Goal: Task Accomplishment & Management: Manage account settings

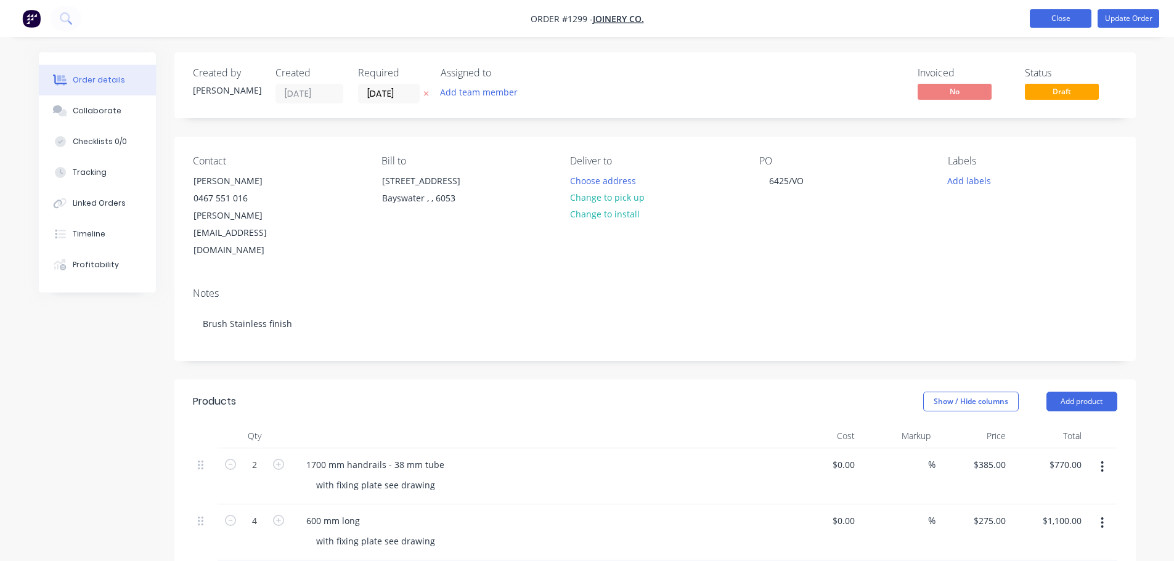
drag, startPoint x: 1055, startPoint y: 17, endPoint x: 1065, endPoint y: 18, distance: 9.3
click at [1061, 17] on button "Close" at bounding box center [1061, 18] width 62 height 18
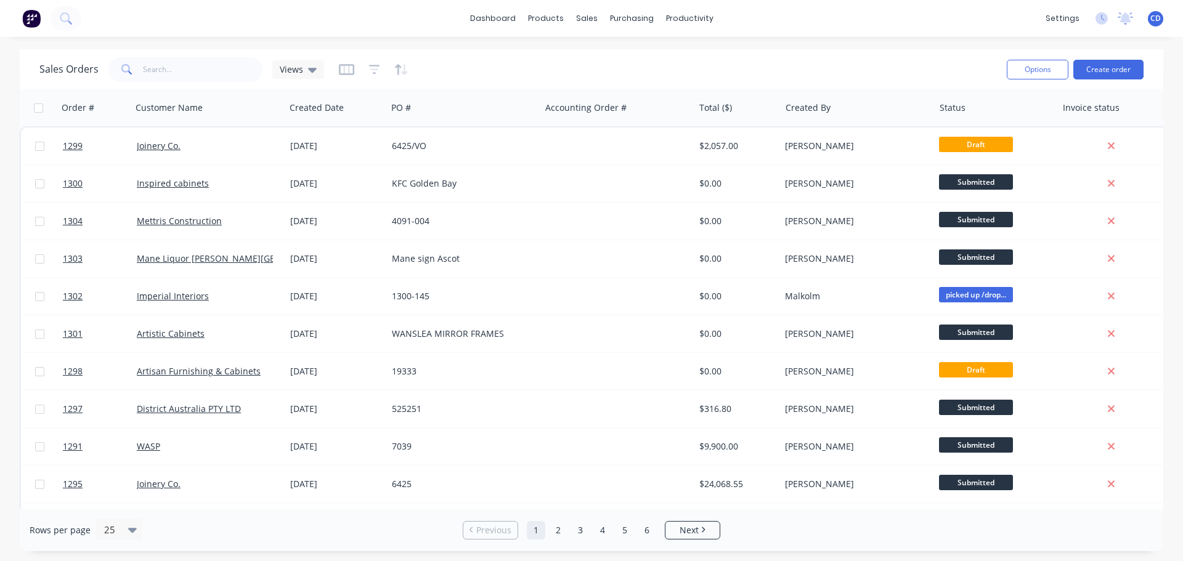
click at [1097, 79] on div "Options Create order" at bounding box center [1073, 69] width 142 height 30
click at [1099, 62] on button "Create order" at bounding box center [1108, 70] width 70 height 20
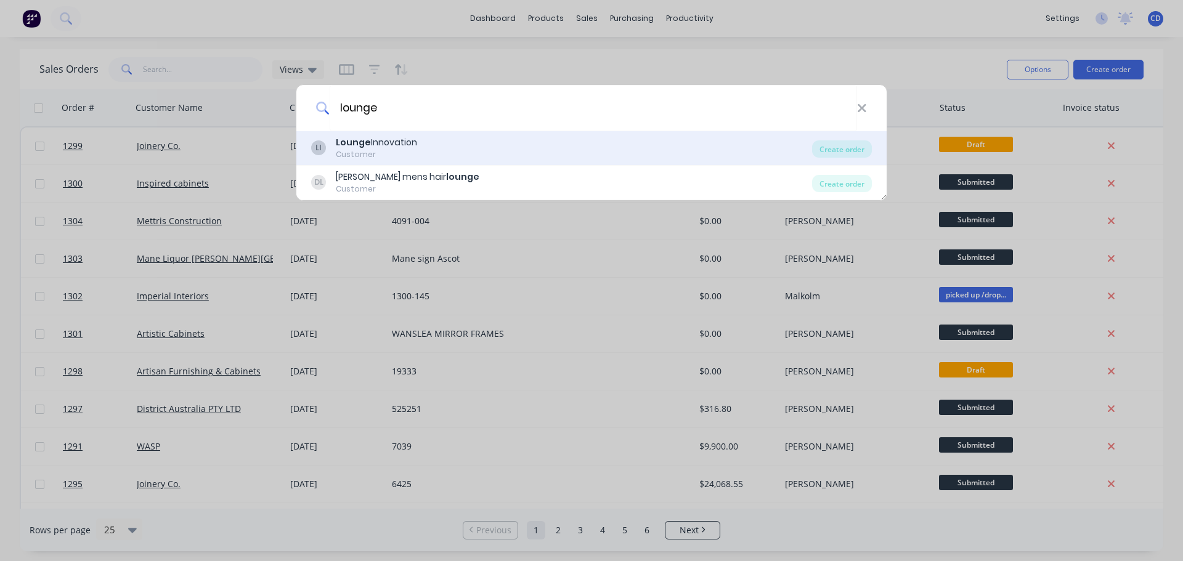
type input "lounge"
click at [494, 141] on div "LI Lounge Innovation Customer" at bounding box center [561, 148] width 501 height 24
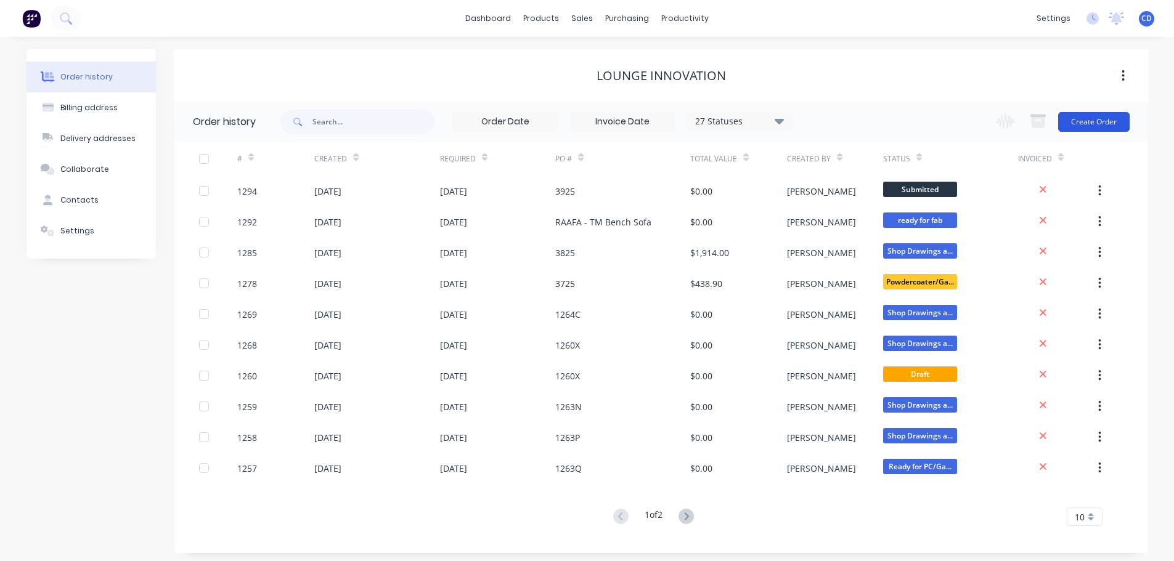
click at [1078, 122] on button "Create Order" at bounding box center [1093, 122] width 71 height 20
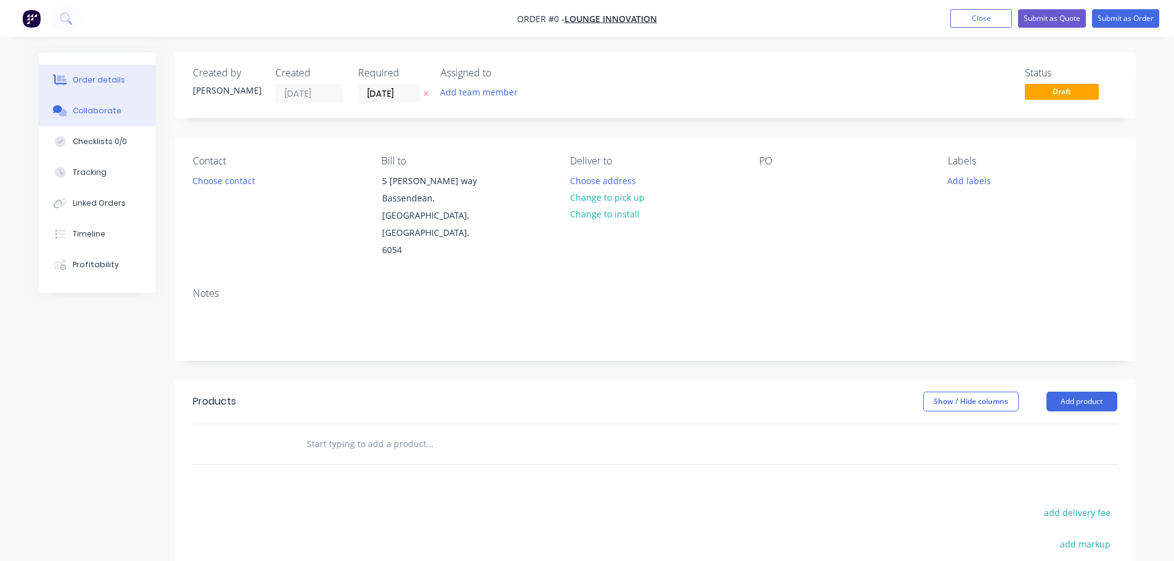
click at [112, 110] on div "Collaborate" at bounding box center [97, 110] width 49 height 11
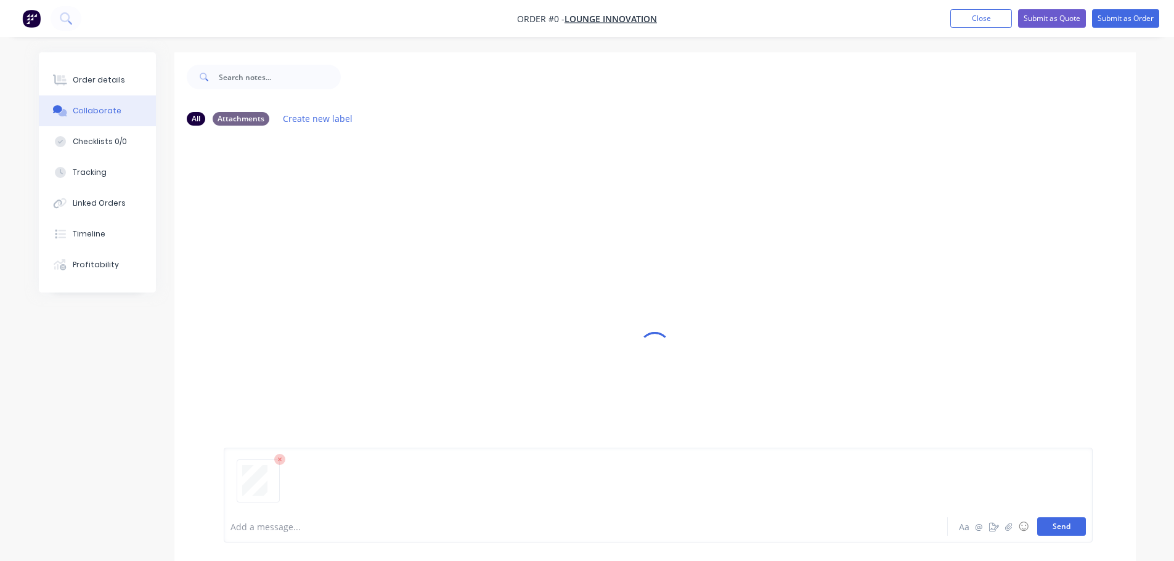
click at [1050, 527] on button "Send" at bounding box center [1061, 527] width 49 height 18
click at [129, 80] on button "Order details" at bounding box center [97, 80] width 117 height 31
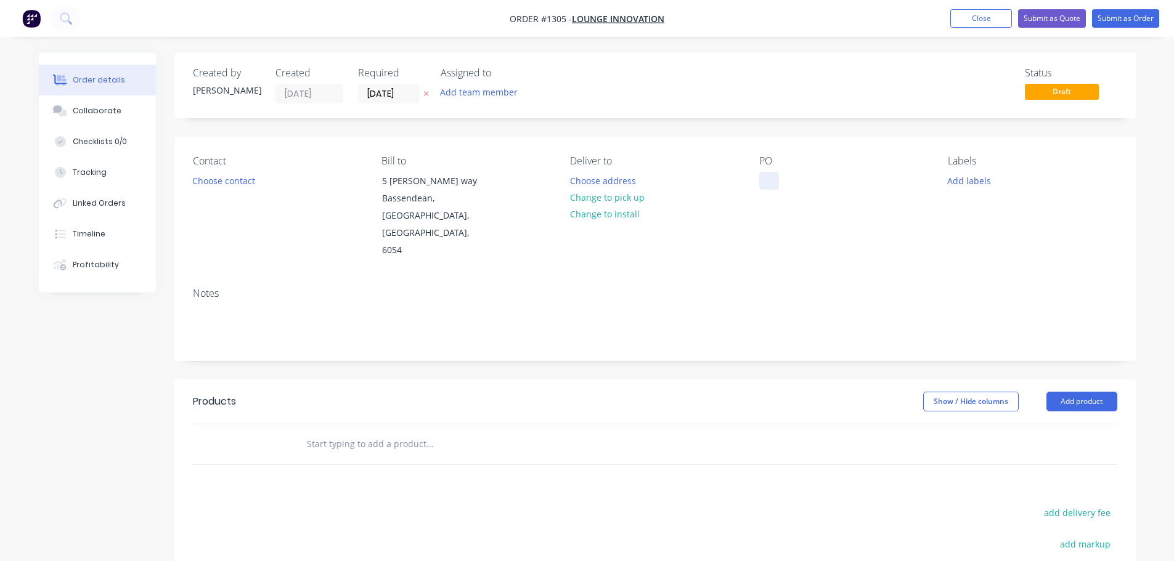
click at [764, 189] on div at bounding box center [769, 181] width 20 height 18
click at [404, 92] on input "[DATE]" at bounding box center [389, 93] width 60 height 18
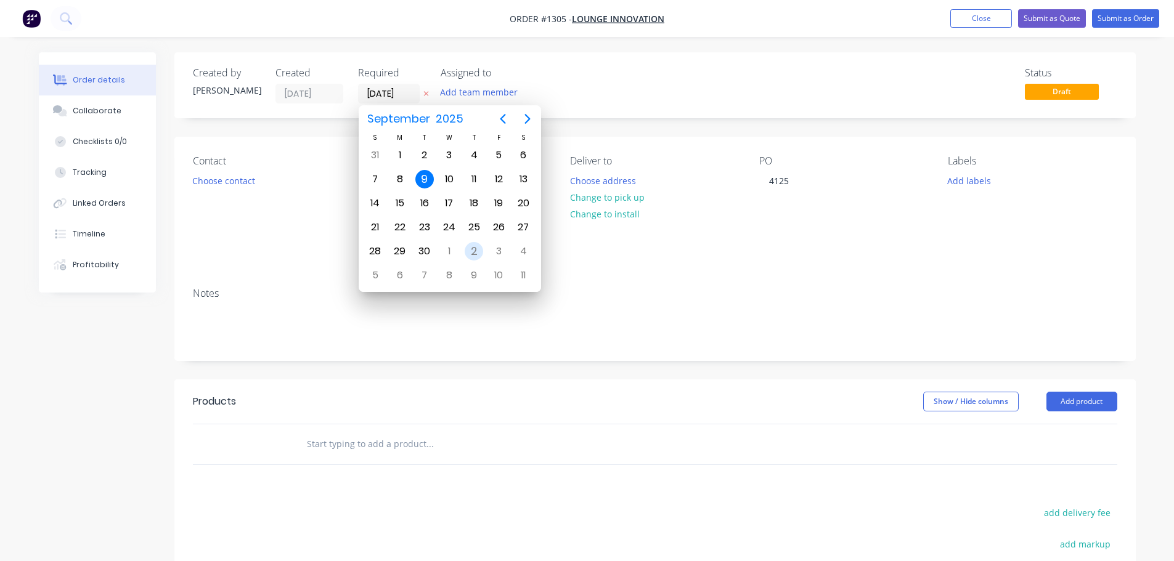
click at [469, 250] on div "2" at bounding box center [474, 251] width 18 height 18
type input "[DATE]"
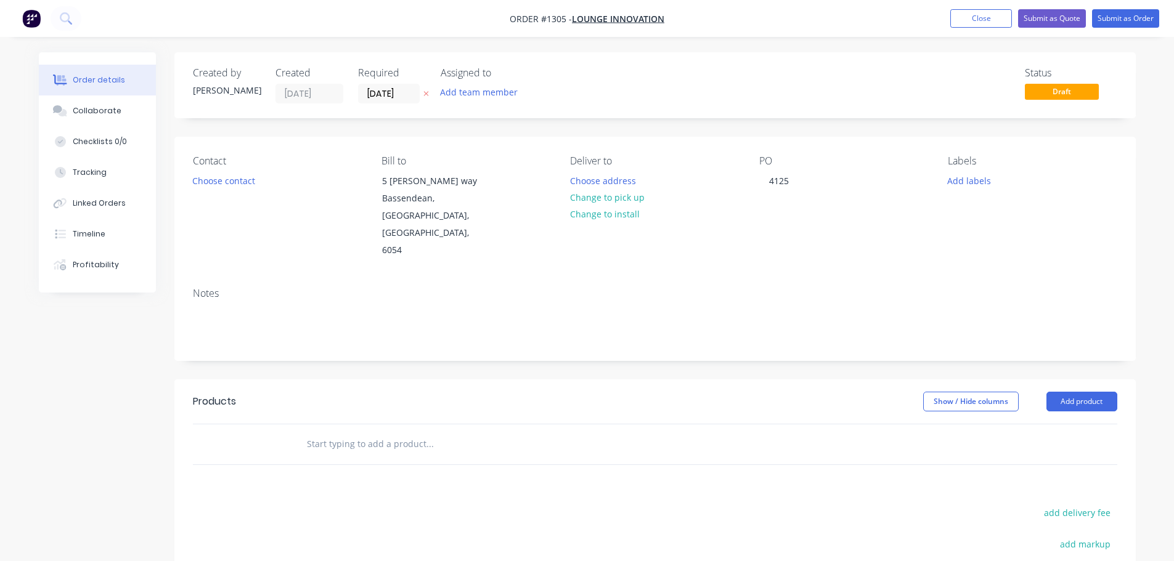
click at [320, 309] on div "Notes" at bounding box center [654, 319] width 961 height 83
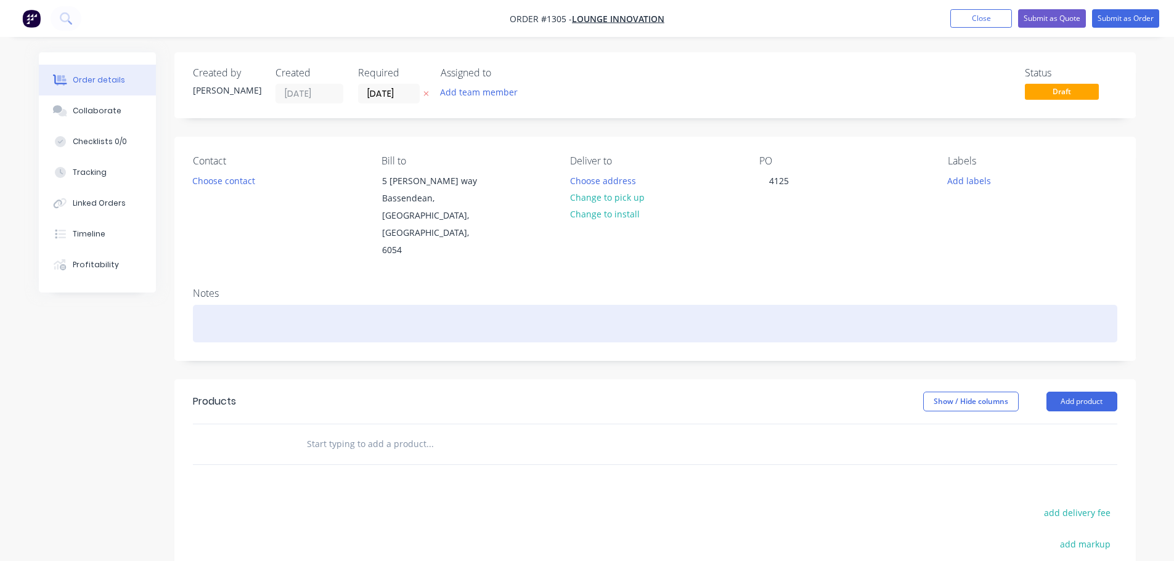
click at [322, 305] on div at bounding box center [655, 324] width 924 height 38
click at [259, 305] on div at bounding box center [655, 324] width 924 height 38
click at [234, 305] on div "EvevingHaze PC" at bounding box center [655, 324] width 924 height 38
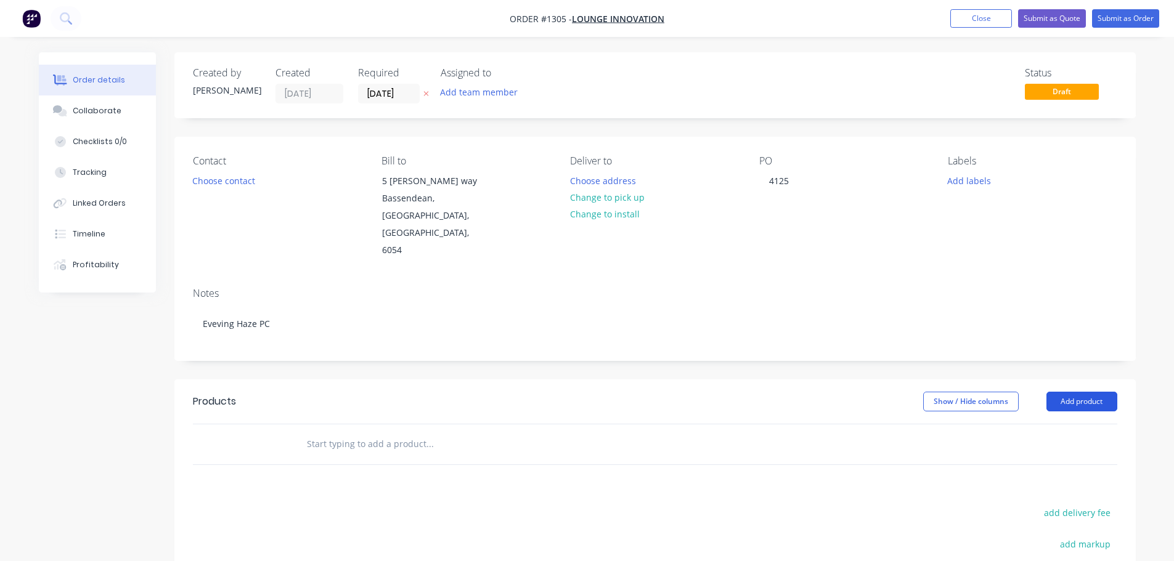
click at [1068, 392] on button "Add product" at bounding box center [1081, 402] width 71 height 20
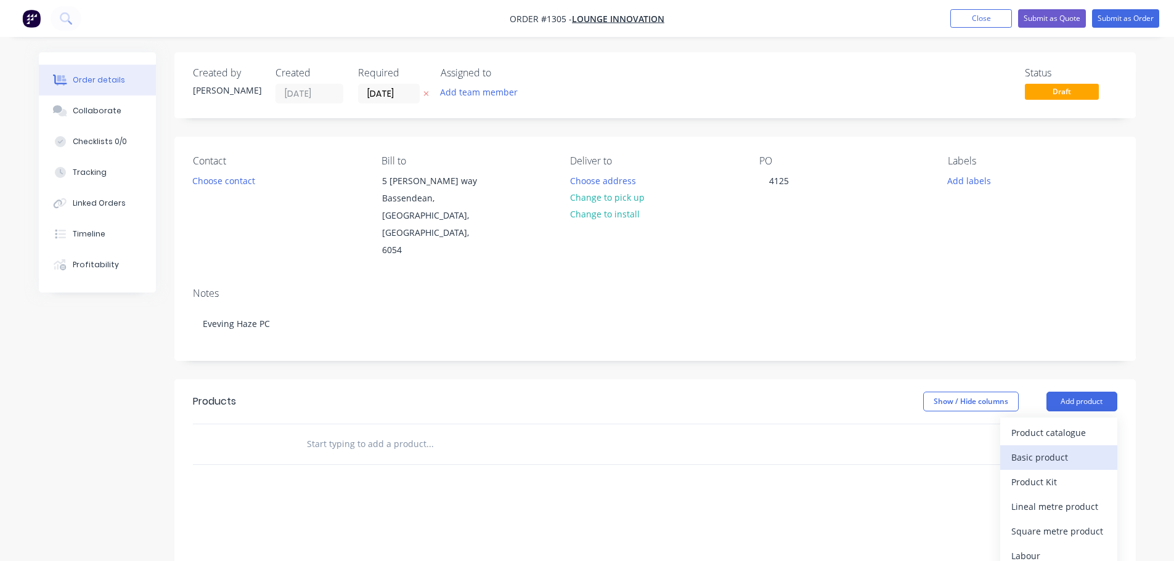
click at [1058, 449] on div "Basic product" at bounding box center [1058, 458] width 95 height 18
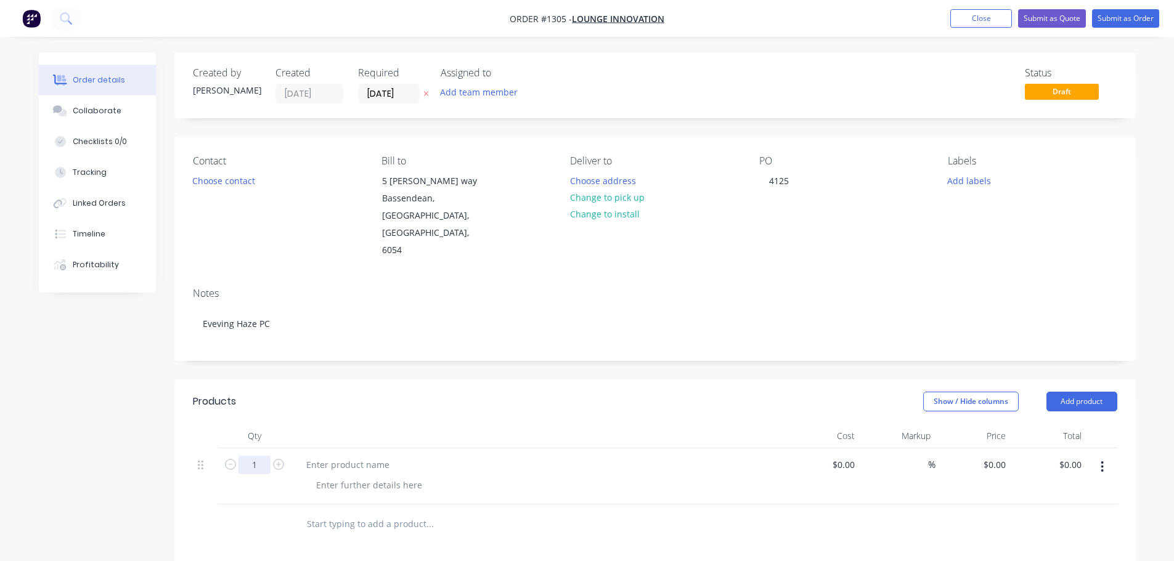
click at [269, 456] on input "1" at bounding box center [254, 465] width 32 height 18
type input "14"
click at [370, 456] on div at bounding box center [347, 465] width 103 height 18
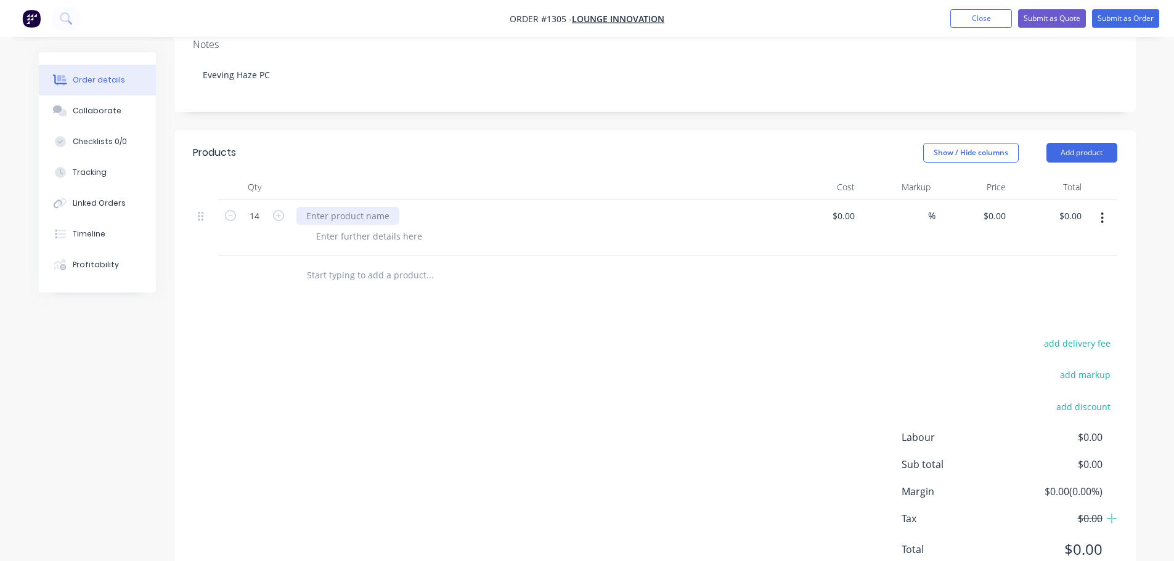
scroll to position [263, 0]
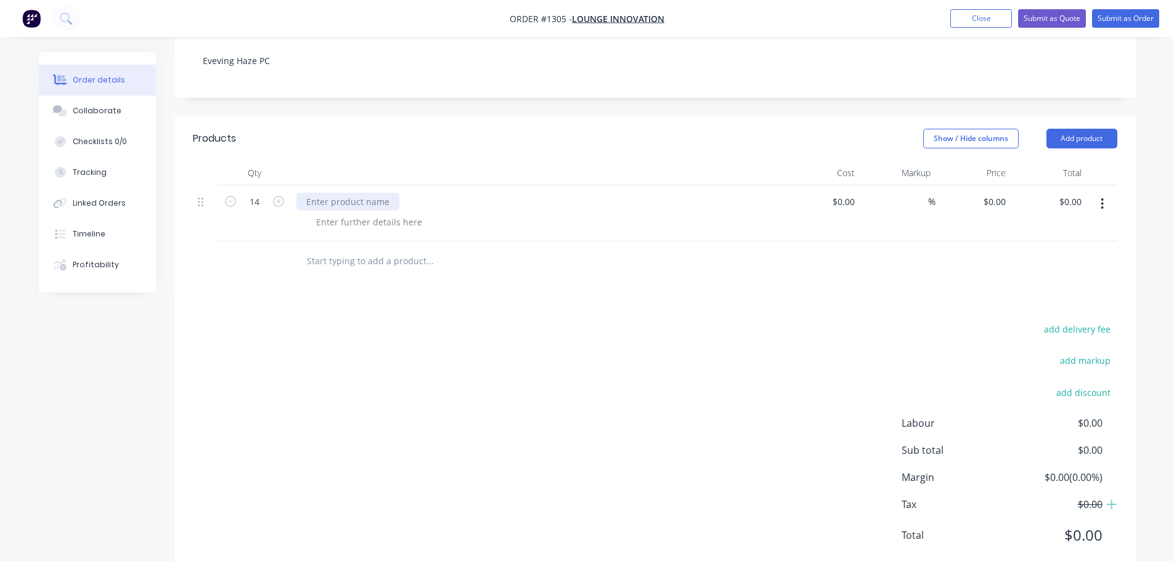
click at [317, 193] on div at bounding box center [347, 202] width 103 height 18
drag, startPoint x: 312, startPoint y: 166, endPoint x: 342, endPoint y: 179, distance: 32.6
click at [320, 193] on div "[PERSON_NAME]" at bounding box center [340, 202] width 89 height 18
click at [399, 201] on div "Yn charis" at bounding box center [537, 213] width 493 height 56
click at [333, 193] on div "Yn charis" at bounding box center [325, 202] width 58 height 18
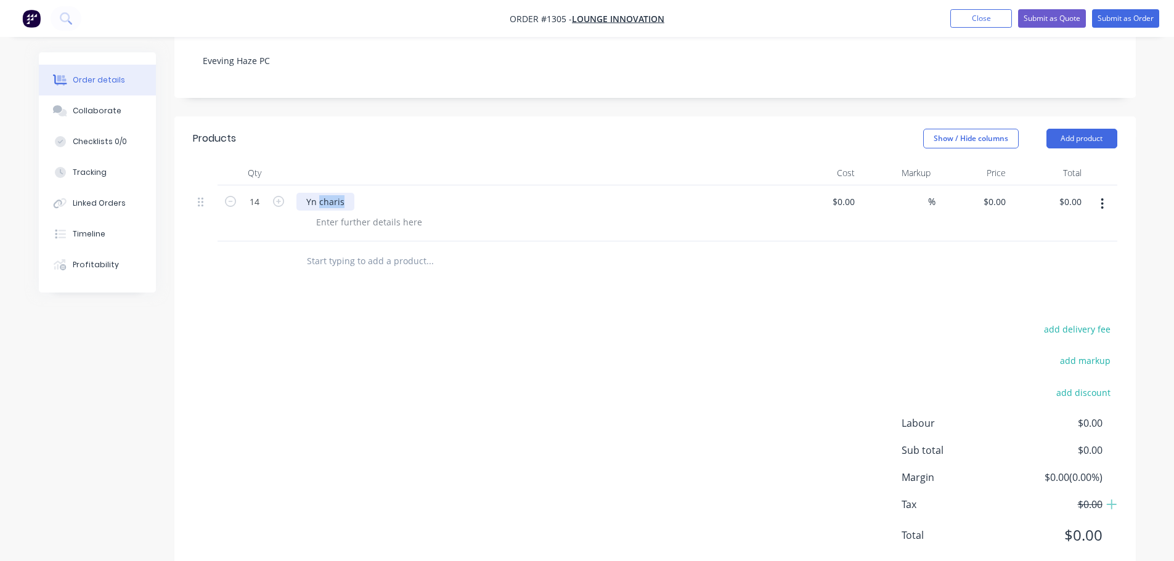
click at [333, 193] on div "Yn charis" at bounding box center [325, 202] width 58 height 18
click at [337, 193] on div "[PERSON_NAME]" at bounding box center [340, 202] width 89 height 18
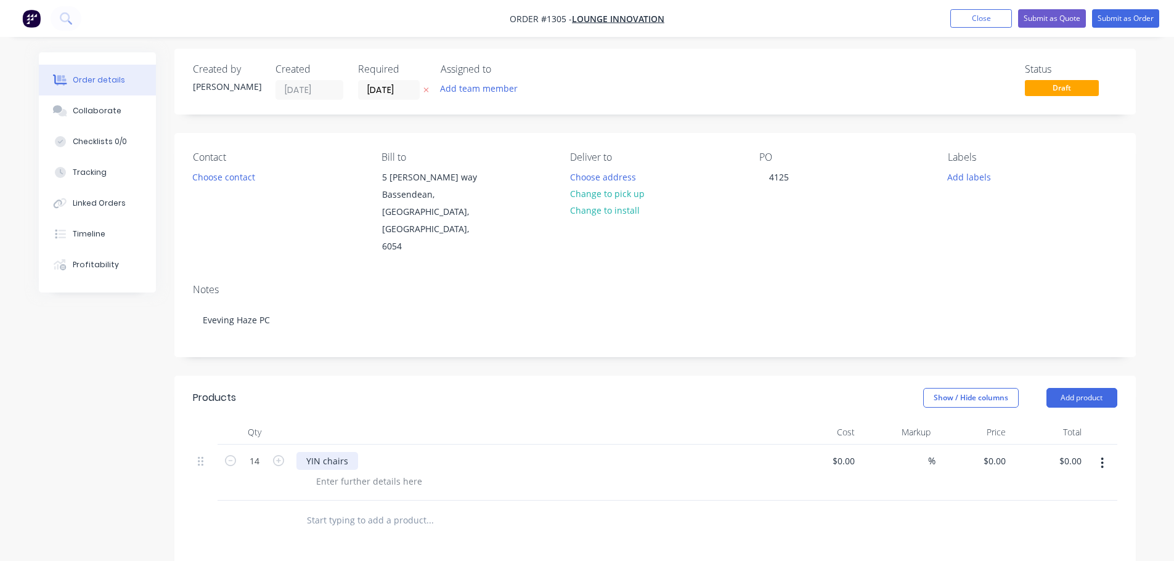
scroll to position [0, 0]
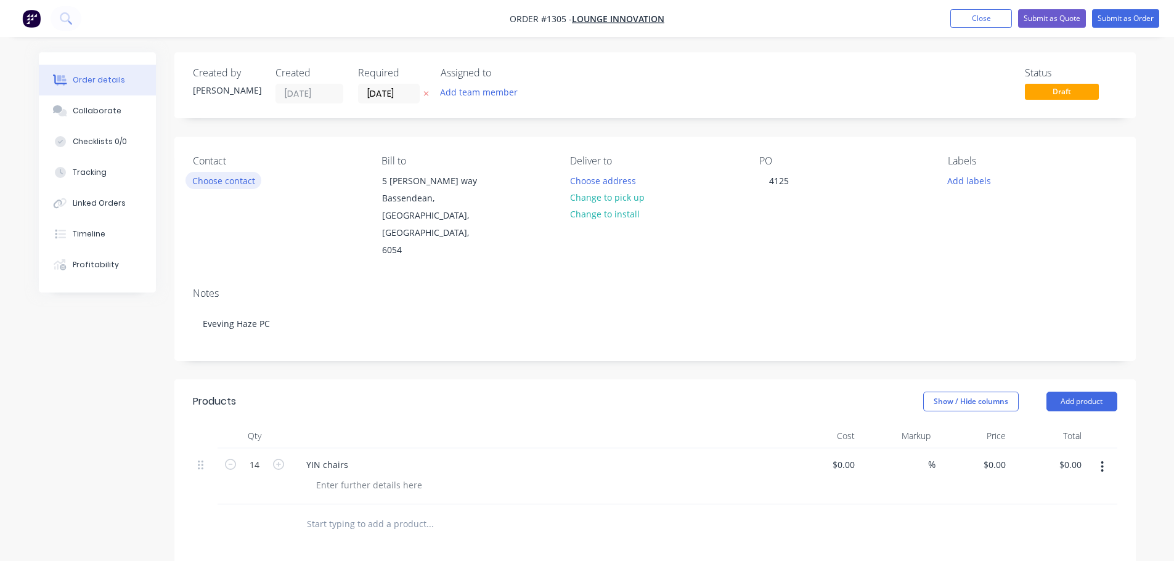
click at [220, 182] on button "Choose contact" at bounding box center [223, 180] width 76 height 17
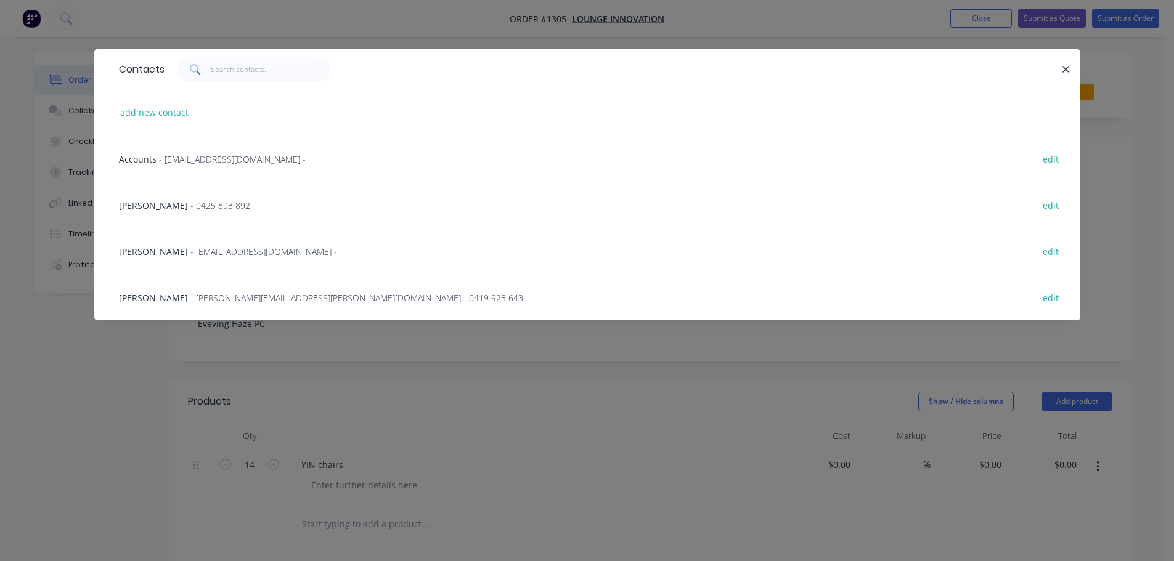
click at [195, 206] on span "- 0425 893 892" at bounding box center [220, 206] width 60 height 12
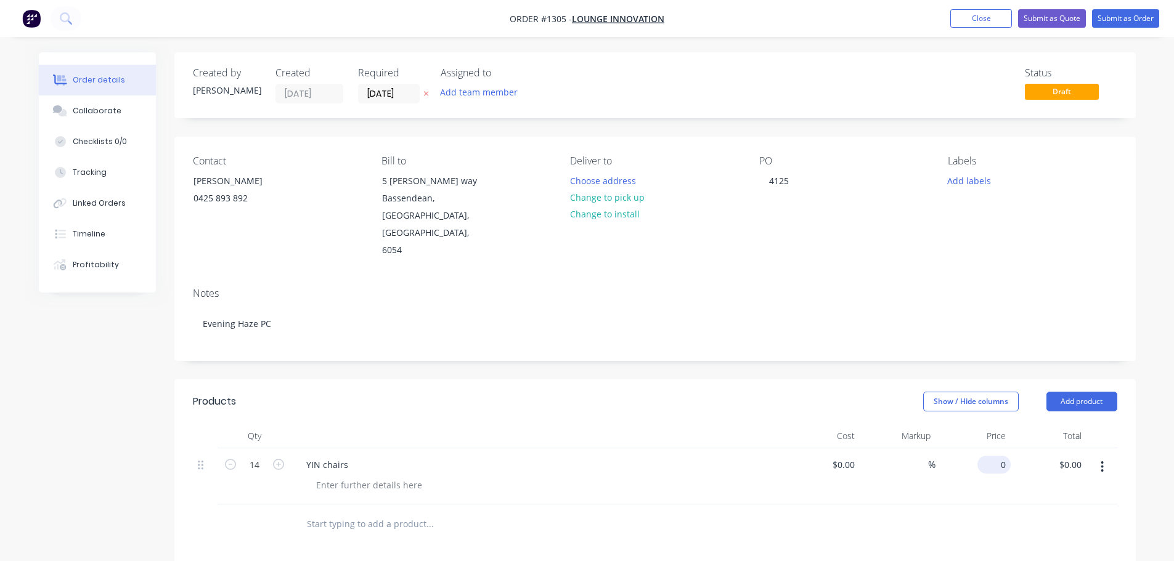
click at [990, 449] on div "0 $0.00" at bounding box center [973, 477] width 76 height 56
type input "$290.00"
type input "$4,060.00"
click at [983, 449] on div "$290.00 290" at bounding box center [973, 477] width 76 height 56
click at [1128, 25] on button "Submit as Order" at bounding box center [1125, 18] width 67 height 18
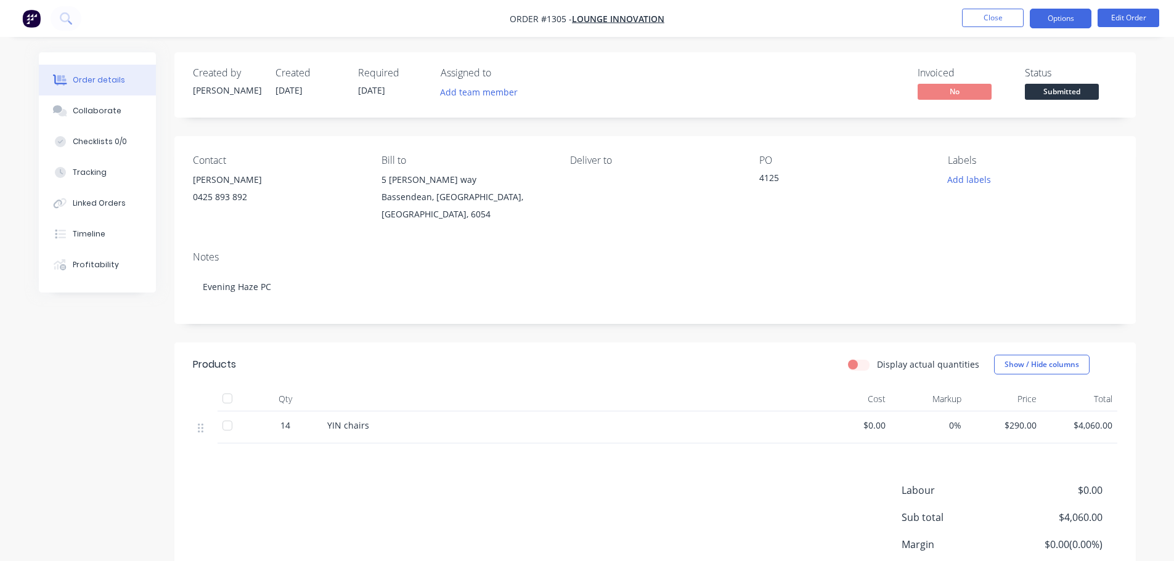
click at [1048, 22] on button "Options" at bounding box center [1061, 19] width 62 height 20
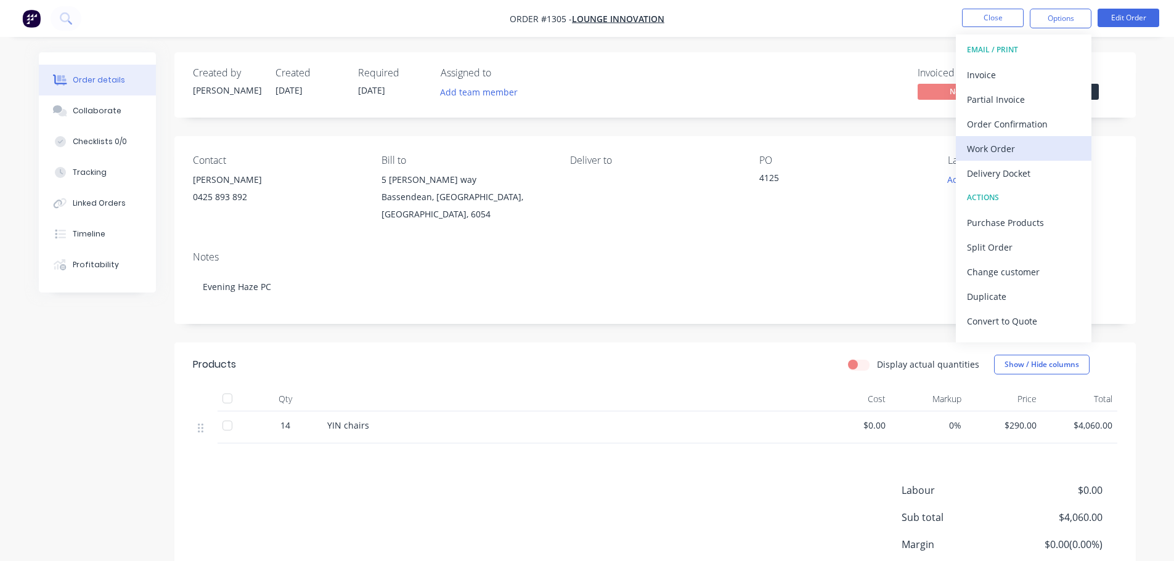
click at [984, 152] on div "Work Order" at bounding box center [1023, 149] width 113 height 18
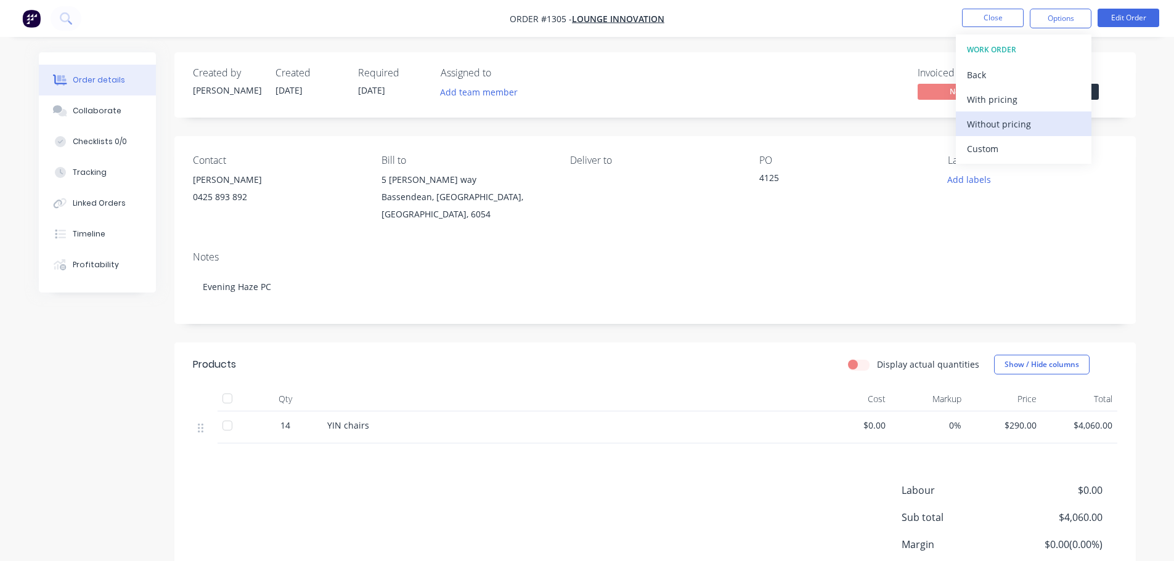
click at [986, 126] on div "Without pricing" at bounding box center [1023, 124] width 113 height 18
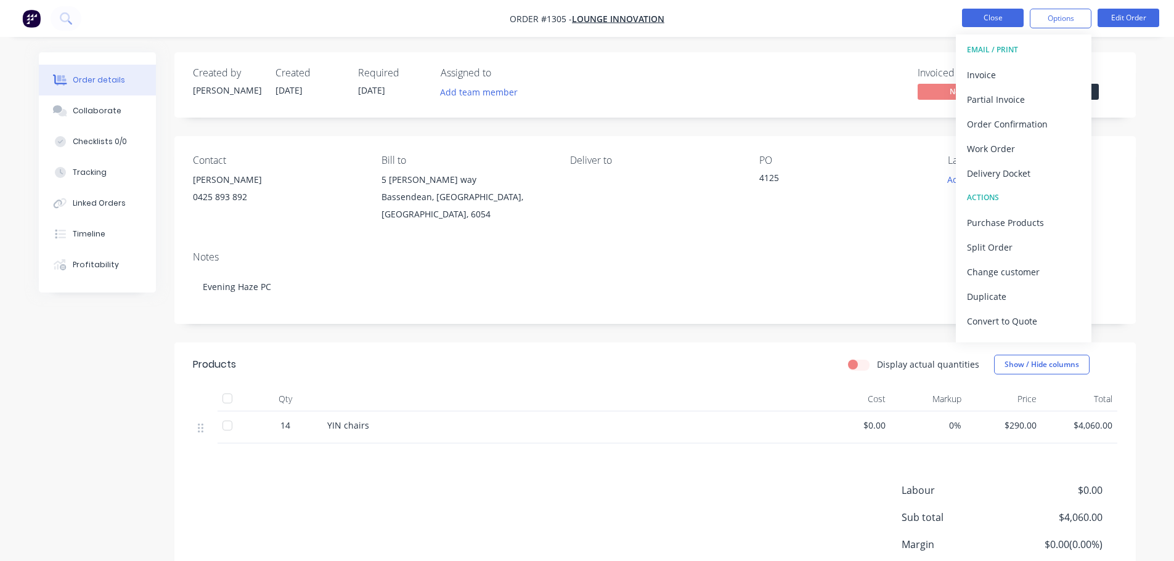
click at [981, 19] on button "Close" at bounding box center [993, 18] width 62 height 18
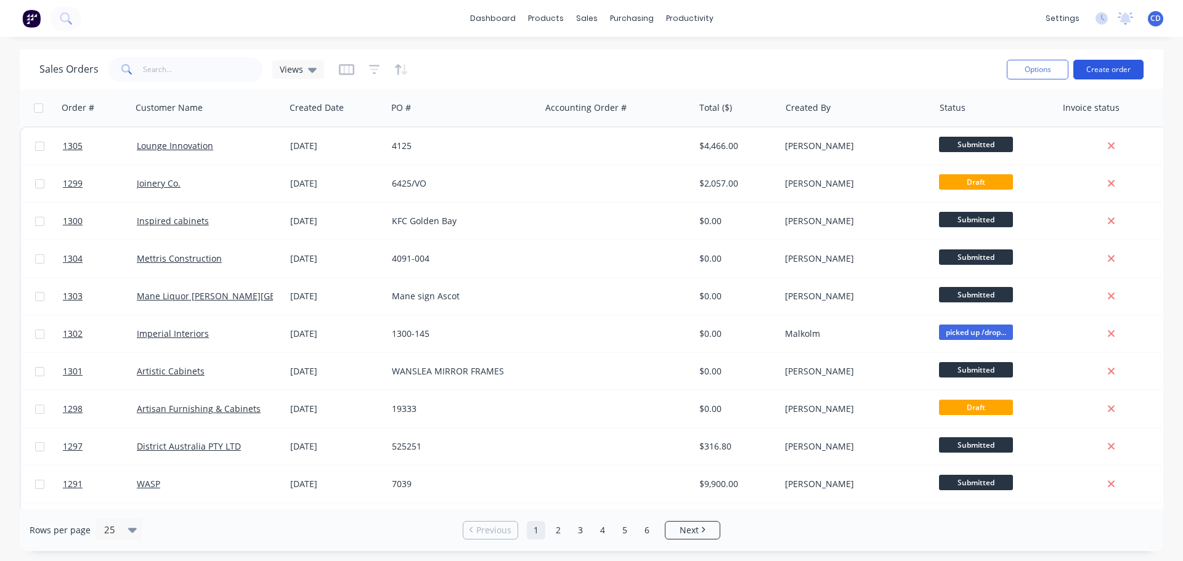
click at [1113, 77] on button "Create order" at bounding box center [1108, 70] width 70 height 20
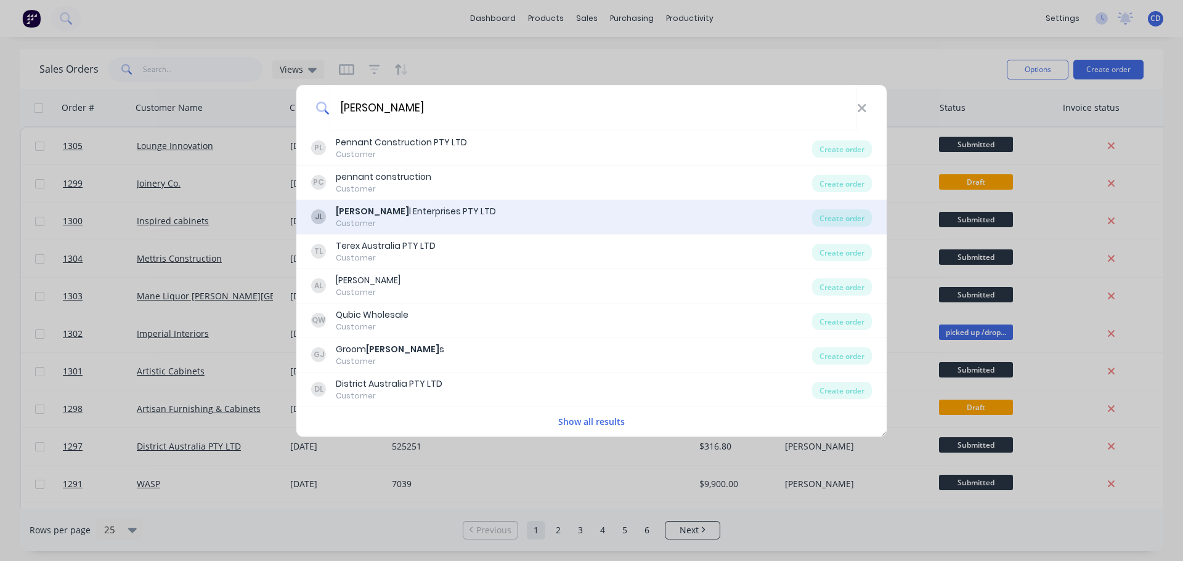
type input "[PERSON_NAME]"
click at [434, 229] on div "Customer" at bounding box center [416, 223] width 160 height 11
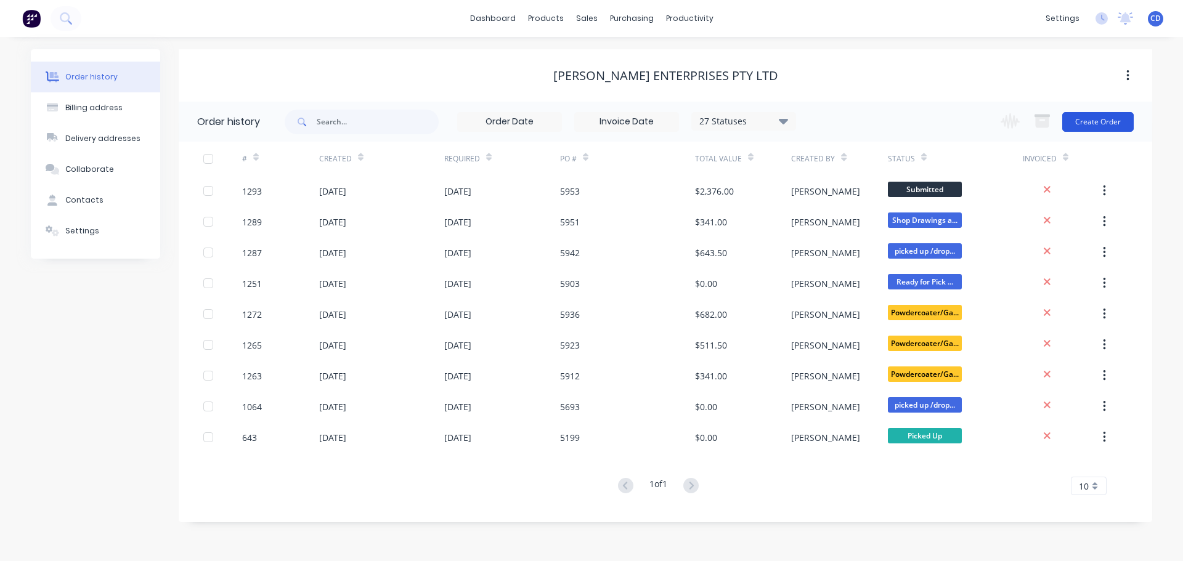
click at [1084, 128] on button "Create Order" at bounding box center [1097, 122] width 71 height 20
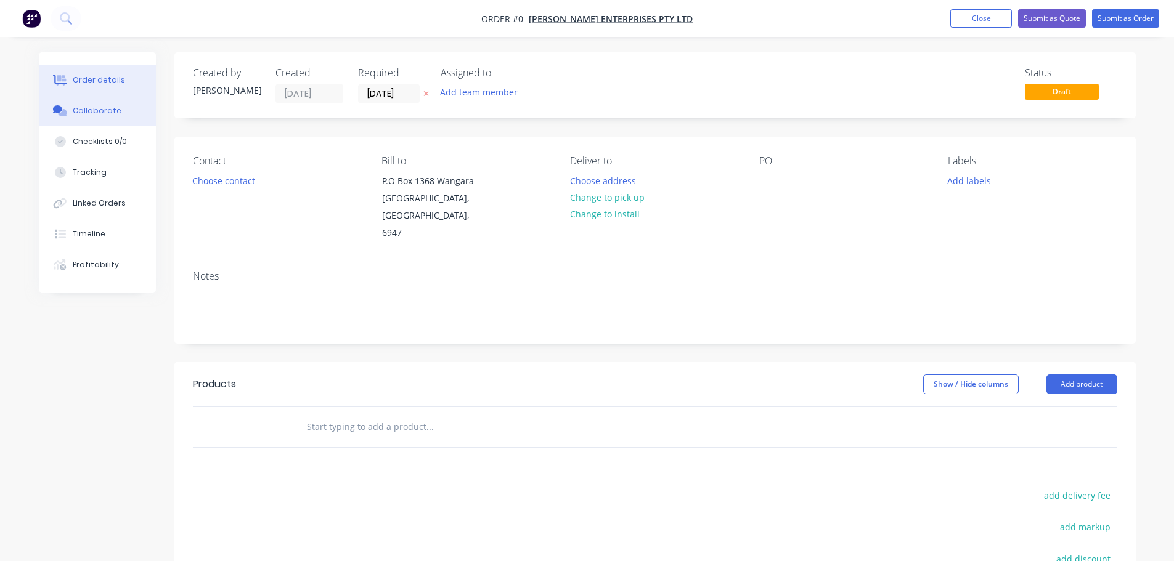
click at [89, 105] on button "Collaborate" at bounding box center [97, 110] width 117 height 31
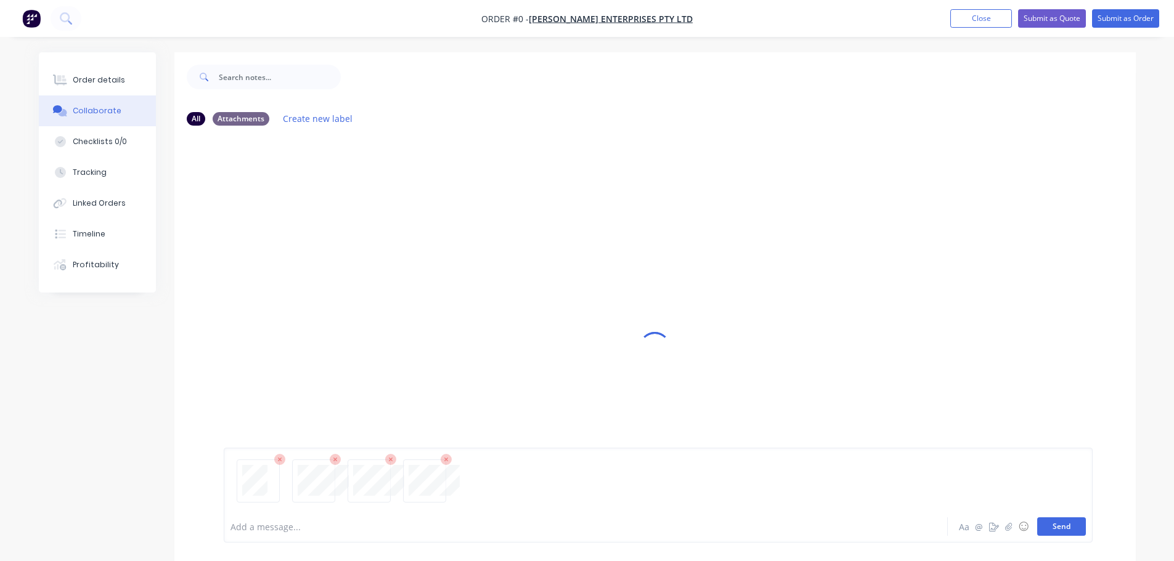
click at [1062, 523] on button "Send" at bounding box center [1061, 527] width 49 height 18
click at [1058, 526] on button "Send" at bounding box center [1061, 527] width 49 height 18
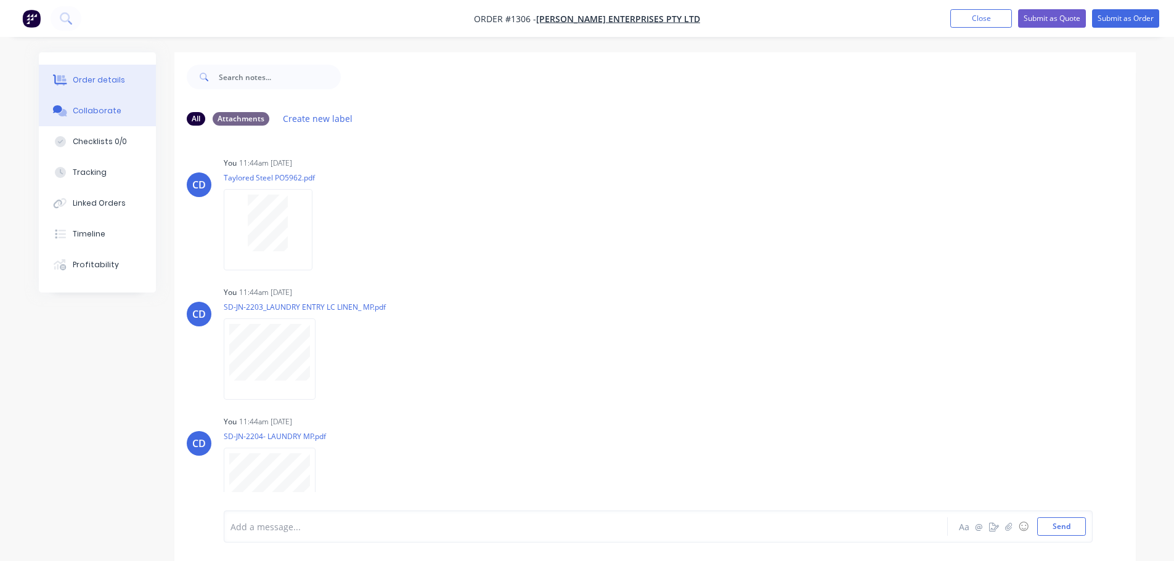
click at [102, 81] on div "Order details" at bounding box center [99, 80] width 52 height 11
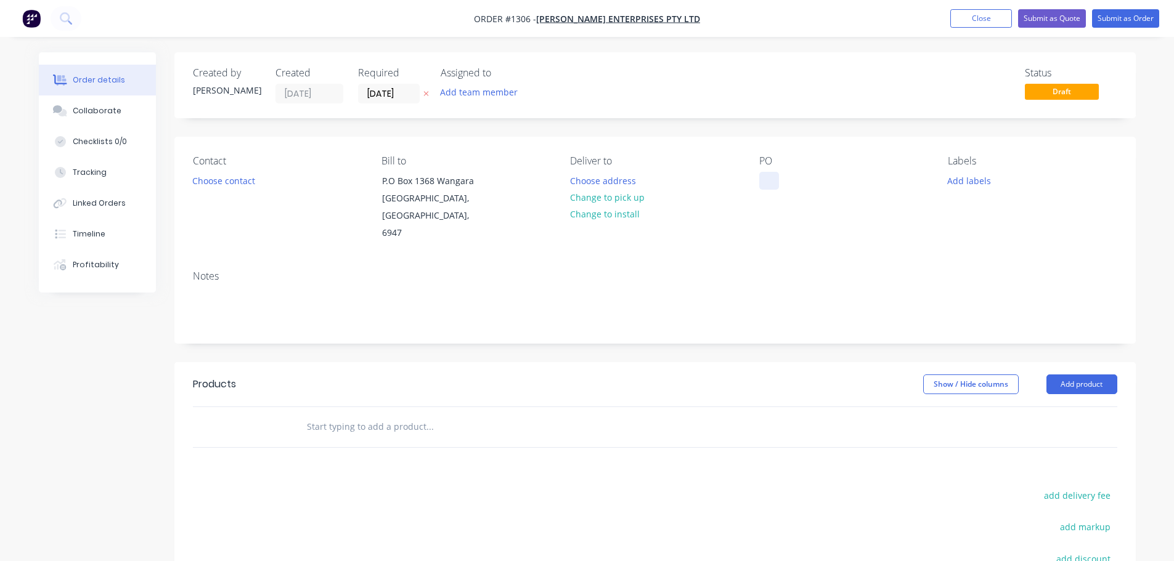
click at [765, 181] on div at bounding box center [769, 181] width 20 height 18
click at [1076, 375] on button "Add product" at bounding box center [1081, 385] width 71 height 20
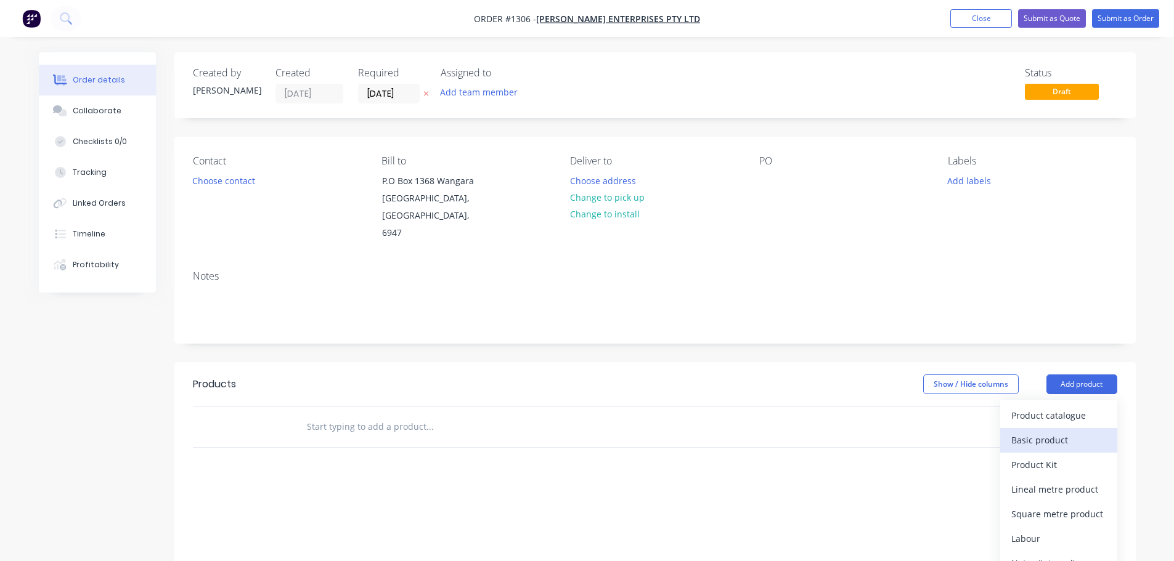
click at [1034, 431] on div "Basic product" at bounding box center [1058, 440] width 95 height 18
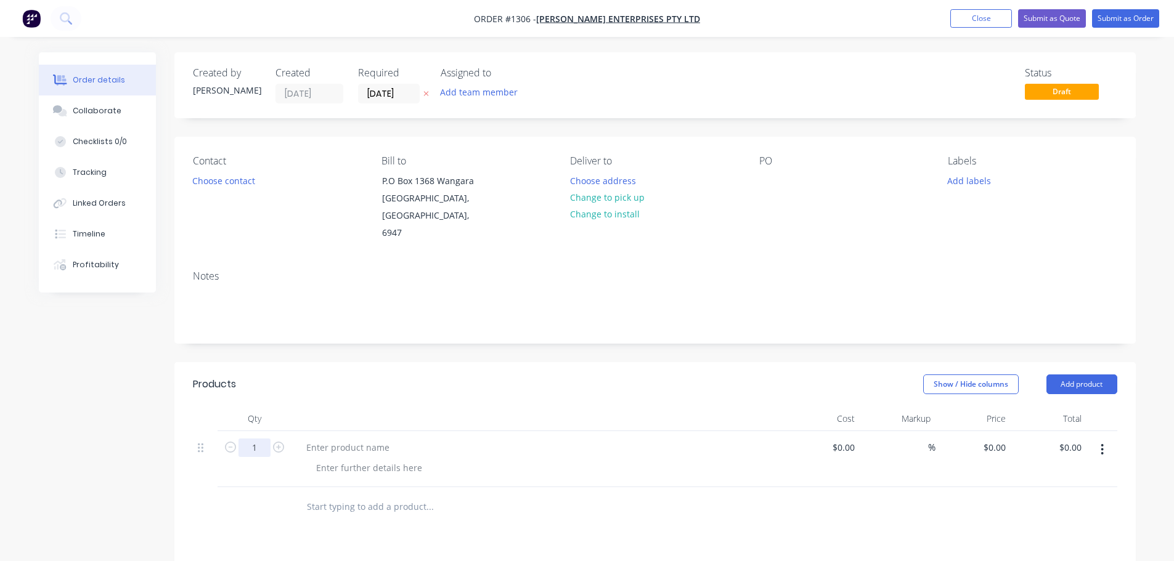
click at [255, 439] on input "1" at bounding box center [254, 448] width 32 height 18
click at [256, 439] on input "1" at bounding box center [254, 448] width 32 height 18
type input "5"
click at [335, 439] on div at bounding box center [347, 448] width 103 height 18
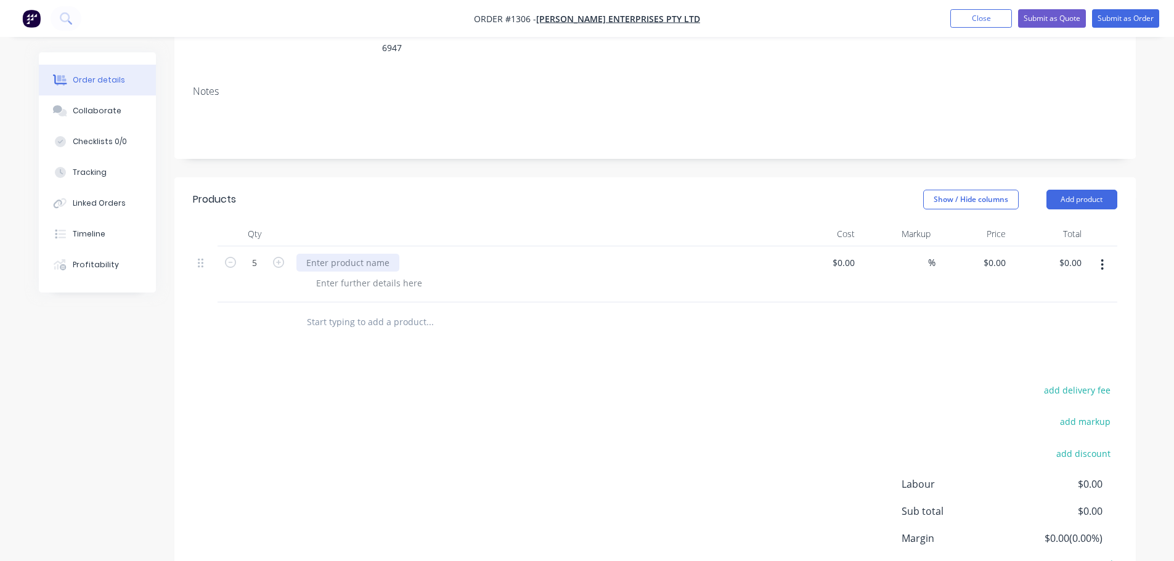
click at [361, 254] on div at bounding box center [347, 263] width 103 height 18
paste div
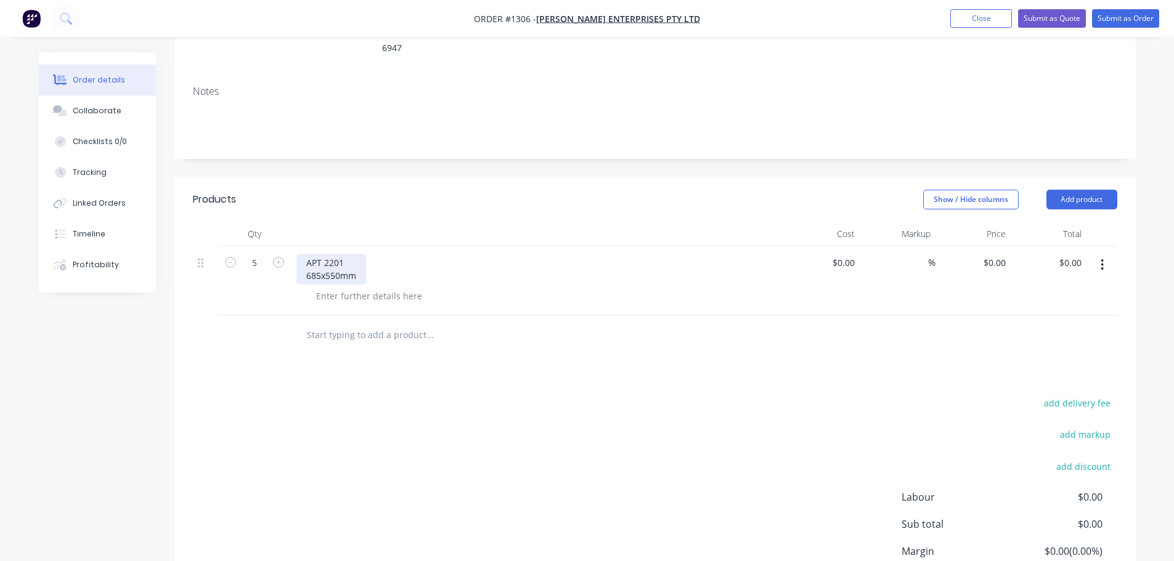
click at [322, 254] on div "APT 2201 685x550mm" at bounding box center [331, 269] width 70 height 31
click at [326, 258] on div "APT 2201 685 x550mm" at bounding box center [332, 269] width 72 height 31
click at [230, 257] on icon "button" at bounding box center [230, 262] width 11 height 11
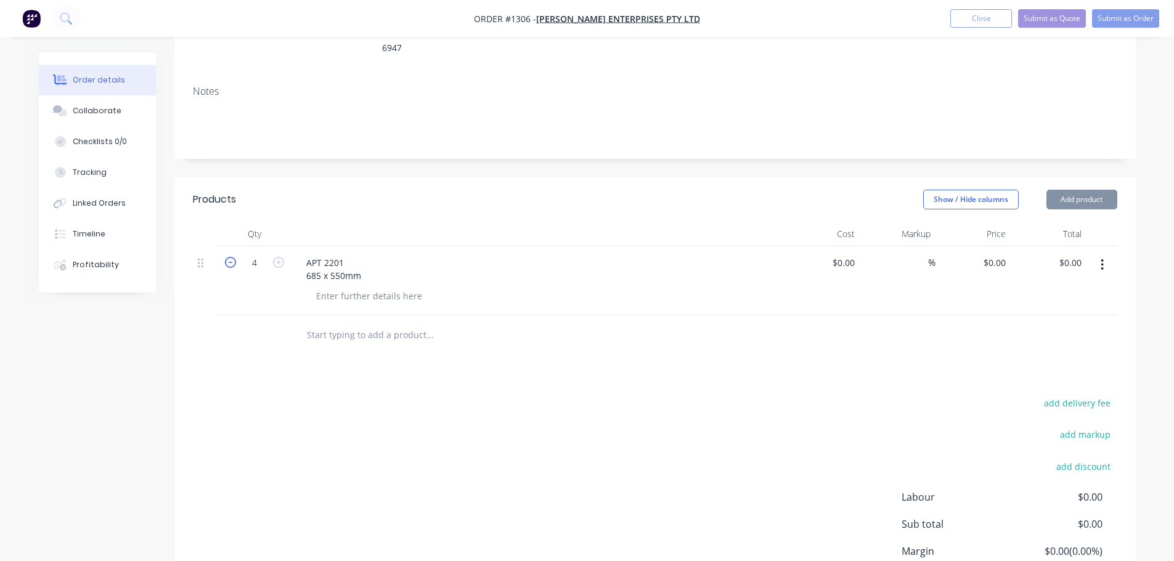
click at [230, 257] on icon "button" at bounding box center [230, 262] width 11 height 11
type input "1"
click at [1100, 190] on button "Add product" at bounding box center [1081, 200] width 71 height 20
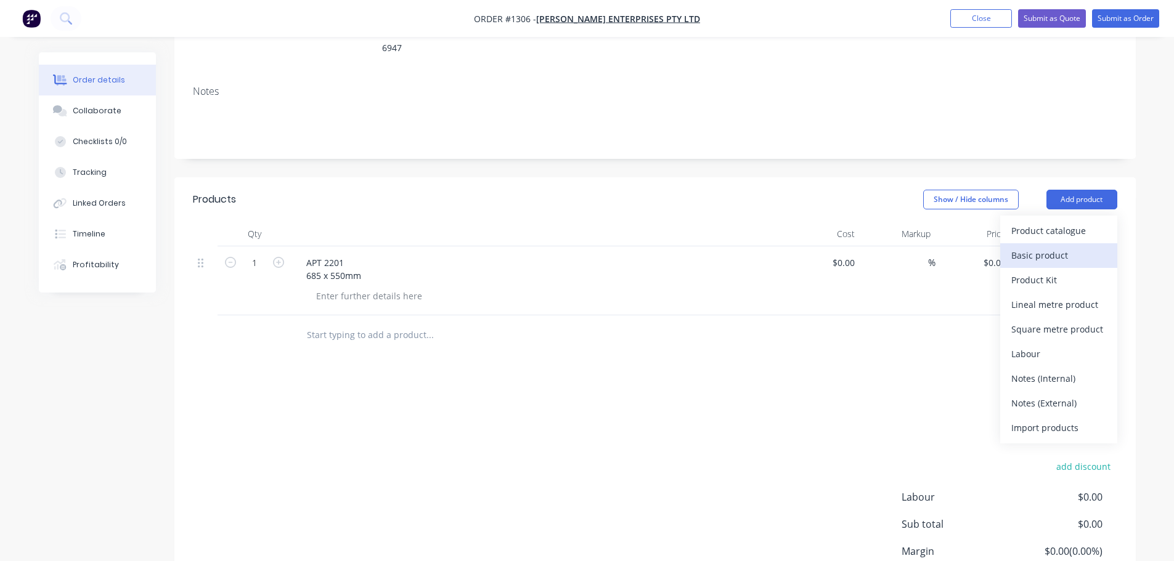
click at [1059, 246] on div "Basic product" at bounding box center [1058, 255] width 95 height 18
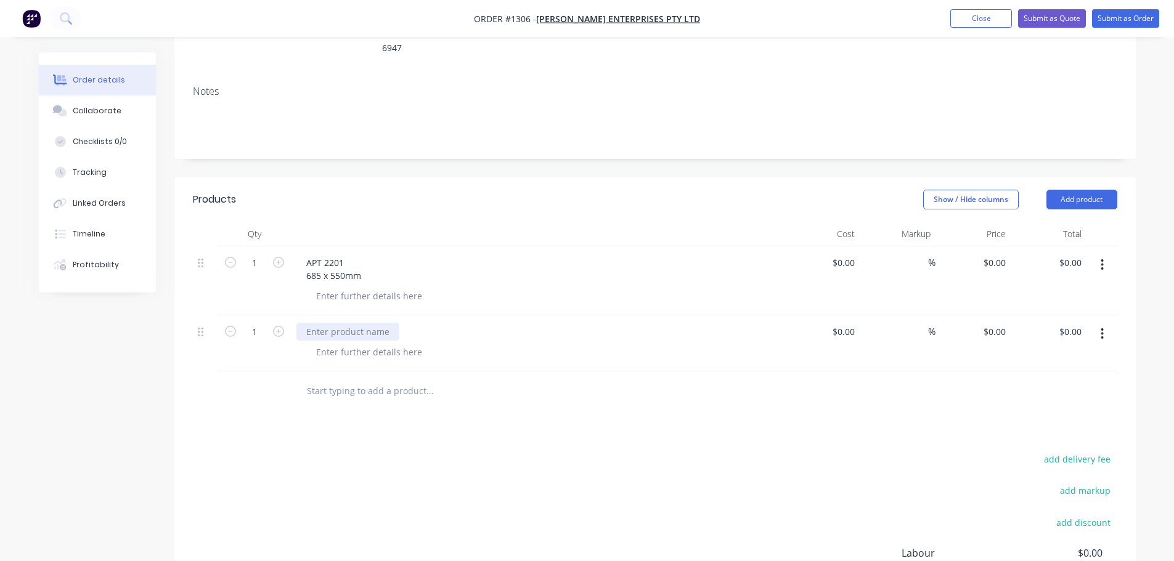
click at [344, 323] on div at bounding box center [347, 332] width 103 height 18
paste div
click at [319, 324] on div "APT 2204 640x550mm" at bounding box center [331, 338] width 70 height 31
click at [326, 324] on div "APT 2204 640 x550mm" at bounding box center [332, 338] width 72 height 31
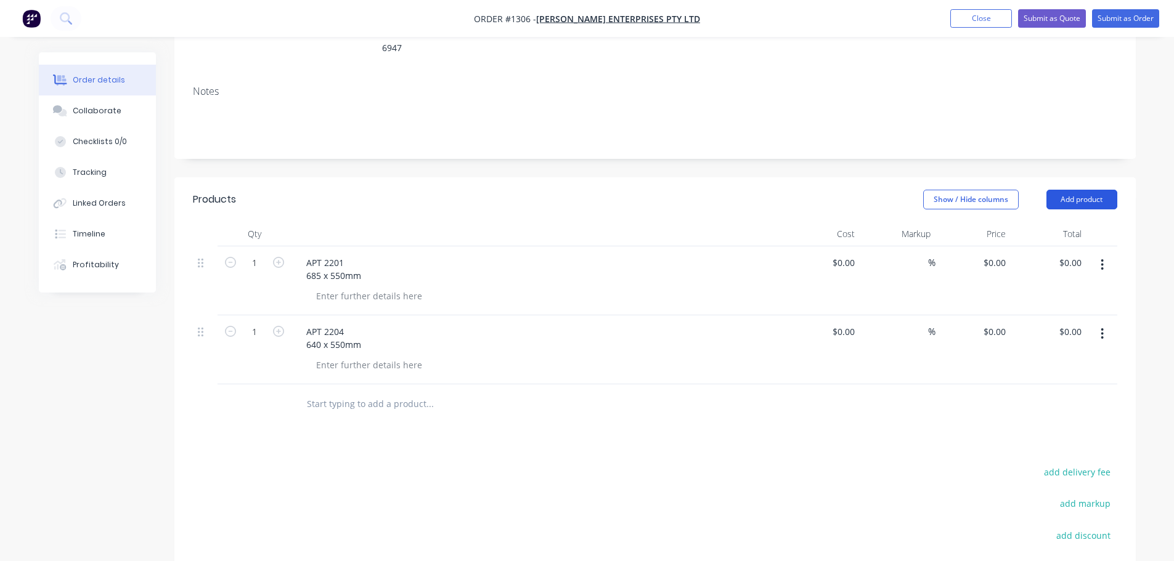
click at [1108, 190] on button "Add product" at bounding box center [1081, 200] width 71 height 20
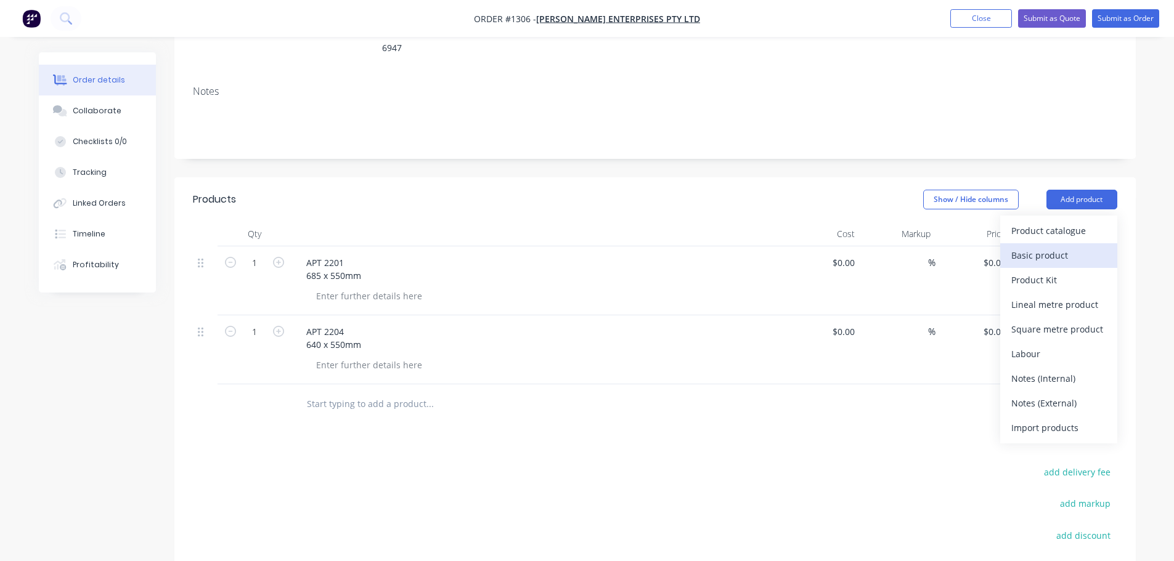
click at [1039, 247] on div "Basic product" at bounding box center [1058, 255] width 95 height 18
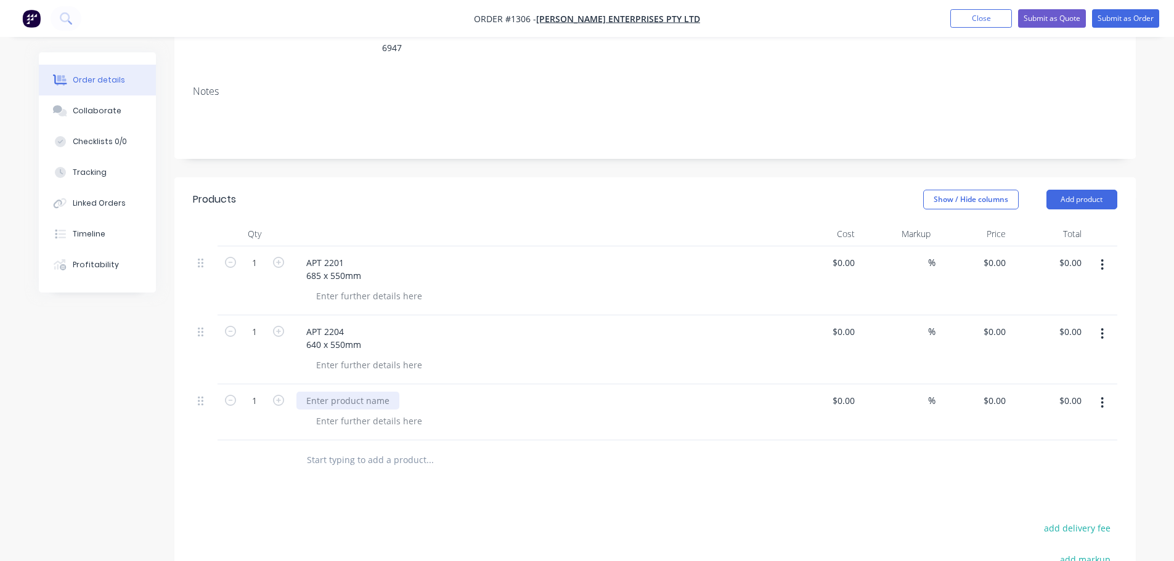
drag, startPoint x: 343, startPoint y: 375, endPoint x: 336, endPoint y: 379, distance: 8.3
click at [343, 392] on div at bounding box center [347, 401] width 103 height 18
paste div
click at [322, 397] on div "APT 2203 680x550mm" at bounding box center [331, 407] width 70 height 31
click at [328, 395] on div "APT 2203 680 x550mm" at bounding box center [332, 407] width 72 height 31
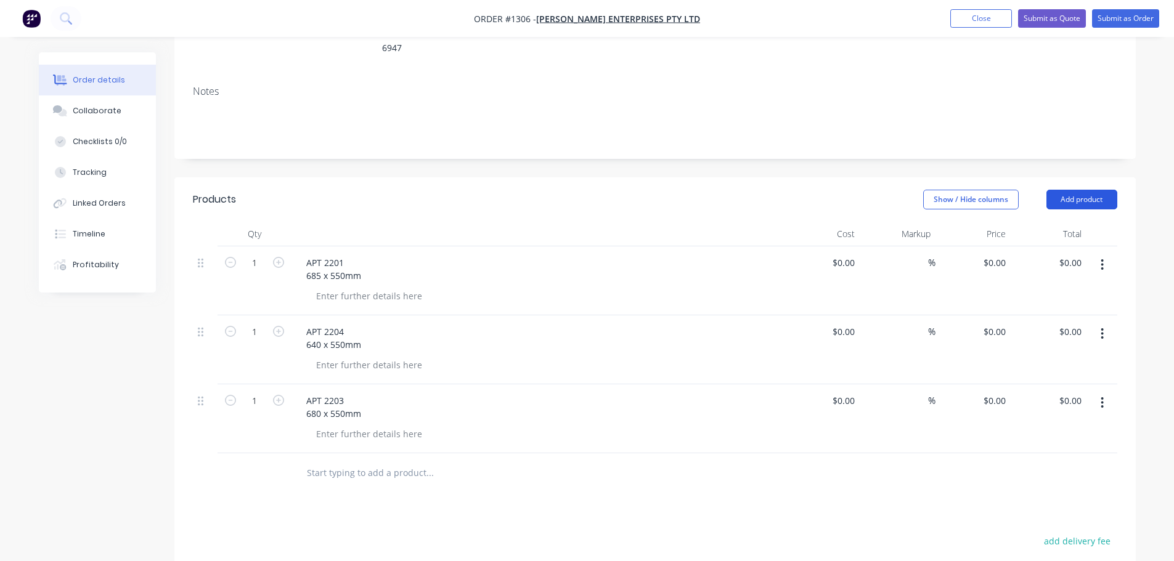
click at [1113, 190] on button "Add product" at bounding box center [1081, 200] width 71 height 20
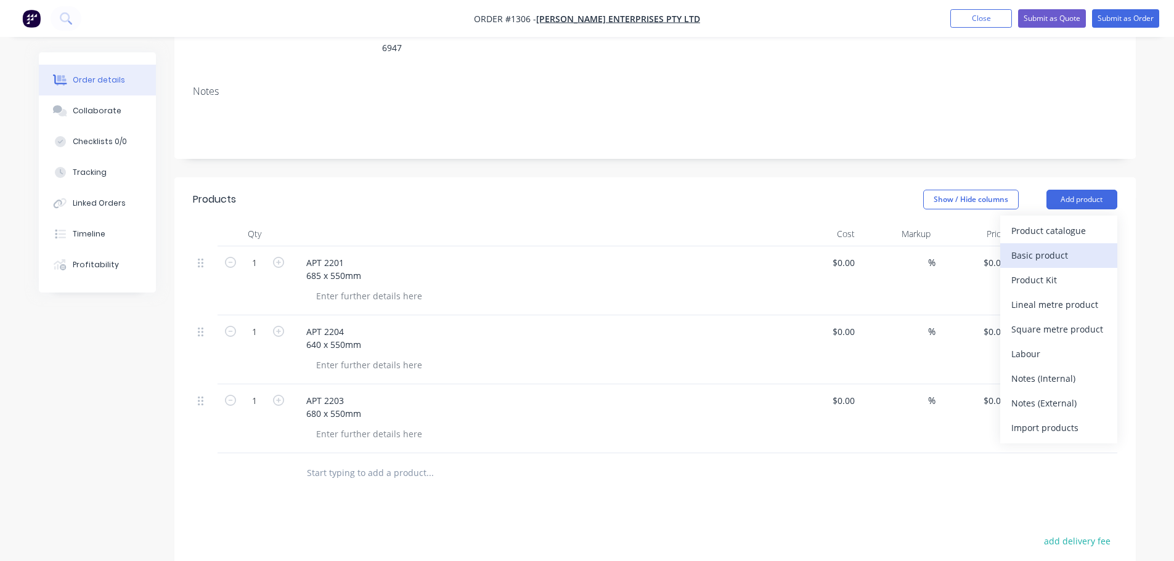
drag, startPoint x: 1027, startPoint y: 232, endPoint x: 1010, endPoint y: 240, distance: 19.0
click at [1027, 246] on div "Basic product" at bounding box center [1058, 255] width 95 height 18
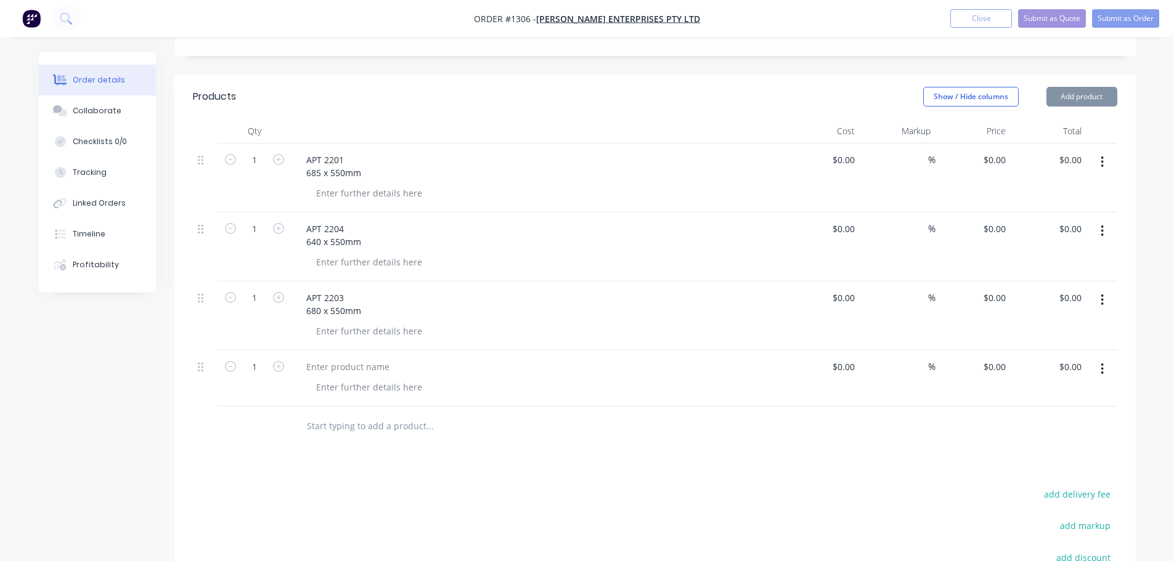
scroll to position [370, 0]
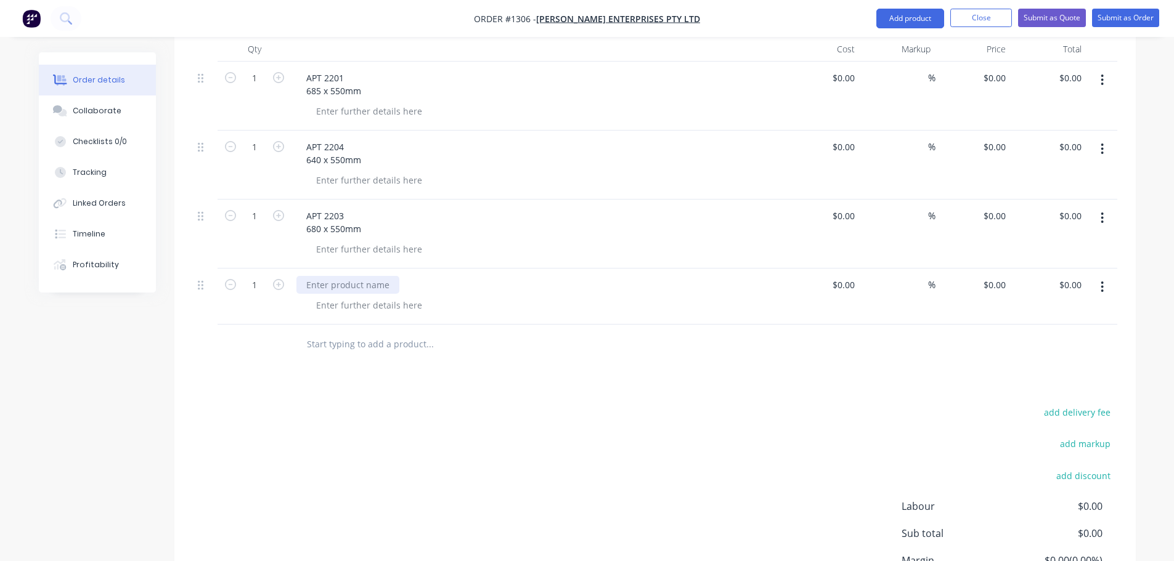
click at [328, 276] on div at bounding box center [347, 285] width 103 height 18
paste div
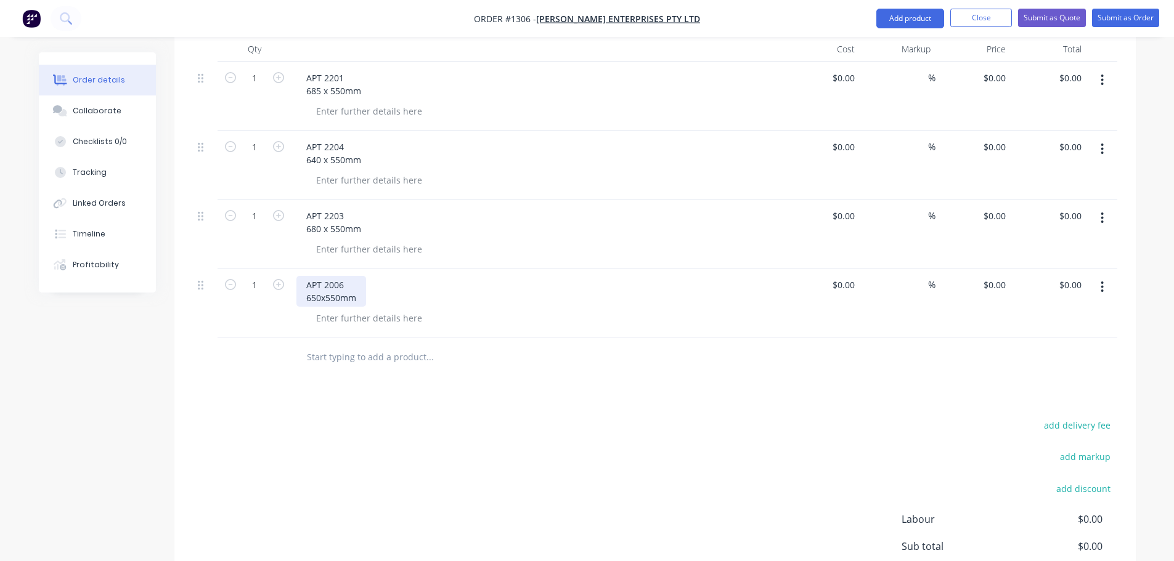
click at [322, 278] on div "APT 2006 650x550mm" at bounding box center [331, 291] width 70 height 31
click at [328, 278] on div "APT 2006 650 x550mm" at bounding box center [332, 291] width 72 height 31
click at [918, 23] on button "Add product" at bounding box center [910, 19] width 68 height 20
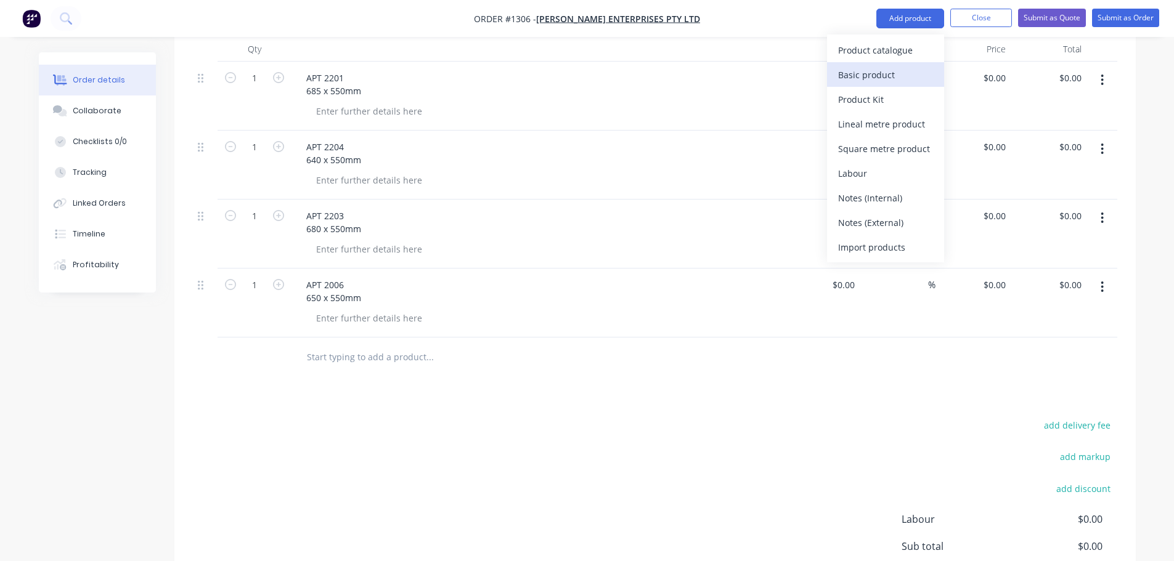
click at [859, 78] on div "Basic product" at bounding box center [885, 75] width 95 height 18
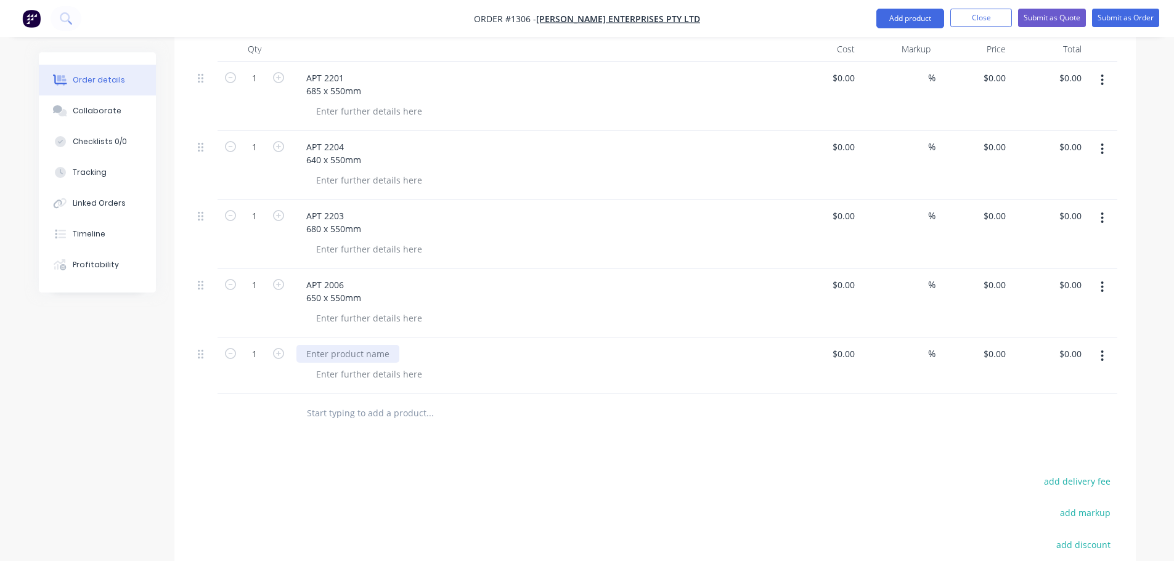
click at [336, 345] on div at bounding box center [347, 354] width 103 height 18
paste div
click at [321, 351] on div "APT 2001 675x550mm" at bounding box center [331, 360] width 70 height 31
click at [328, 347] on div "APT 2001 675 x550mm" at bounding box center [332, 360] width 72 height 31
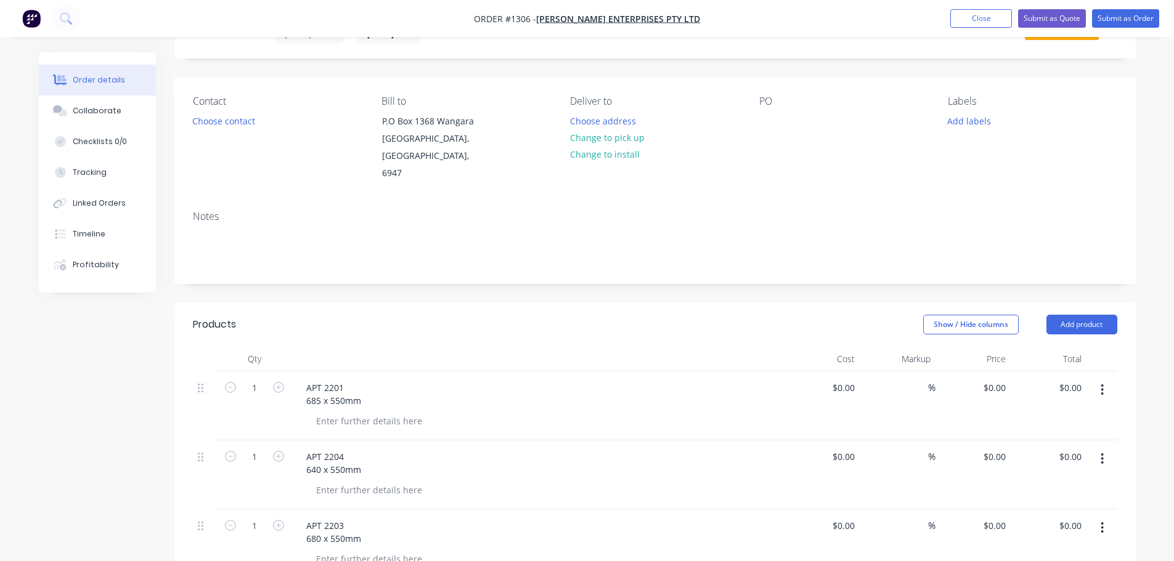
scroll to position [0, 0]
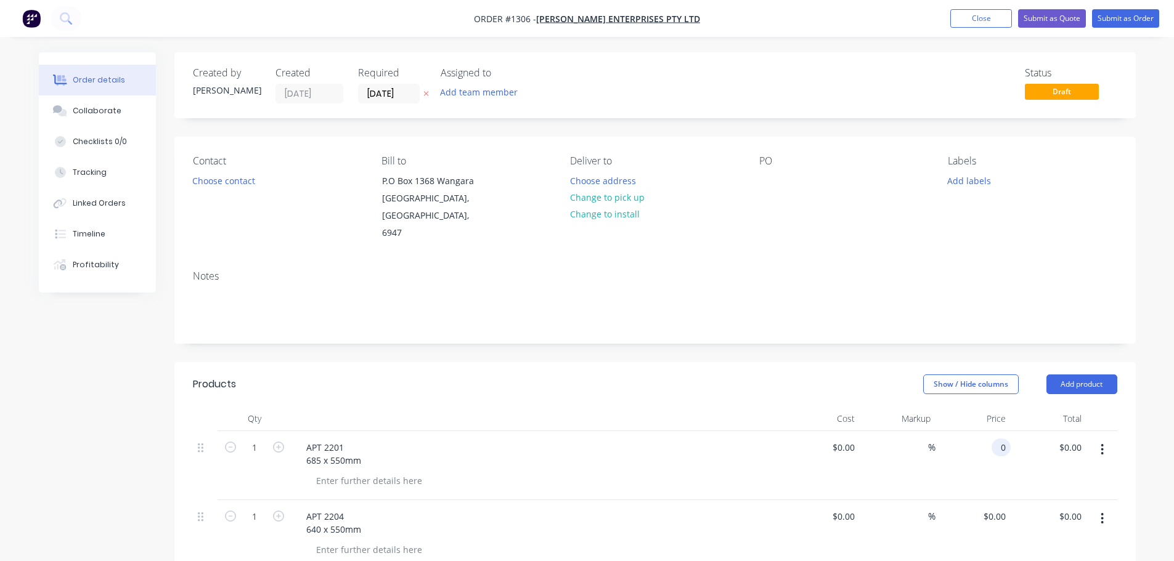
click at [997, 439] on input "0" at bounding box center [1003, 448] width 14 height 18
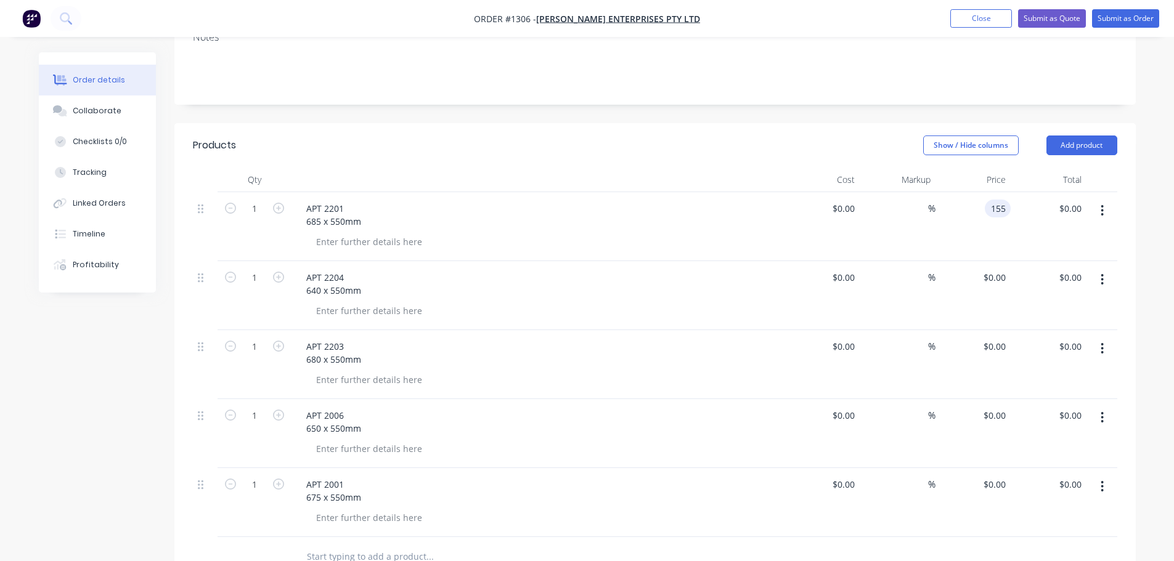
scroll to position [246, 0]
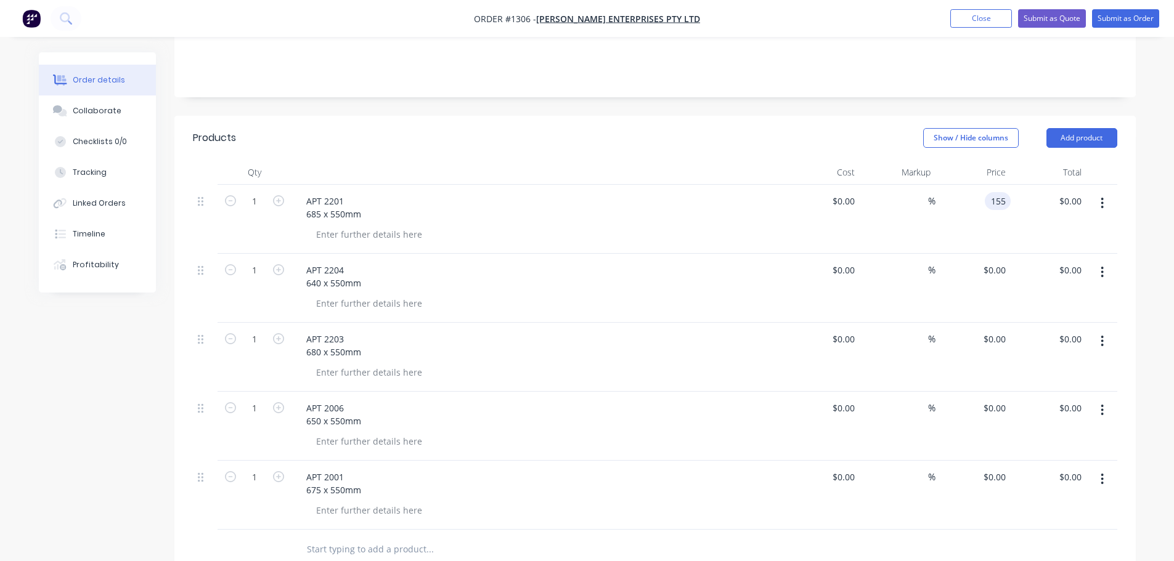
type input "$155.00"
click at [991, 336] on div "$0.00 $0.00" at bounding box center [973, 357] width 76 height 69
click at [991, 329] on div "0 $0.00" at bounding box center [973, 357] width 76 height 69
click at [1003, 330] on input "55" at bounding box center [1002, 339] width 16 height 18
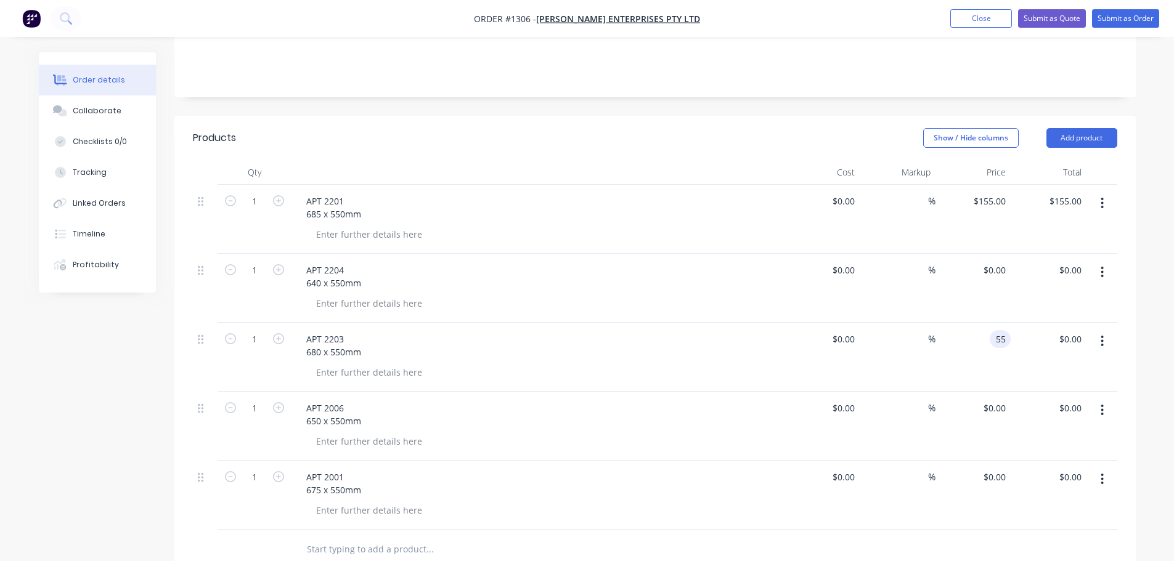
click at [1003, 330] on input "55" at bounding box center [1002, 339] width 16 height 18
type input "155"
type input "0"
type input "$155.00"
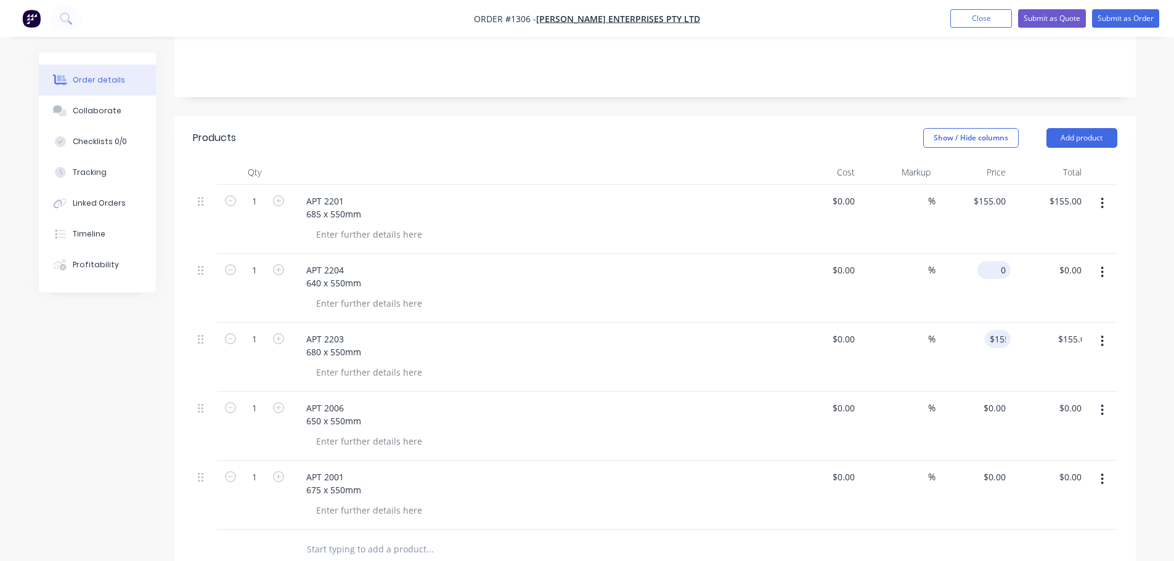
click at [996, 261] on div "0 $0.00" at bounding box center [993, 270] width 33 height 18
type input "$155.00"
click at [993, 397] on div "0 $0.00" at bounding box center [973, 426] width 76 height 69
type input "$155.00"
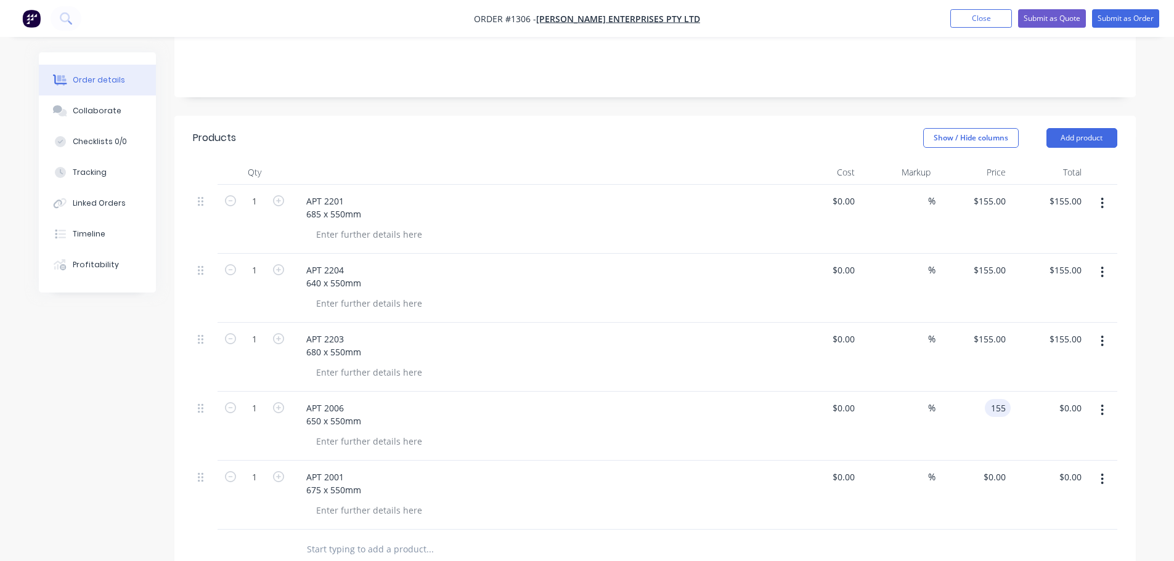
type input "$155.00"
click at [956, 413] on div "$155.00 155" at bounding box center [973, 426] width 76 height 69
click at [997, 468] on input "0" at bounding box center [996, 477] width 28 height 18
type input "$155.00"
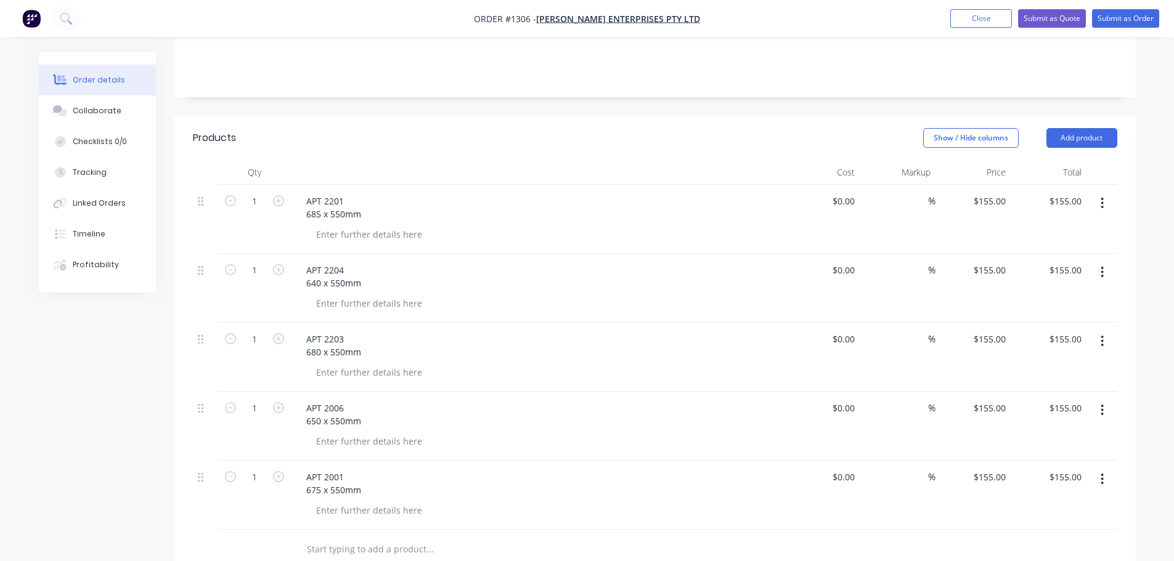
click at [945, 323] on div "$155.00 $155.00" at bounding box center [973, 357] width 76 height 69
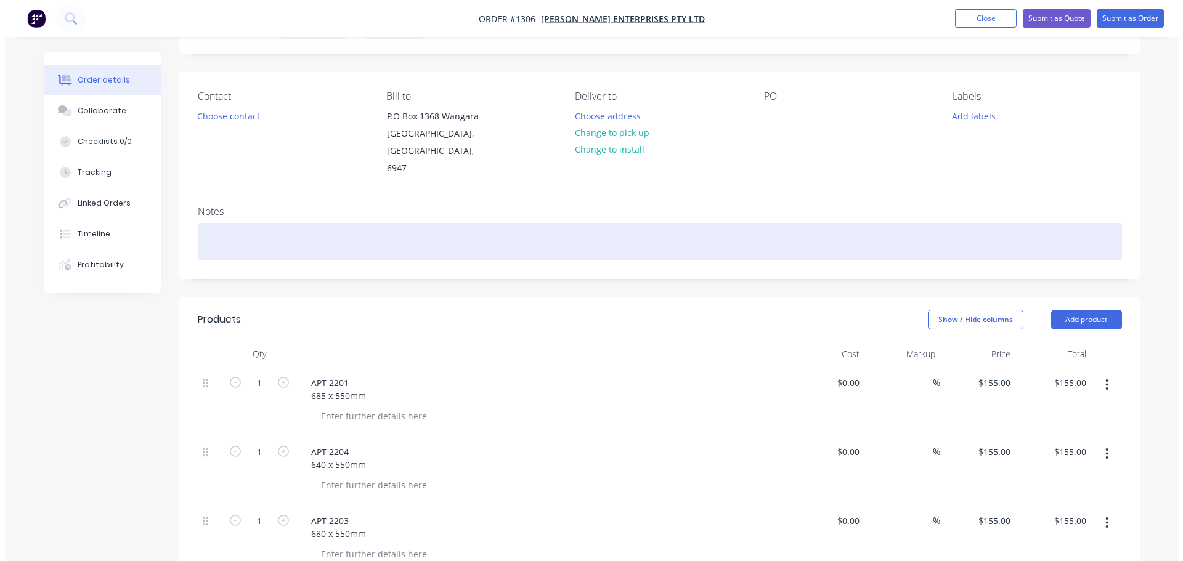
scroll to position [0, 0]
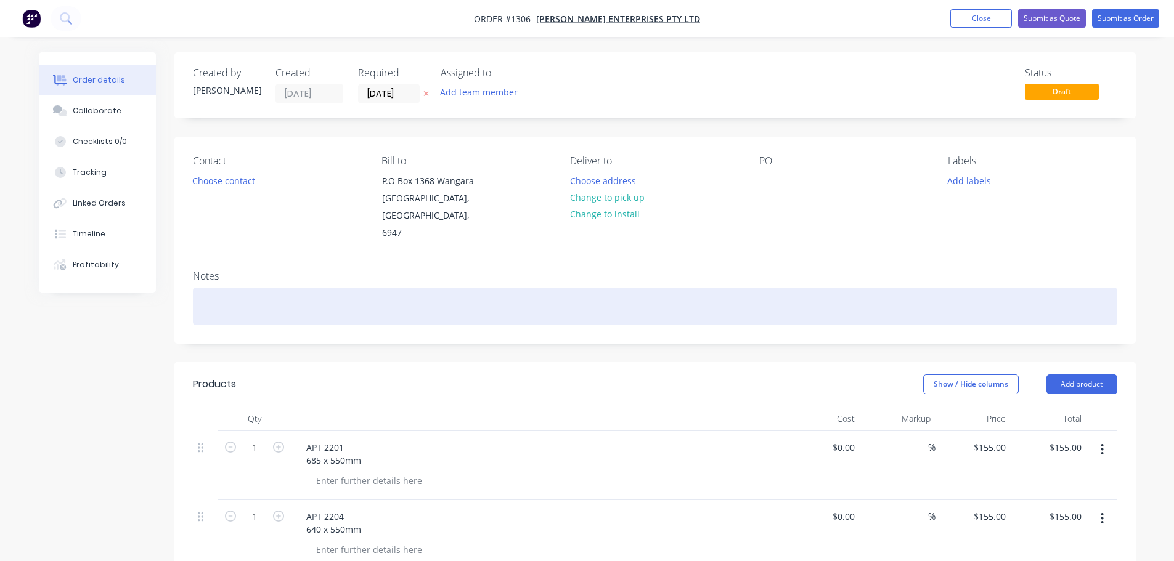
click at [382, 298] on div at bounding box center [655, 307] width 924 height 38
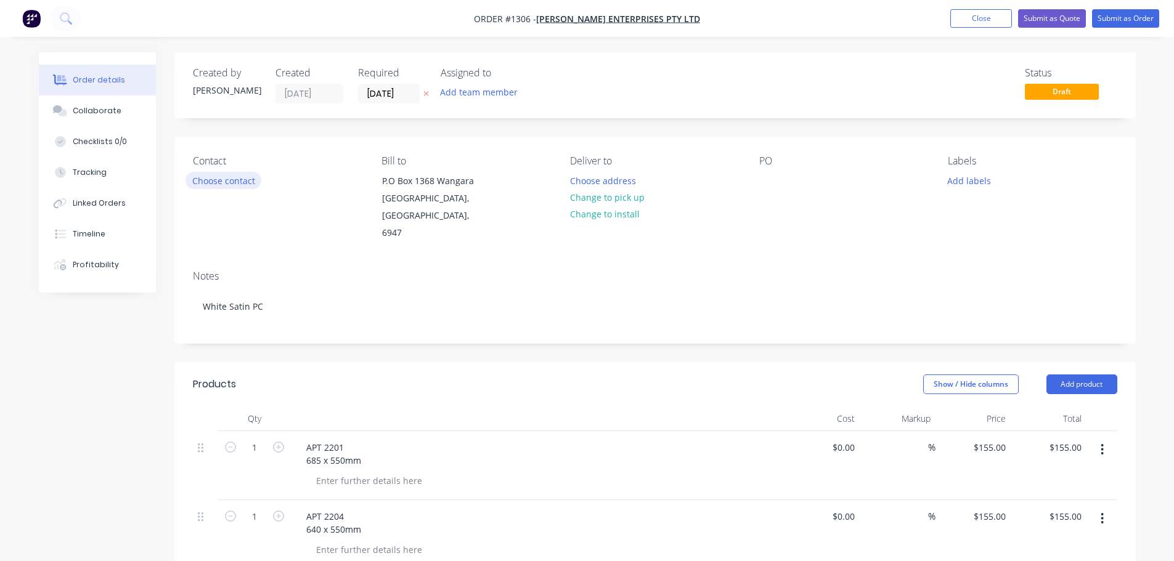
click at [257, 185] on button "Choose contact" at bounding box center [223, 180] width 76 height 17
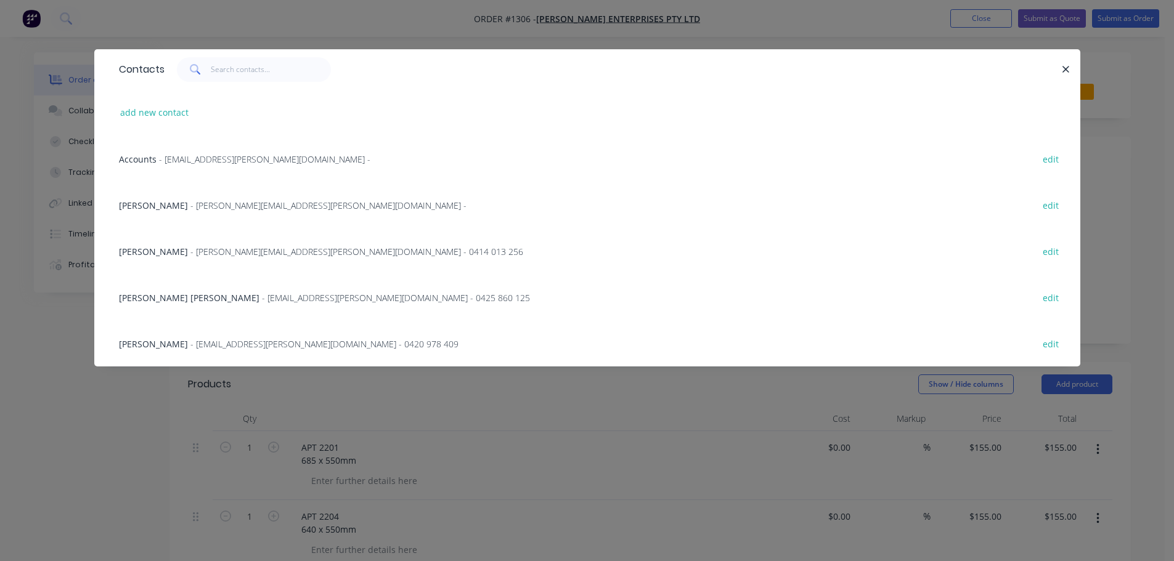
click at [190, 251] on span "- alex@jamel.com.au - 0414 013 256" at bounding box center [356, 252] width 333 height 12
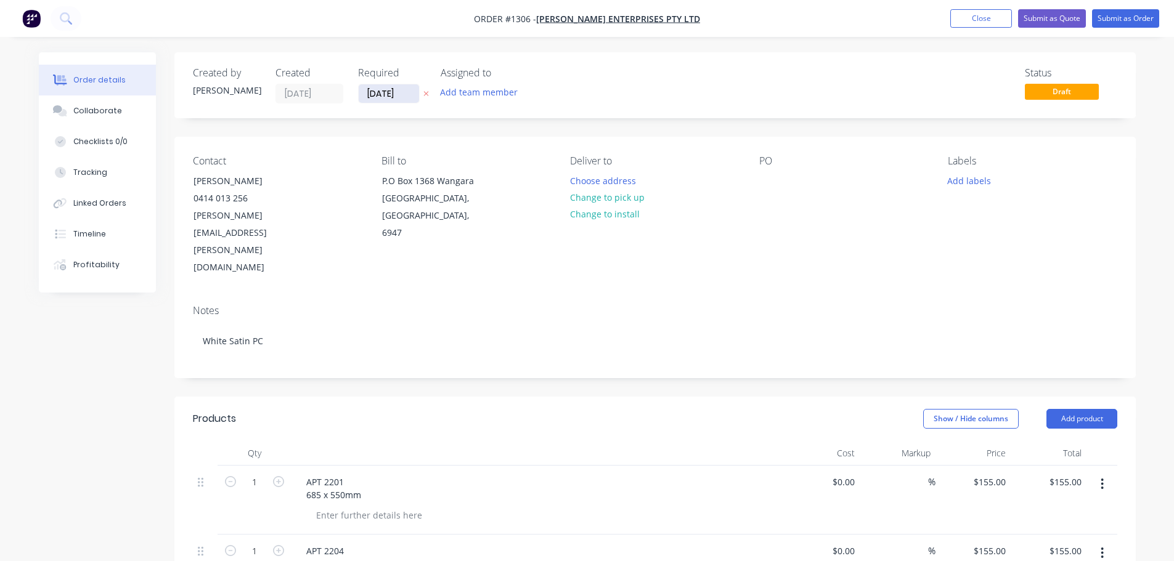
click at [377, 94] on input "09/09/25" at bounding box center [389, 93] width 60 height 18
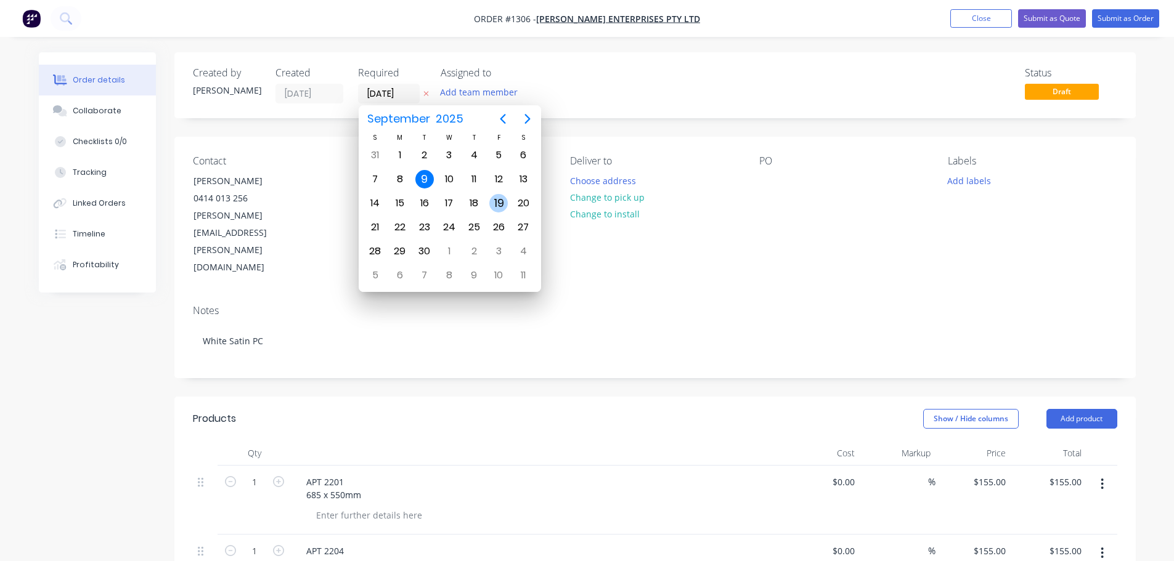
click at [501, 204] on div "19" at bounding box center [498, 203] width 18 height 18
type input "19/09/25"
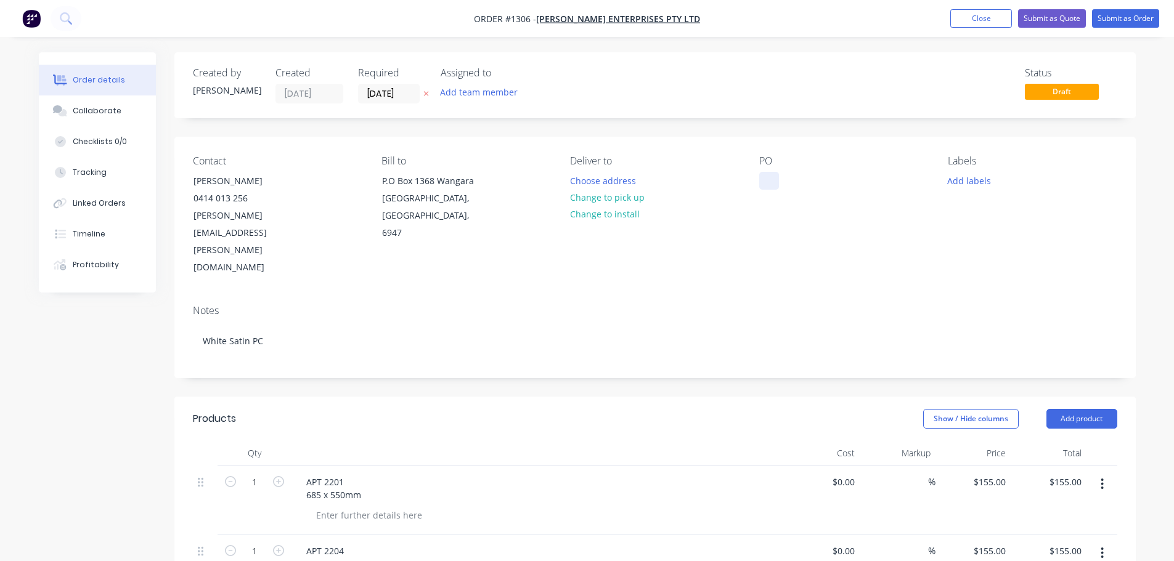
click at [772, 180] on div at bounding box center [769, 181] width 20 height 18
click at [871, 243] on div "Contact Alex Princiotto 0414 013 256 alex@jamel.com.au Bill to P.O Box 1368 Wan…" at bounding box center [654, 216] width 961 height 158
click at [1116, 20] on button "Submit as Order" at bounding box center [1125, 18] width 67 height 18
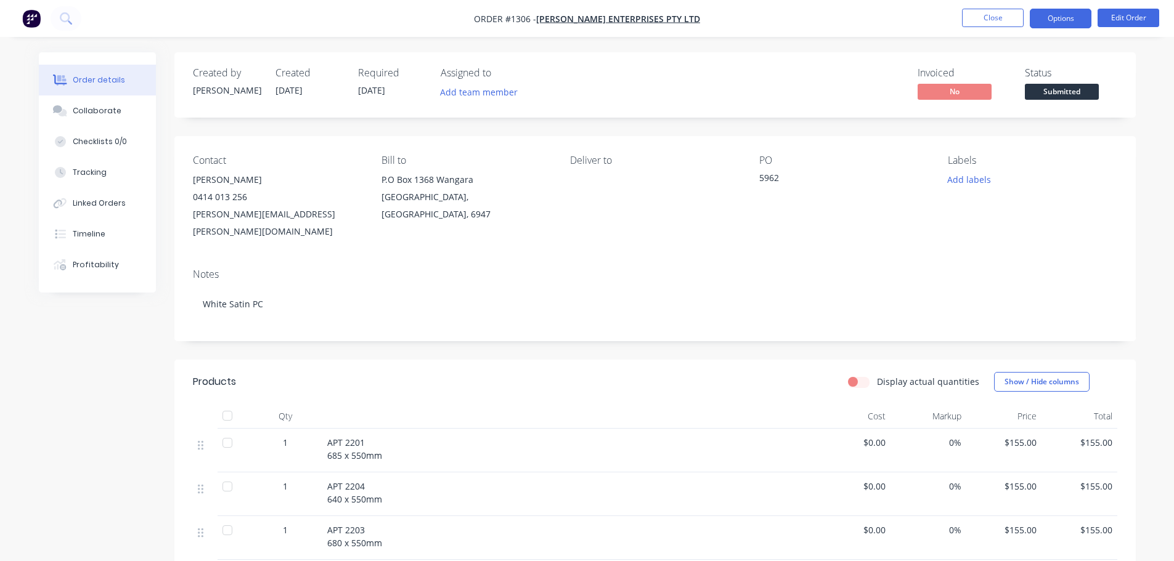
click at [1048, 17] on button "Options" at bounding box center [1061, 19] width 62 height 20
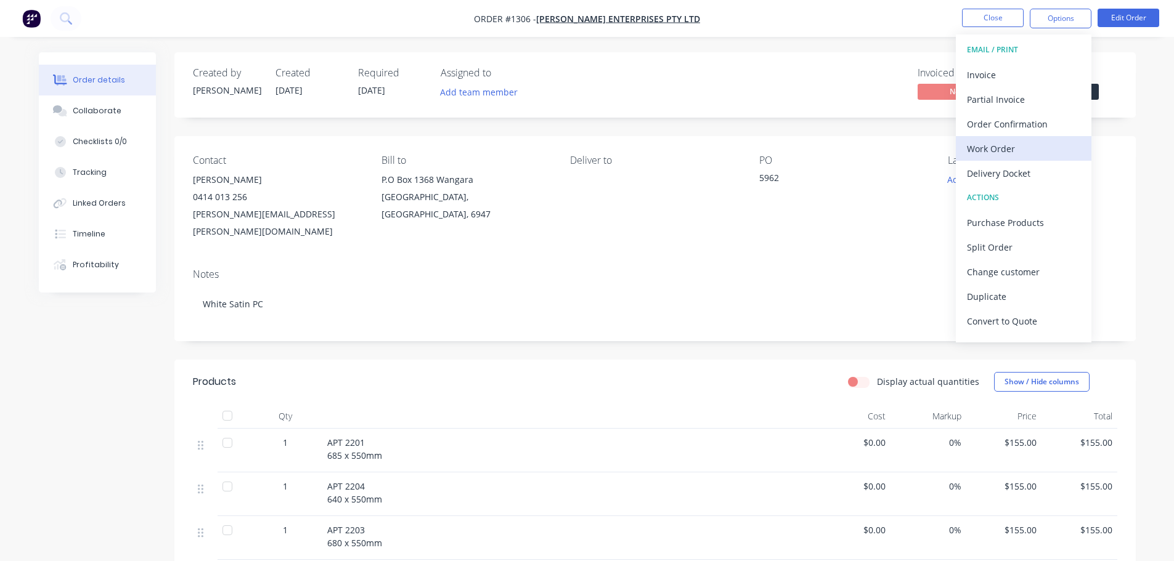
click at [1023, 144] on div "Work Order" at bounding box center [1023, 149] width 113 height 18
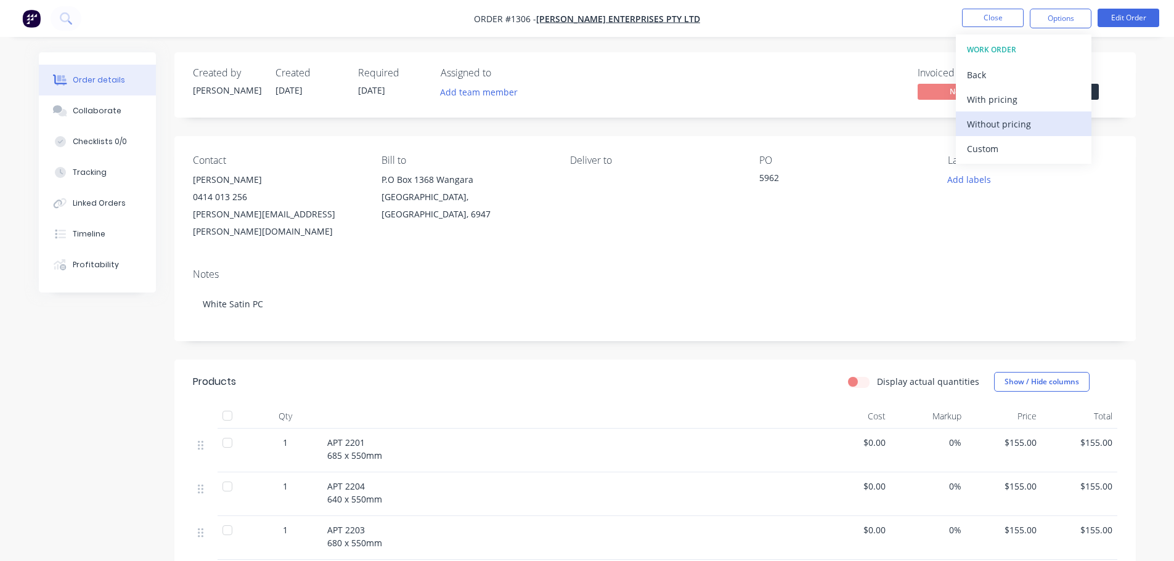
click at [1019, 126] on div "Without pricing" at bounding box center [1023, 124] width 113 height 18
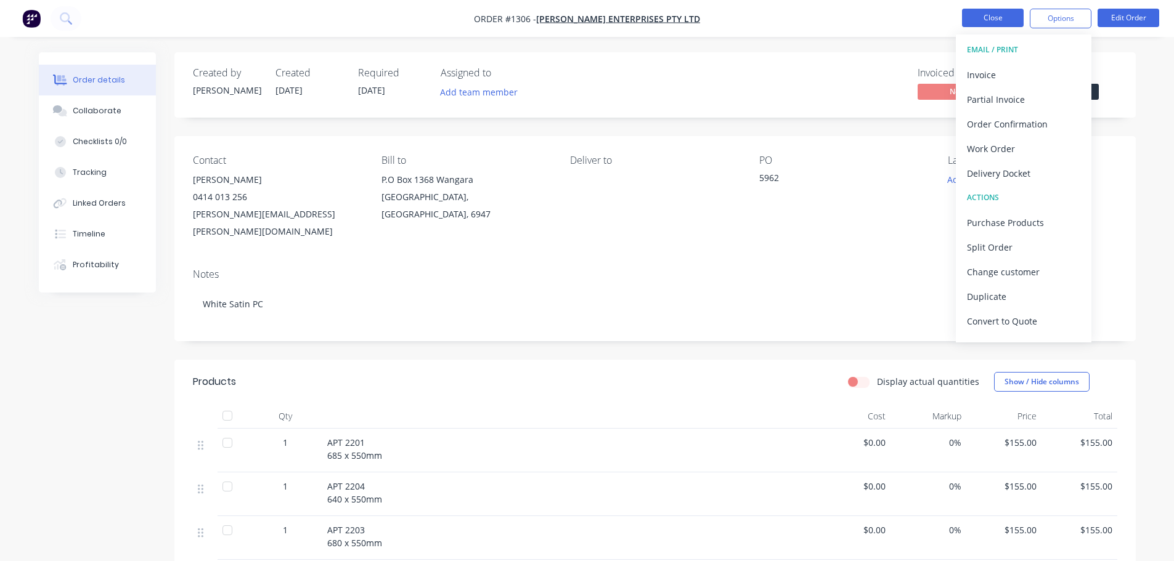
click at [1002, 18] on button "Close" at bounding box center [993, 18] width 62 height 18
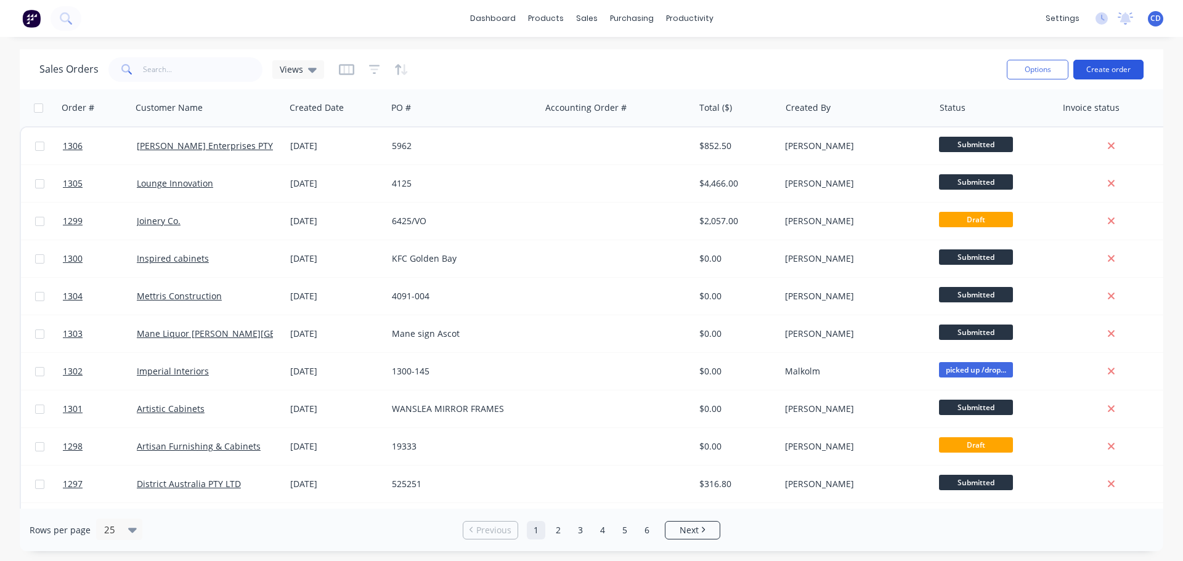
click at [1121, 67] on button "Create order" at bounding box center [1108, 70] width 70 height 20
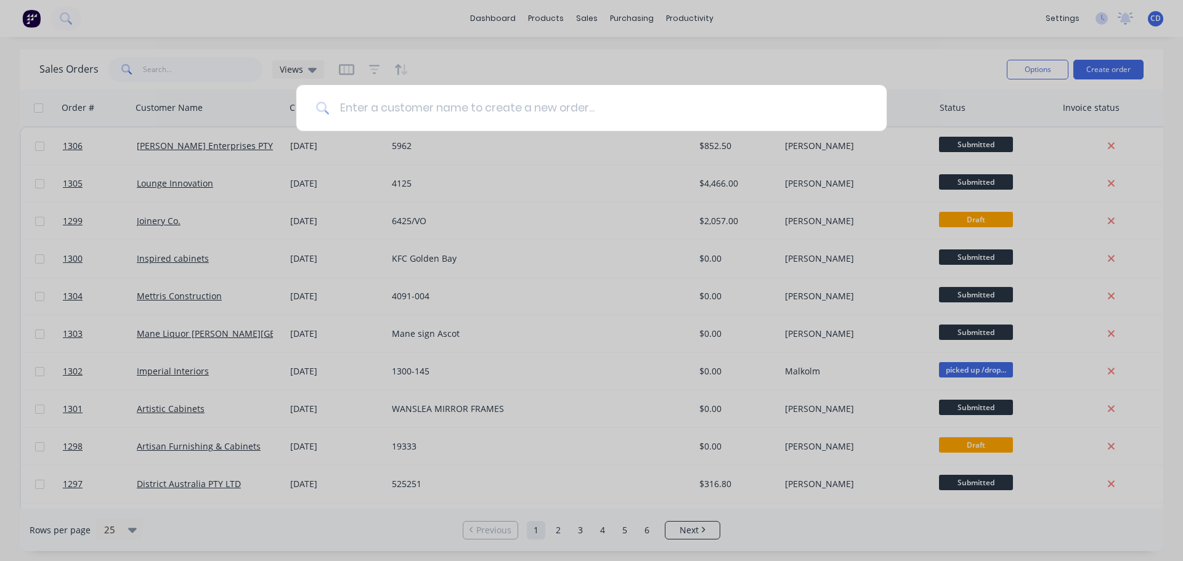
click at [614, 118] on input at bounding box center [598, 108] width 537 height 46
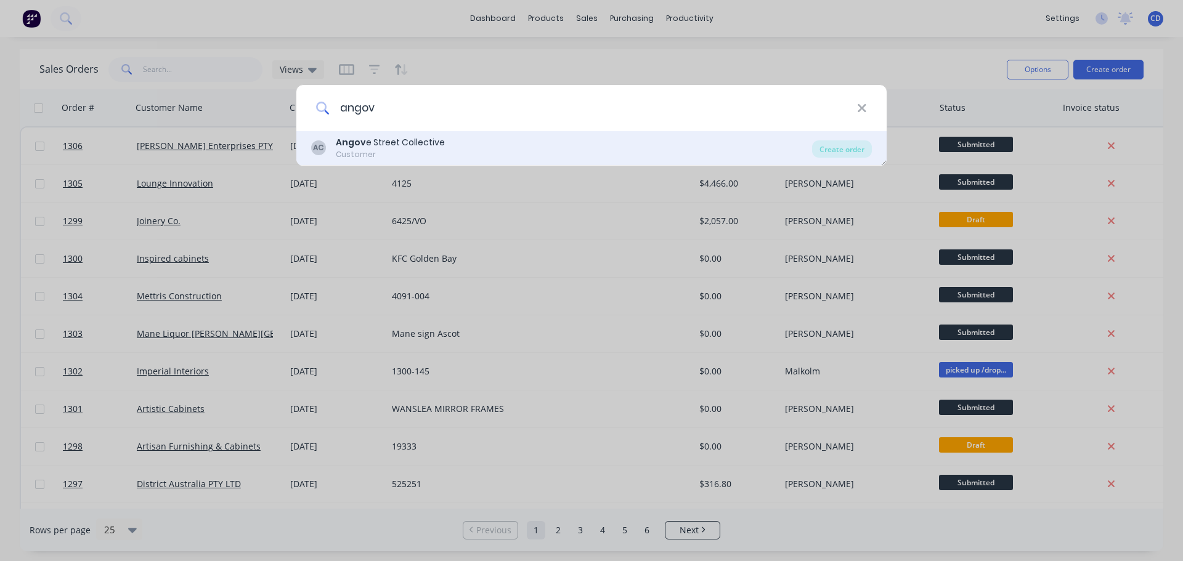
type input "angov"
click at [470, 136] on div "AC Angov e Street Collective Customer Create order" at bounding box center [591, 148] width 590 height 35
click at [467, 162] on div "AC Angov e Street Collective Customer Create order" at bounding box center [591, 148] width 590 height 35
click at [466, 152] on div "AC Angov e Street Collective Customer" at bounding box center [561, 148] width 501 height 24
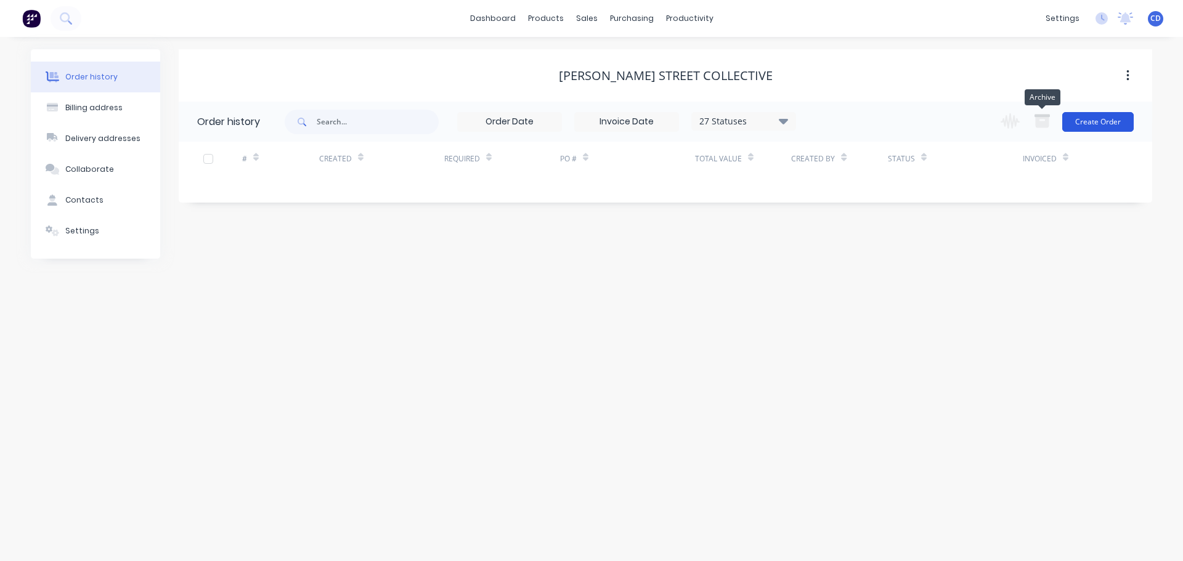
click at [1087, 121] on button "Create Order" at bounding box center [1097, 122] width 71 height 20
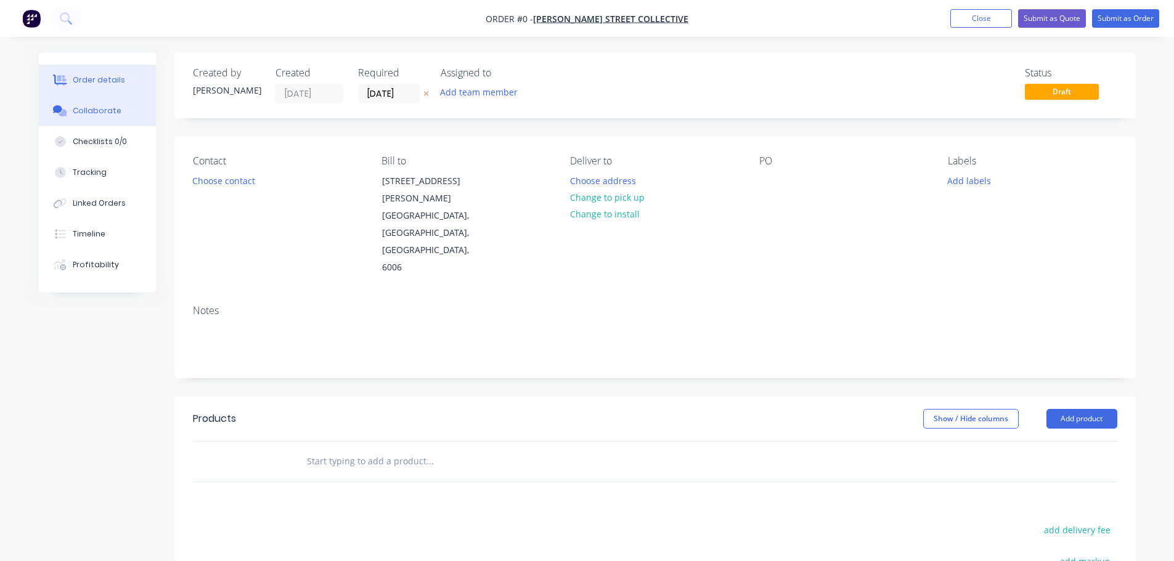
click at [99, 114] on div "Collaborate" at bounding box center [97, 110] width 49 height 11
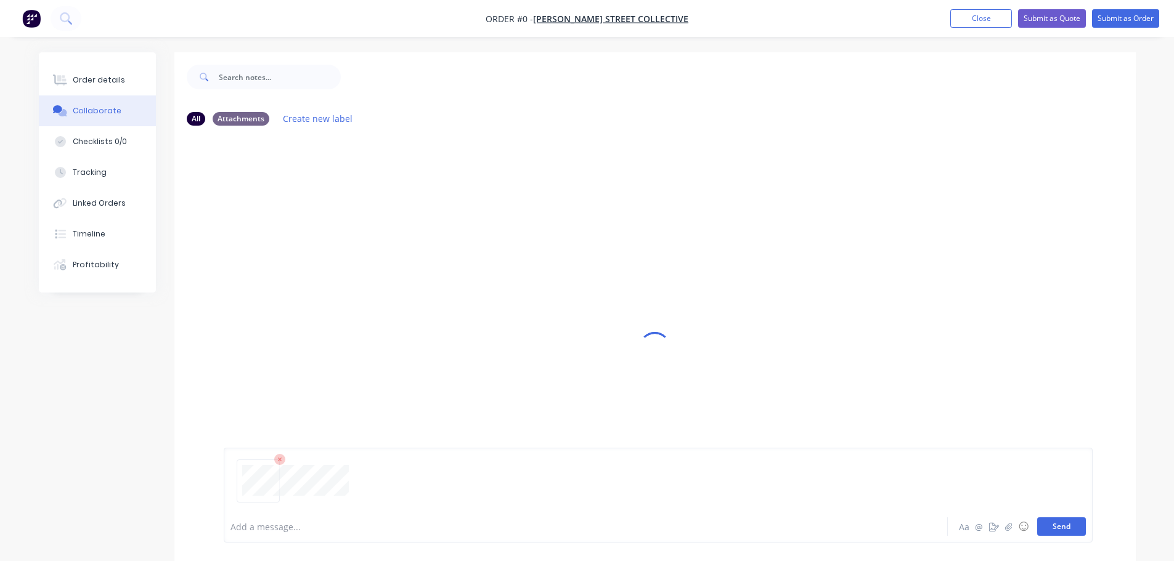
click at [1075, 524] on button "Send" at bounding box center [1061, 527] width 49 height 18
drag, startPoint x: 102, startPoint y: 90, endPoint x: 102, endPoint y: 97, distance: 7.4
click at [102, 89] on button "Order details" at bounding box center [97, 80] width 117 height 31
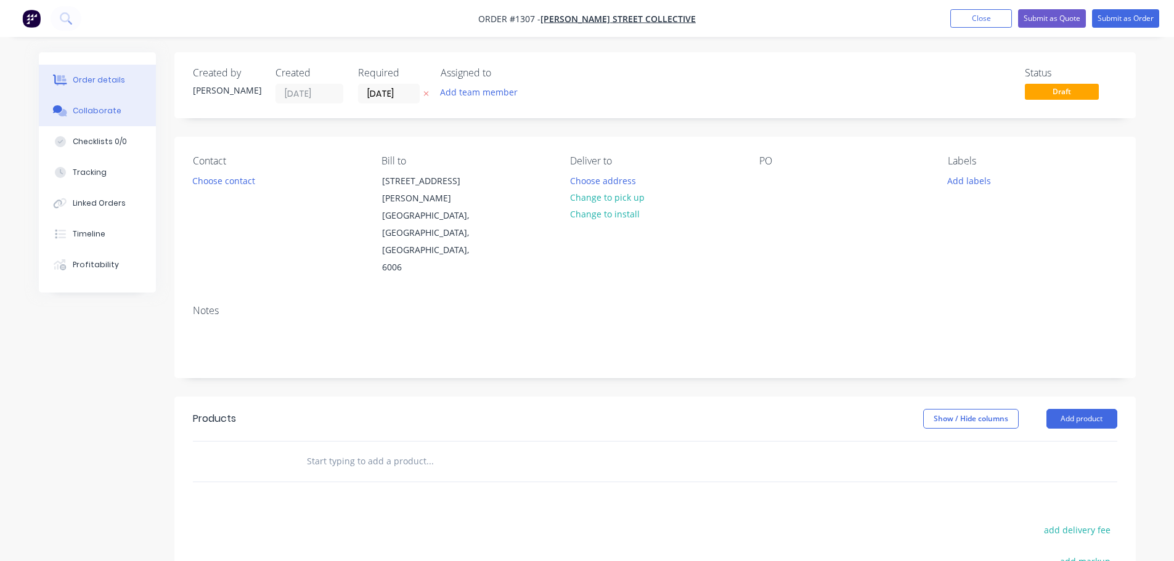
click at [103, 105] on button "Collaborate" at bounding box center [97, 110] width 117 height 31
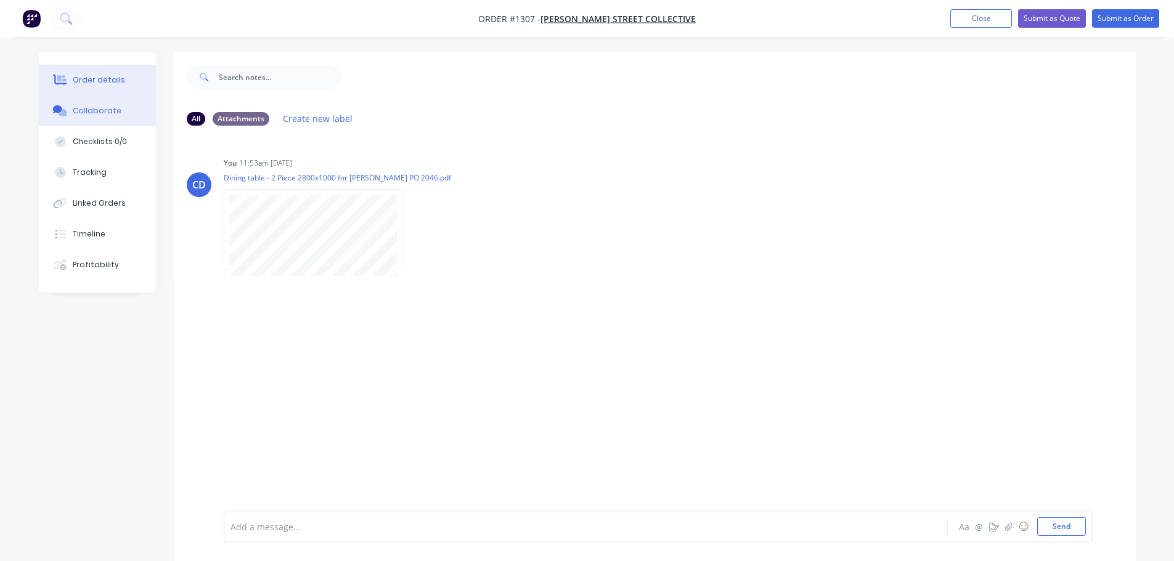
click at [99, 79] on div "Order details" at bounding box center [99, 80] width 52 height 11
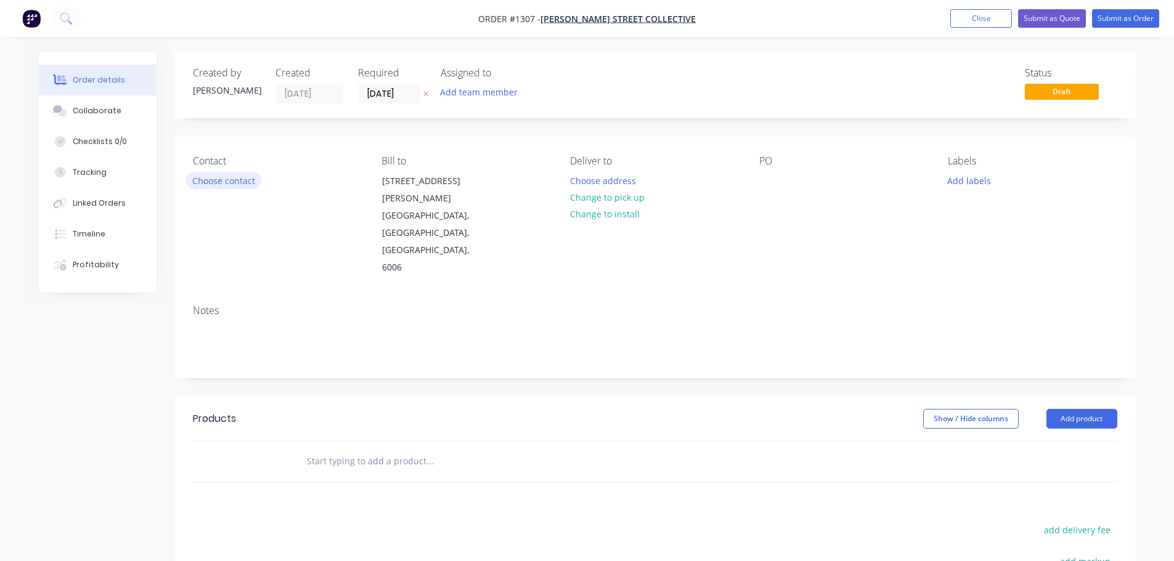
click at [211, 187] on button "Choose contact" at bounding box center [223, 180] width 76 height 17
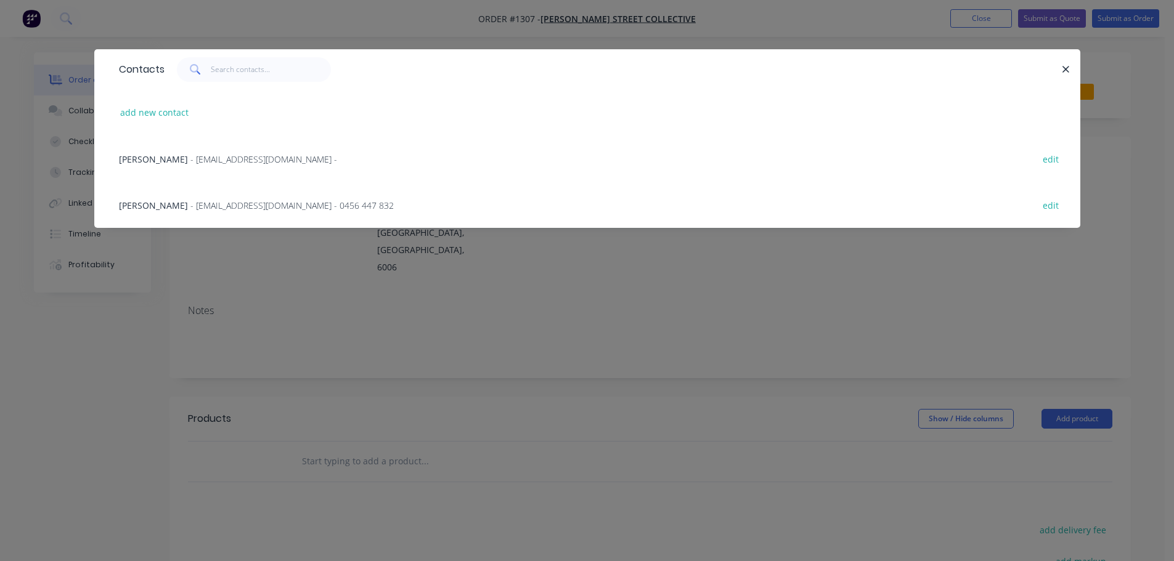
click at [190, 153] on span "- info@angovestreetcollective.com.au -" at bounding box center [263, 159] width 147 height 12
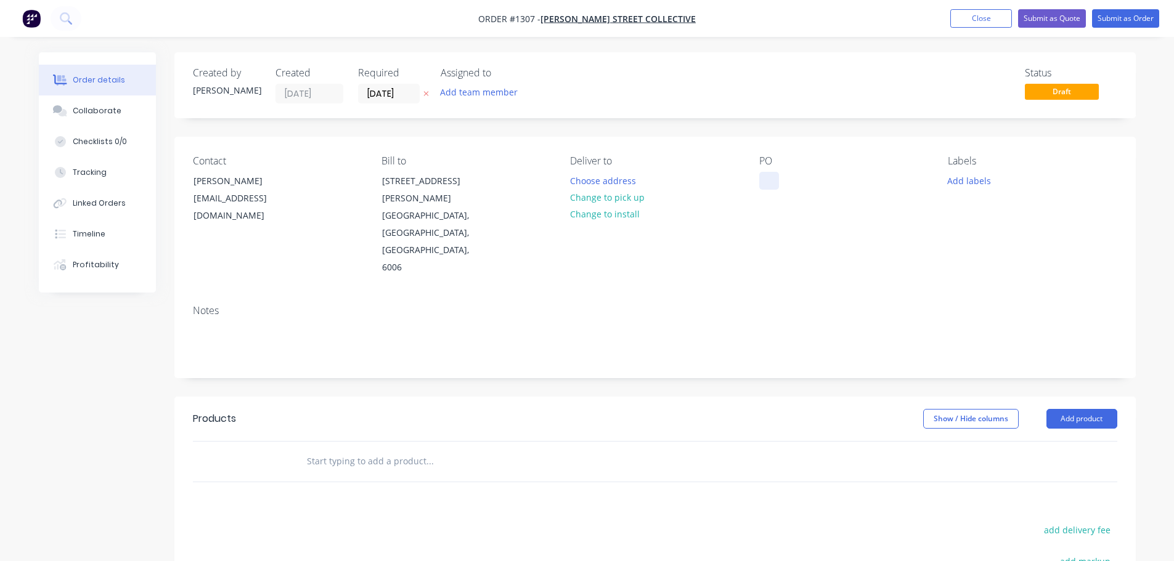
drag, startPoint x: 786, startPoint y: 185, endPoint x: 776, endPoint y: 184, distance: 10.5
click at [786, 185] on div "PO" at bounding box center [843, 215] width 169 height 121
click at [774, 184] on div at bounding box center [769, 181] width 20 height 18
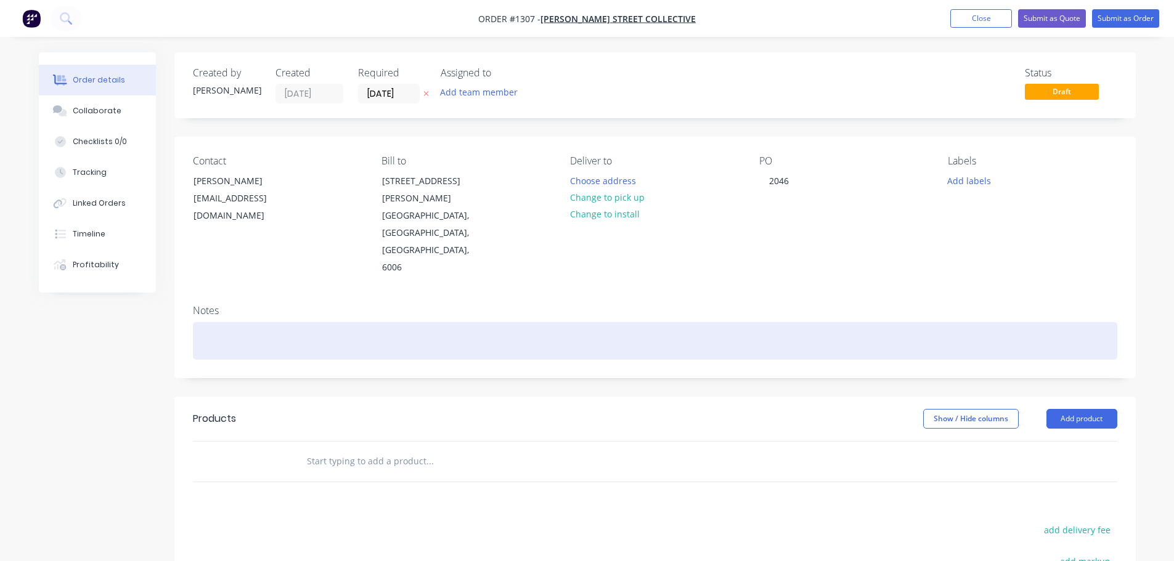
click at [722, 322] on div at bounding box center [655, 341] width 924 height 38
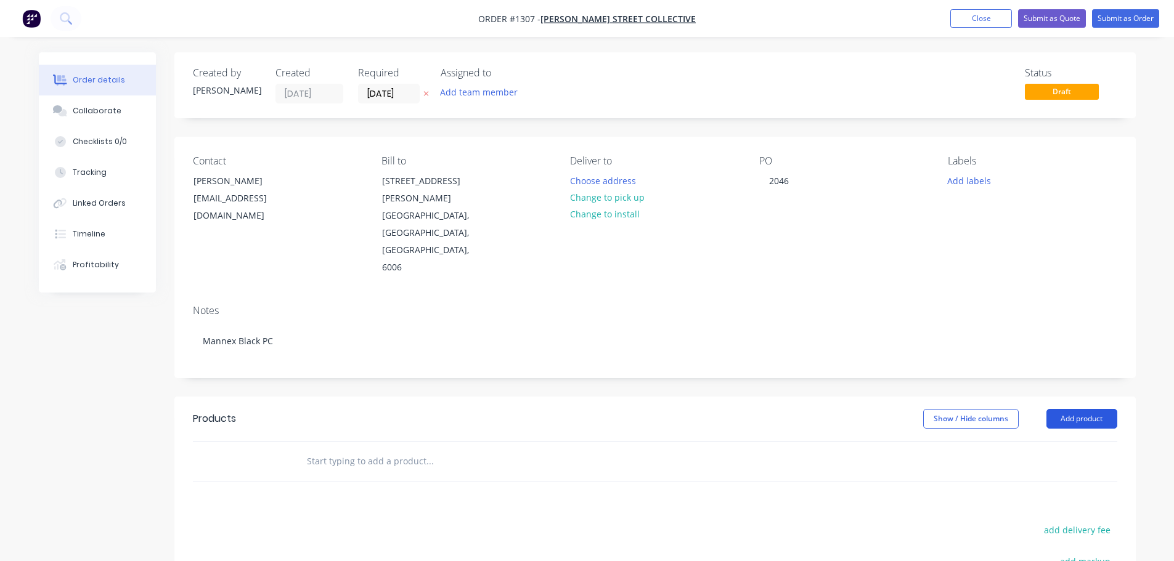
click at [1079, 409] on button "Add product" at bounding box center [1081, 419] width 71 height 20
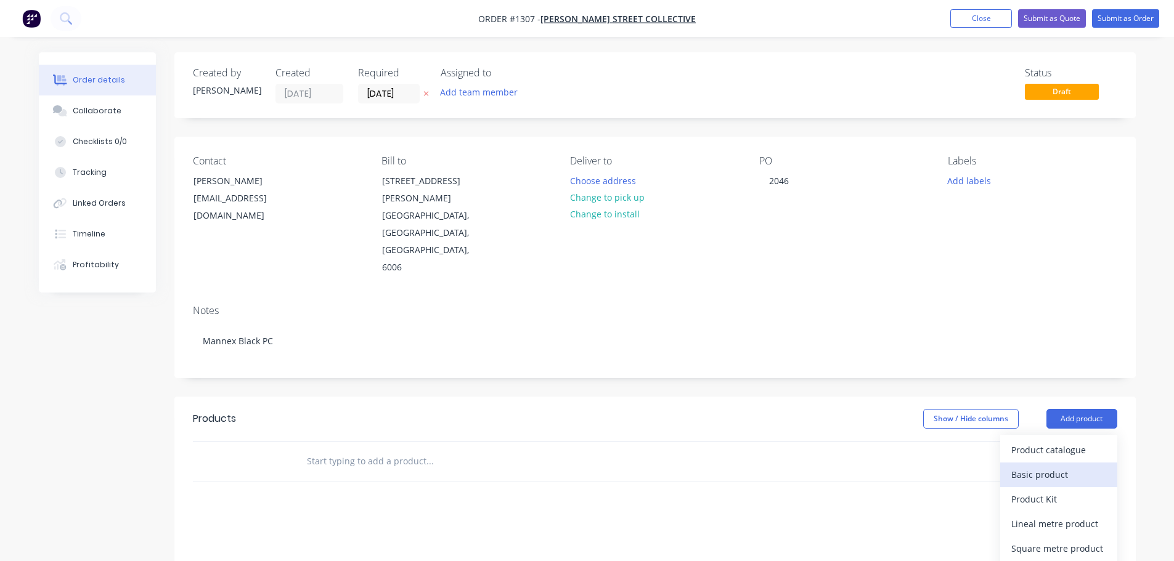
click at [1055, 466] on div "Basic product" at bounding box center [1058, 475] width 95 height 18
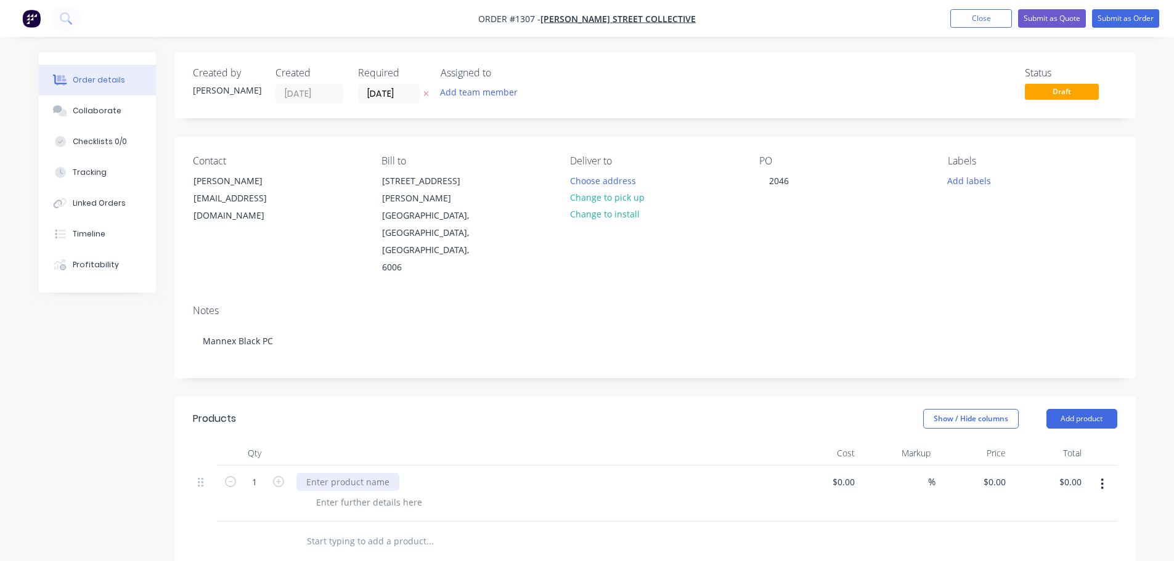
drag, startPoint x: 333, startPoint y: 411, endPoint x: 333, endPoint y: 429, distance: 17.9
click at [334, 441] on div at bounding box center [537, 453] width 493 height 25
click at [333, 473] on div at bounding box center [347, 482] width 103 height 18
click at [332, 494] on div at bounding box center [369, 503] width 126 height 18
click at [415, 494] on div at bounding box center [369, 503] width 126 height 18
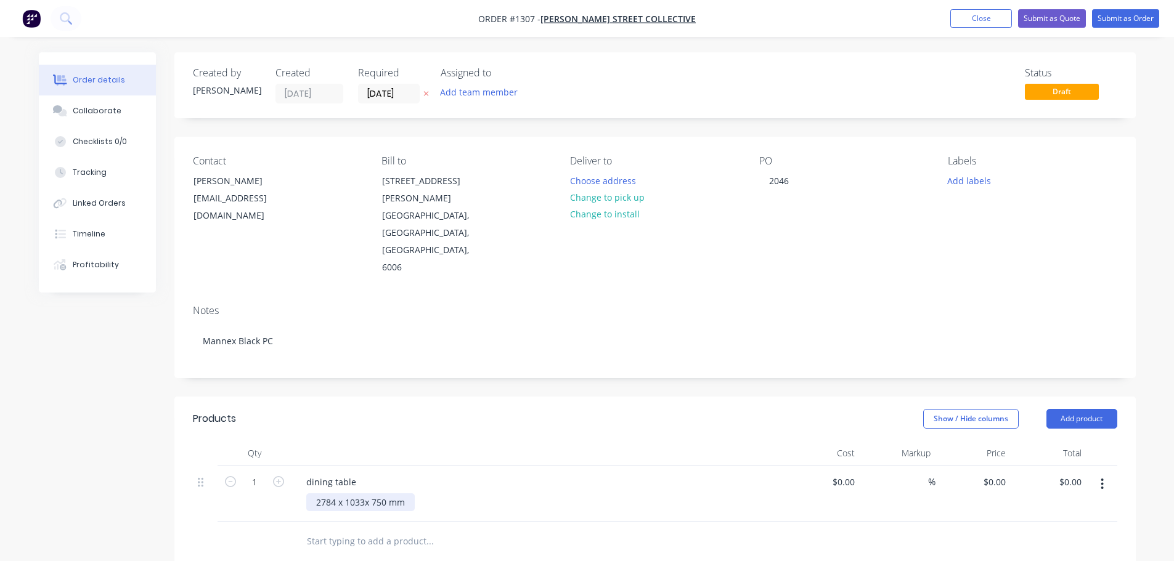
click at [365, 494] on div "2784 x 1033x 750 mm" at bounding box center [360, 503] width 108 height 18
click at [364, 94] on input "09/09/25" at bounding box center [389, 93] width 60 height 18
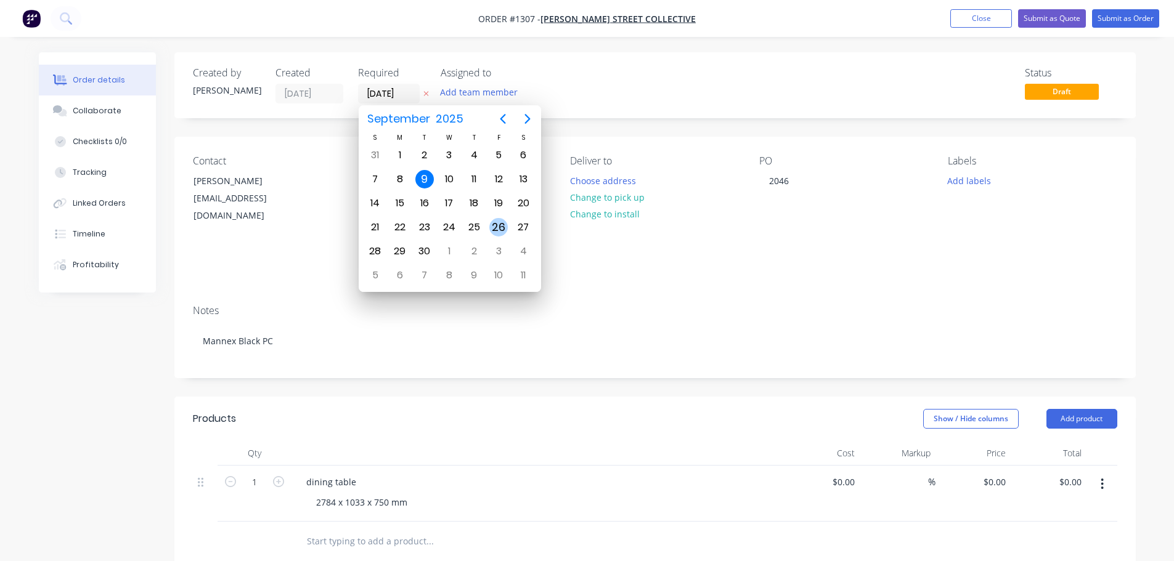
click at [502, 230] on div "26" at bounding box center [498, 227] width 18 height 18
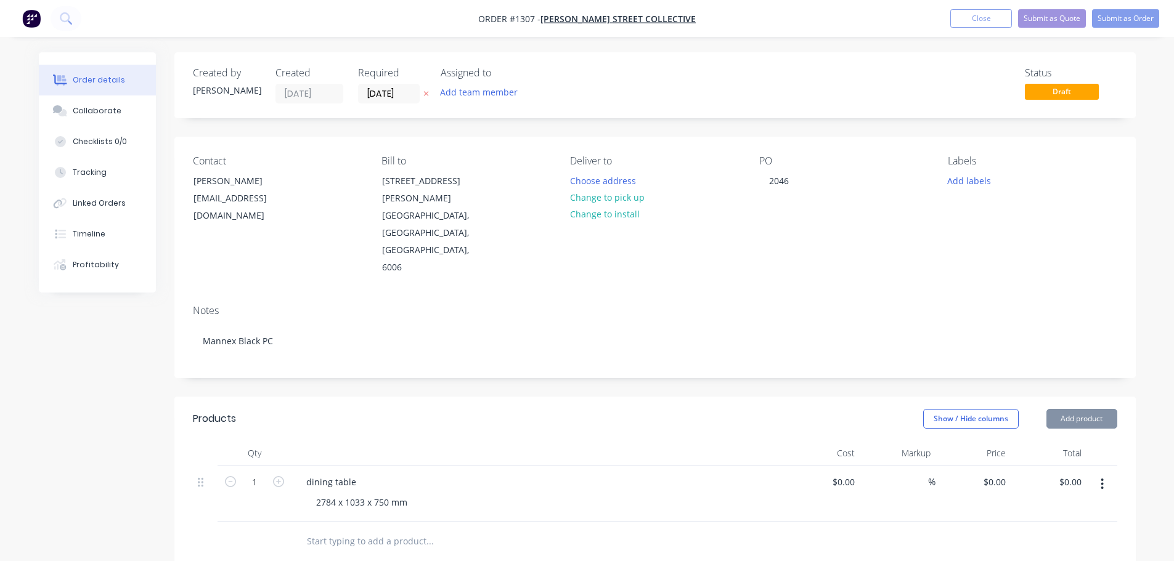
type input "26/09/25"
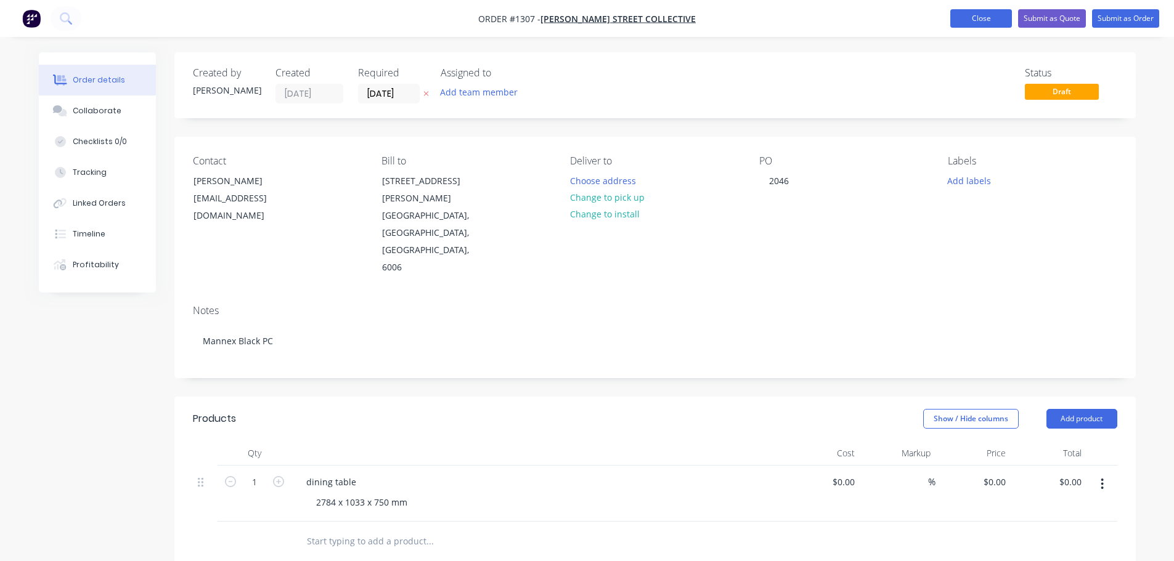
click at [988, 25] on button "Close" at bounding box center [981, 18] width 62 height 18
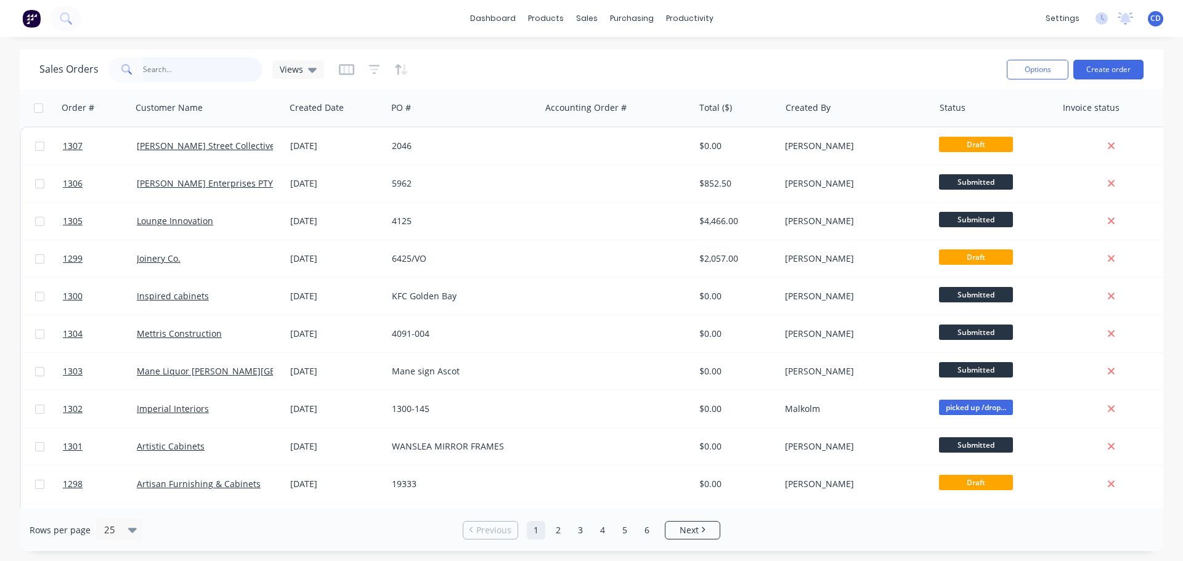
click at [214, 70] on input "text" at bounding box center [203, 69] width 120 height 25
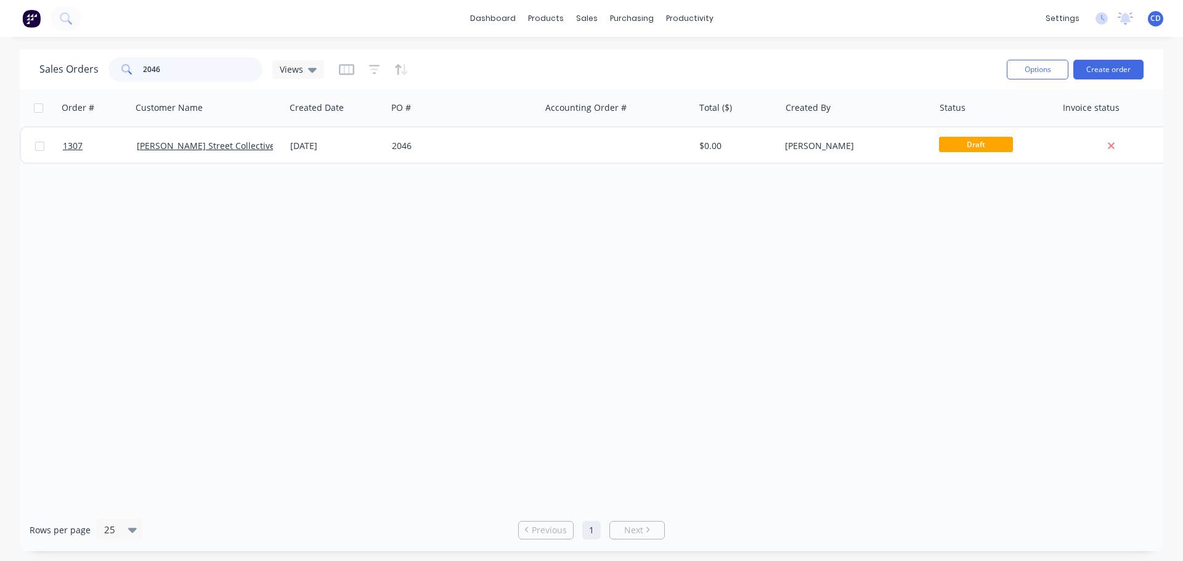
type input "2046"
click at [372, 70] on icon "button" at bounding box center [374, 69] width 8 height 2
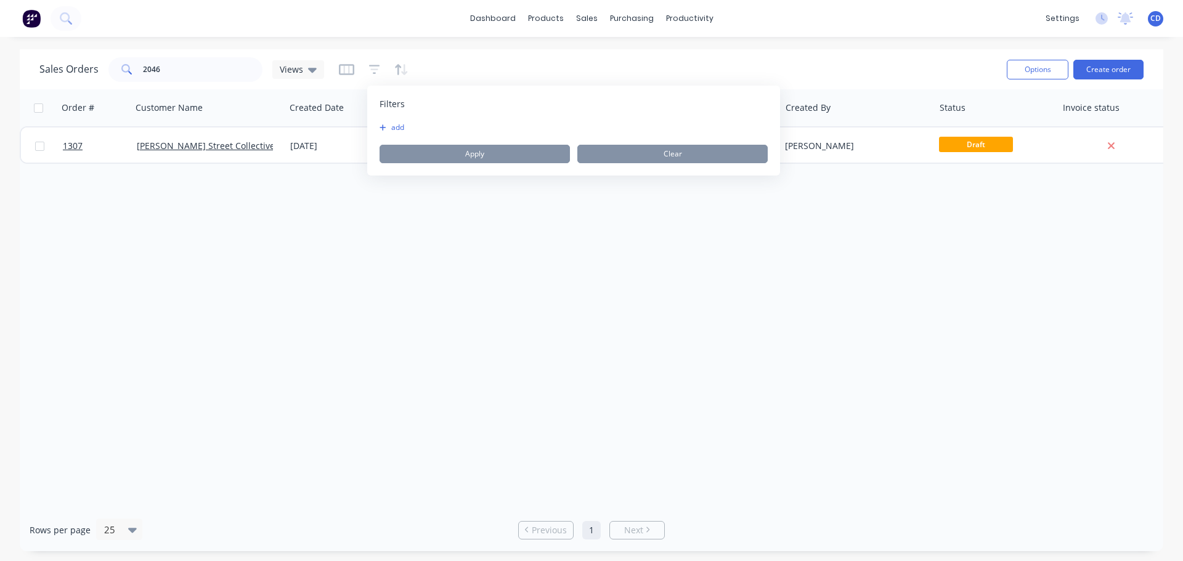
click at [399, 129] on button "add" at bounding box center [395, 128] width 31 height 10
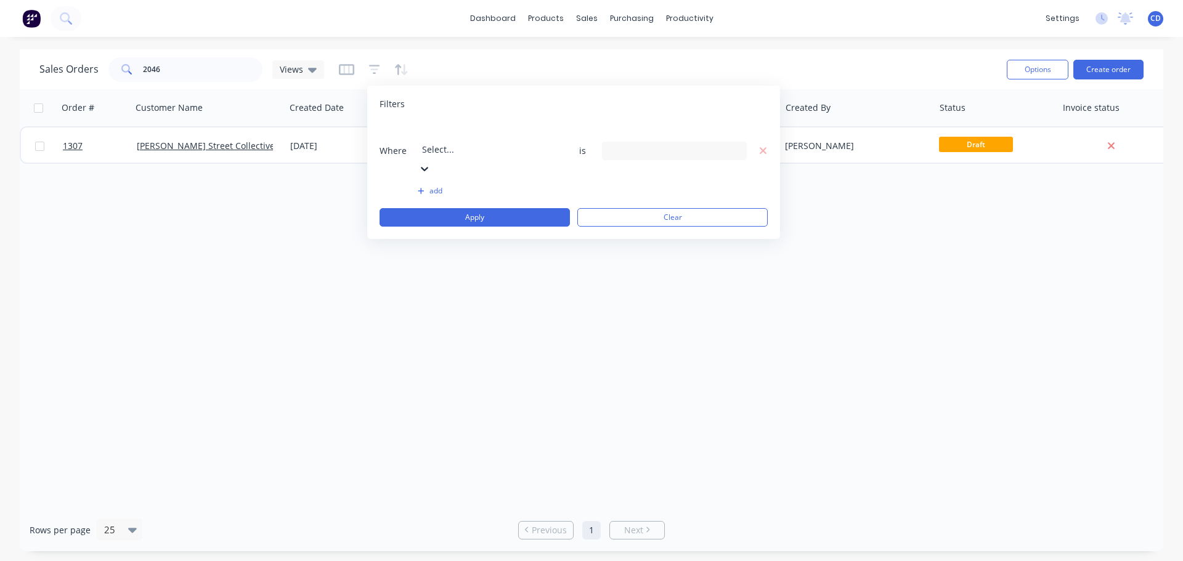
click at [488, 131] on div at bounding box center [510, 132] width 177 height 15
click at [679, 144] on div "24 Status selected" at bounding box center [665, 150] width 112 height 13
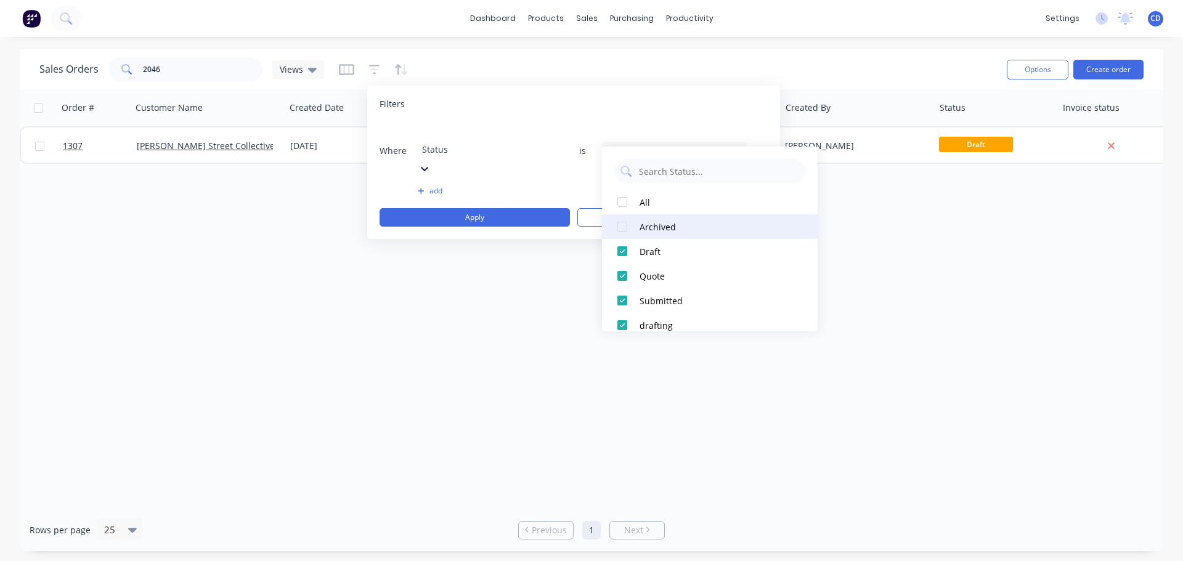
click at [648, 224] on div "Archived" at bounding box center [714, 227] width 148 height 13
click at [626, 198] on div at bounding box center [622, 202] width 25 height 25
click at [569, 259] on div "Order # Customer Name Created Date PO # Accounting Order # Total ($) Created By…" at bounding box center [592, 299] width 1144 height 420
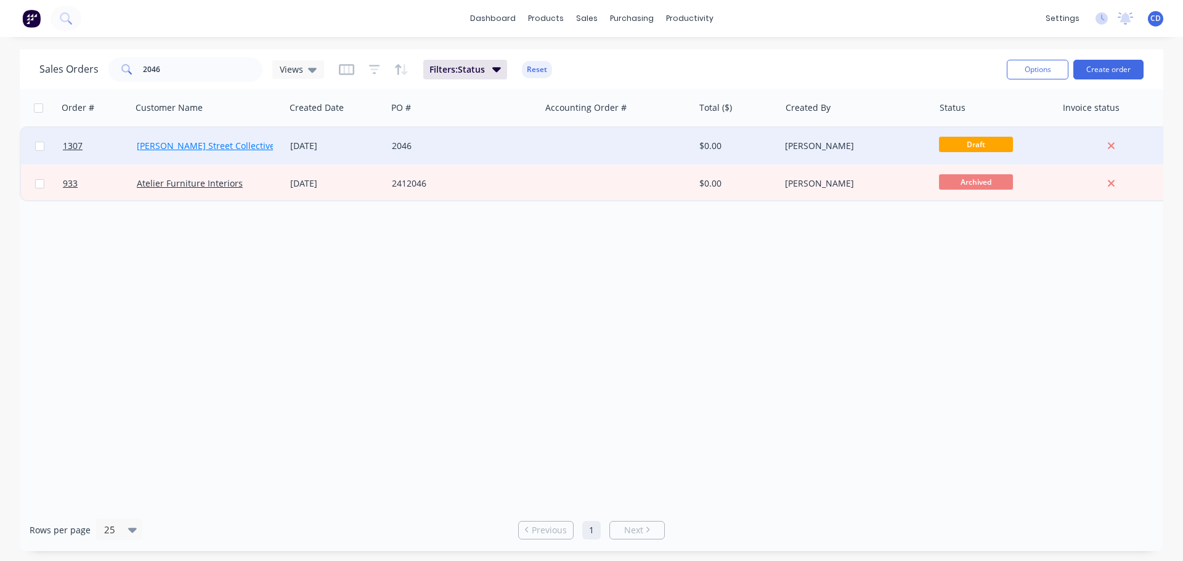
click at [208, 147] on link "[PERSON_NAME] Street Collective" at bounding box center [206, 146] width 138 height 12
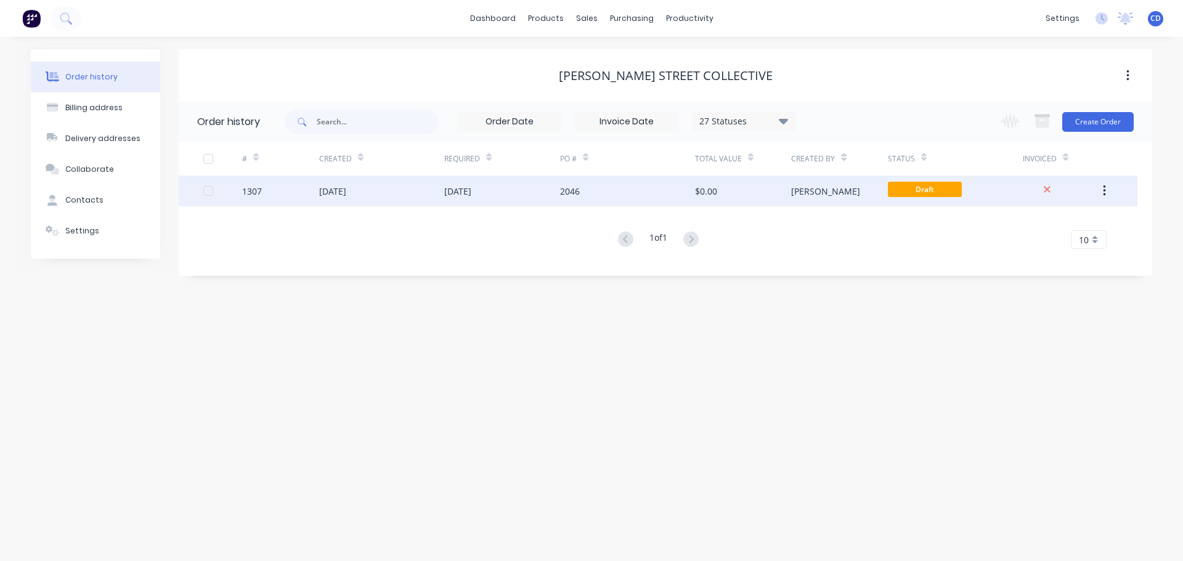
click at [508, 193] on div "26 Sep 2025" at bounding box center [502, 191] width 116 height 31
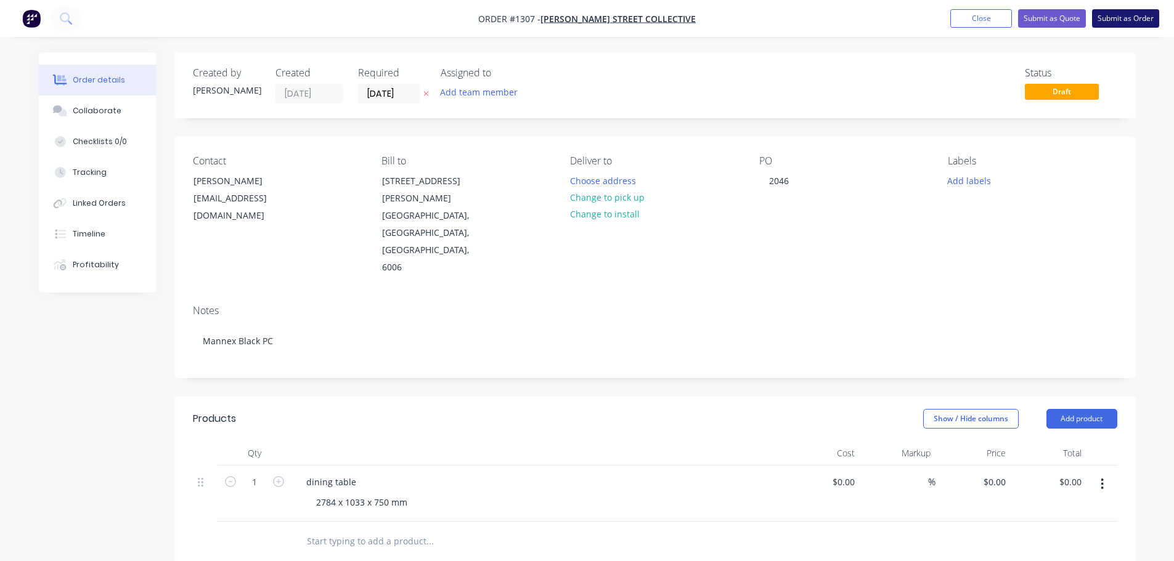
click at [1119, 22] on button "Submit as Order" at bounding box center [1125, 18] width 67 height 18
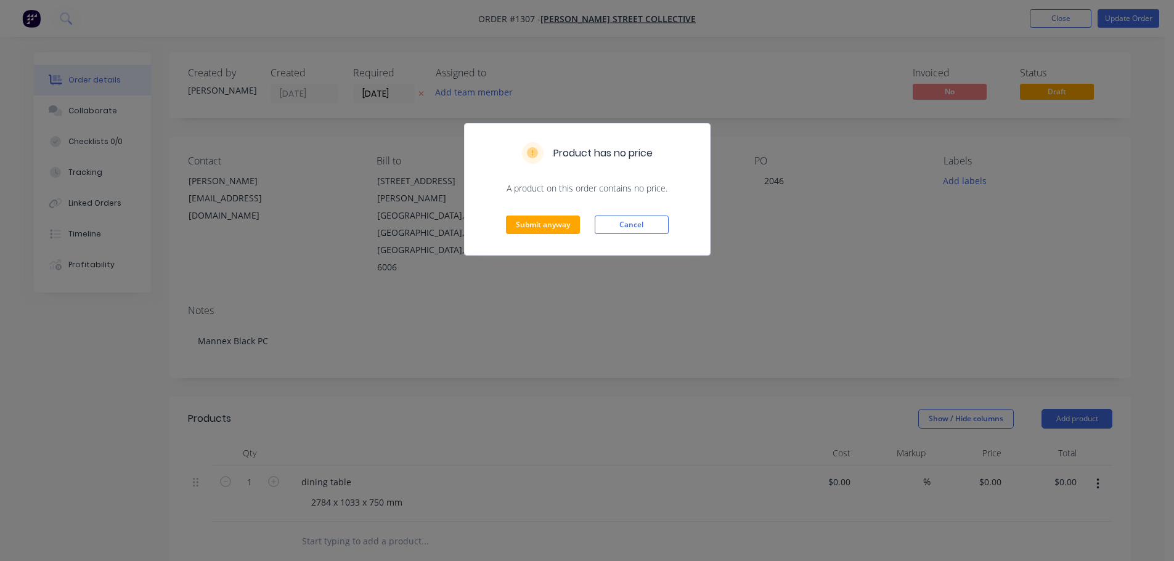
click at [516, 235] on div "Submit anyway Cancel" at bounding box center [587, 225] width 245 height 60
click at [515, 235] on div "Submit anyway Cancel" at bounding box center [587, 225] width 245 height 60
click at [523, 230] on button "Submit anyway" at bounding box center [543, 225] width 74 height 18
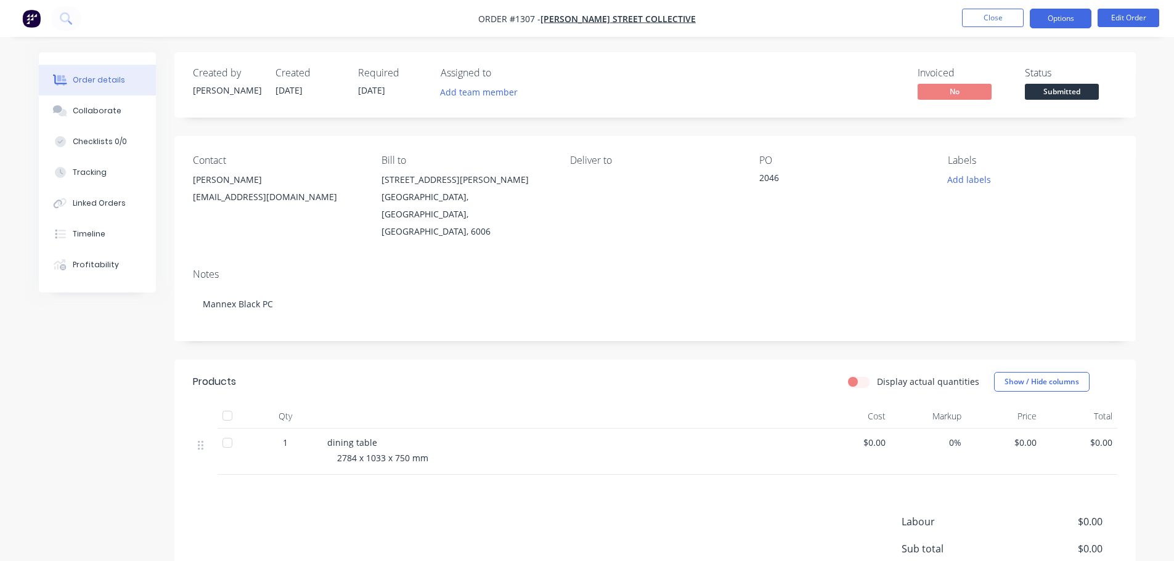
click at [1054, 21] on button "Options" at bounding box center [1061, 19] width 62 height 20
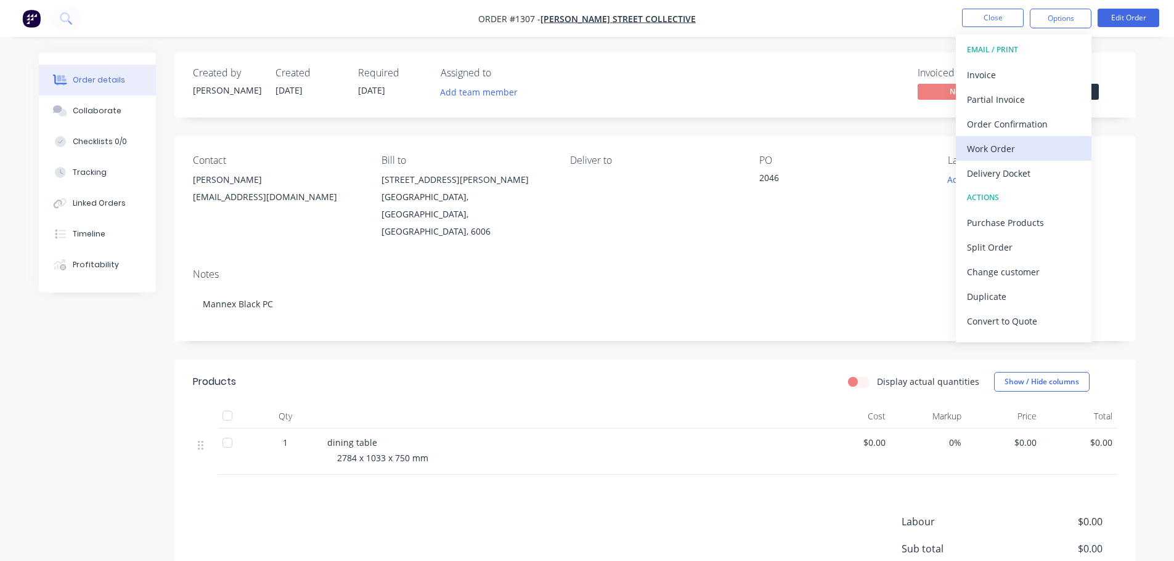
click at [989, 146] on div "Work Order" at bounding box center [1023, 149] width 113 height 18
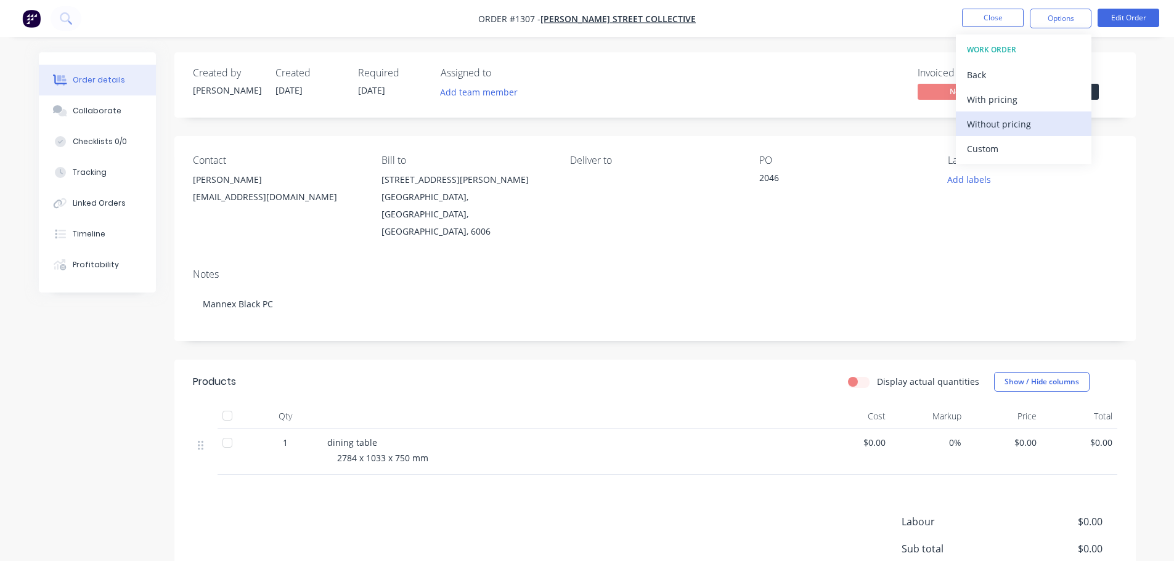
click at [994, 132] on div "Without pricing" at bounding box center [1023, 124] width 113 height 18
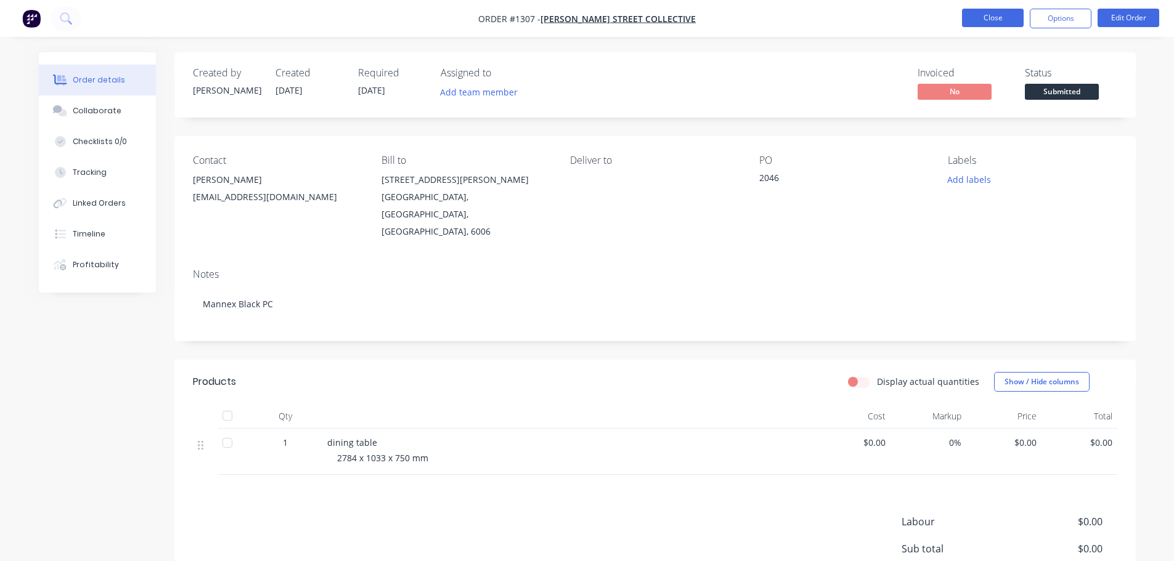
click at [993, 10] on button "Close" at bounding box center [993, 18] width 62 height 18
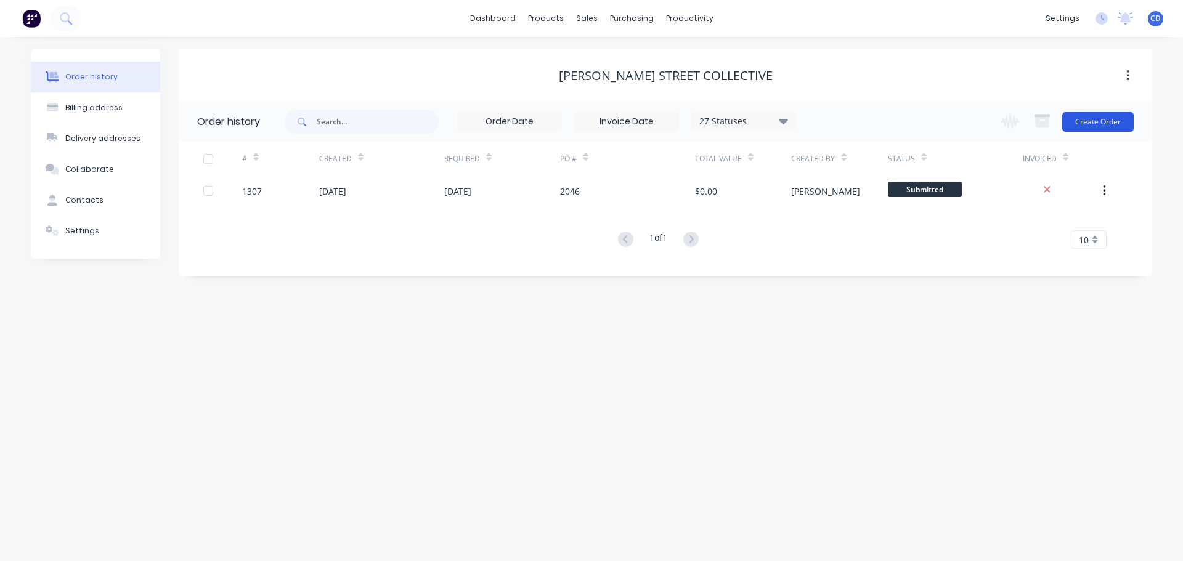
click at [1121, 123] on button "Create Order" at bounding box center [1097, 122] width 71 height 20
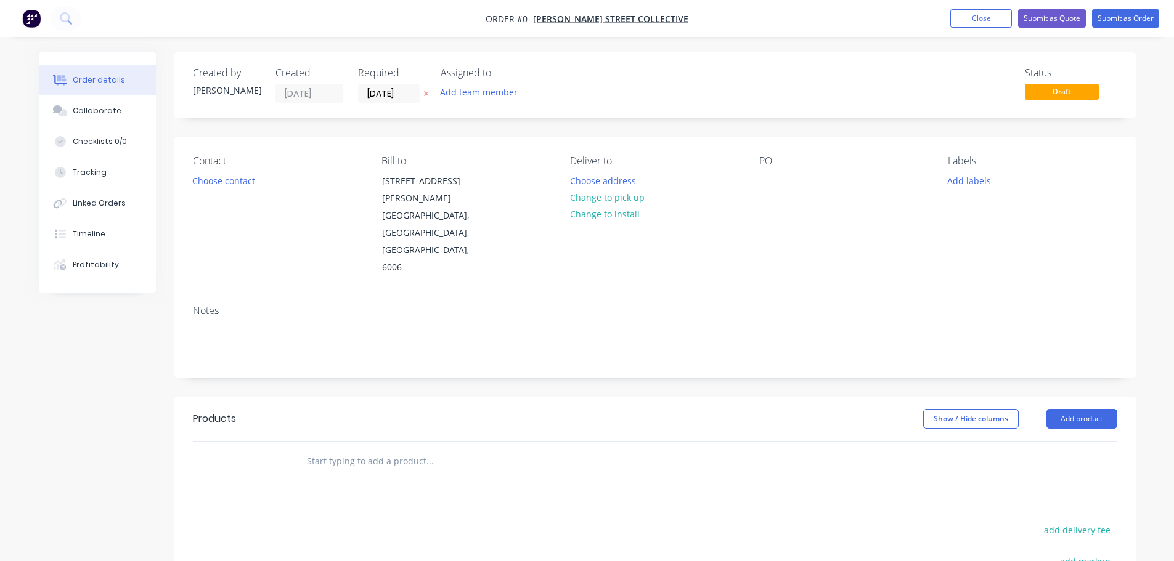
click at [732, 119] on div "Created by Chris Created 09/09/25 Required 09/09/25 Assigned to Add team member…" at bounding box center [654, 415] width 961 height 726
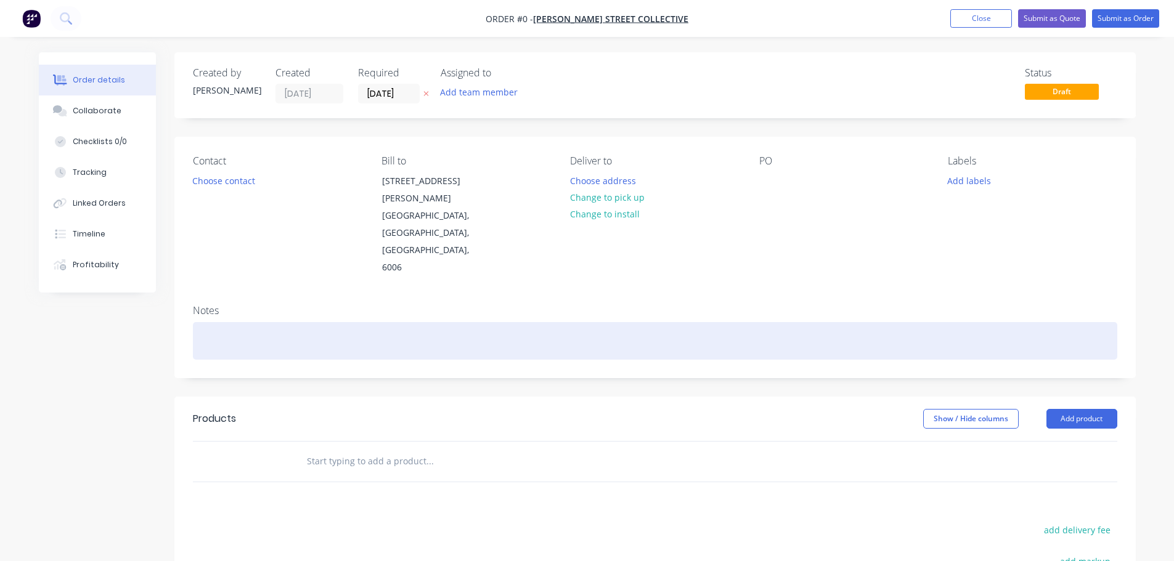
click at [880, 322] on div at bounding box center [655, 341] width 924 height 38
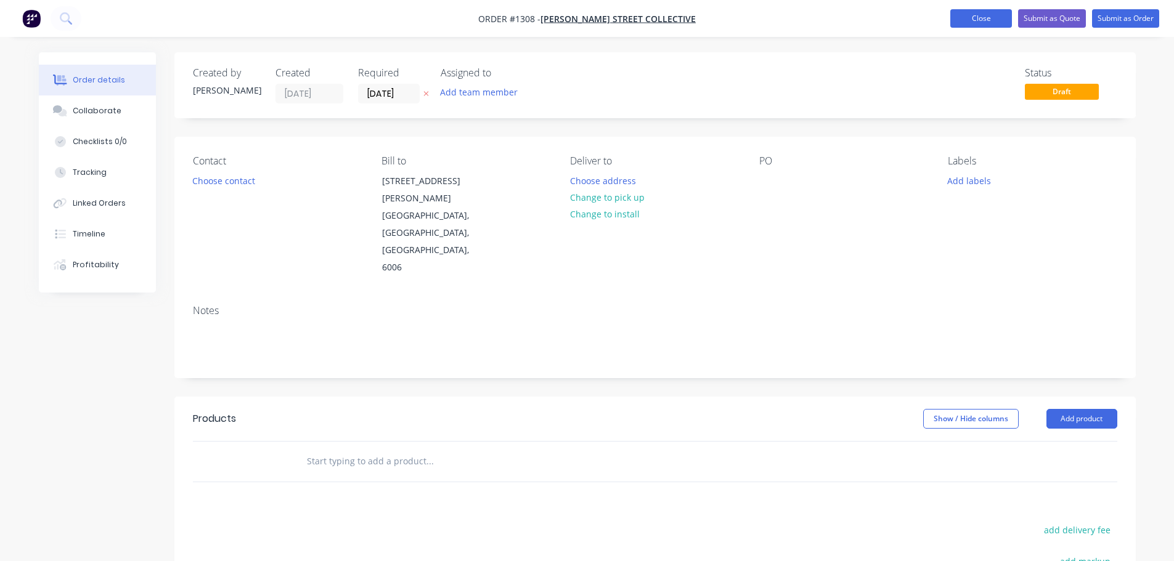
click at [972, 18] on button "Close" at bounding box center [981, 18] width 62 height 18
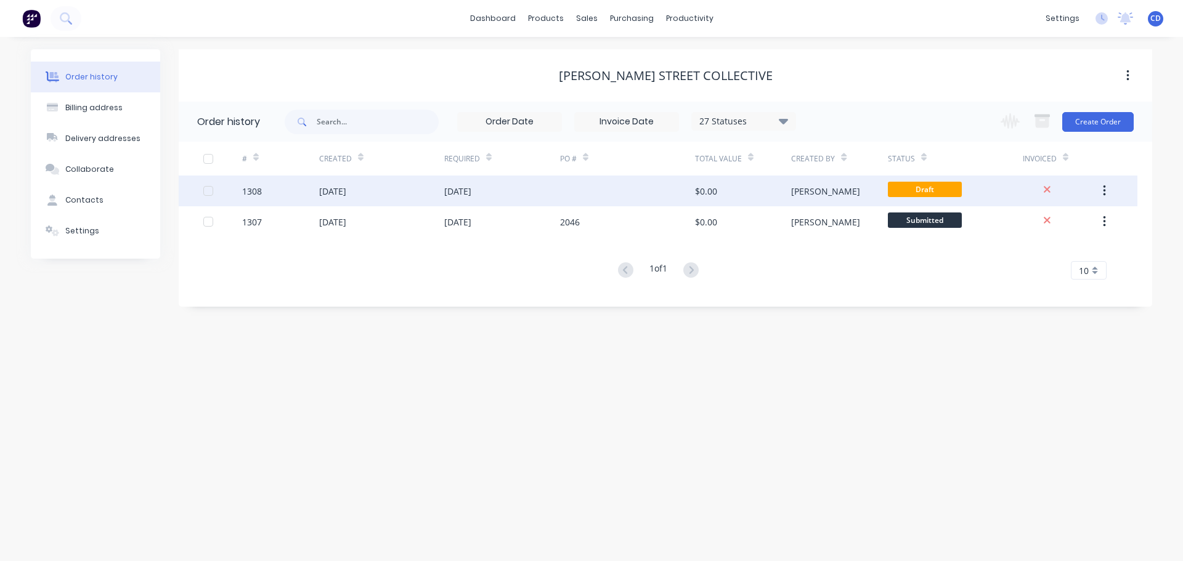
click at [394, 190] on div "[DATE]" at bounding box center [381, 191] width 125 height 31
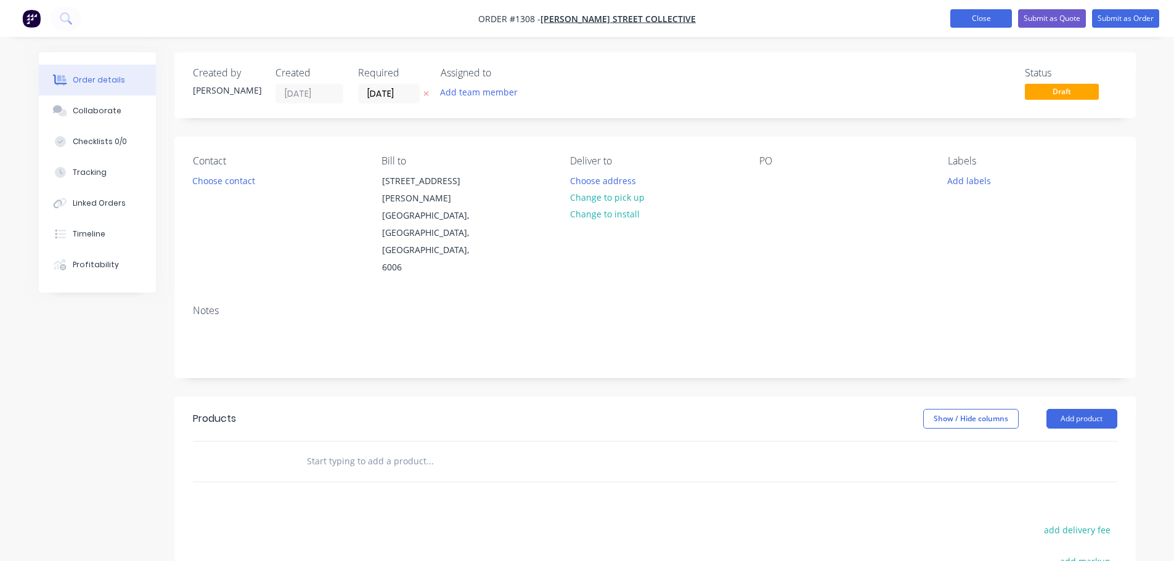
click at [986, 17] on button "Close" at bounding box center [981, 18] width 62 height 18
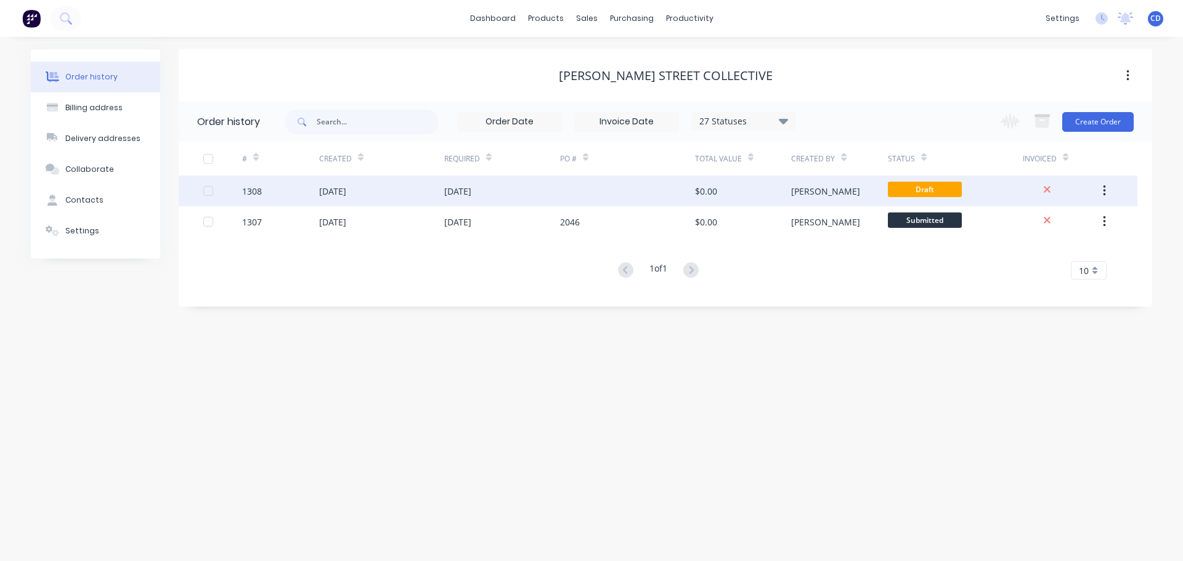
click at [1103, 188] on icon "button" at bounding box center [1104, 191] width 3 height 14
click at [1042, 226] on div "Archive" at bounding box center [1060, 223] width 95 height 18
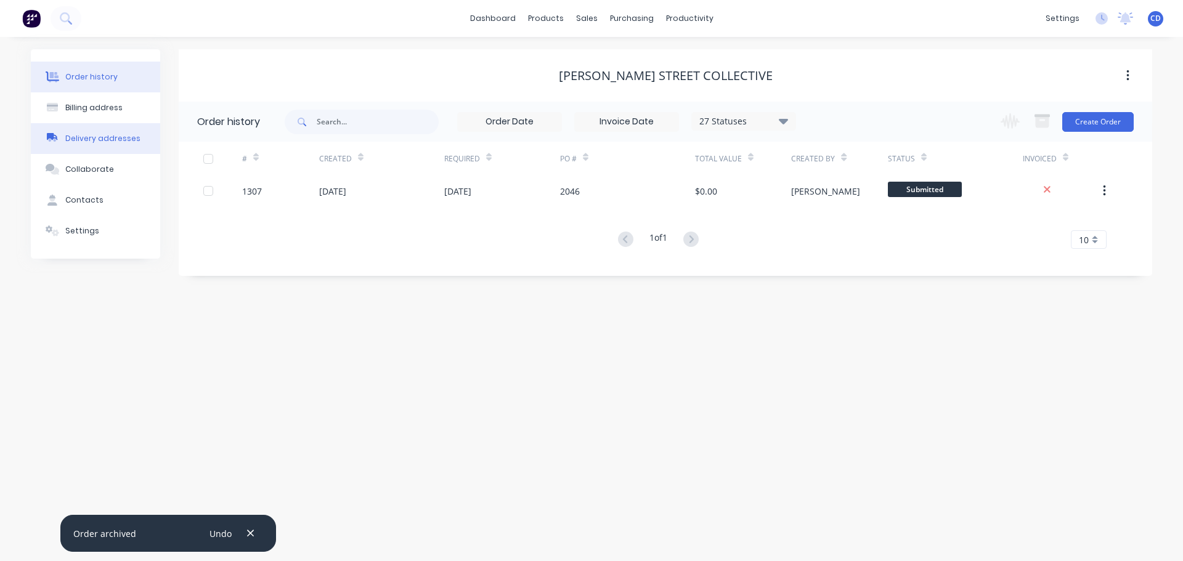
click at [107, 145] on button "Delivery addresses" at bounding box center [95, 138] width 129 height 31
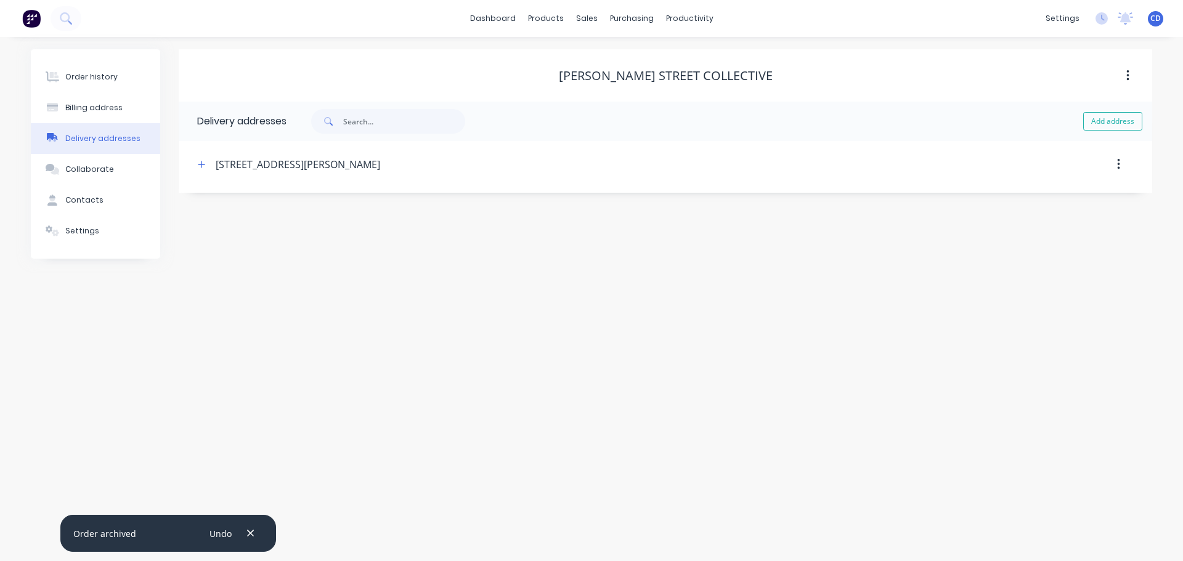
click at [101, 144] on div "Delivery addresses" at bounding box center [102, 138] width 75 height 11
drag, startPoint x: 99, startPoint y: 121, endPoint x: 101, endPoint y: 111, distance: 10.0
click at [99, 118] on button "Billing address" at bounding box center [95, 107] width 129 height 31
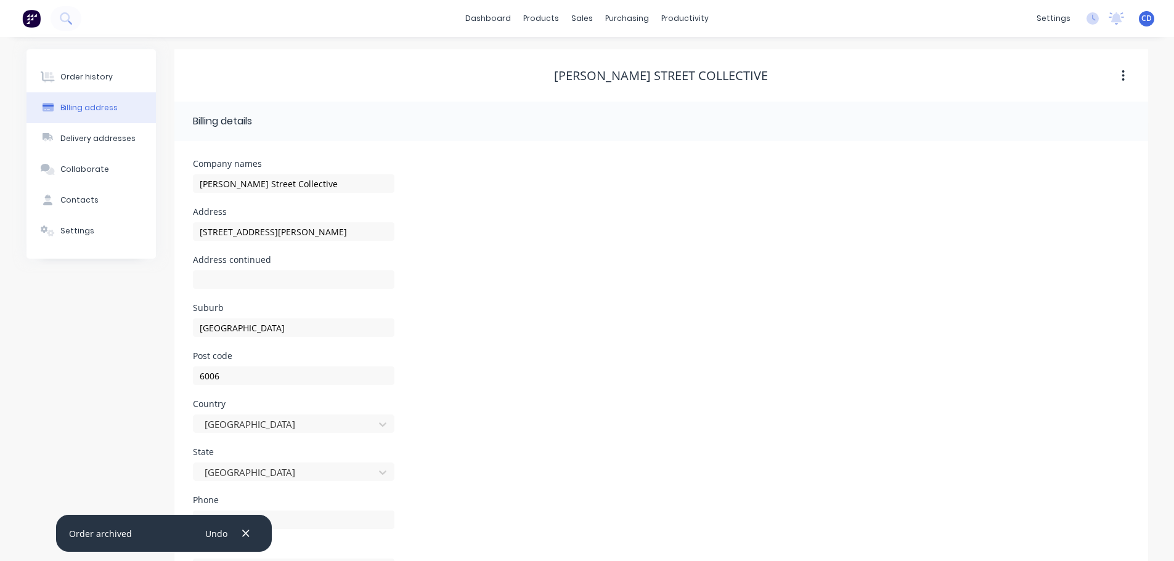
click at [101, 107] on div "Billing address" at bounding box center [88, 107] width 57 height 11
click at [104, 84] on button "Order history" at bounding box center [90, 77] width 129 height 31
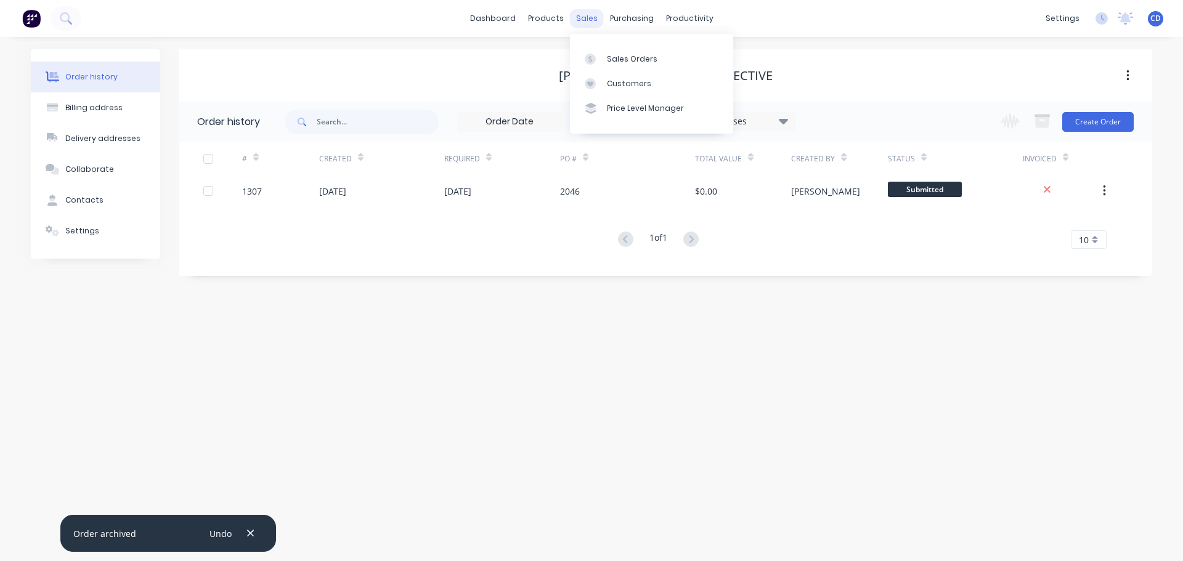
click at [587, 12] on div "sales" at bounding box center [587, 18] width 34 height 18
click at [628, 53] on link "Sales Orders" at bounding box center [651, 58] width 163 height 25
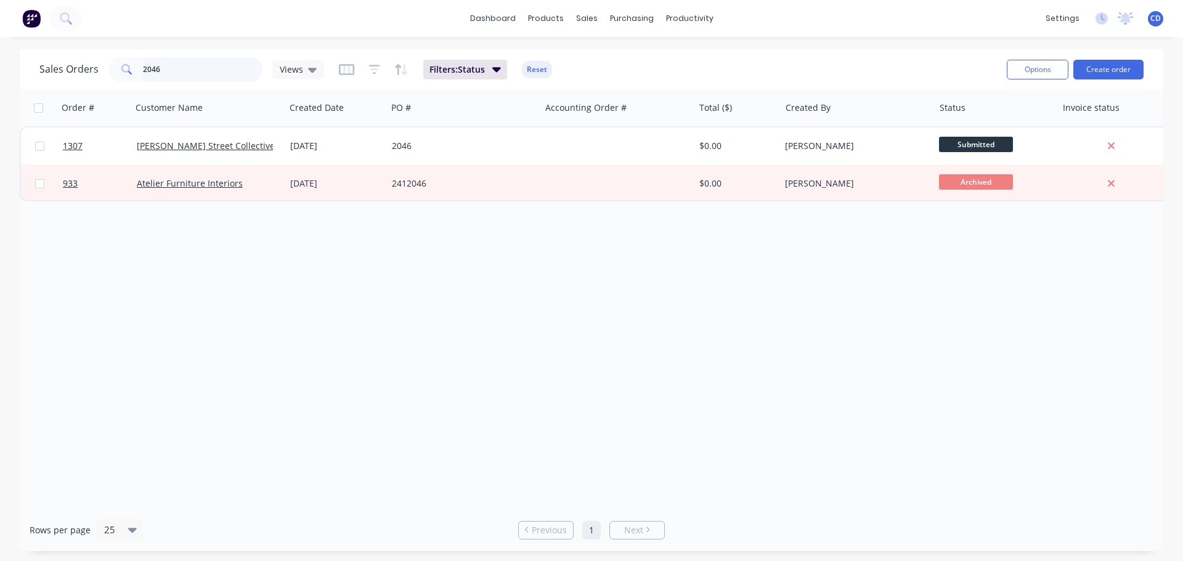
click at [221, 70] on input "2046" at bounding box center [203, 69] width 120 height 25
type input "2"
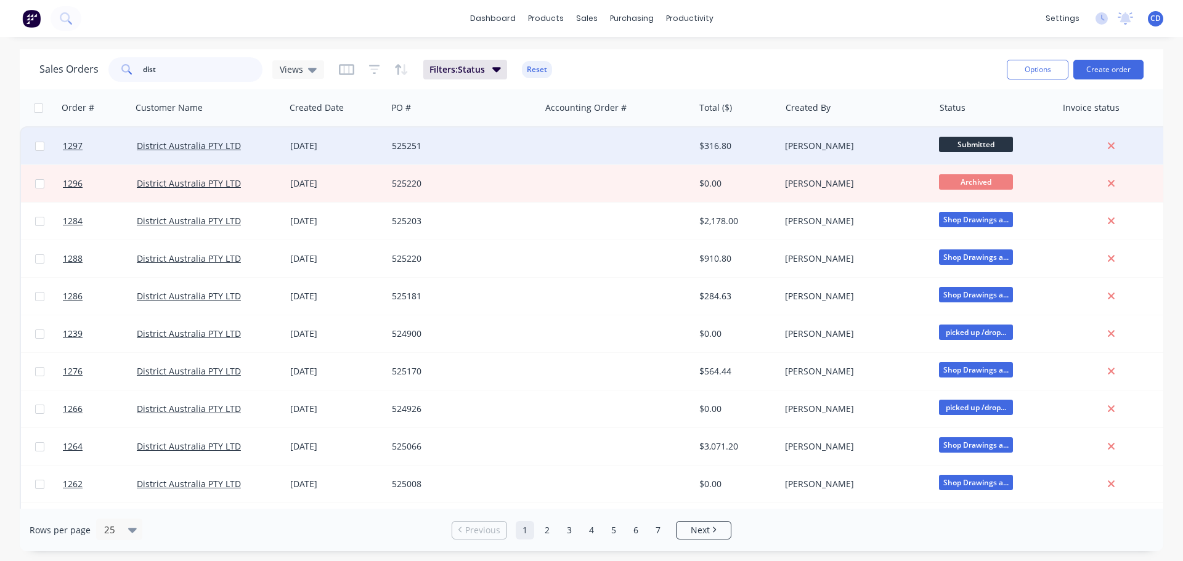
type input "dist"
click at [408, 145] on div "525251" at bounding box center [460, 146] width 137 height 12
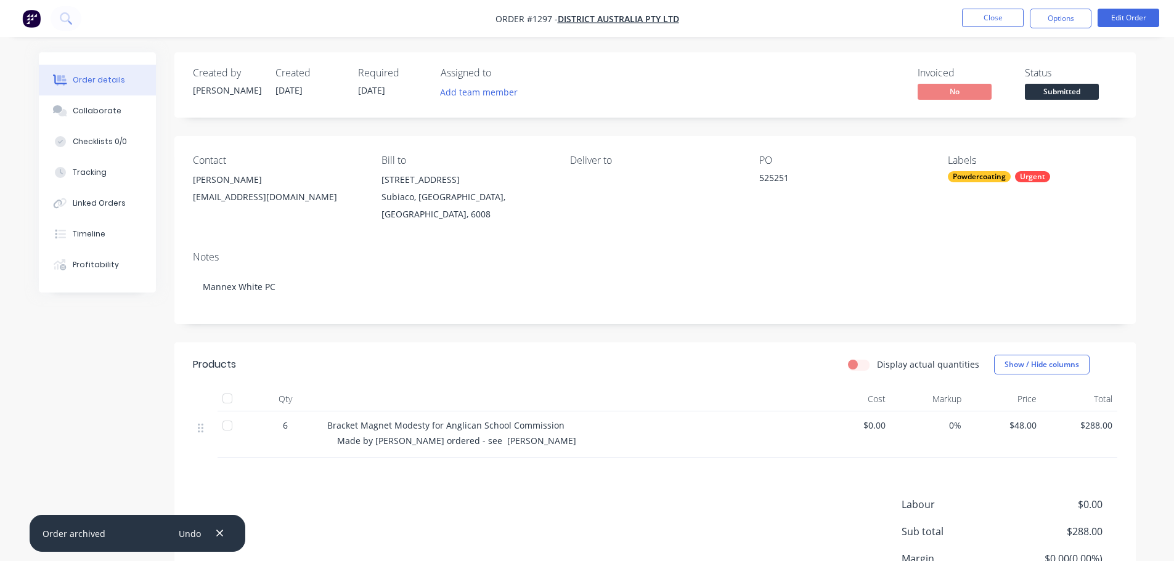
click at [857, 479] on div "Products Display actual quantities Show / Hide columns Qty Cost Markup Price To…" at bounding box center [654, 501] width 961 height 316
click at [990, 21] on button "Close" at bounding box center [993, 18] width 62 height 18
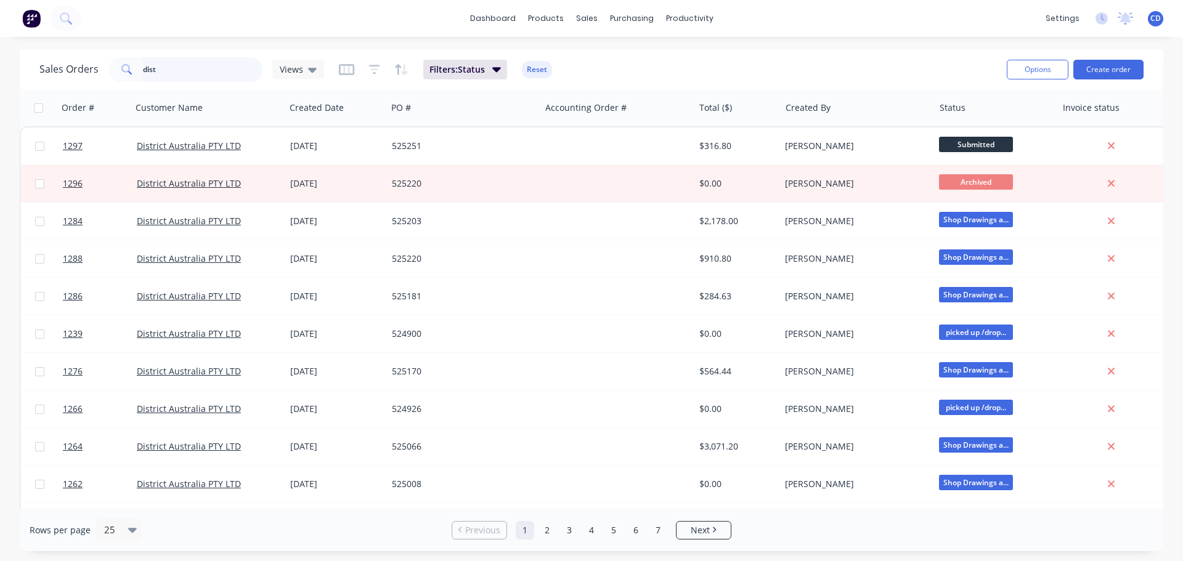
click at [256, 59] on input "dist" at bounding box center [203, 69] width 120 height 25
type input "d"
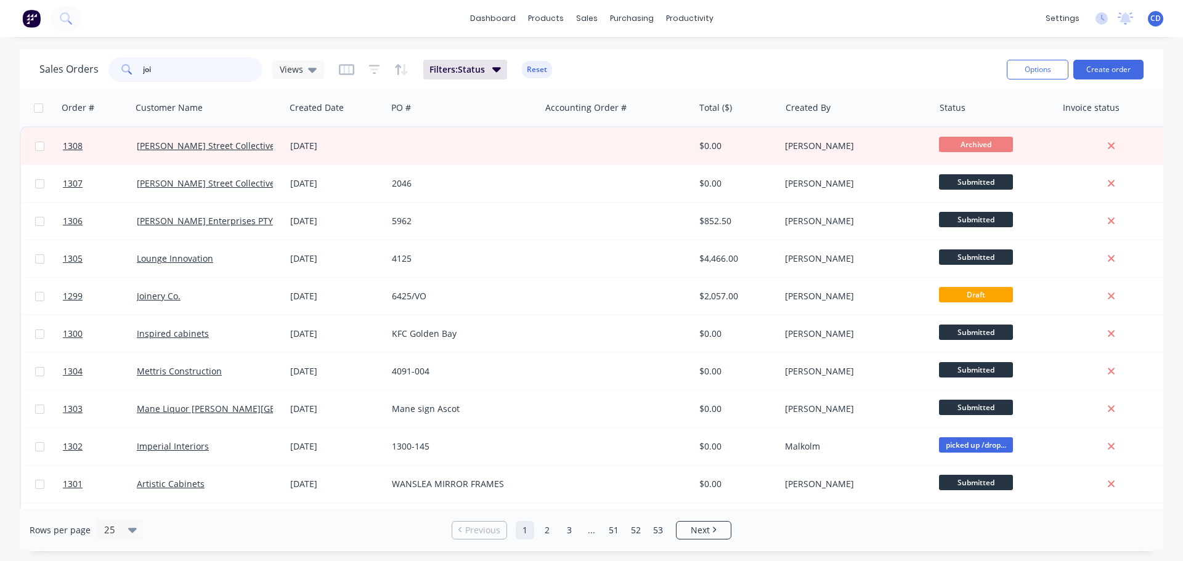
type input "join"
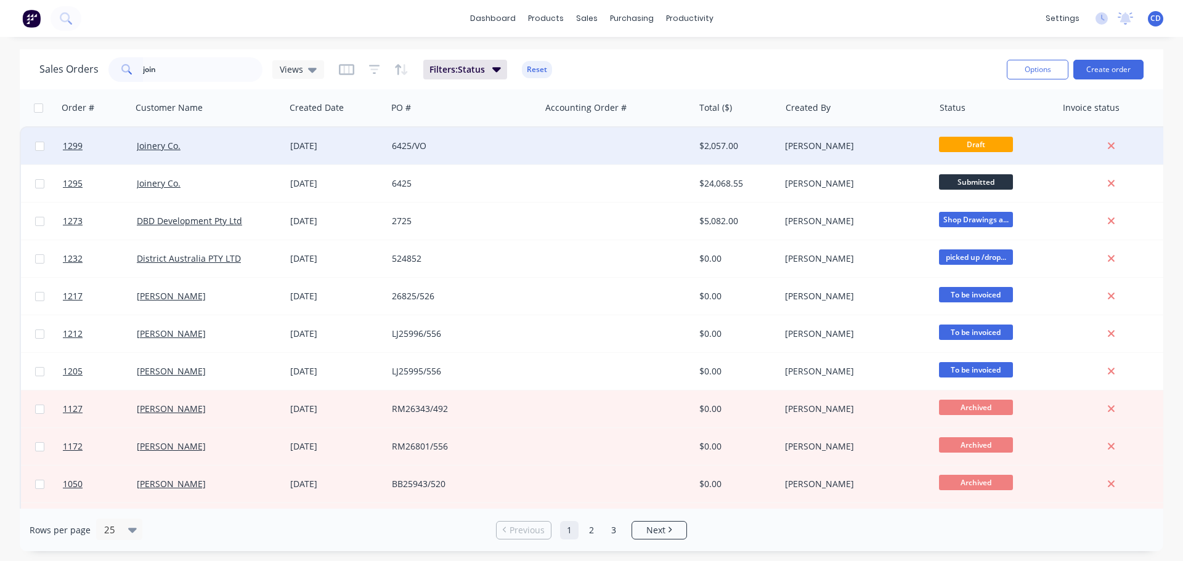
click at [349, 145] on div "[DATE]" at bounding box center [336, 146] width 92 height 12
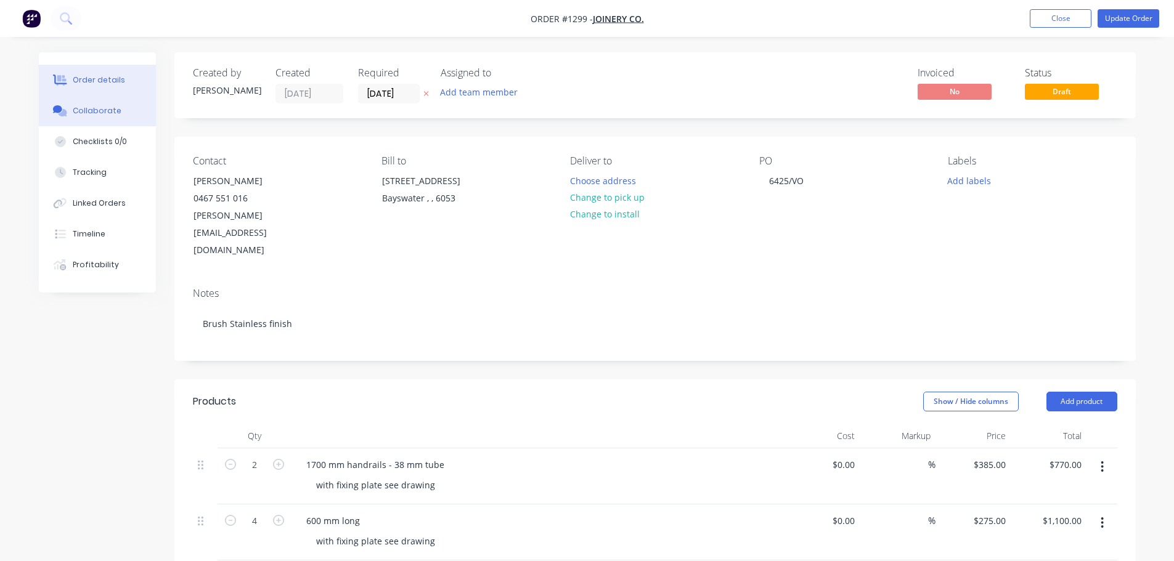
click at [116, 111] on div "Collaborate" at bounding box center [97, 110] width 49 height 11
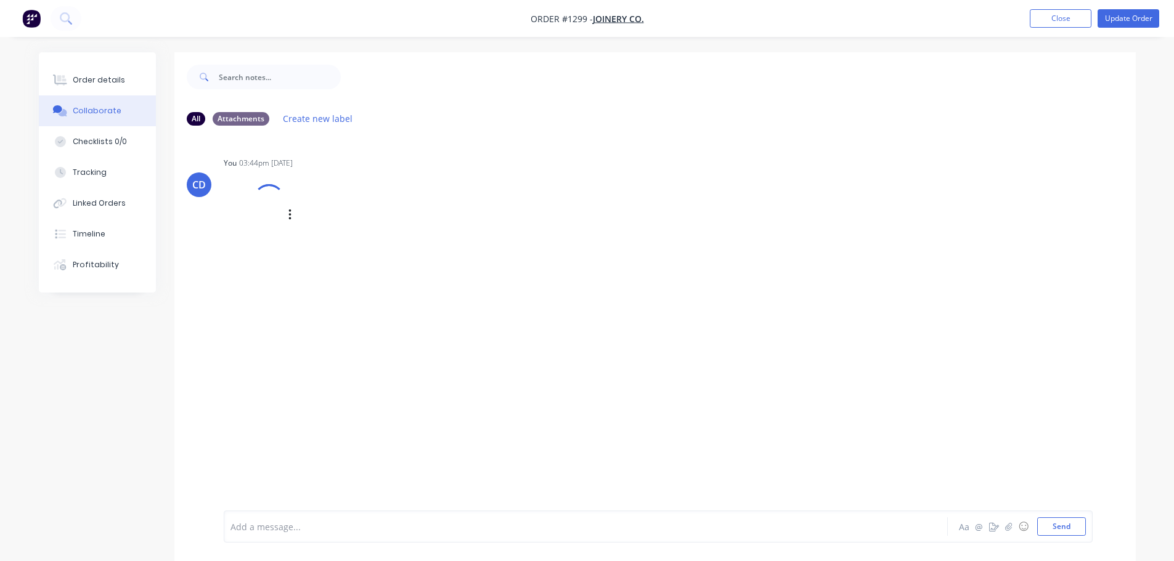
click at [264, 231] on div at bounding box center [254, 214] width 61 height 81
click at [1059, 20] on button "Close" at bounding box center [1061, 18] width 62 height 18
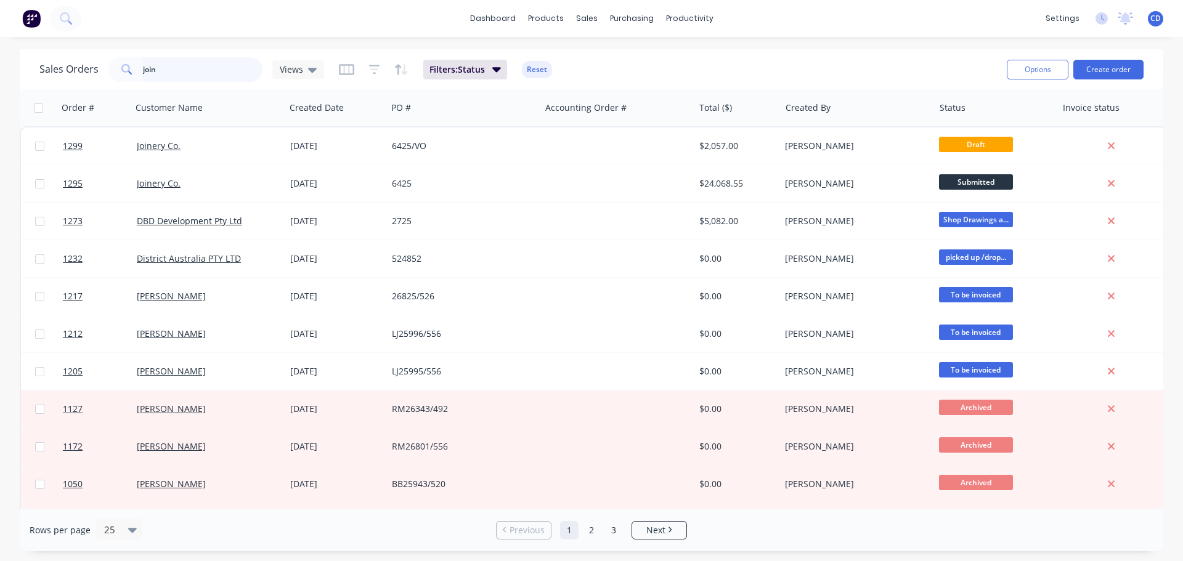
click at [257, 74] on input "join" at bounding box center [203, 69] width 120 height 25
type input "j"
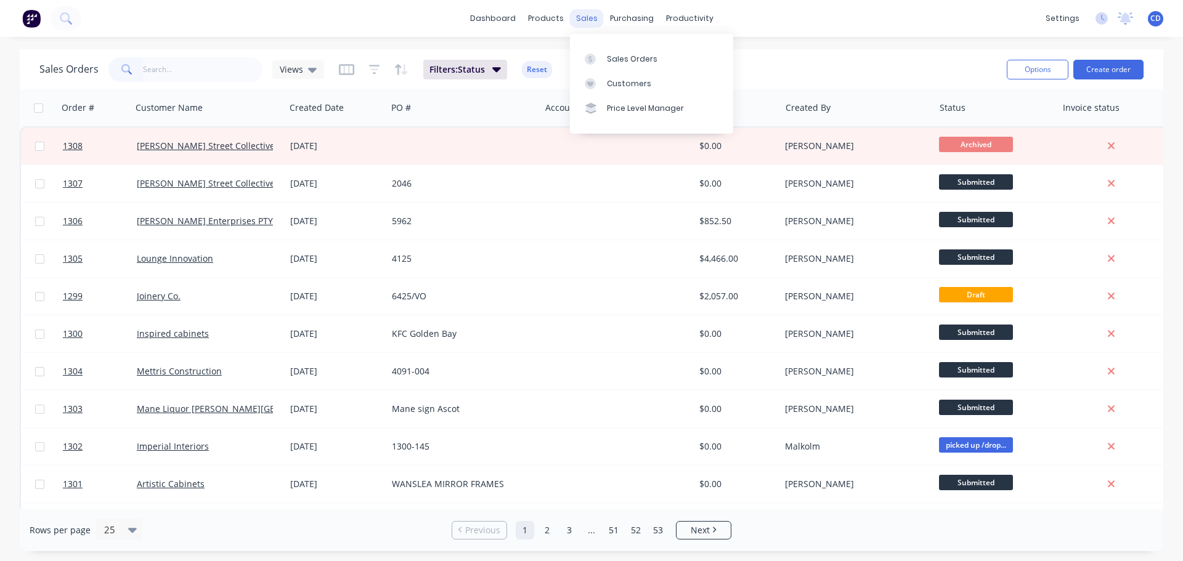
click at [593, 18] on div "sales" at bounding box center [587, 18] width 34 height 18
click at [628, 60] on div "Sales Orders" at bounding box center [632, 59] width 51 height 11
click at [644, 51] on link "Purchase Orders" at bounding box center [683, 58] width 163 height 25
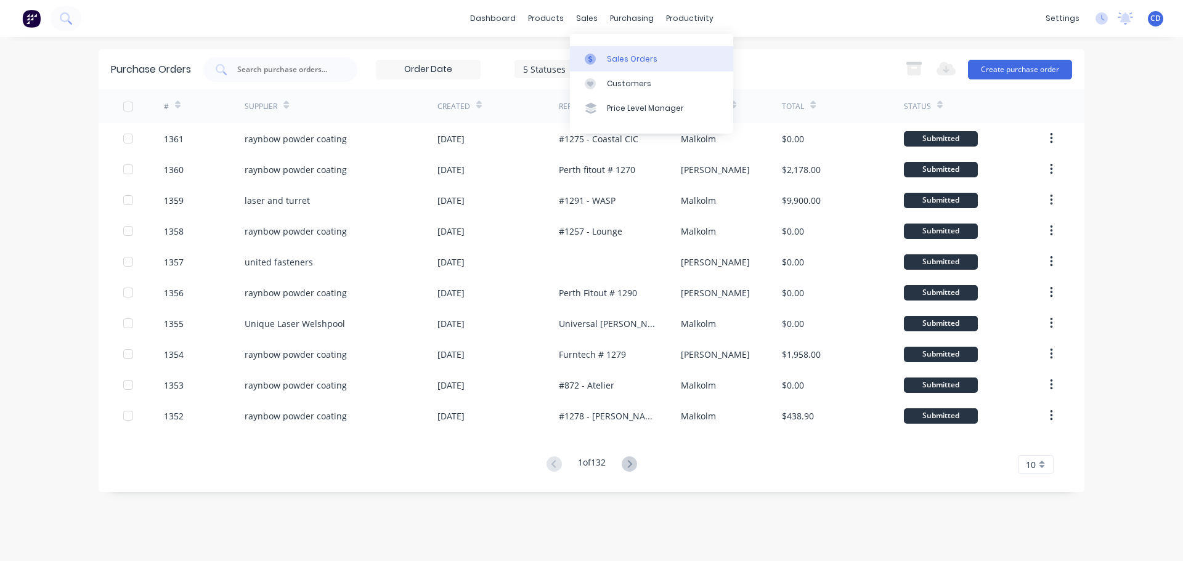
click at [624, 62] on div "Sales Orders" at bounding box center [632, 59] width 51 height 11
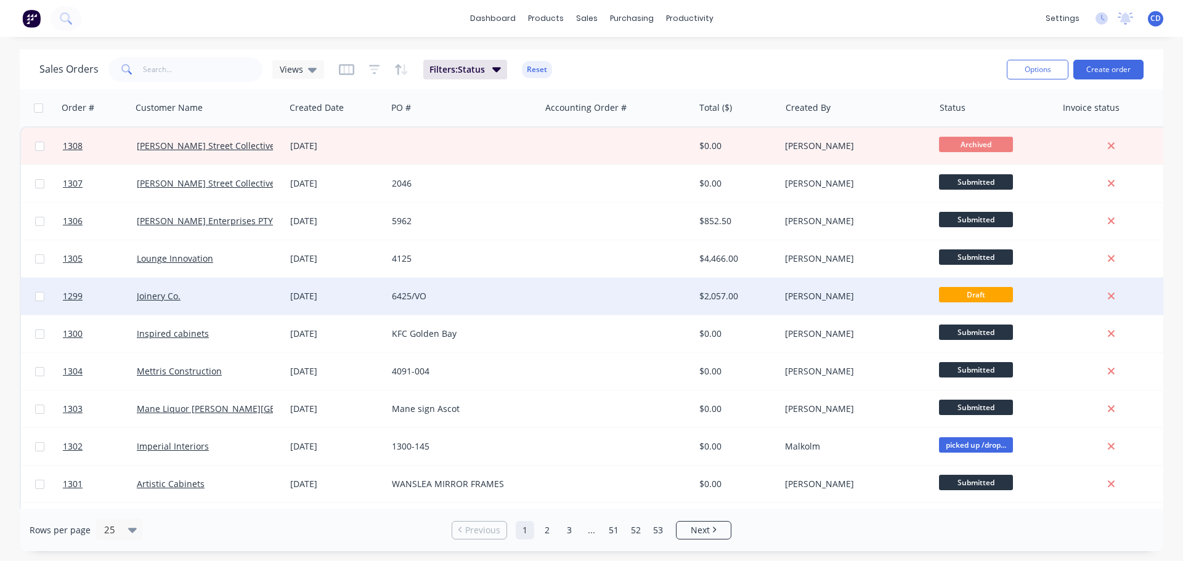
click at [253, 299] on div "Joinery Co." at bounding box center [205, 296] width 137 height 12
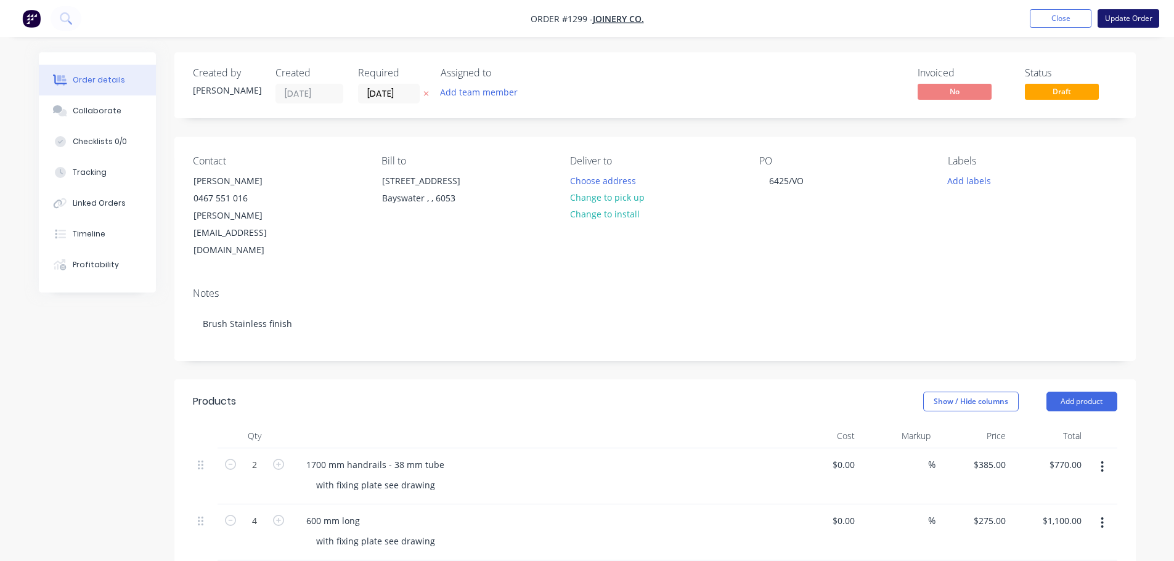
click at [1143, 22] on button "Update Order" at bounding box center [1128, 18] width 62 height 18
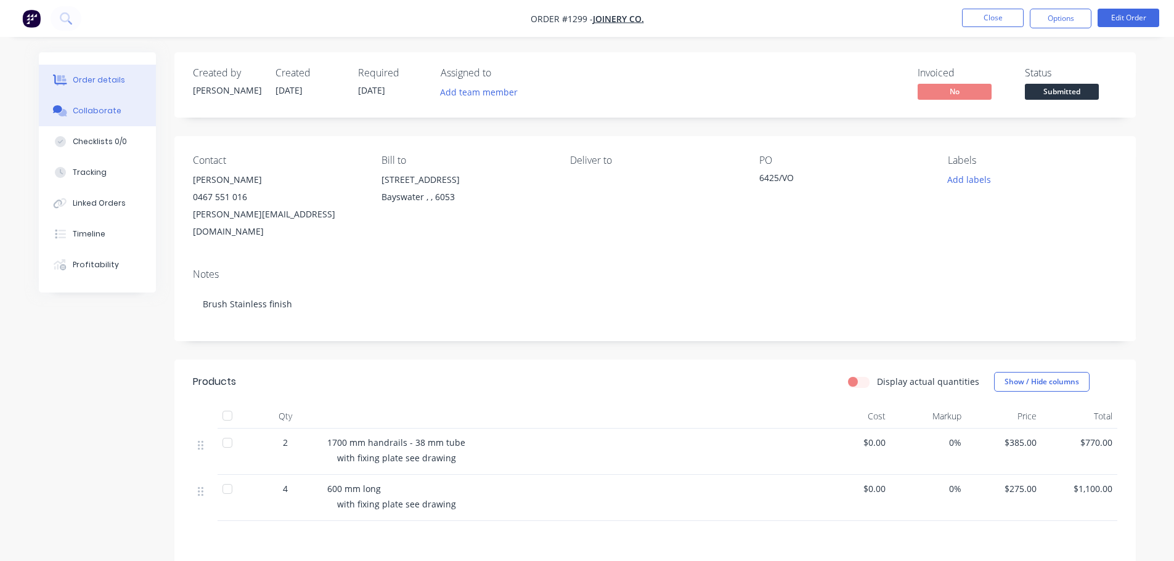
click at [119, 113] on button "Collaborate" at bounding box center [97, 110] width 117 height 31
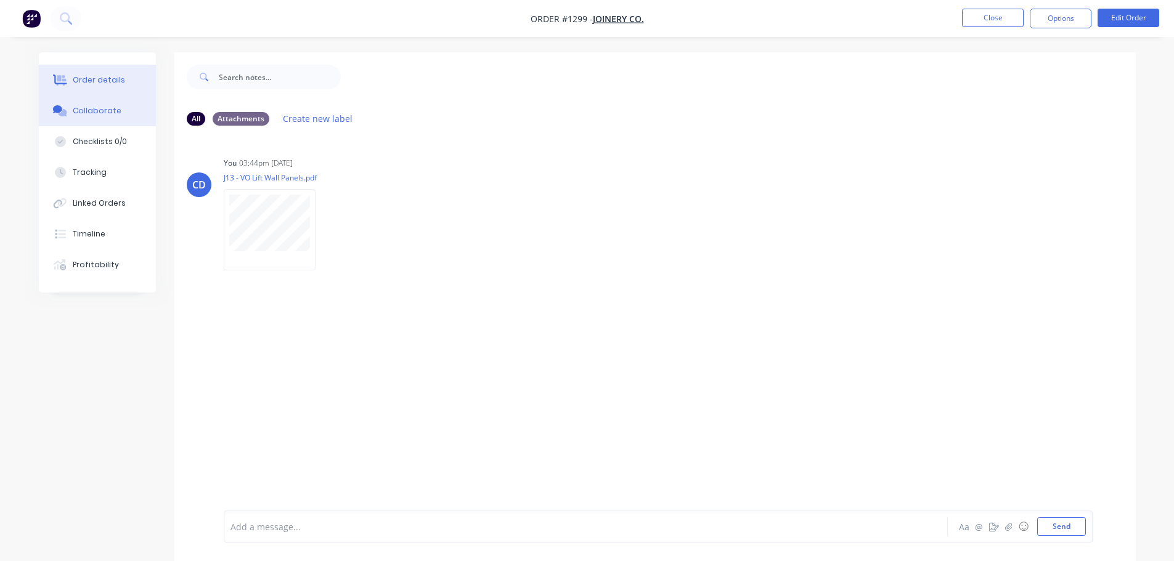
click at [117, 88] on button "Order details" at bounding box center [97, 80] width 117 height 31
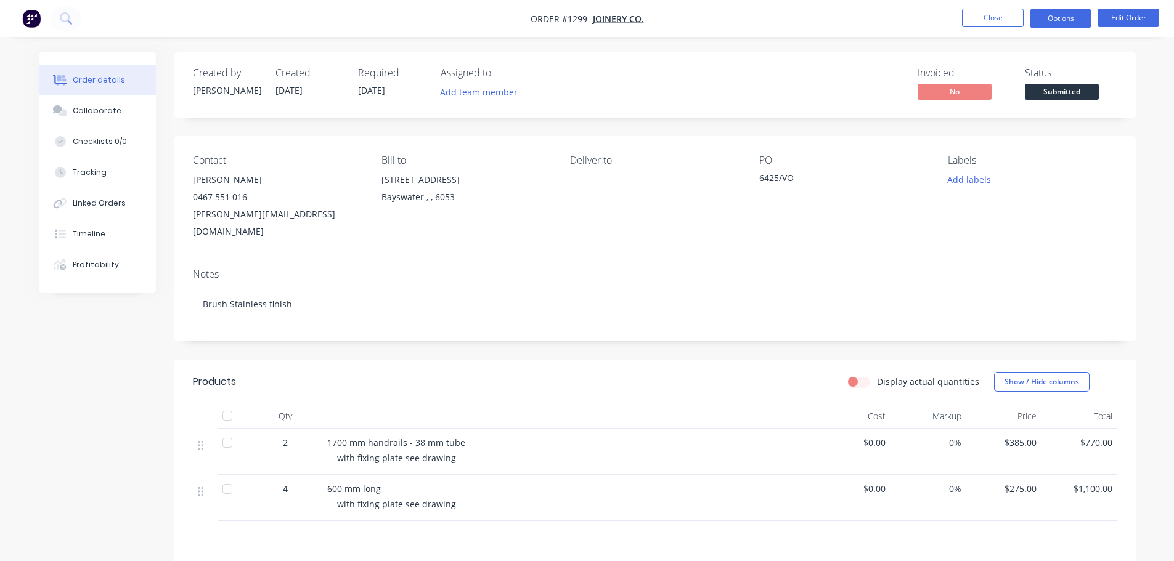
click at [1057, 18] on button "Options" at bounding box center [1061, 19] width 62 height 20
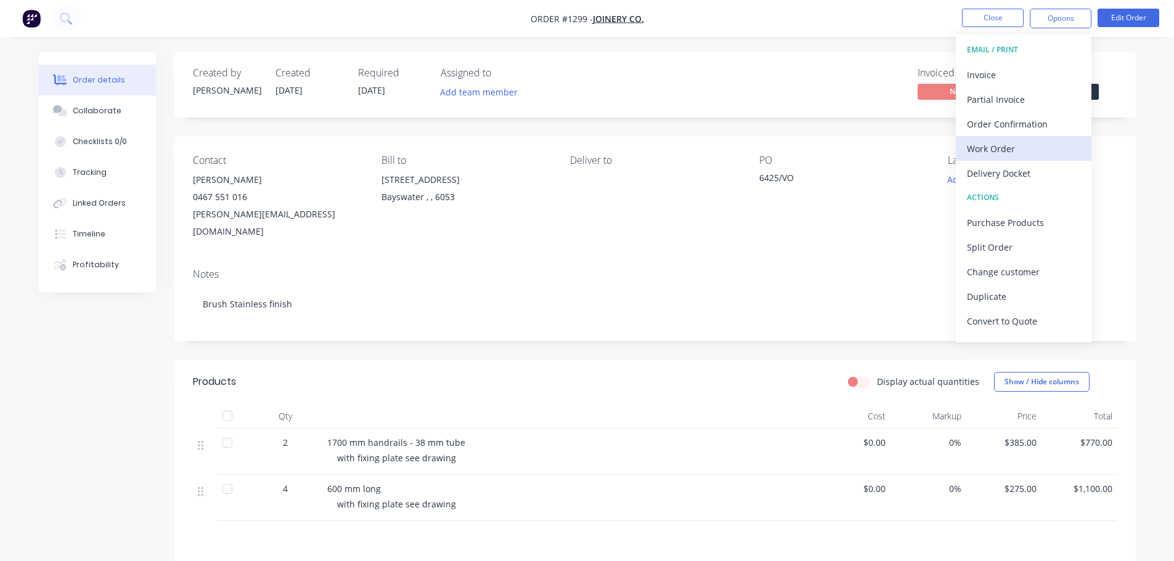
click at [1004, 147] on div "Work Order" at bounding box center [1023, 149] width 113 height 18
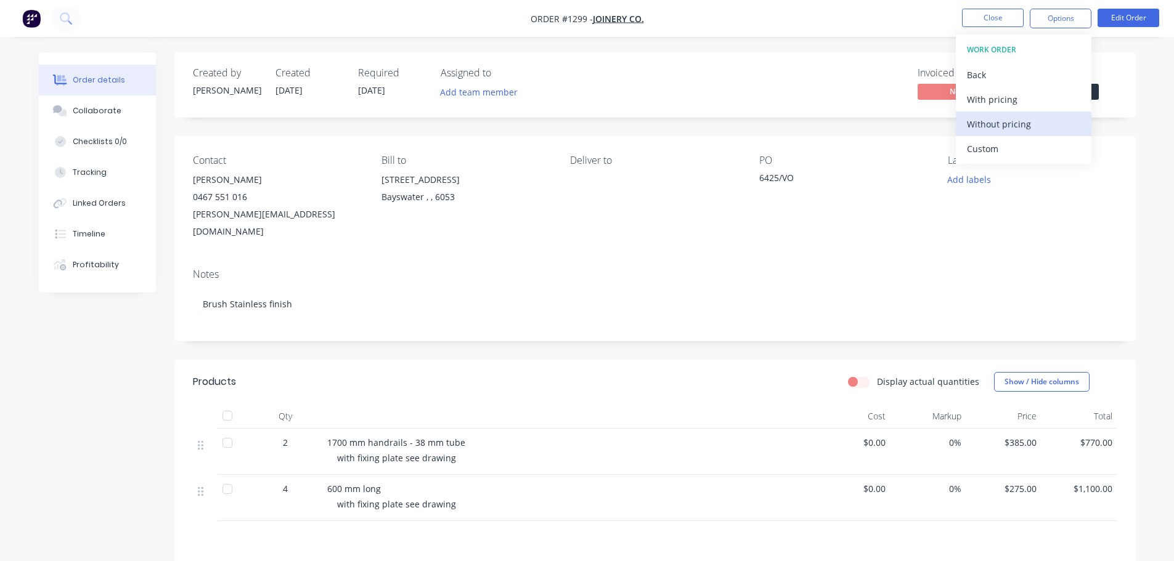
click at [1014, 123] on div "Without pricing" at bounding box center [1023, 124] width 113 height 18
click at [750, 81] on div "Invoiced No Status Submitted" at bounding box center [840, 85] width 553 height 36
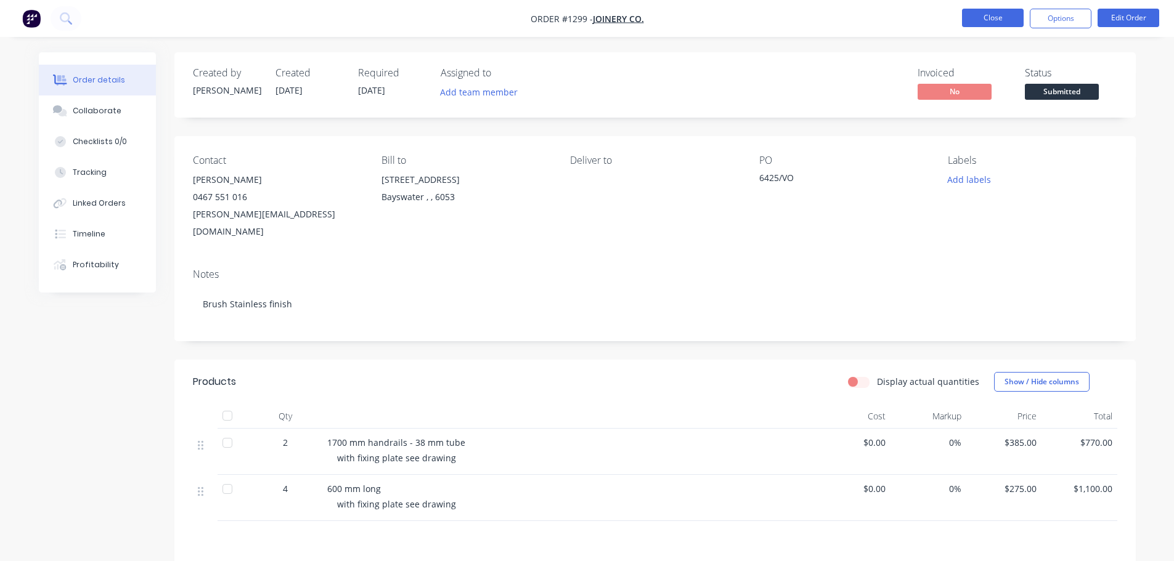
click at [981, 16] on button "Close" at bounding box center [993, 18] width 62 height 18
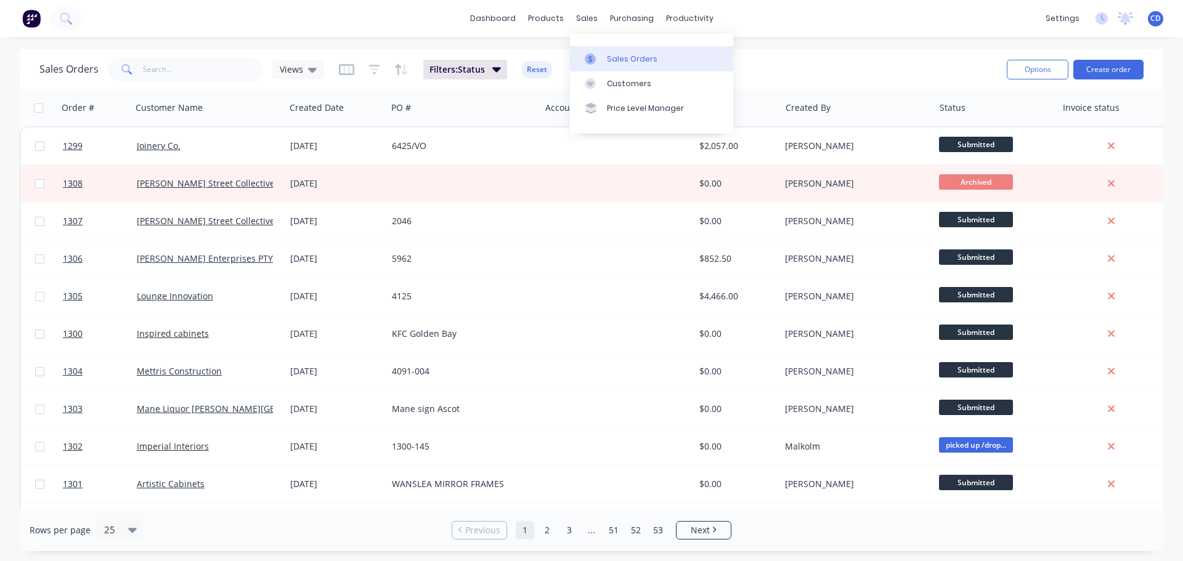
click at [633, 60] on div "Sales Orders" at bounding box center [632, 59] width 51 height 11
click at [235, 73] on input "text" at bounding box center [203, 69] width 120 height 25
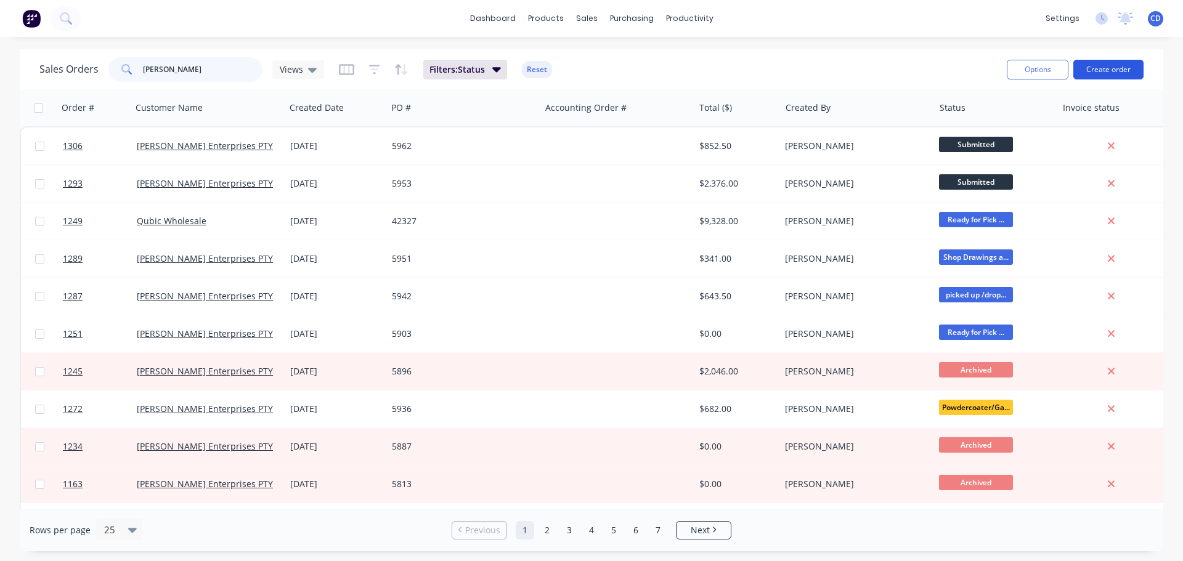
type input "jame"
click at [1107, 70] on button "Create order" at bounding box center [1108, 70] width 70 height 20
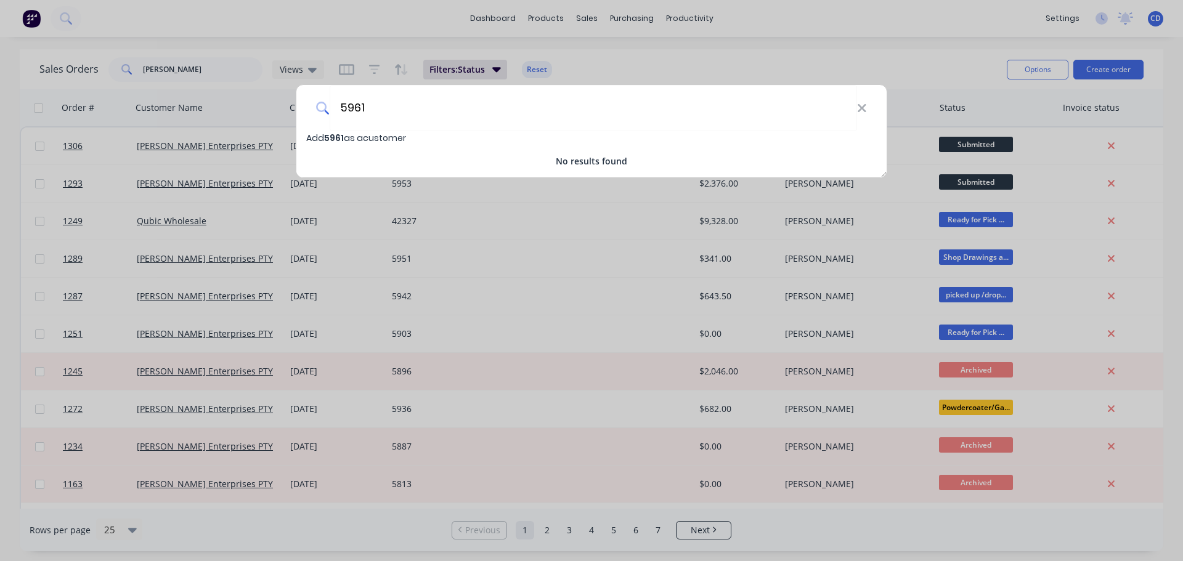
type input "5961"
click at [727, 54] on div "5961 Add 5961 as a customer No results found" at bounding box center [591, 280] width 1183 height 561
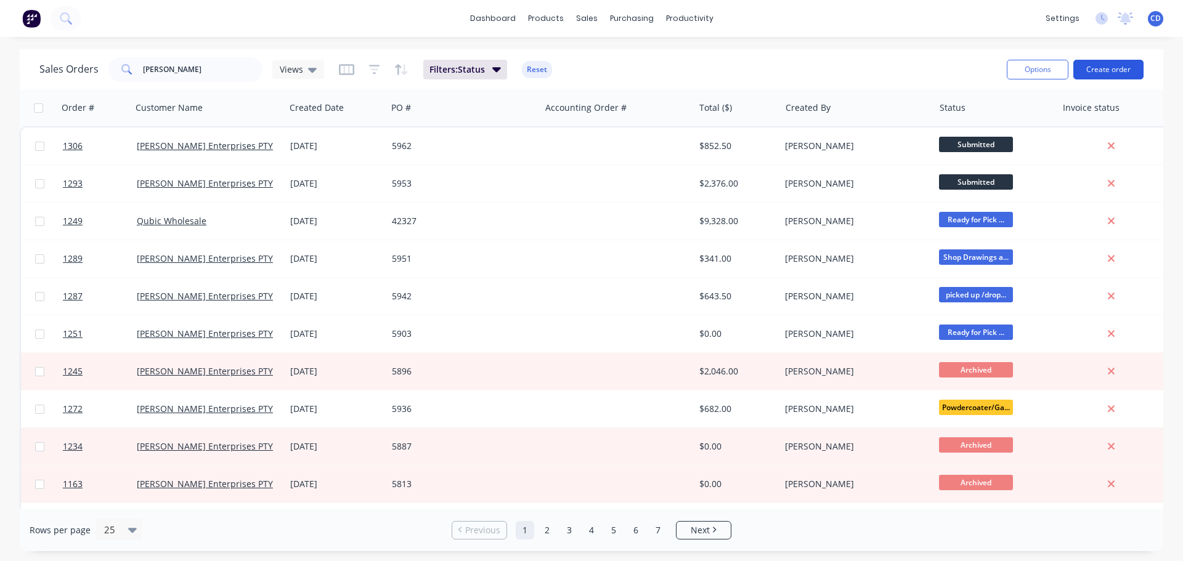
click at [1114, 60] on button "Create order" at bounding box center [1108, 70] width 70 height 20
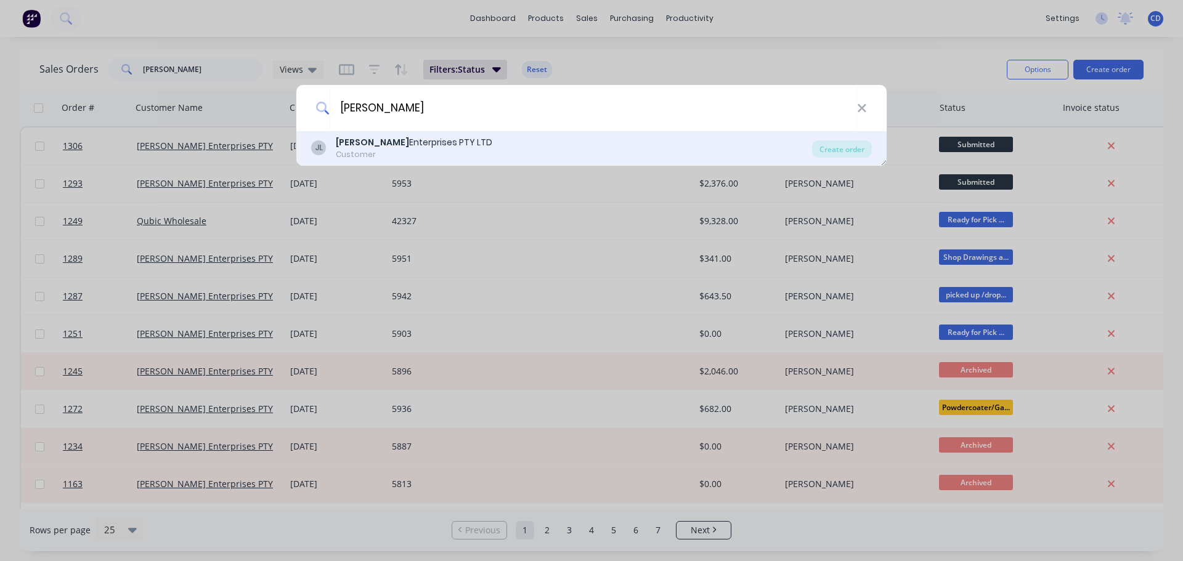
type input "jamel"
click at [422, 145] on div "Jamel Enterprises PTY LTD" at bounding box center [414, 142] width 156 height 13
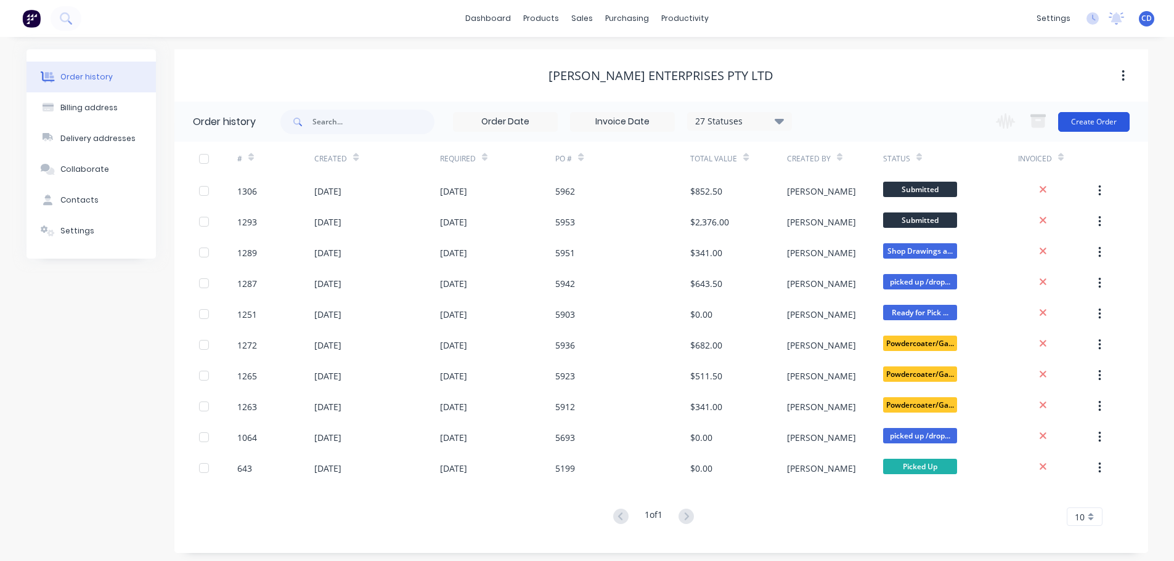
click at [1090, 121] on button "Create Order" at bounding box center [1093, 122] width 71 height 20
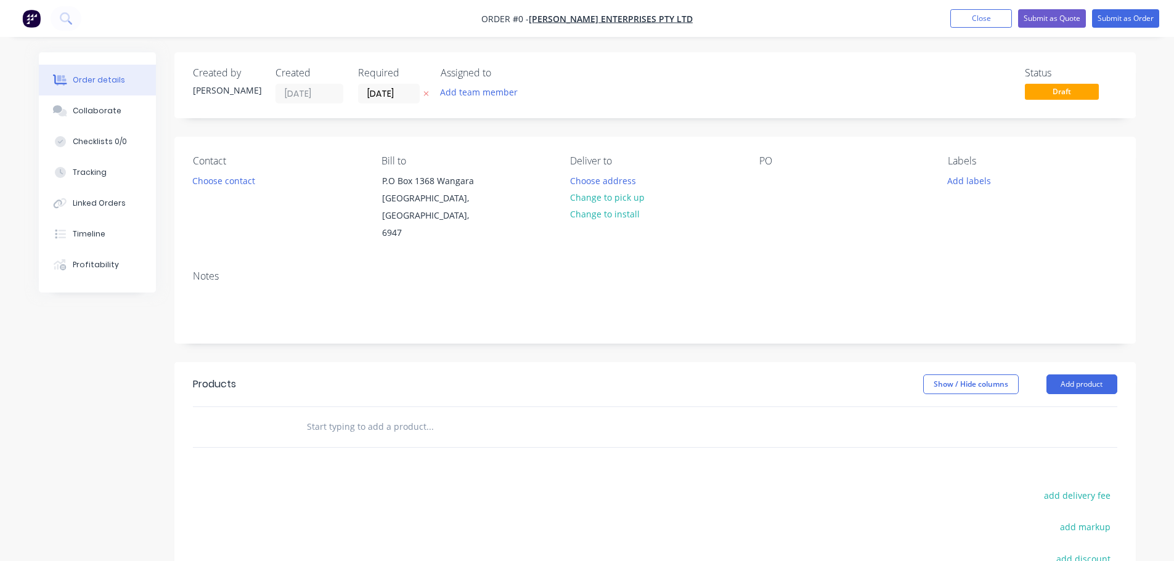
click at [757, 177] on div "Contact Choose contact Bill to P.O Box 1368 Wangara Western Australia, Australi…" at bounding box center [654, 199] width 961 height 124
click at [777, 184] on div at bounding box center [769, 181] width 20 height 18
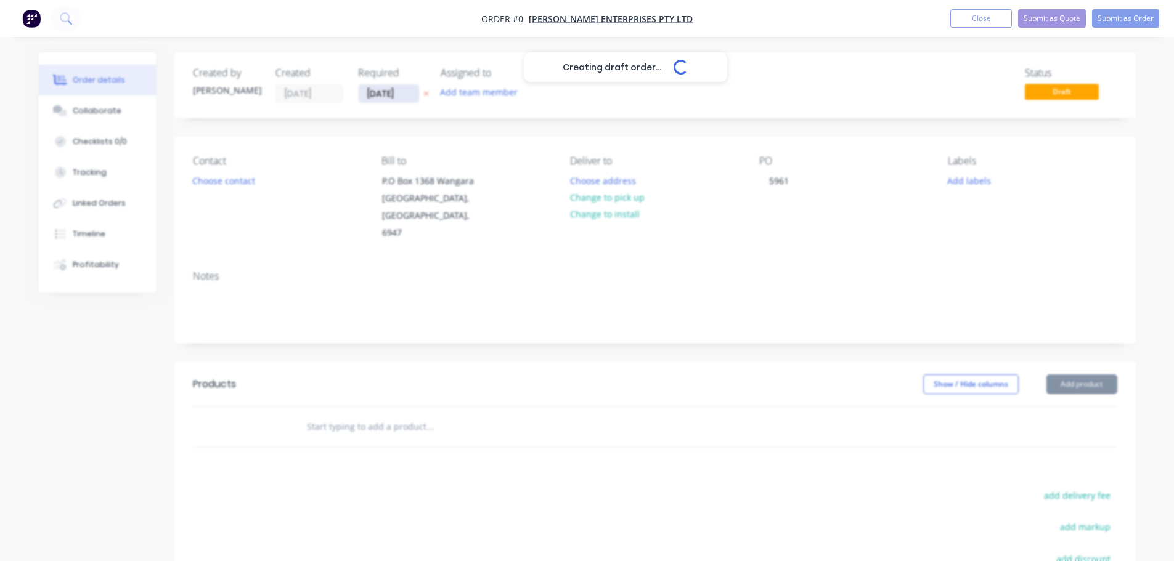
click at [391, 96] on div "Creating draft order... Loading... Order details Collaborate Checklists 0/0 Tra…" at bounding box center [586, 407] width 1121 height 710
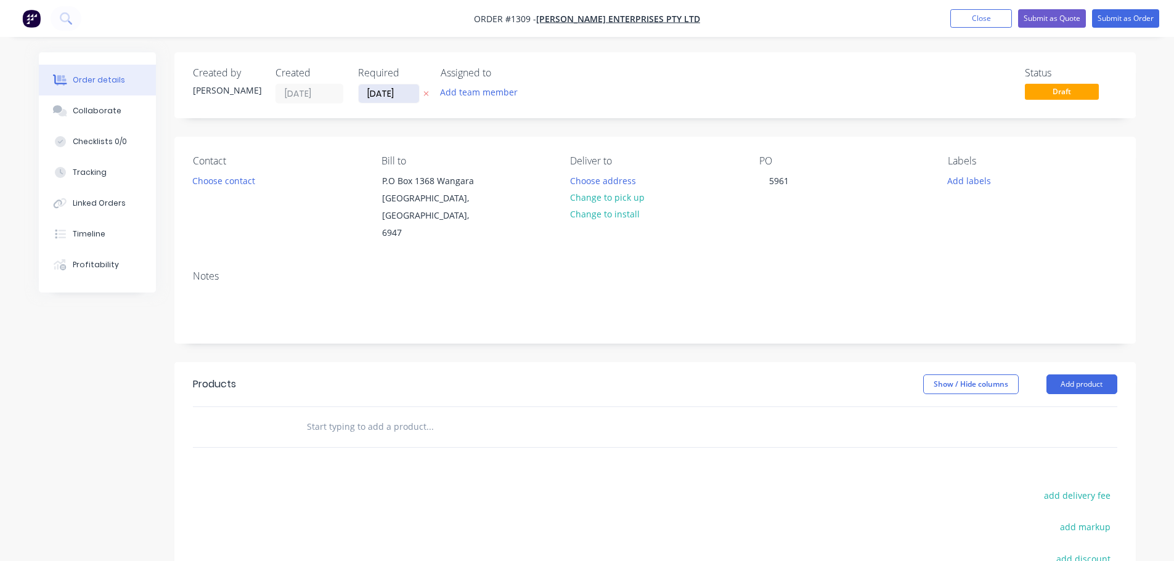
click at [402, 92] on input "09/09/25" at bounding box center [389, 93] width 60 height 18
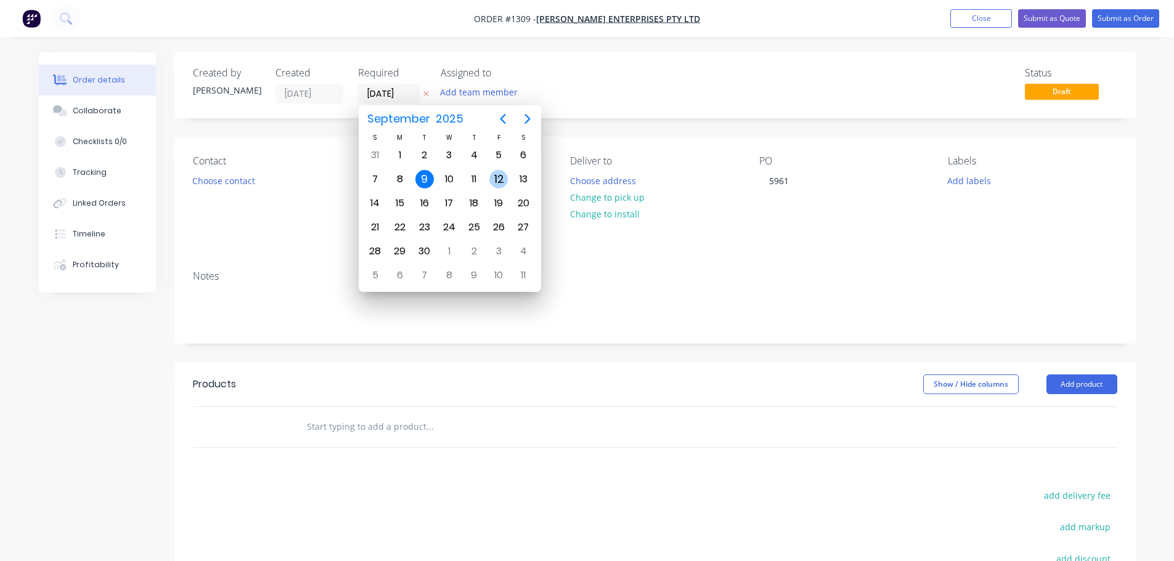
click at [498, 181] on div "12" at bounding box center [498, 179] width 18 height 18
type input "12/09/25"
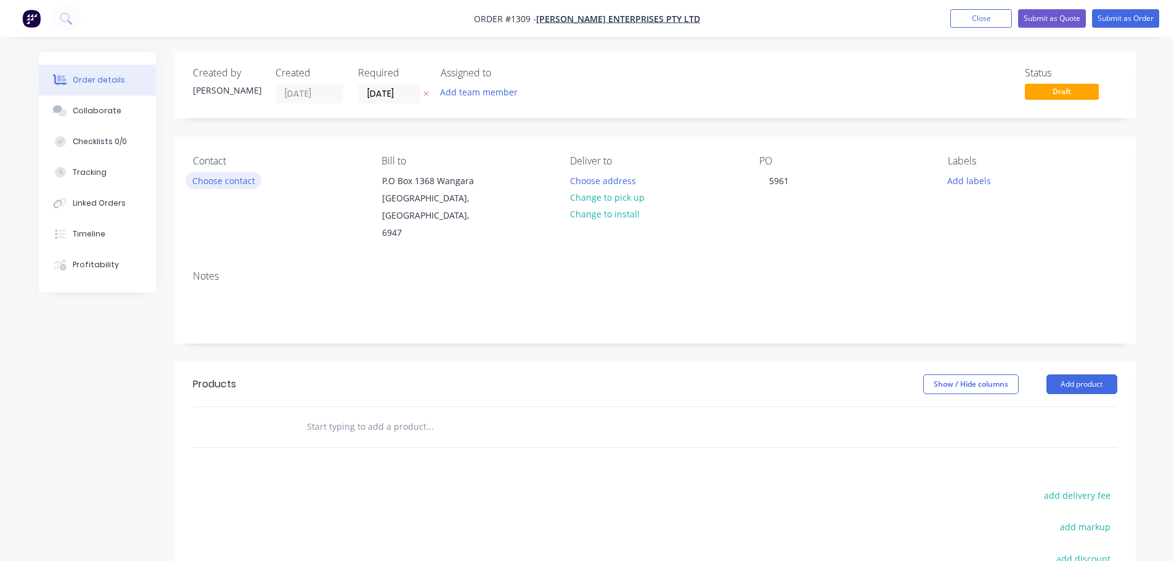
click at [191, 176] on button "Choose contact" at bounding box center [223, 180] width 76 height 17
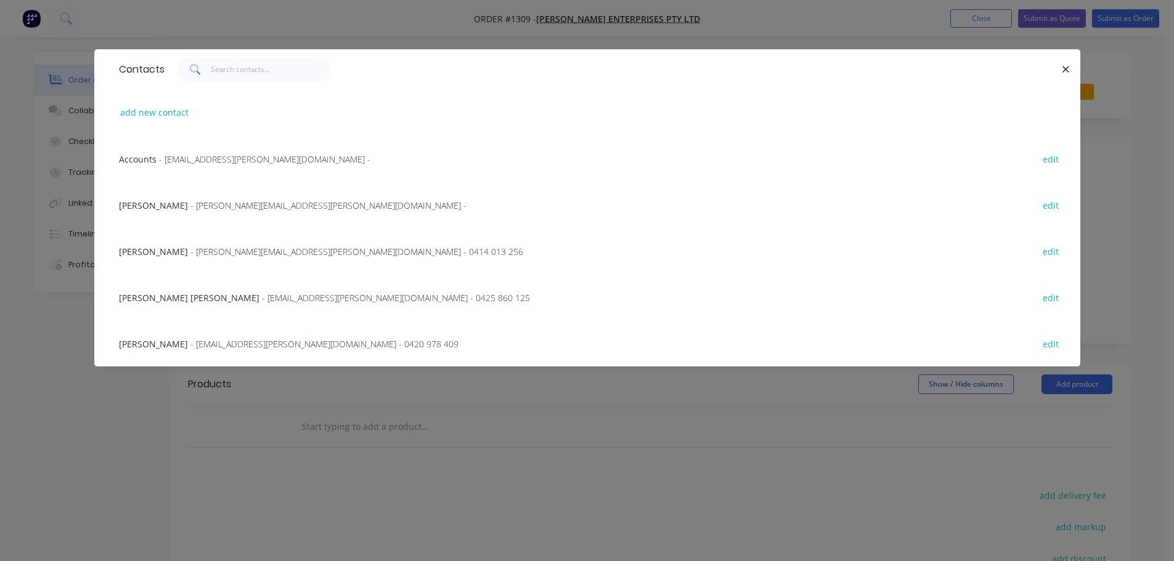
click at [191, 343] on span "- JohnM@jamel.com.au - 0420 978 409" at bounding box center [324, 344] width 268 height 12
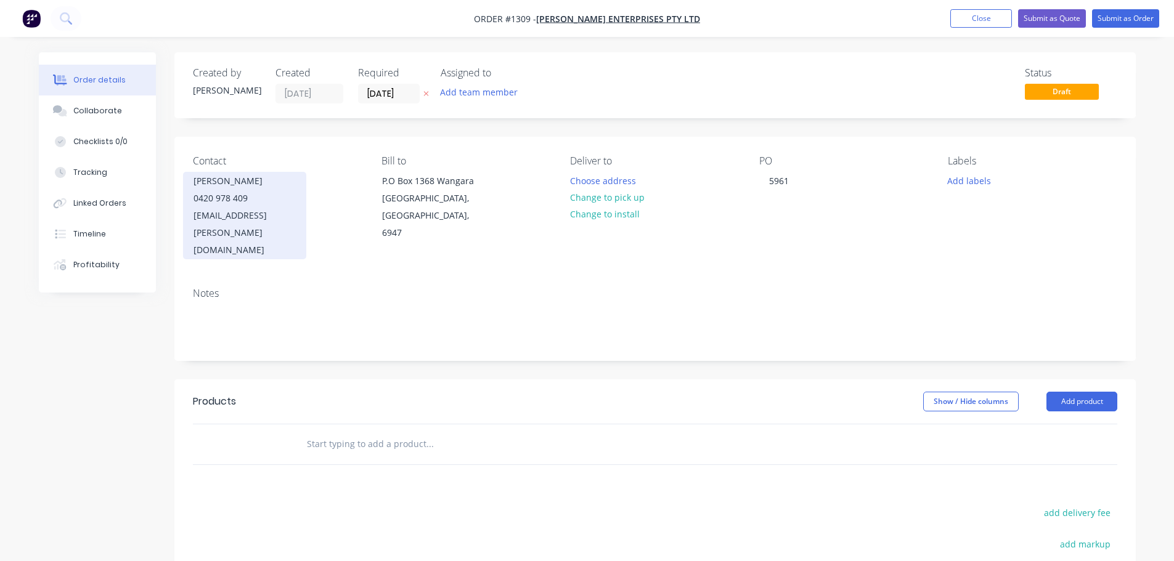
click at [197, 216] on div "JohnM@jamel.com.au" at bounding box center [244, 233] width 102 height 52
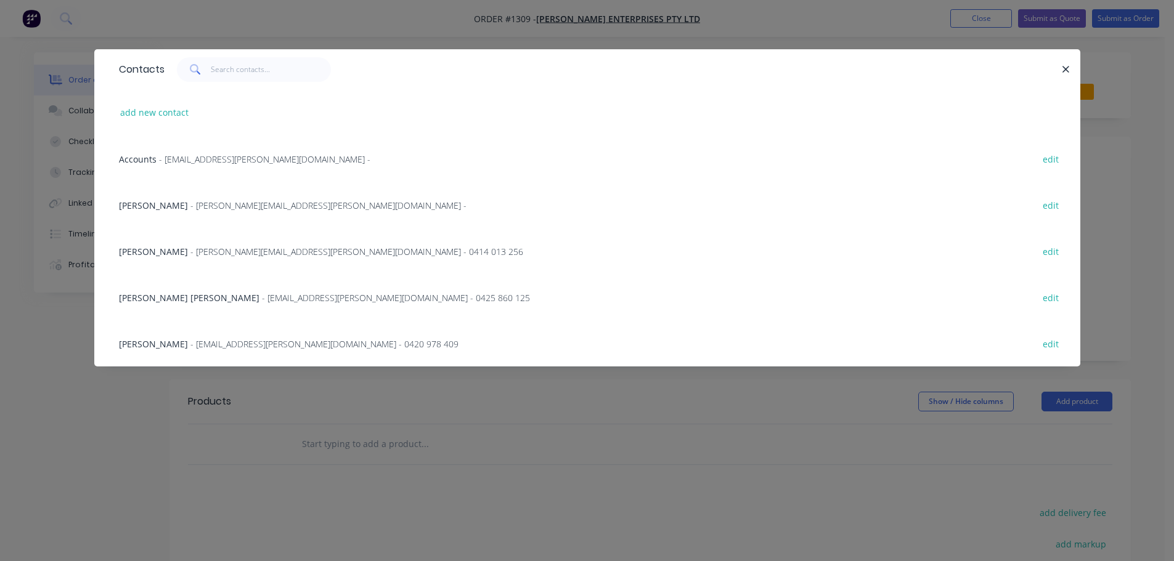
click at [262, 301] on span "- melo@jamel.com.au - 0425 860 125" at bounding box center [396, 298] width 268 height 12
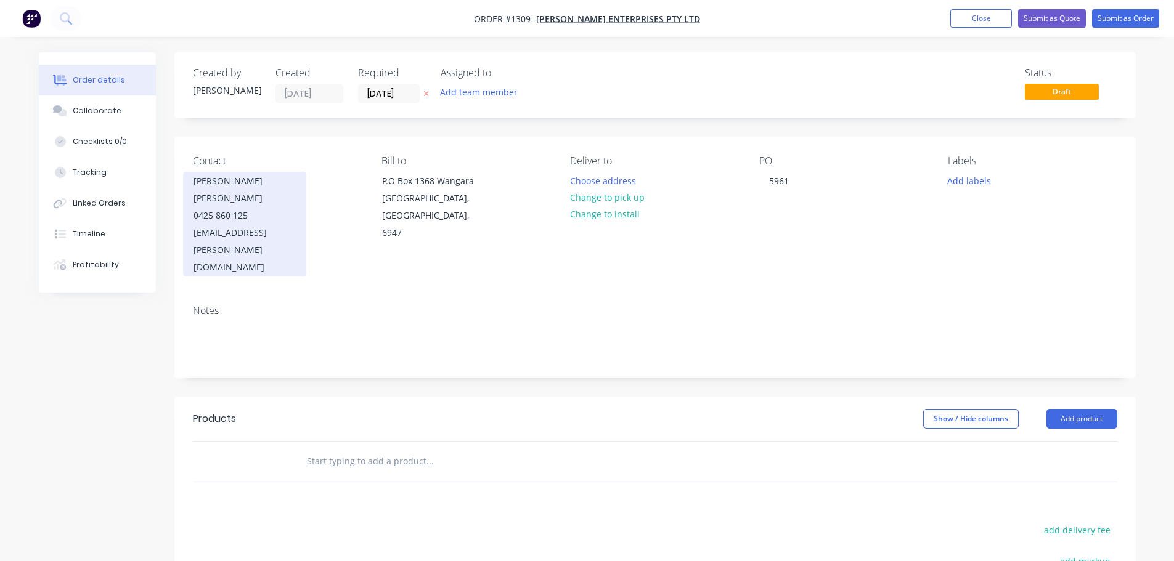
click at [235, 182] on div "Melo Princiotto" at bounding box center [244, 190] width 102 height 35
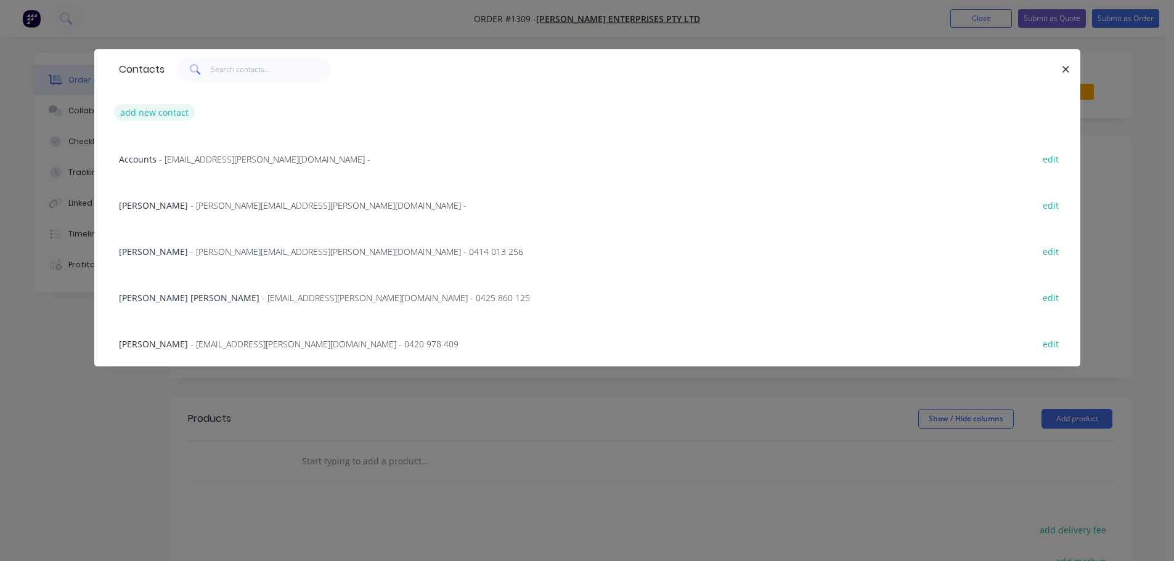
click at [168, 112] on button "add new contact" at bounding box center [154, 112] width 81 height 17
select select "AU"
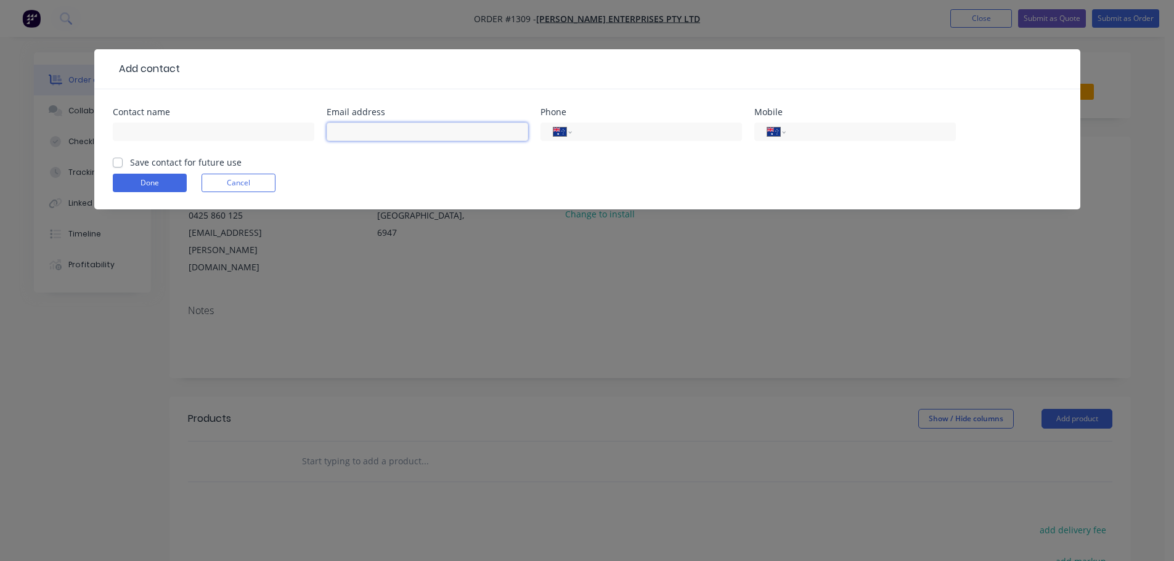
click at [364, 134] on input "text" at bounding box center [427, 132] width 201 height 18
paste input "john@jamel.com.au"
type input "john@jamel.com.au"
click at [239, 133] on input "text" at bounding box center [213, 132] width 201 height 18
type input "John Enfantie"
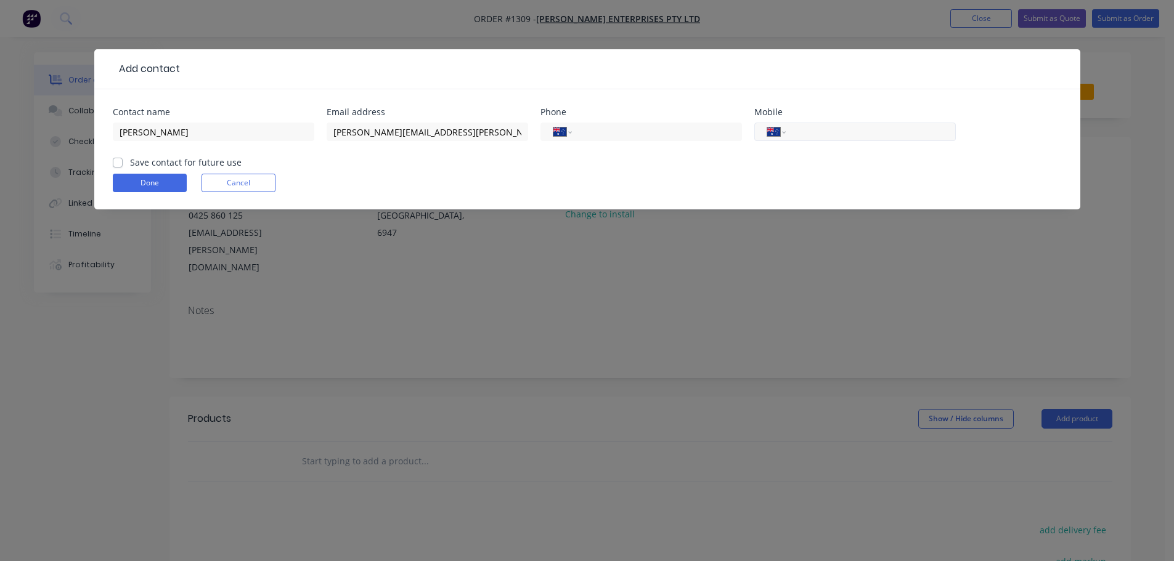
click at [887, 134] on input "tel" at bounding box center [868, 132] width 148 height 14
click at [883, 137] on input "tel" at bounding box center [868, 132] width 148 height 14
type input "0437 298 862"
click at [153, 166] on label "Save contact for future use" at bounding box center [186, 162] width 112 height 13
click at [123, 166] on input "Save contact for future use" at bounding box center [118, 162] width 10 height 12
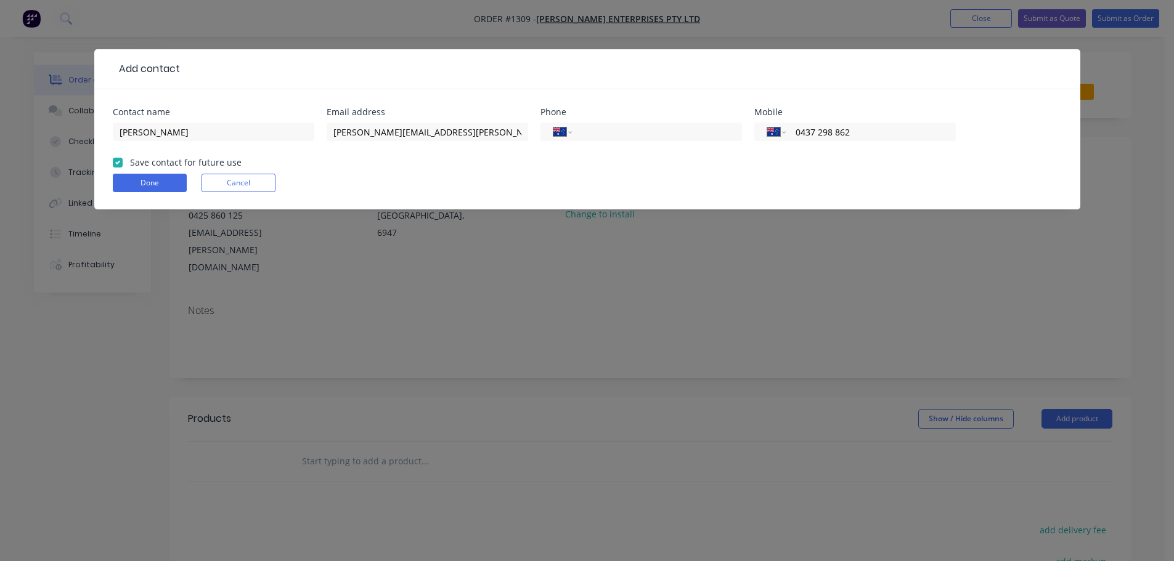
checkbox input "true"
click at [151, 182] on button "Done" at bounding box center [150, 183] width 74 height 18
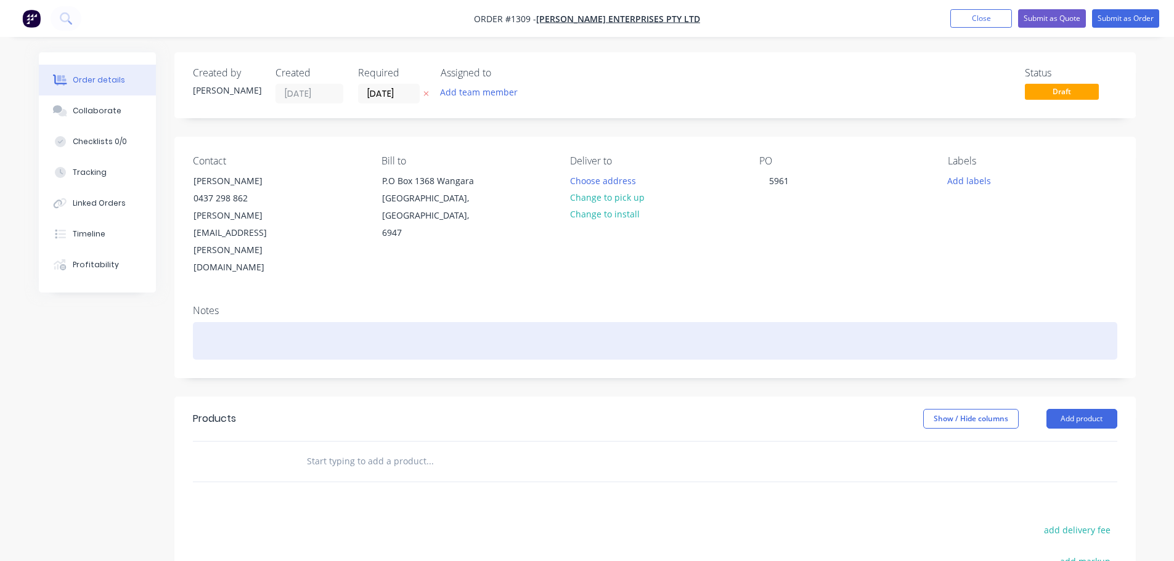
click at [295, 322] on div at bounding box center [655, 341] width 924 height 38
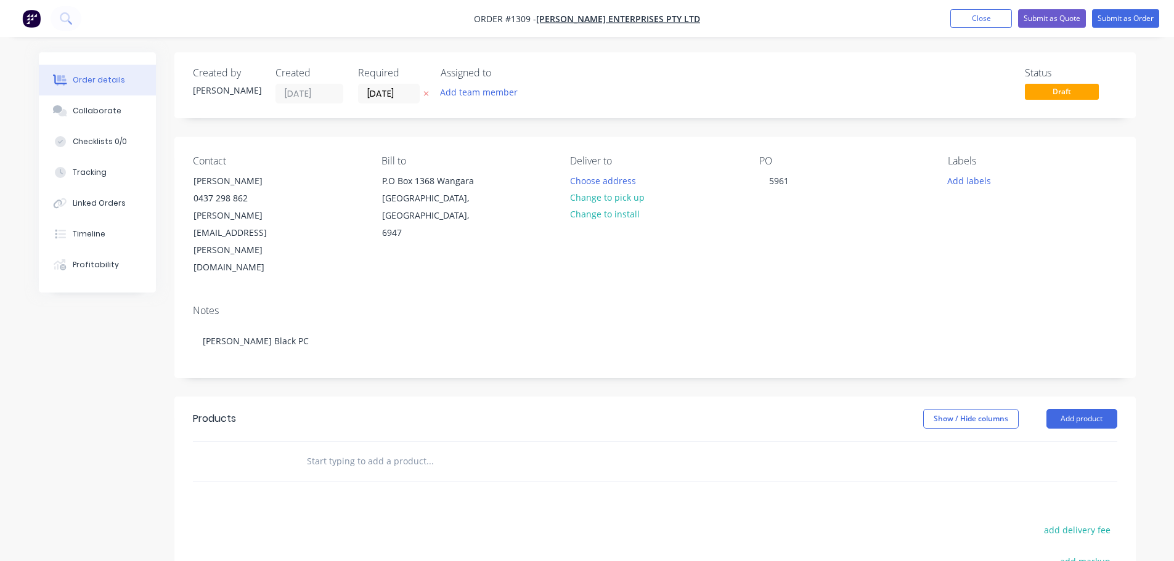
click at [1070, 397] on header "Products Show / Hide columns Add product" at bounding box center [654, 419] width 961 height 44
click at [1074, 409] on button "Add product" at bounding box center [1081, 419] width 71 height 20
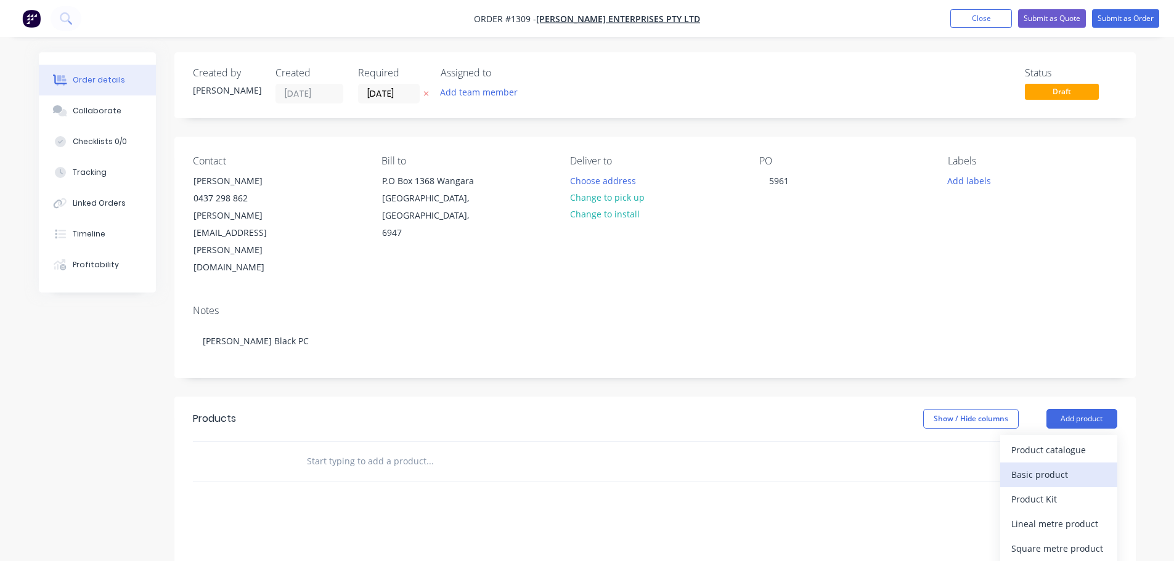
click at [1054, 466] on div "Basic product" at bounding box center [1058, 475] width 95 height 18
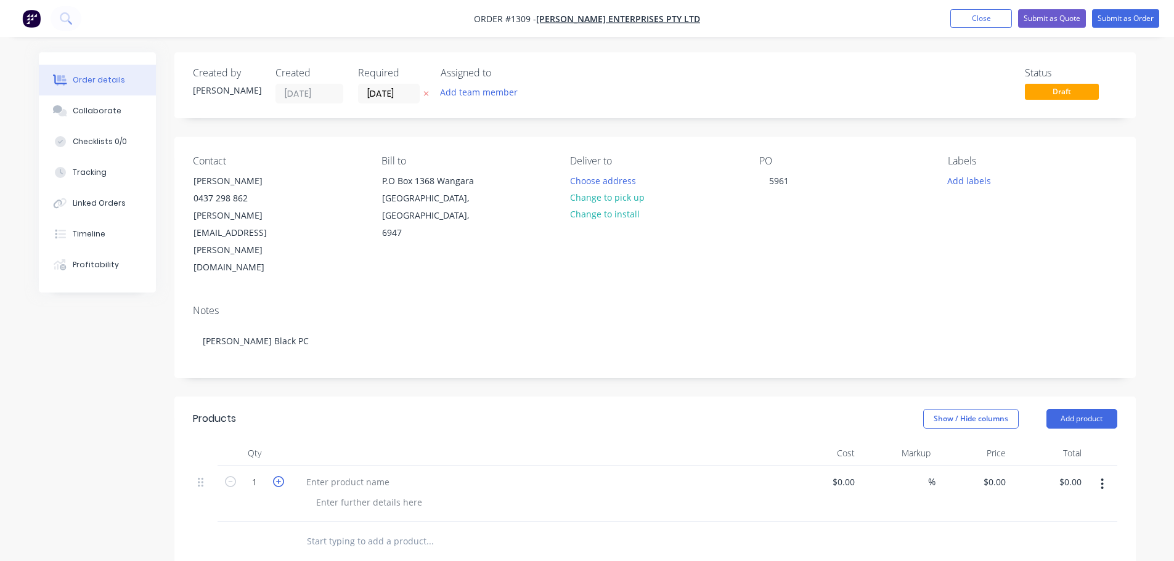
click at [280, 476] on icon "button" at bounding box center [278, 481] width 11 height 11
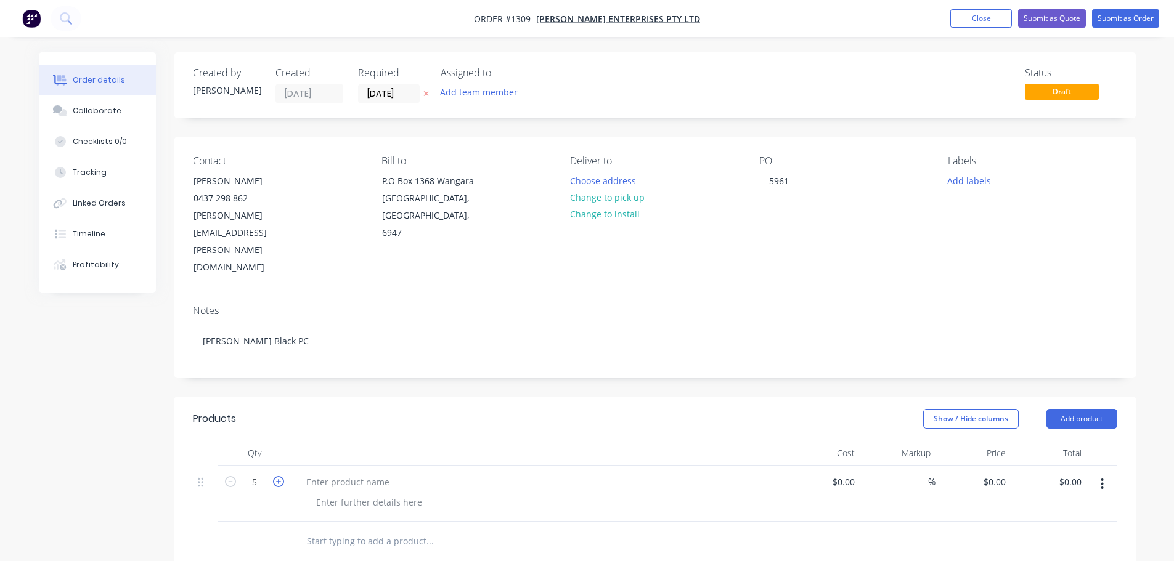
type input "6"
click at [314, 473] on div at bounding box center [347, 482] width 103 height 18
drag, startPoint x: 86, startPoint y: 110, endPoint x: 162, endPoint y: 124, distance: 77.8
click at [86, 110] on div "Collaborate" at bounding box center [97, 110] width 49 height 11
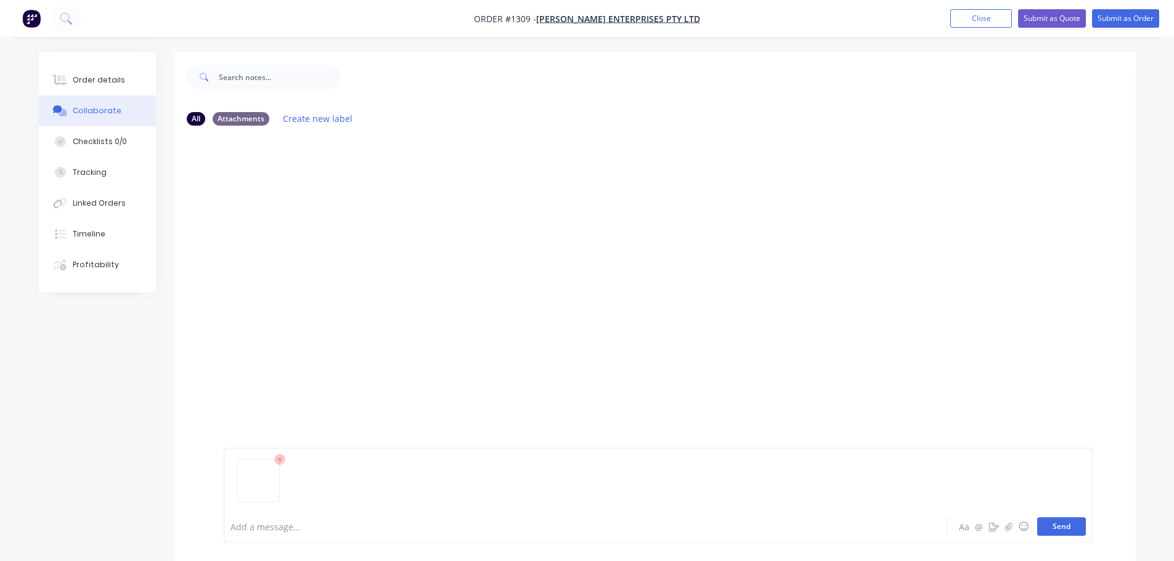
click at [1070, 535] on button "Send" at bounding box center [1061, 527] width 49 height 18
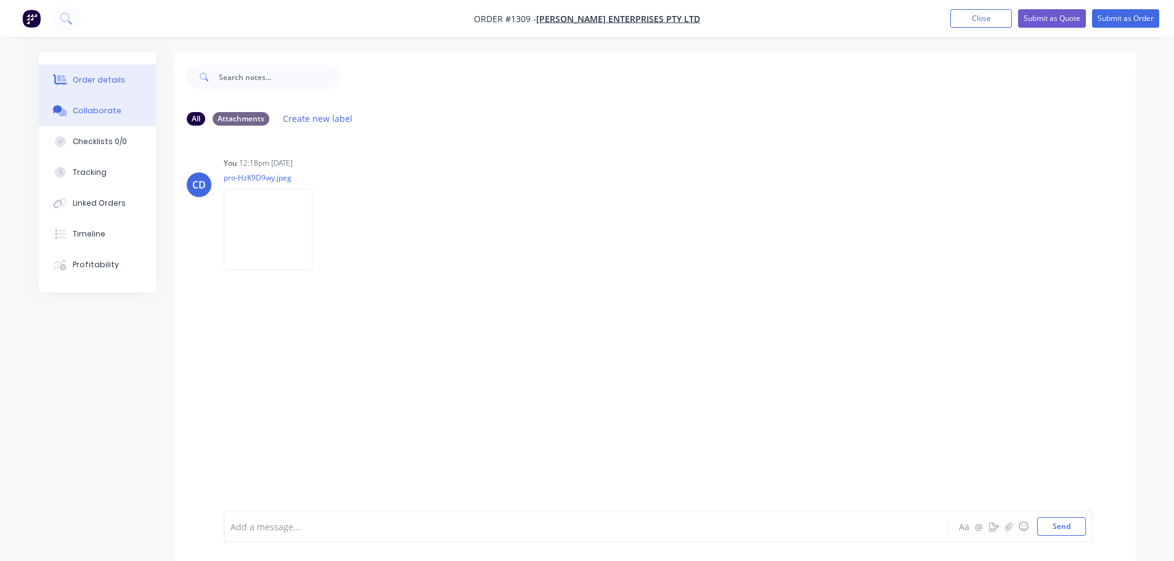
click at [107, 79] on div "Order details" at bounding box center [99, 80] width 52 height 11
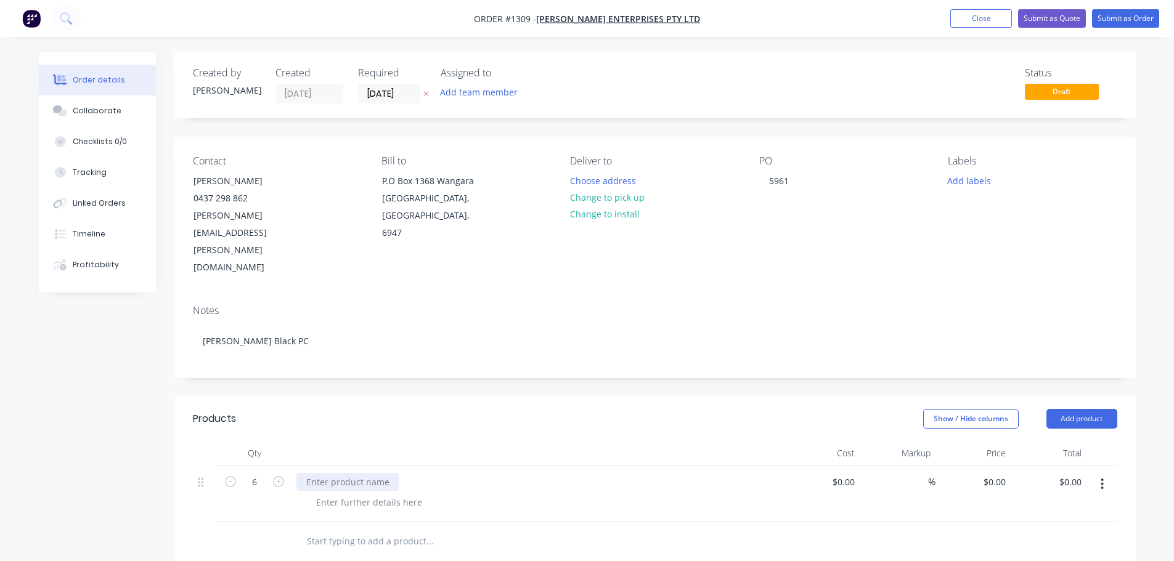
click at [352, 473] on div at bounding box center [347, 482] width 103 height 18
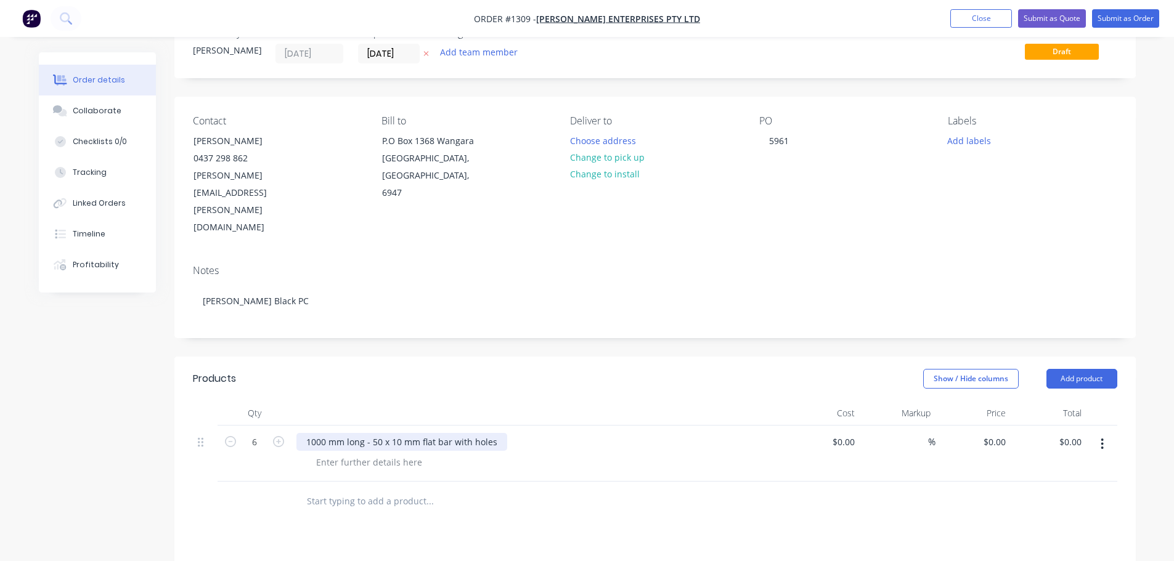
scroll to position [62, 0]
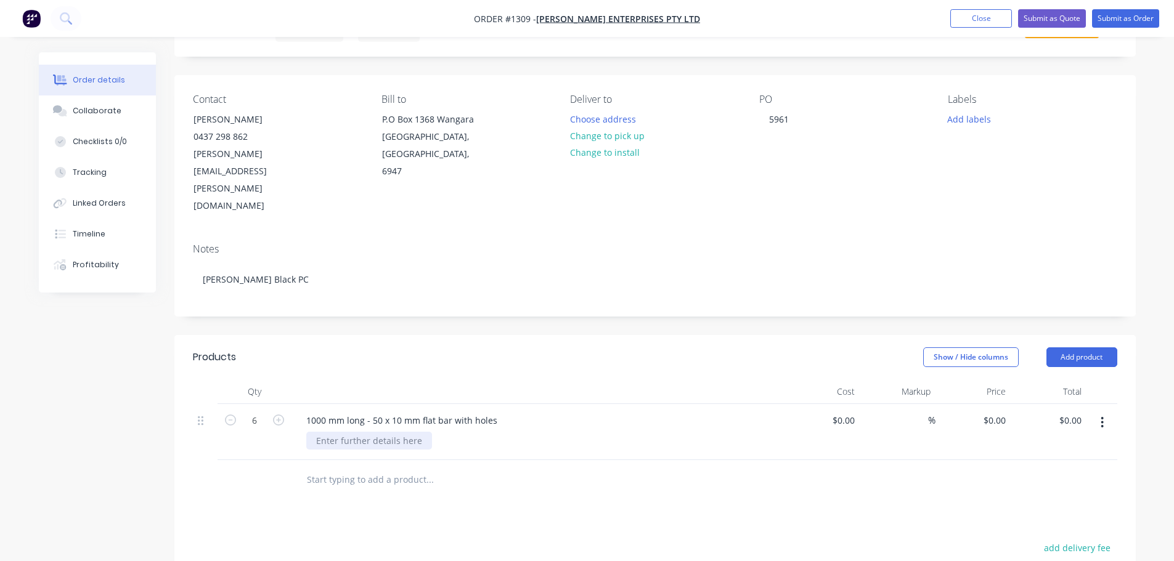
click at [395, 432] on div at bounding box center [369, 441] width 126 height 18
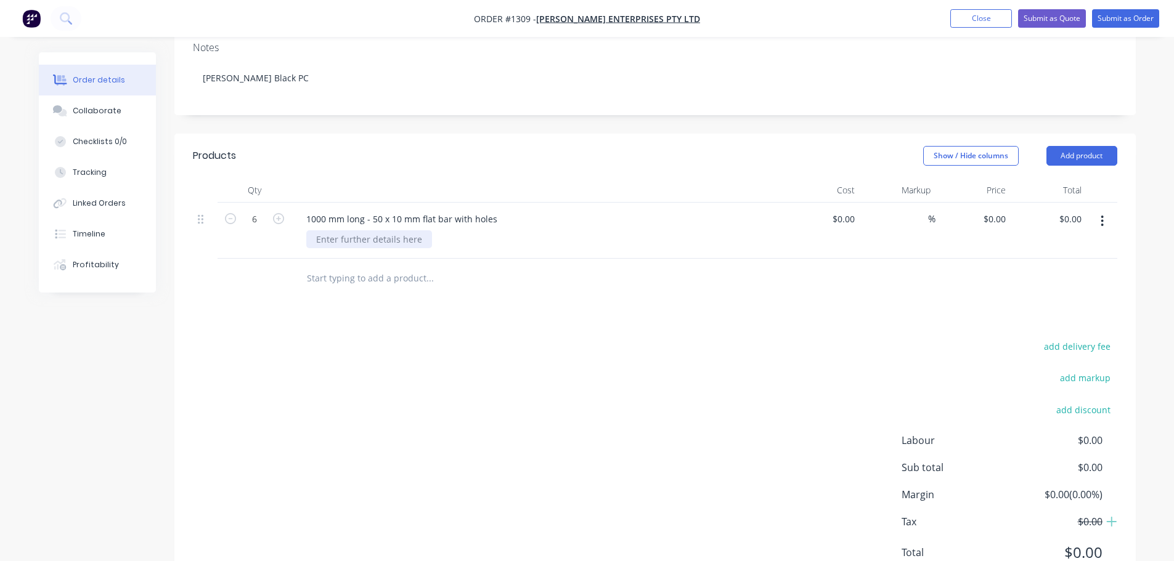
click at [334, 230] on div at bounding box center [369, 239] width 126 height 18
click at [322, 230] on div "coiner sunk" at bounding box center [361, 239] width 111 height 18
drag, startPoint x: 325, startPoint y: 187, endPoint x: 364, endPoint y: 211, distance: 46.0
click at [325, 230] on div "coiner sunk" at bounding box center [361, 239] width 111 height 18
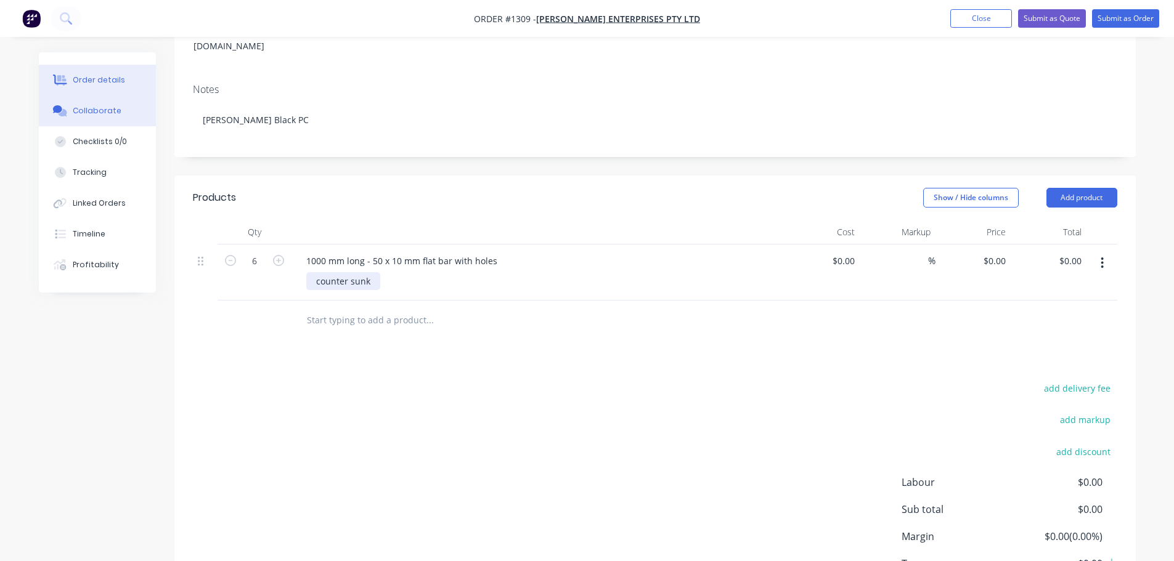
scroll to position [201, 0]
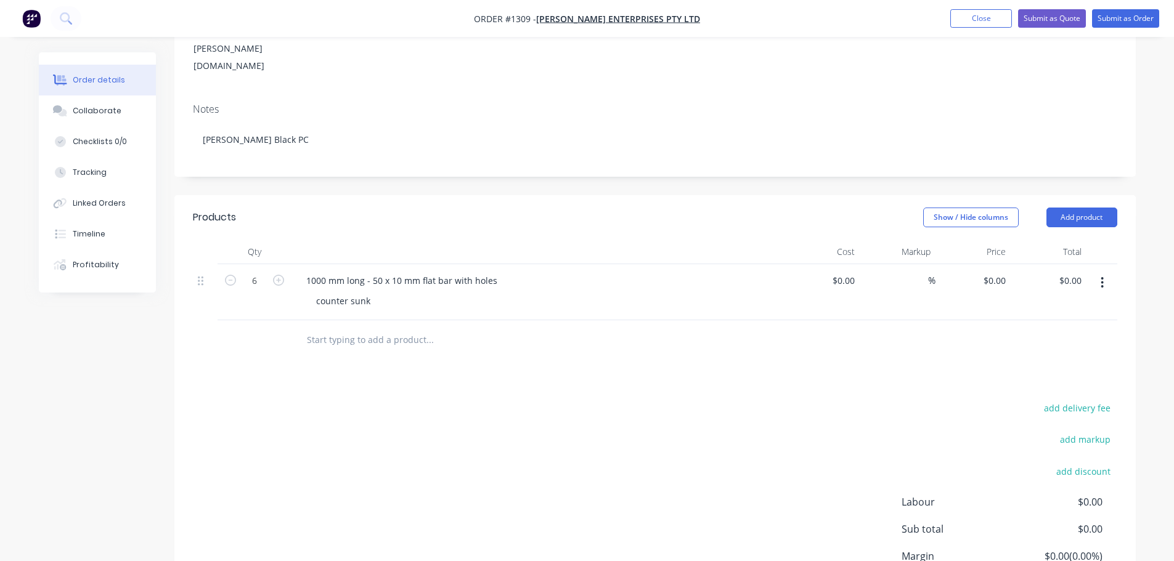
click at [92, 79] on div "Order details" at bounding box center [99, 80] width 52 height 11
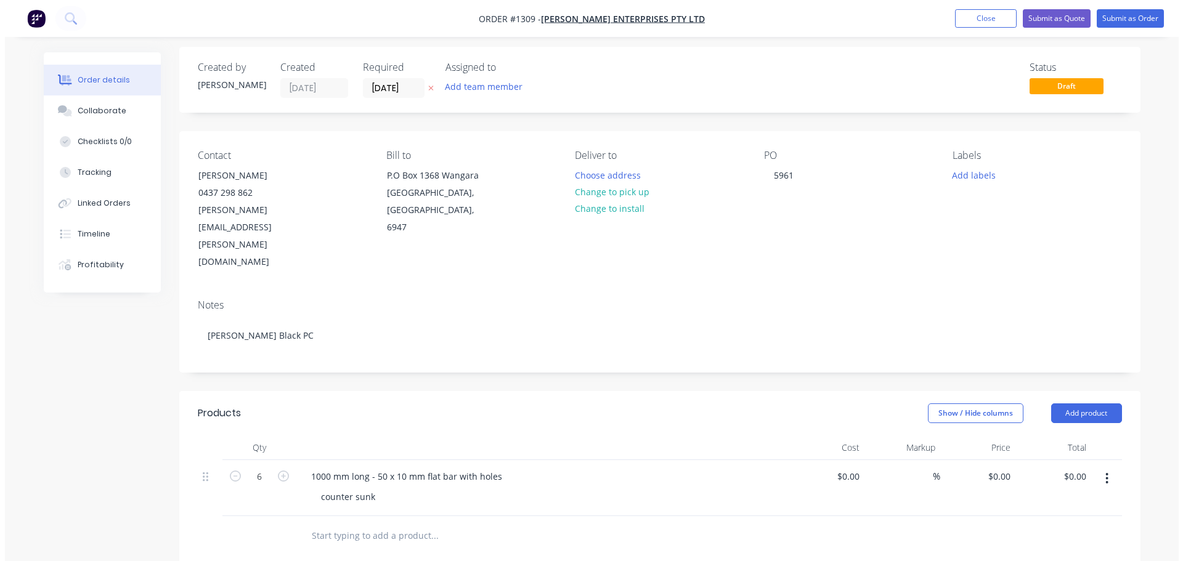
scroll to position [0, 0]
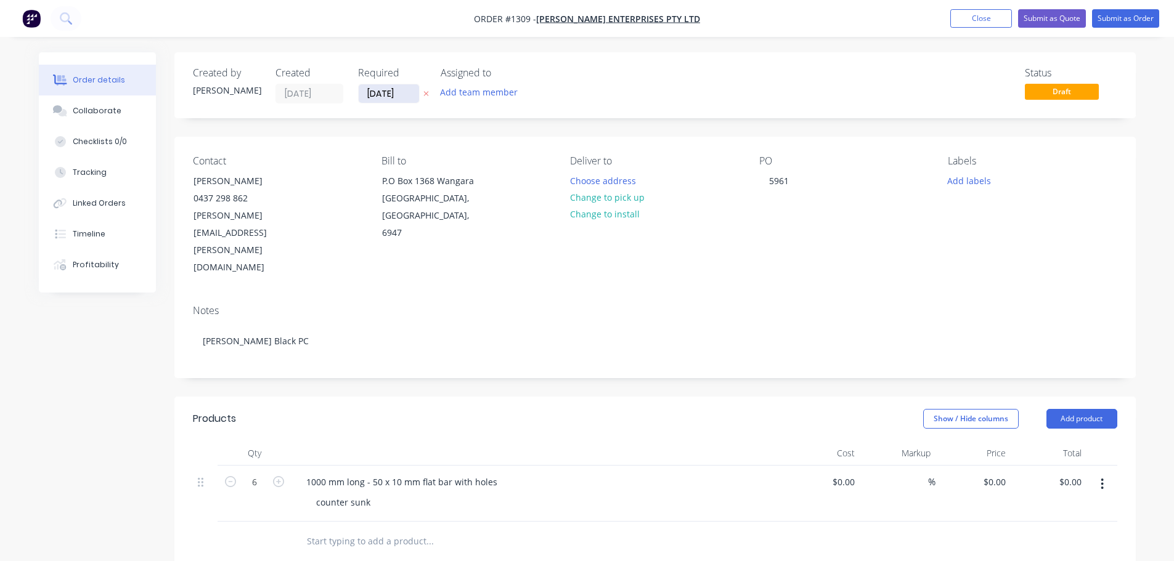
click at [375, 94] on input "12/09/25" at bounding box center [389, 93] width 60 height 18
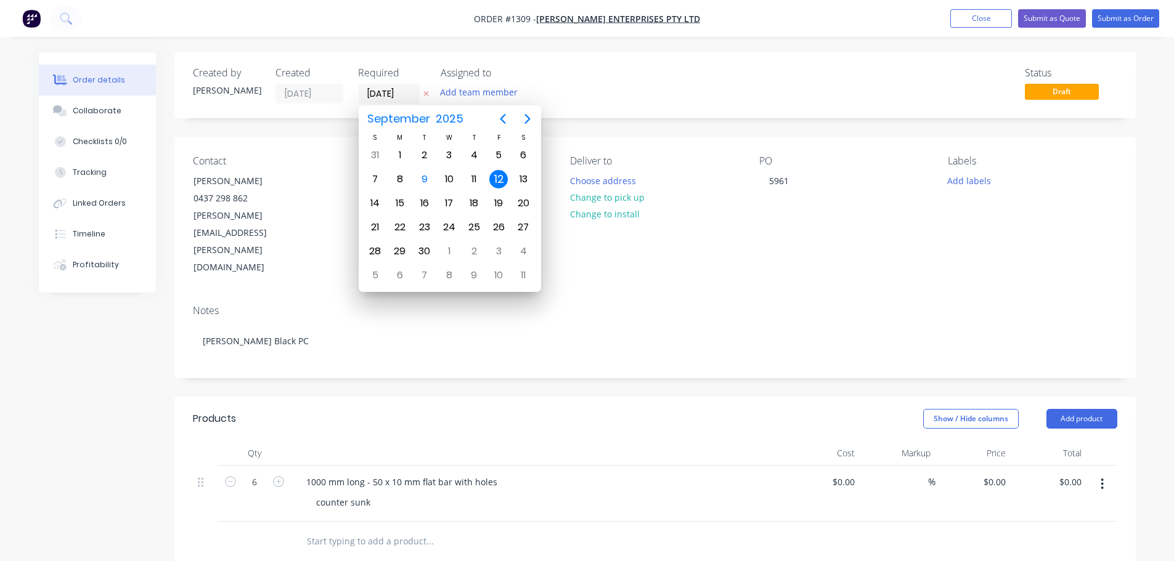
click at [496, 181] on div "12" at bounding box center [498, 179] width 18 height 18
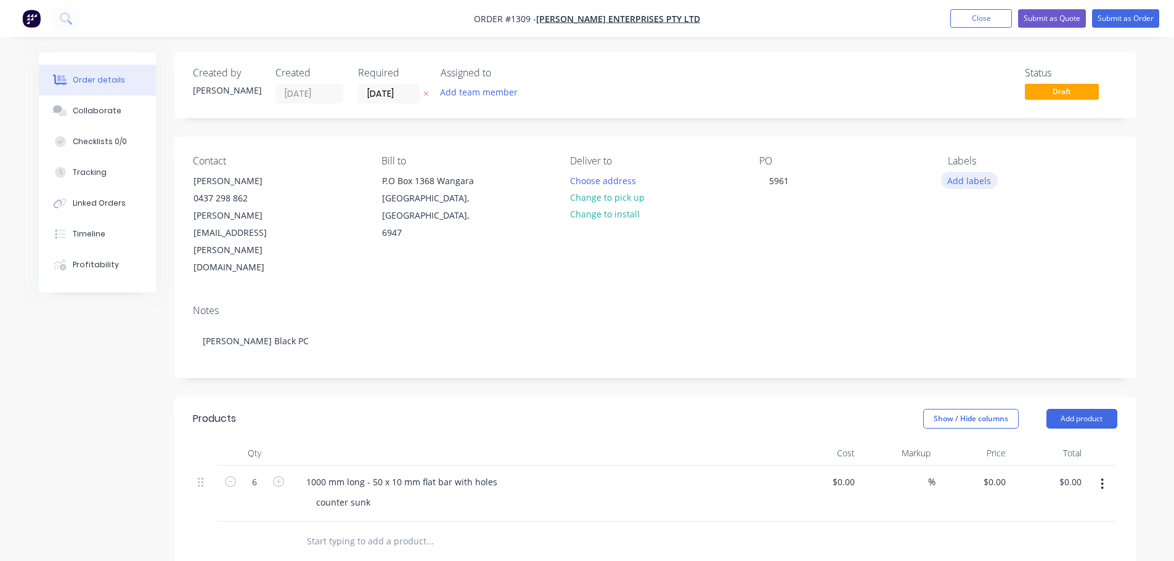
click at [991, 179] on button "Add labels" at bounding box center [969, 180] width 57 height 17
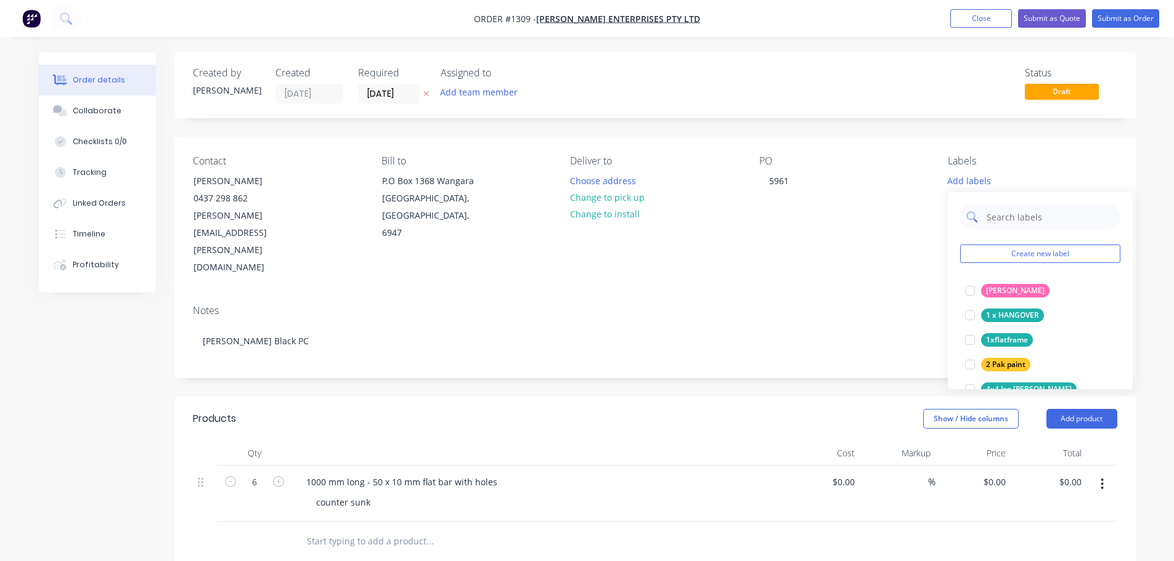
click at [991, 220] on input "text" at bounding box center [1049, 217] width 129 height 25
type input "urg"
click at [1006, 293] on div "Urgent" at bounding box center [998, 291] width 35 height 14
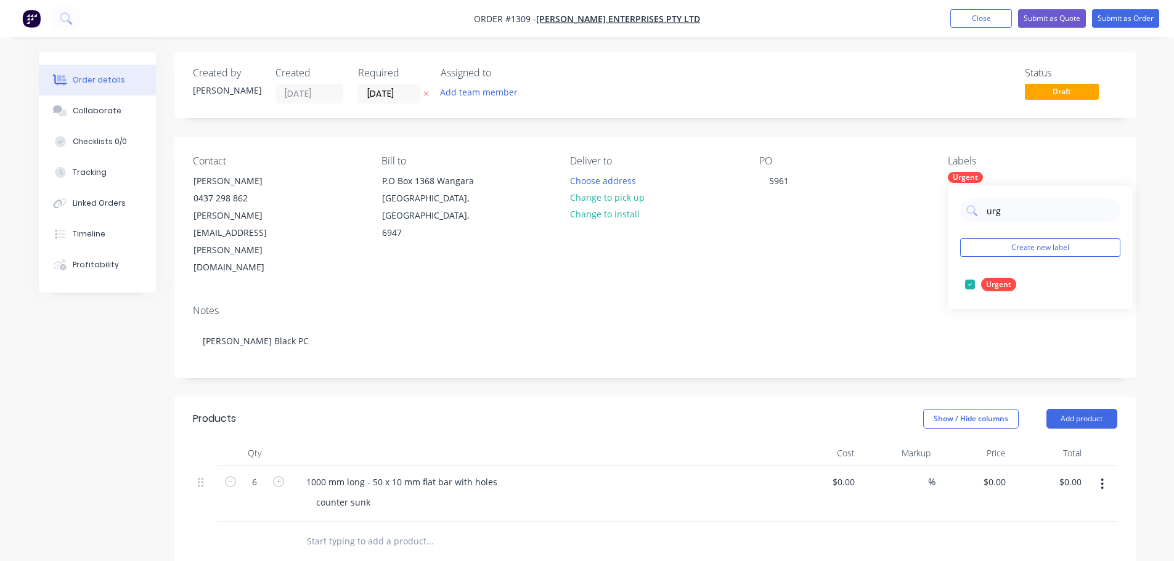
click at [1065, 150] on div "Contact John Enfantie 0437 298 862 john@jamel.com.au Bill to P.O Box 1368 Wanga…" at bounding box center [654, 216] width 961 height 158
click at [1123, 17] on button "Submit as Order" at bounding box center [1125, 18] width 67 height 18
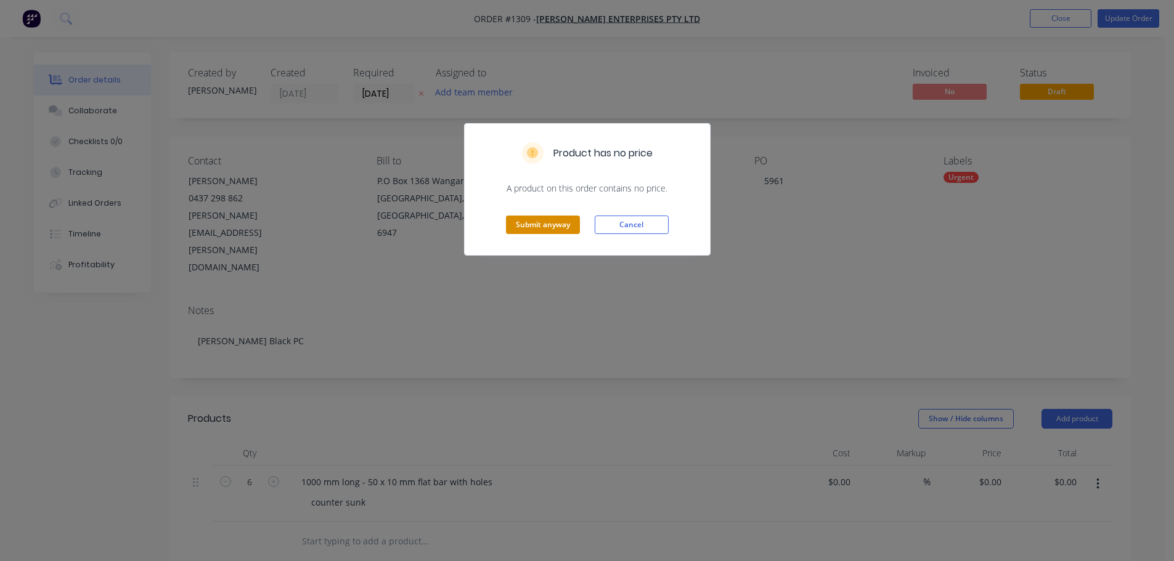
click at [543, 216] on div "Submit anyway Cancel" at bounding box center [587, 225] width 245 height 60
click at [536, 219] on button "Submit anyway" at bounding box center [543, 225] width 74 height 18
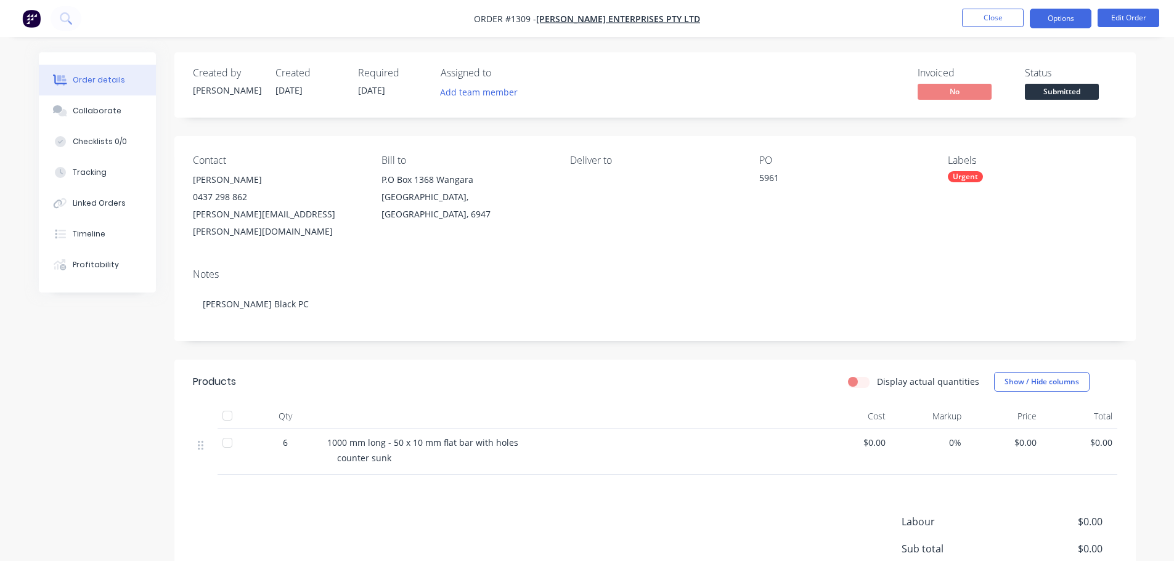
click at [1076, 16] on button "Options" at bounding box center [1061, 19] width 62 height 20
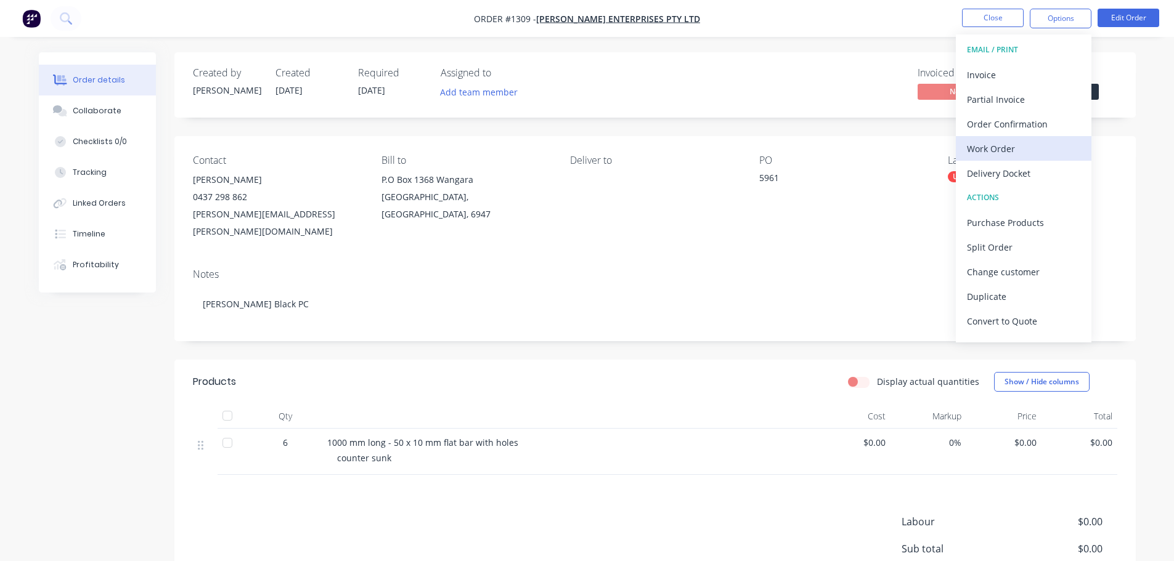
click at [1002, 150] on div "Work Order" at bounding box center [1023, 149] width 113 height 18
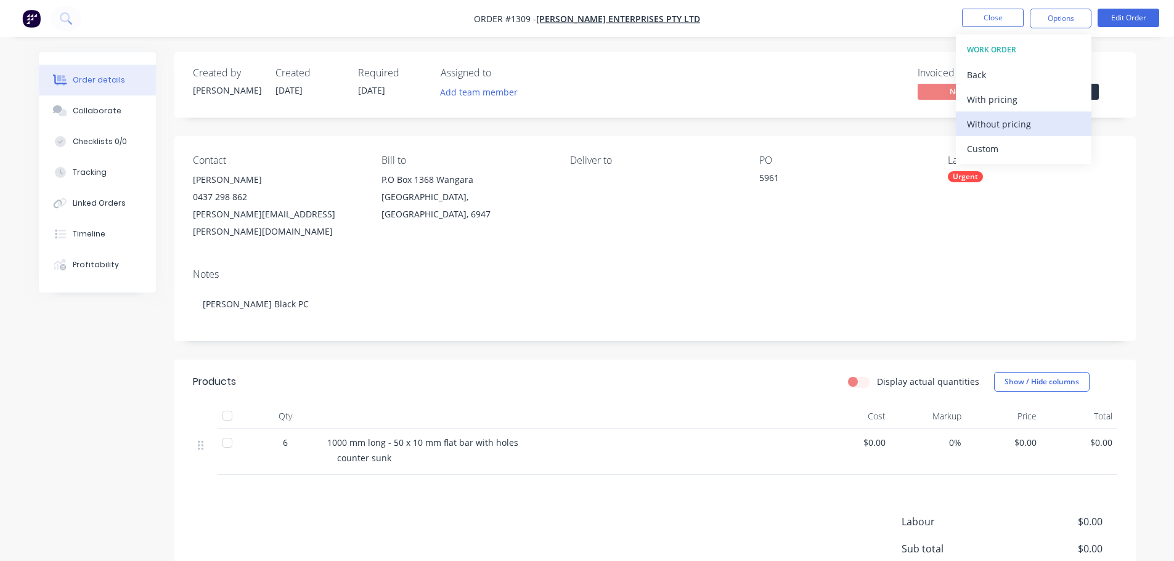
click at [1005, 123] on div "Without pricing" at bounding box center [1023, 124] width 113 height 18
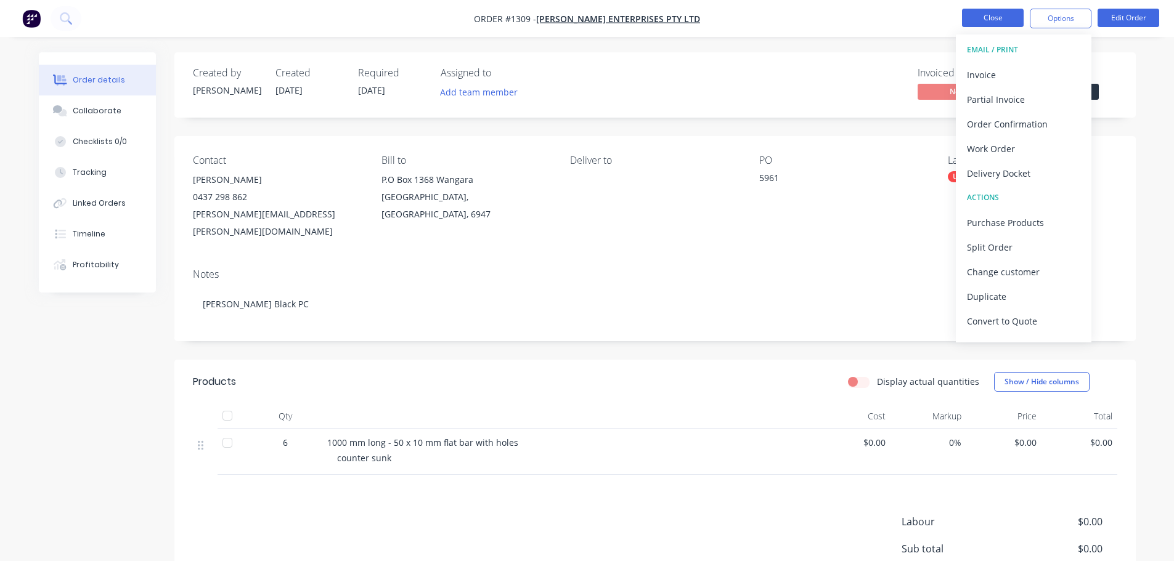
click at [986, 19] on button "Close" at bounding box center [993, 18] width 62 height 18
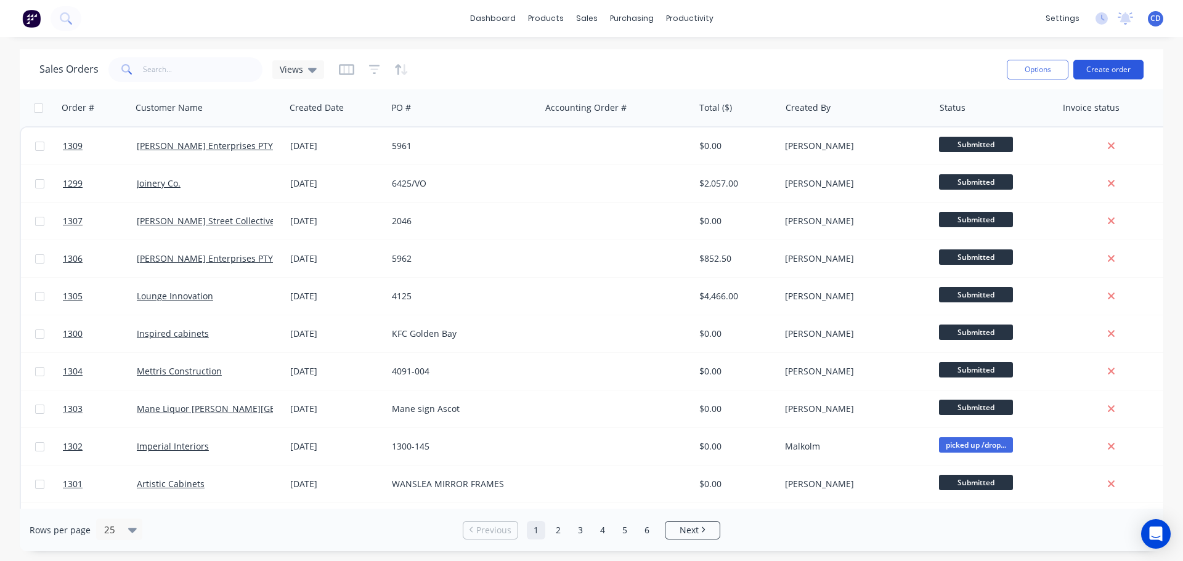
click at [1109, 71] on button "Create order" at bounding box center [1108, 70] width 70 height 20
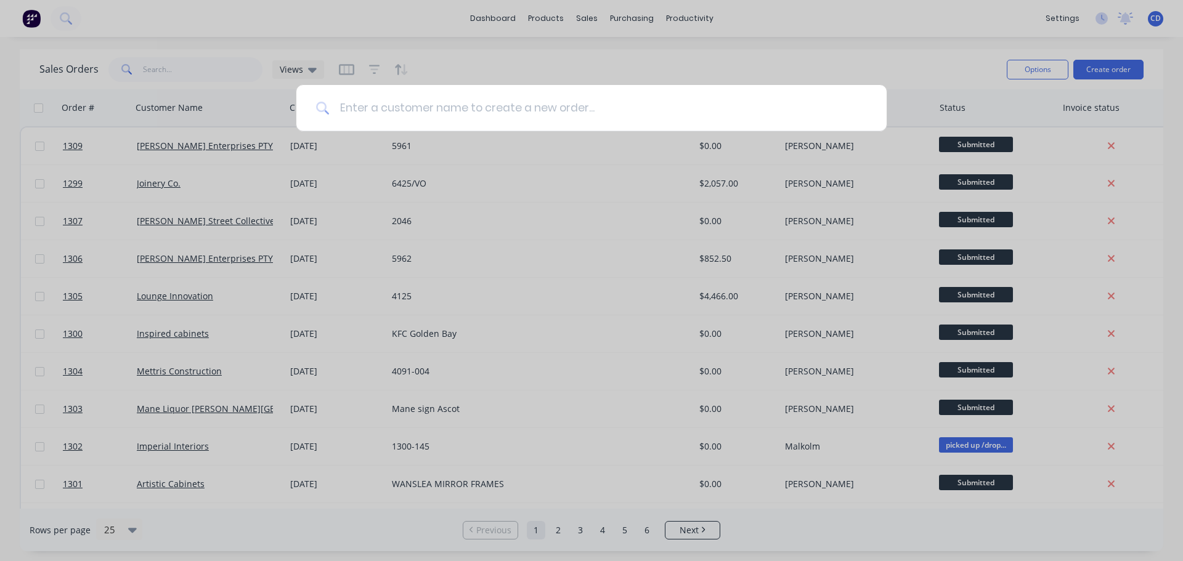
click at [556, 97] on input at bounding box center [598, 108] width 537 height 46
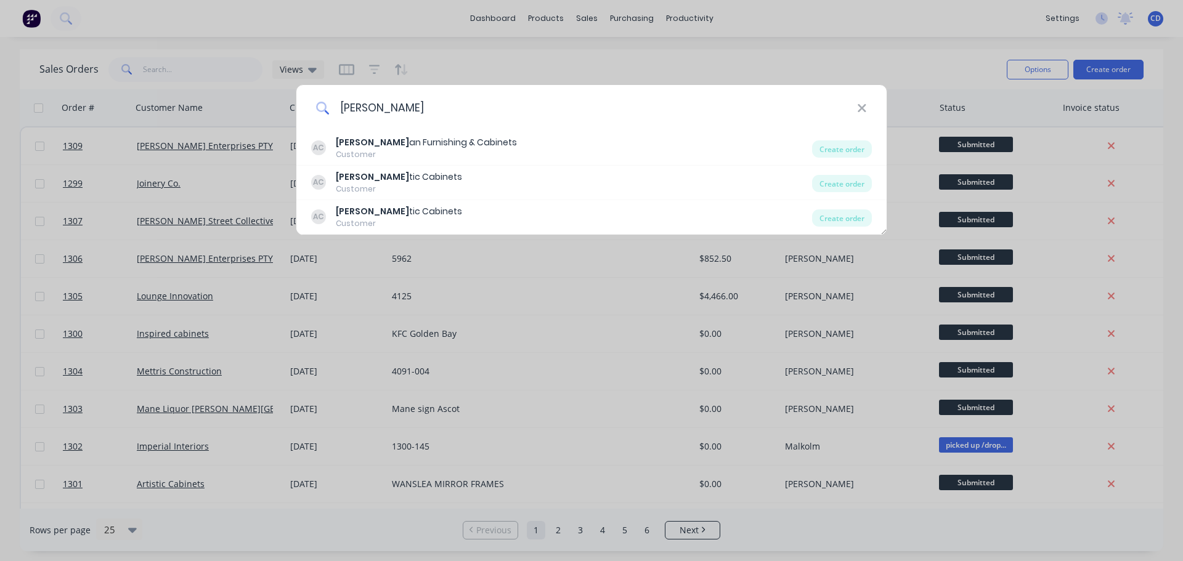
type input "artis"
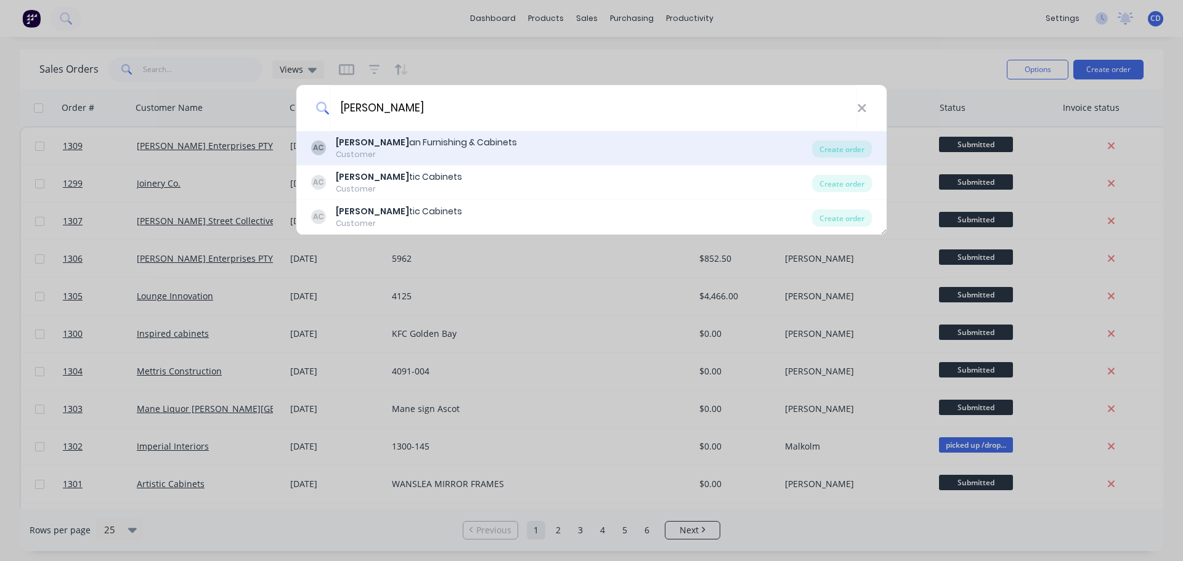
click at [407, 164] on div "AC Artis an Furnishing & Cabinets Customer Create order" at bounding box center [591, 148] width 590 height 35
click at [392, 156] on div "Customer" at bounding box center [426, 154] width 181 height 11
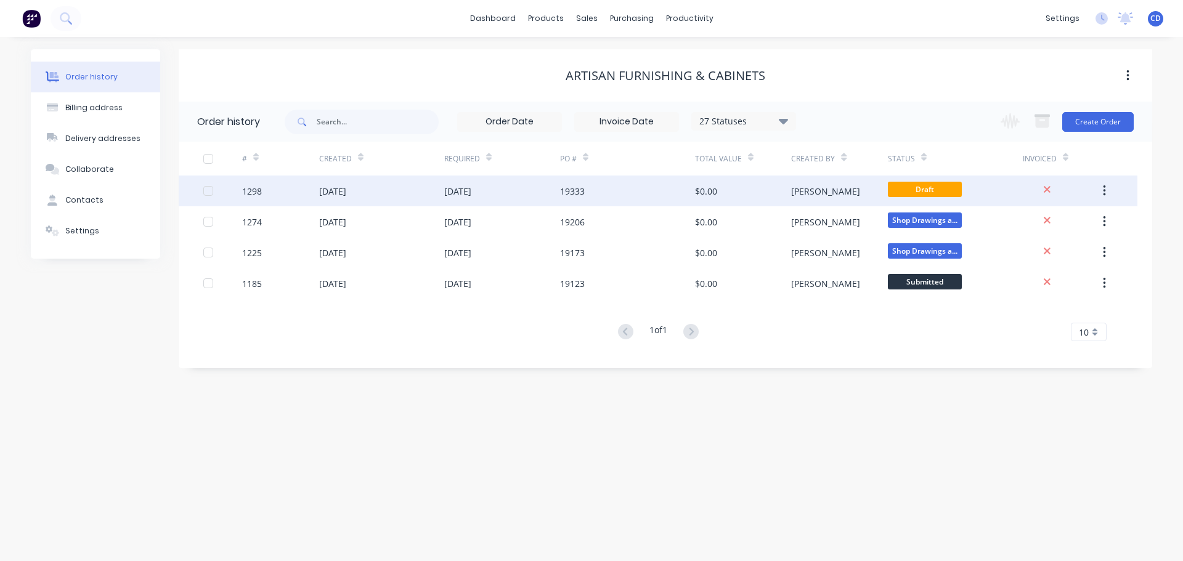
click at [527, 190] on div "12 Sep 2025" at bounding box center [502, 191] width 116 height 31
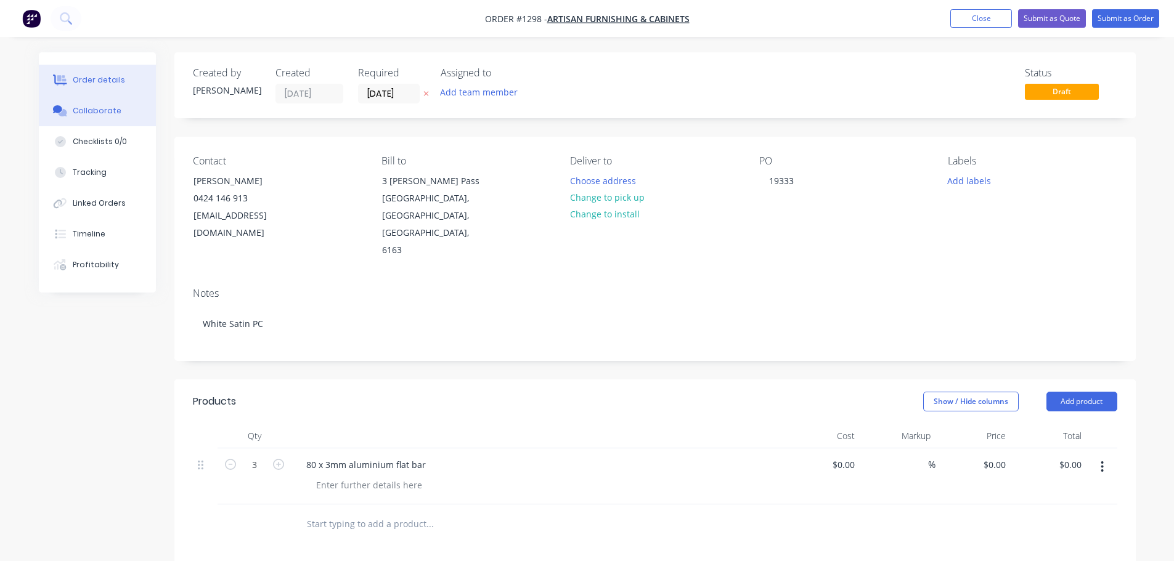
click at [86, 121] on button "Collaborate" at bounding box center [97, 110] width 117 height 31
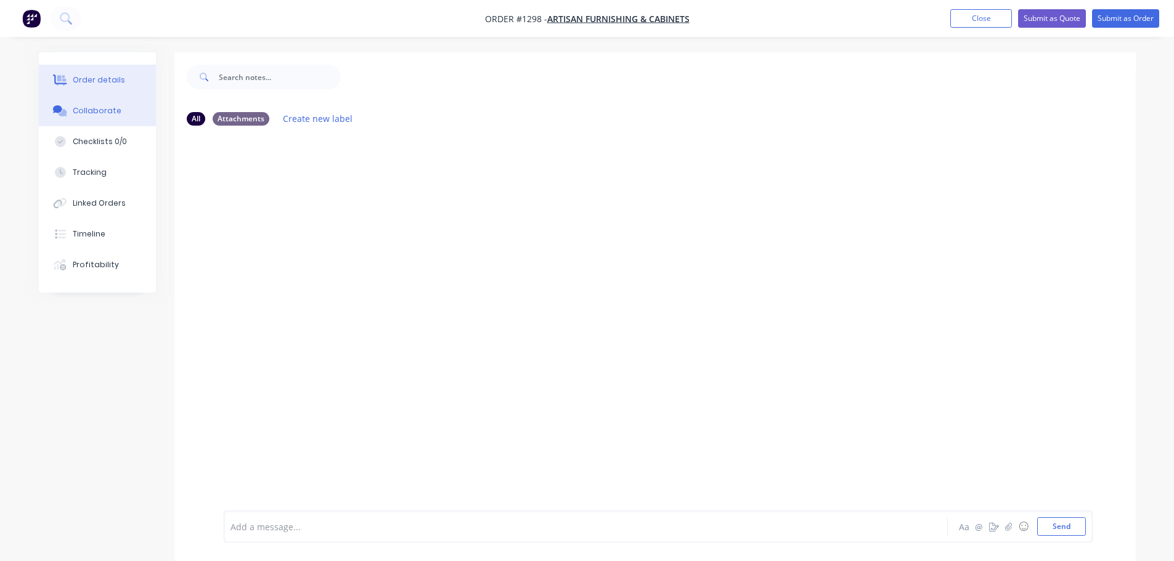
click at [104, 85] on div "Order details" at bounding box center [99, 80] width 52 height 11
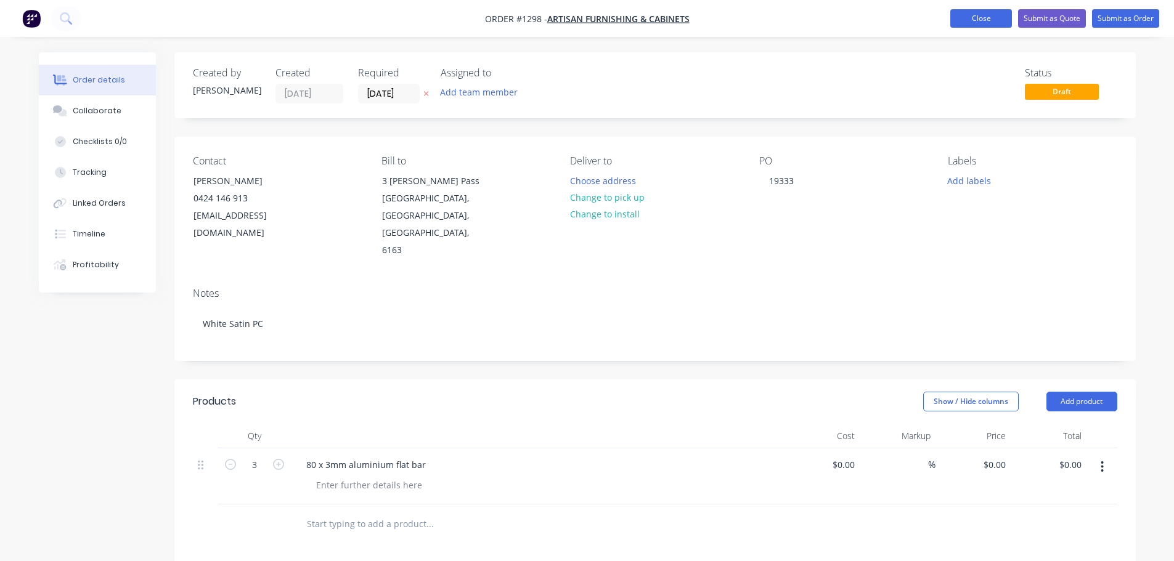
click at [970, 15] on button "Close" at bounding box center [981, 18] width 62 height 18
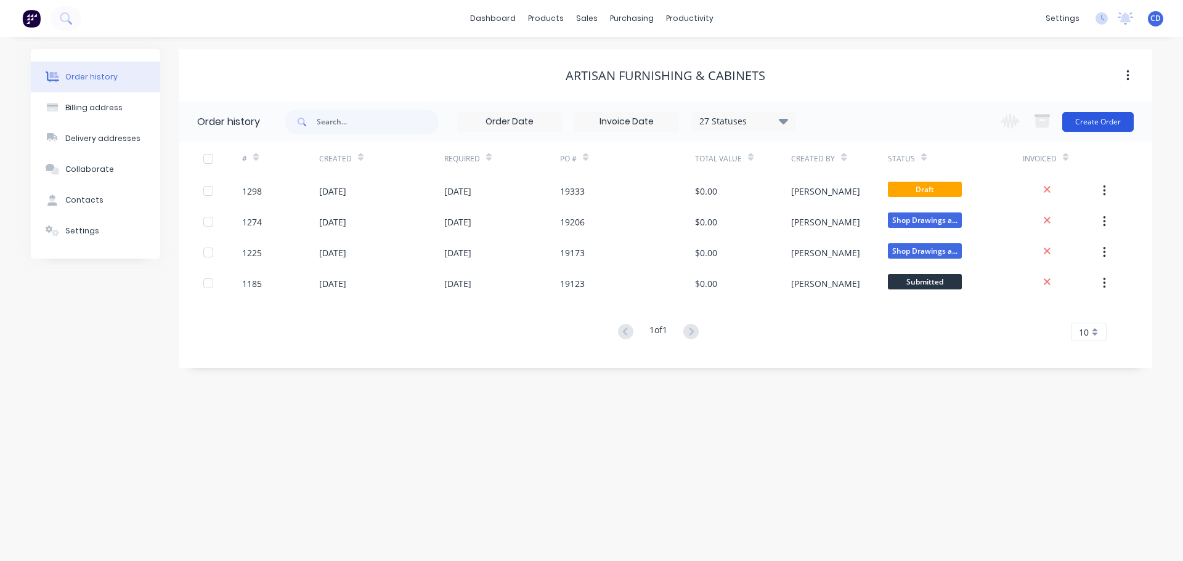
click at [1115, 121] on button "Create Order" at bounding box center [1097, 122] width 71 height 20
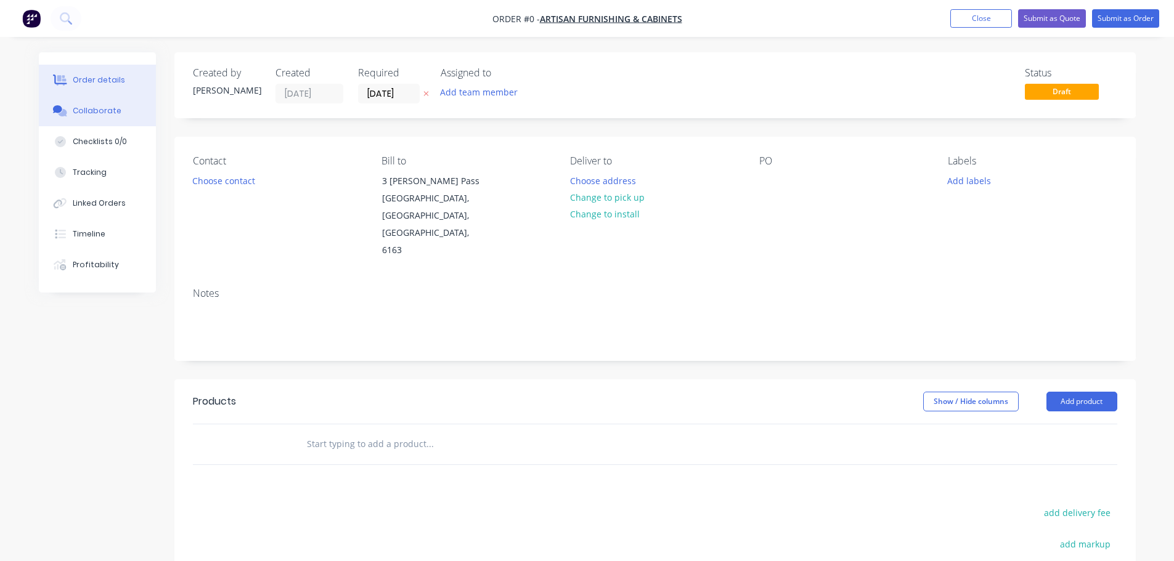
click at [93, 120] on button "Collaborate" at bounding box center [97, 110] width 117 height 31
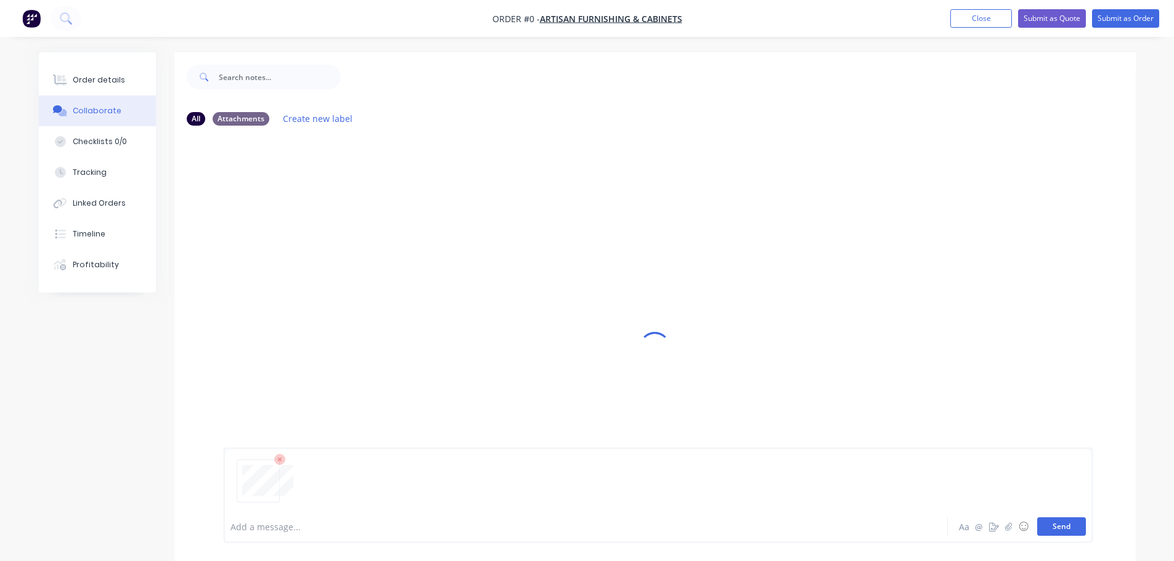
click at [1061, 522] on button "Send" at bounding box center [1061, 527] width 49 height 18
click at [76, 90] on button "Order details" at bounding box center [97, 80] width 117 height 31
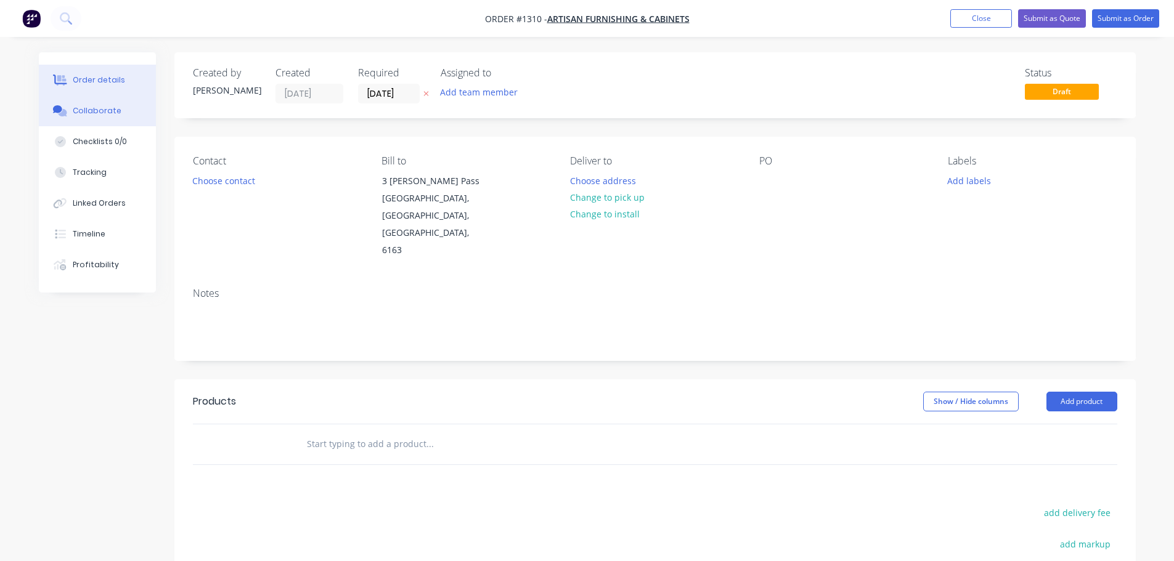
click at [92, 116] on button "Collaborate" at bounding box center [97, 110] width 117 height 31
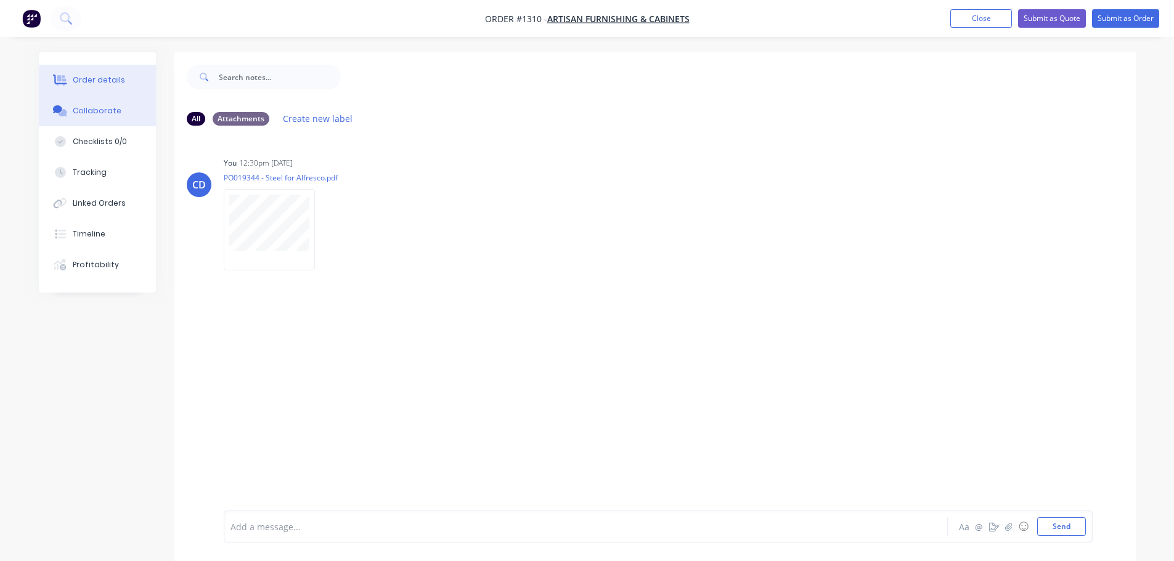
click at [107, 84] on div "Order details" at bounding box center [99, 80] width 52 height 11
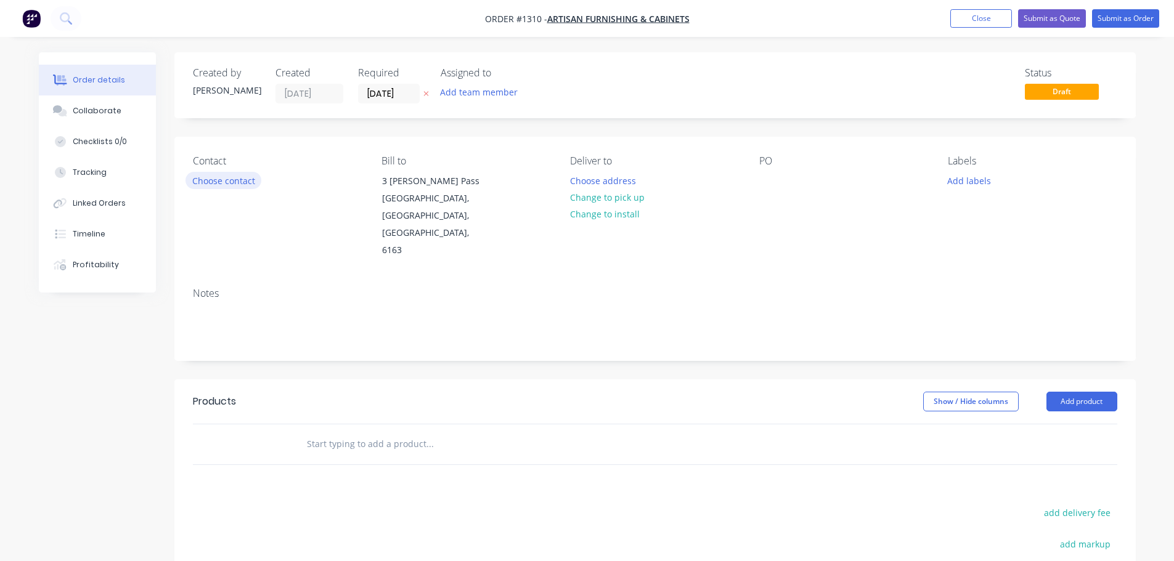
click at [234, 187] on button "Choose contact" at bounding box center [223, 180] width 76 height 17
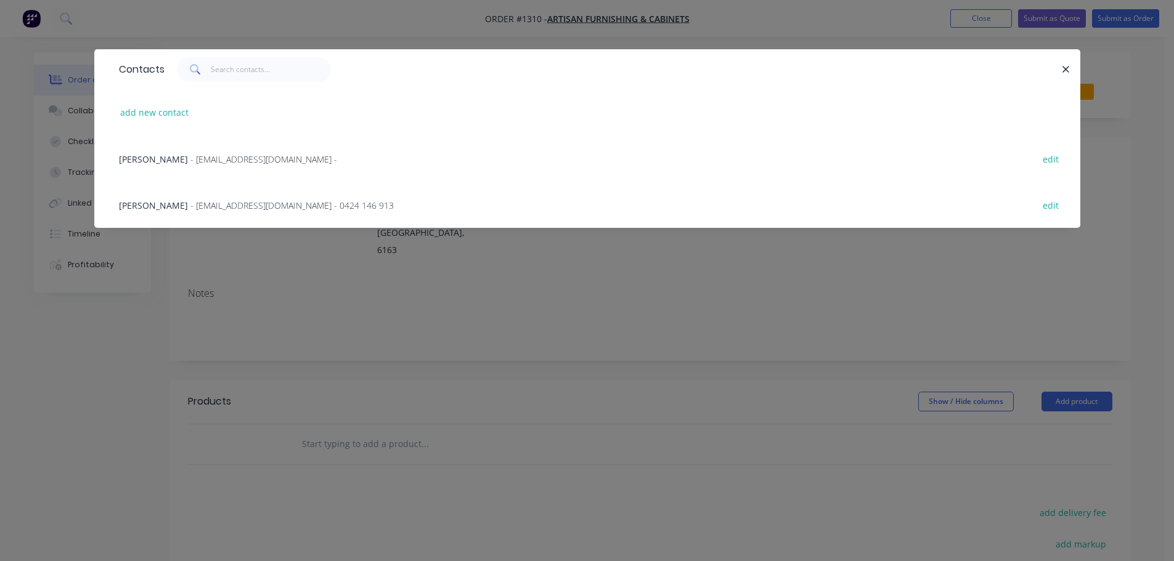
click at [196, 210] on span "- drafter1@artisanfurnish.com.au - 0424 146 913" at bounding box center [291, 206] width 203 height 12
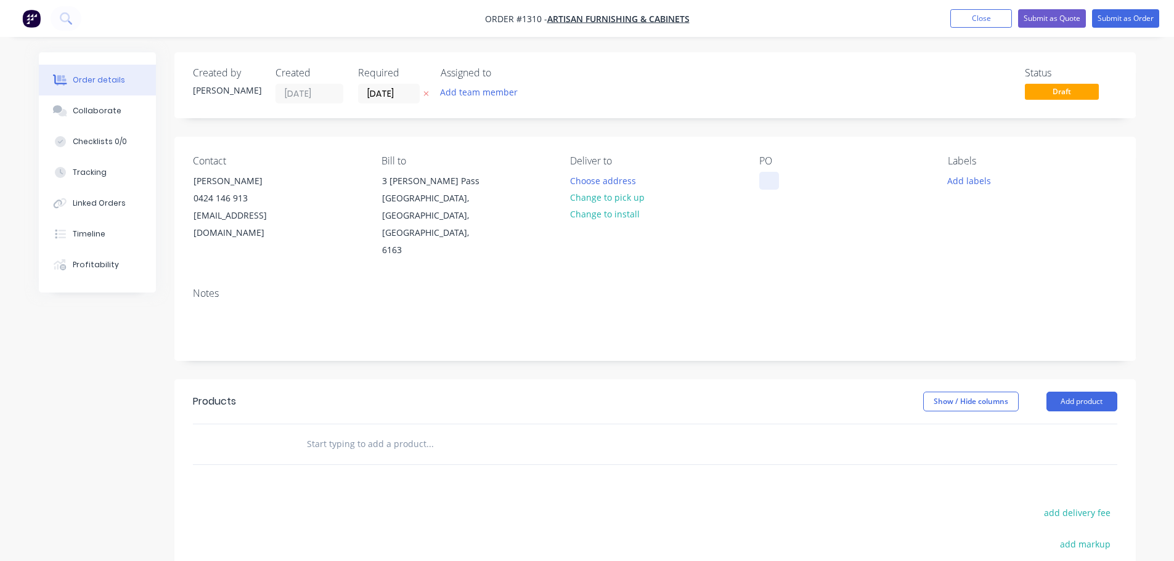
click at [771, 177] on div at bounding box center [769, 181] width 20 height 18
click at [1101, 392] on button "Add product" at bounding box center [1081, 402] width 71 height 20
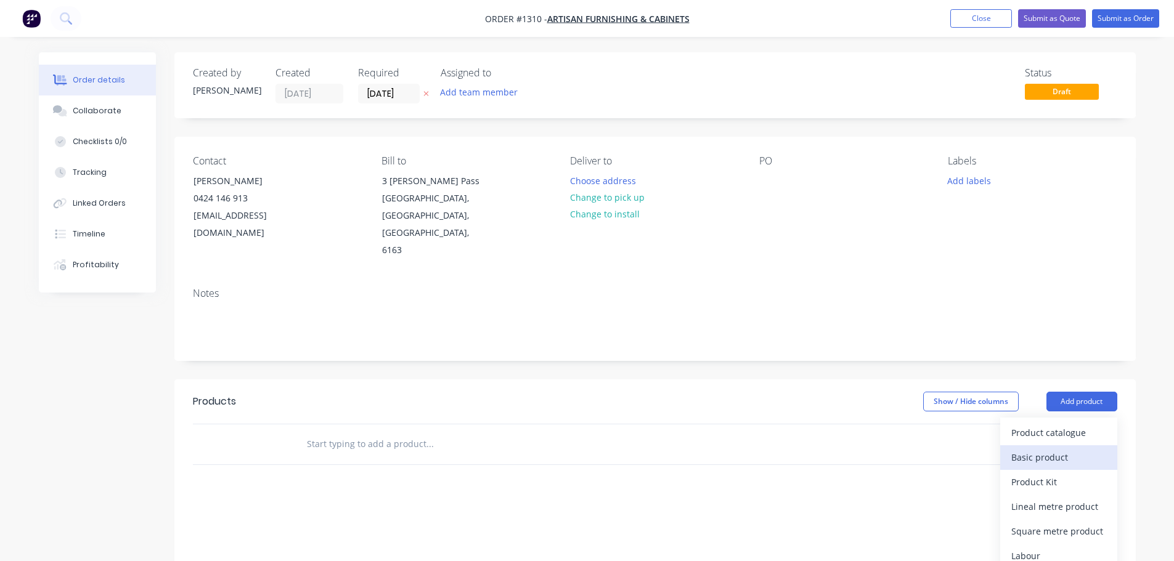
click at [1065, 449] on div "Basic product" at bounding box center [1058, 458] width 95 height 18
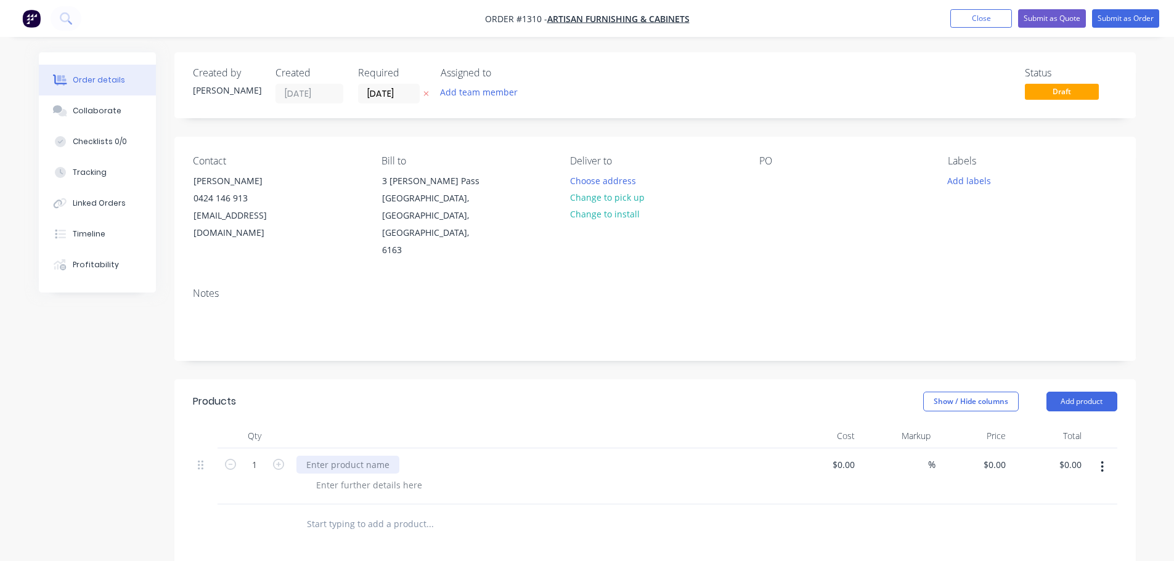
click at [344, 456] on div at bounding box center [347, 465] width 103 height 18
click at [381, 97] on input "[DATE]" at bounding box center [389, 93] width 60 height 18
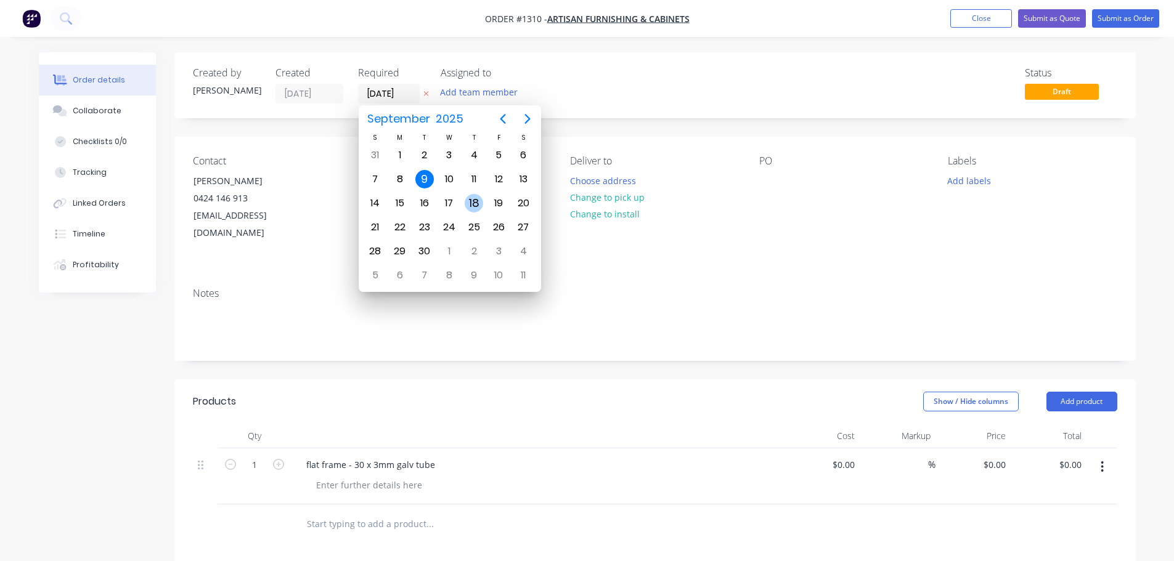
click at [473, 204] on div "18" at bounding box center [474, 203] width 18 height 18
type input "18/09/25"
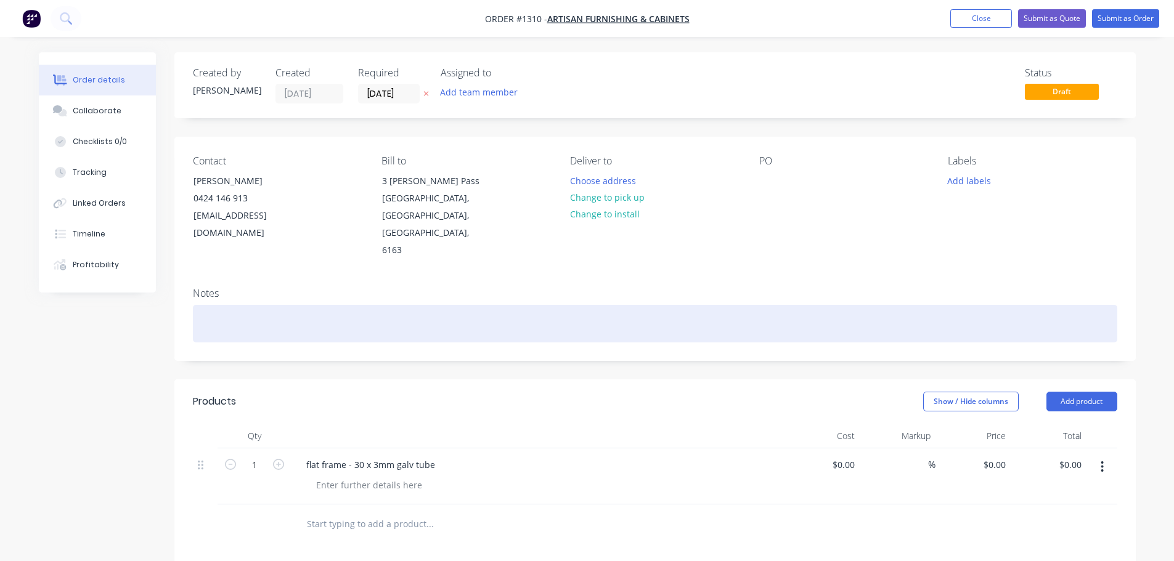
click at [286, 305] on div at bounding box center [655, 324] width 924 height 38
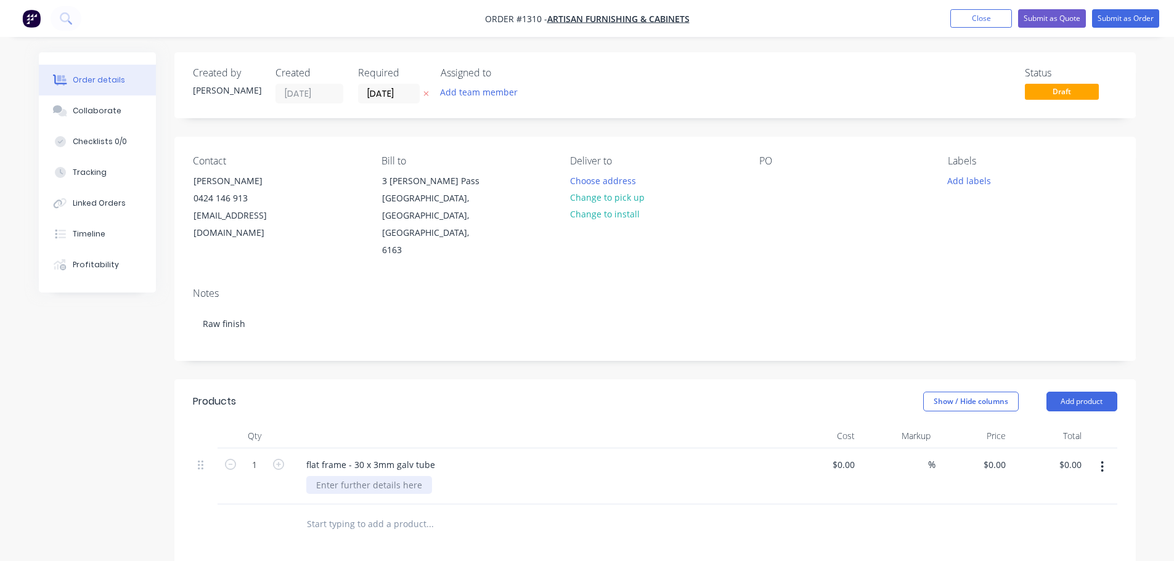
click at [356, 476] on div at bounding box center [369, 485] width 126 height 18
click at [358, 476] on div at bounding box center [369, 485] width 126 height 18
click at [773, 178] on div at bounding box center [769, 181] width 20 height 18
click at [812, 200] on div "PO 19344" at bounding box center [843, 207] width 169 height 104
click at [1118, 20] on button "Submit as Order" at bounding box center [1125, 18] width 67 height 18
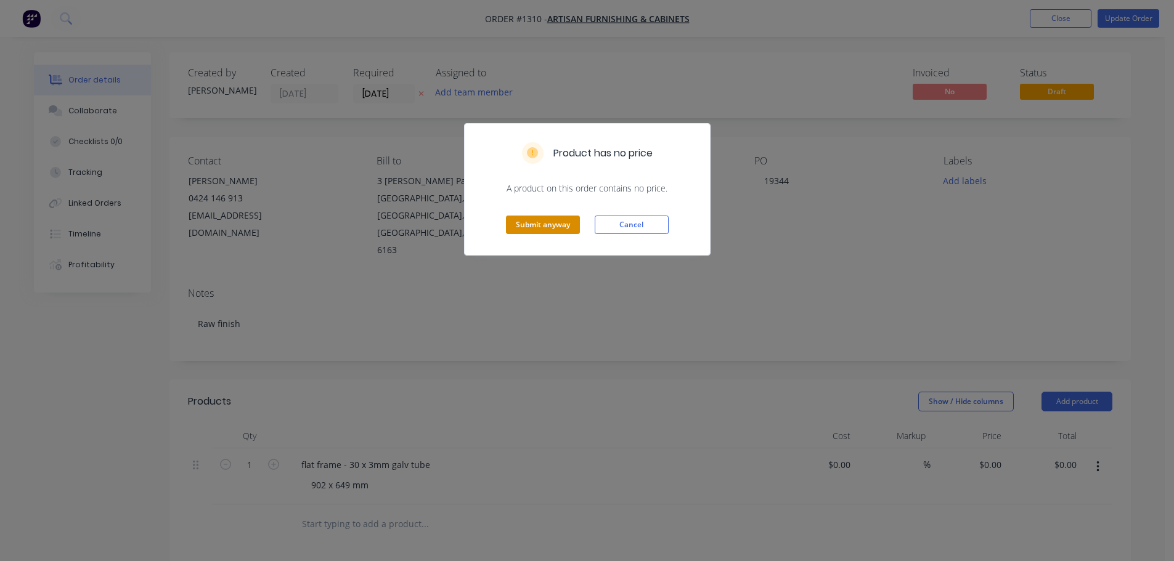
click at [567, 224] on button "Submit anyway" at bounding box center [543, 225] width 74 height 18
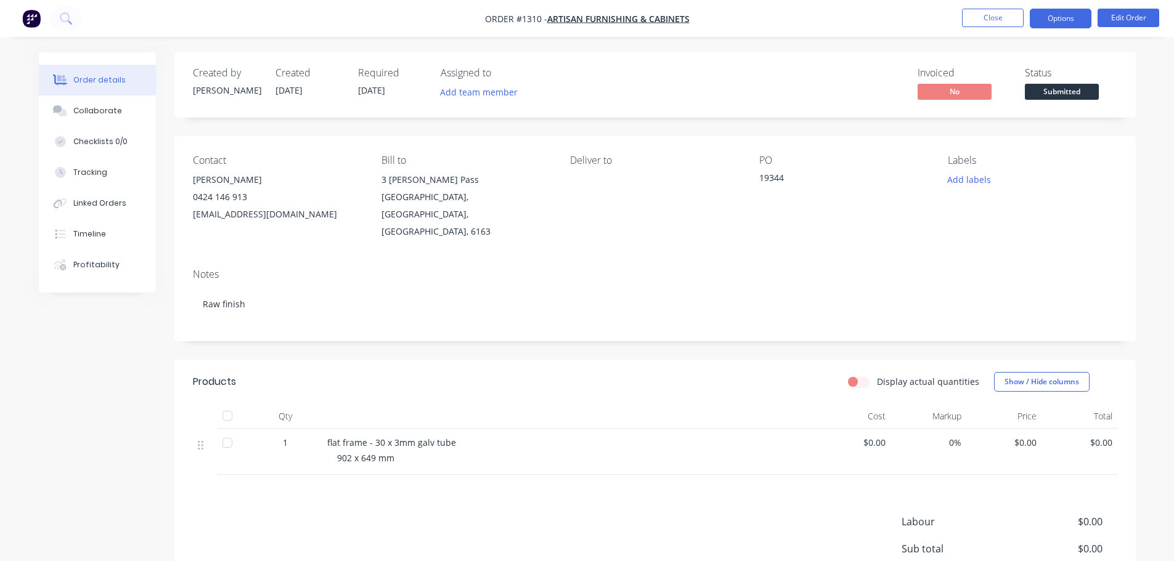
click at [1053, 9] on button "Options" at bounding box center [1061, 19] width 62 height 20
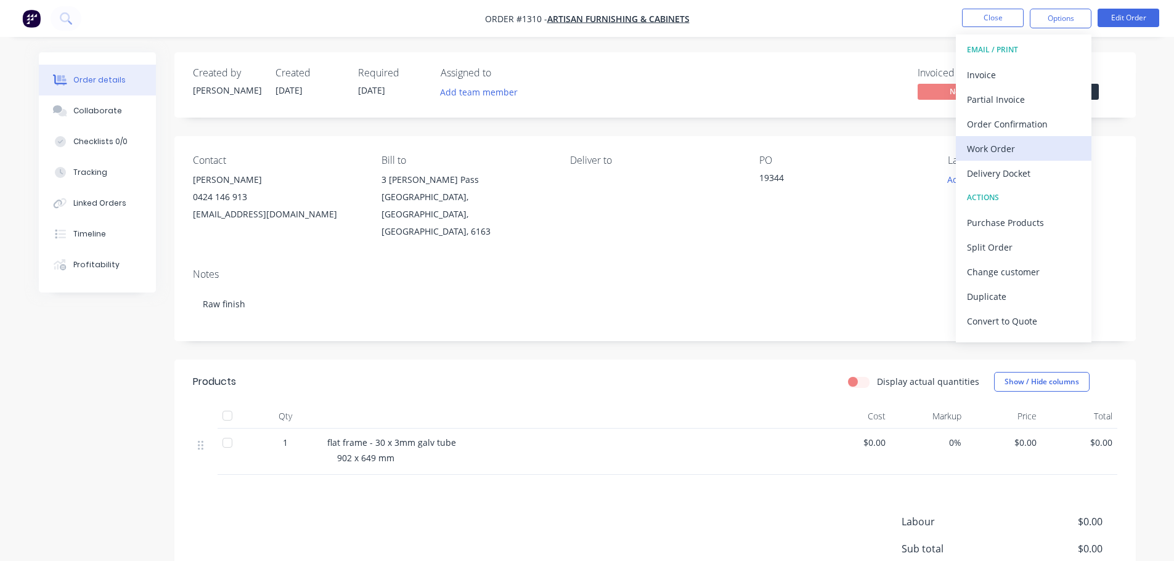
click at [1001, 145] on div "Work Order" at bounding box center [1023, 149] width 113 height 18
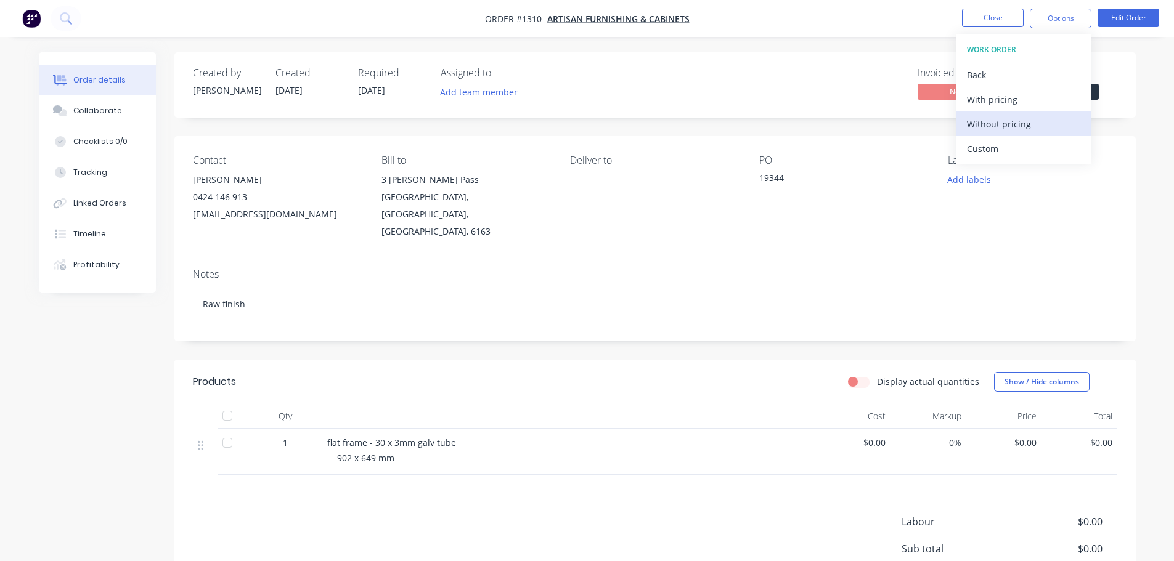
click at [1006, 125] on div "Without pricing" at bounding box center [1023, 124] width 113 height 18
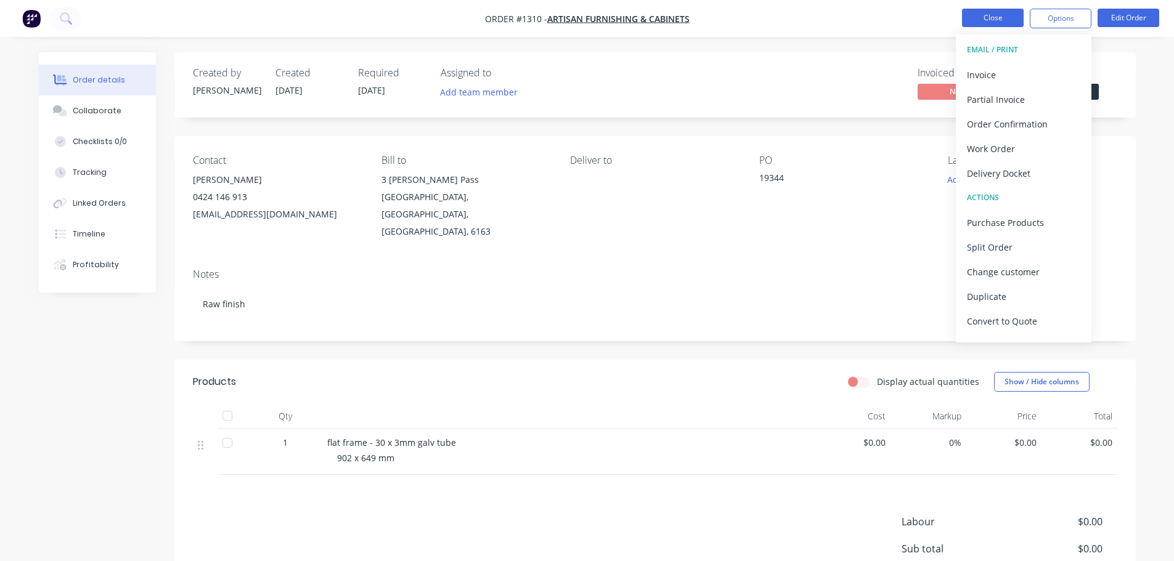
click at [998, 17] on button "Close" at bounding box center [993, 18] width 62 height 18
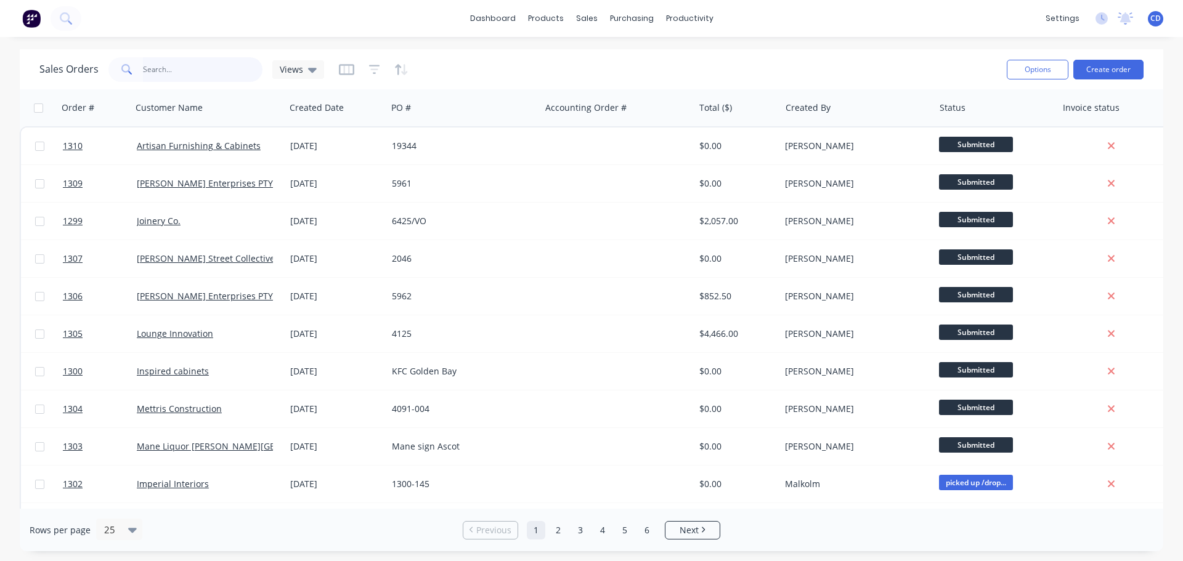
click at [179, 73] on input "text" at bounding box center [203, 69] width 120 height 25
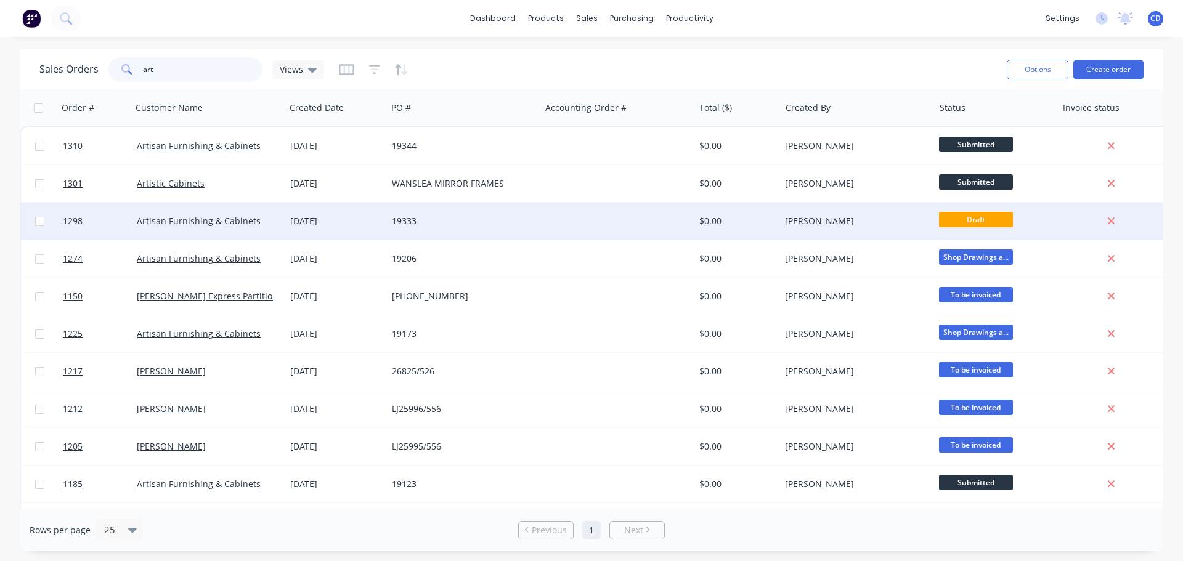
type input "art"
click at [488, 226] on div "19333" at bounding box center [460, 221] width 137 height 12
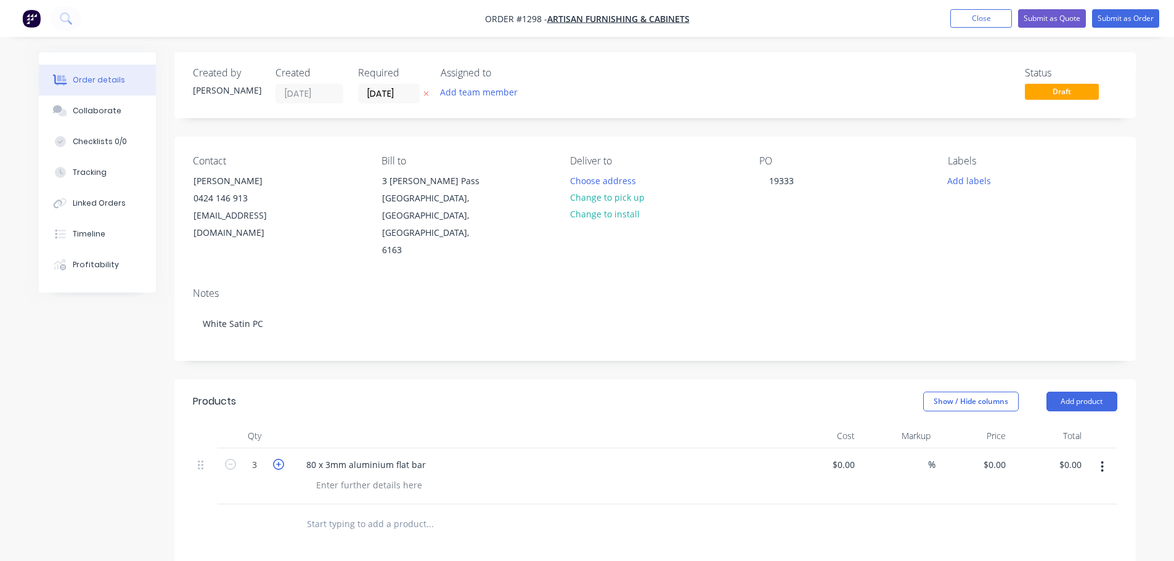
click at [283, 459] on icon "button" at bounding box center [278, 464] width 11 height 11
type input "4"
click at [331, 476] on div at bounding box center [369, 485] width 126 height 18
click at [328, 476] on div "fulllenghts" at bounding box center [338, 485] width 64 height 18
click at [395, 92] on input "[DATE]" at bounding box center [389, 93] width 60 height 18
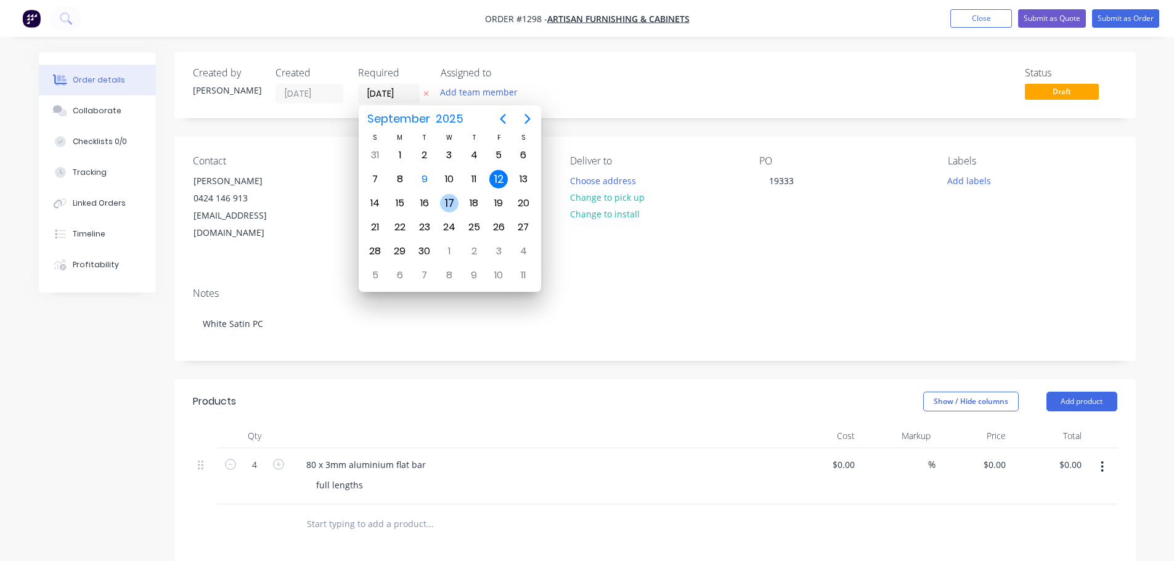
click at [449, 203] on div "17" at bounding box center [449, 203] width 18 height 18
type input "[DATE]"
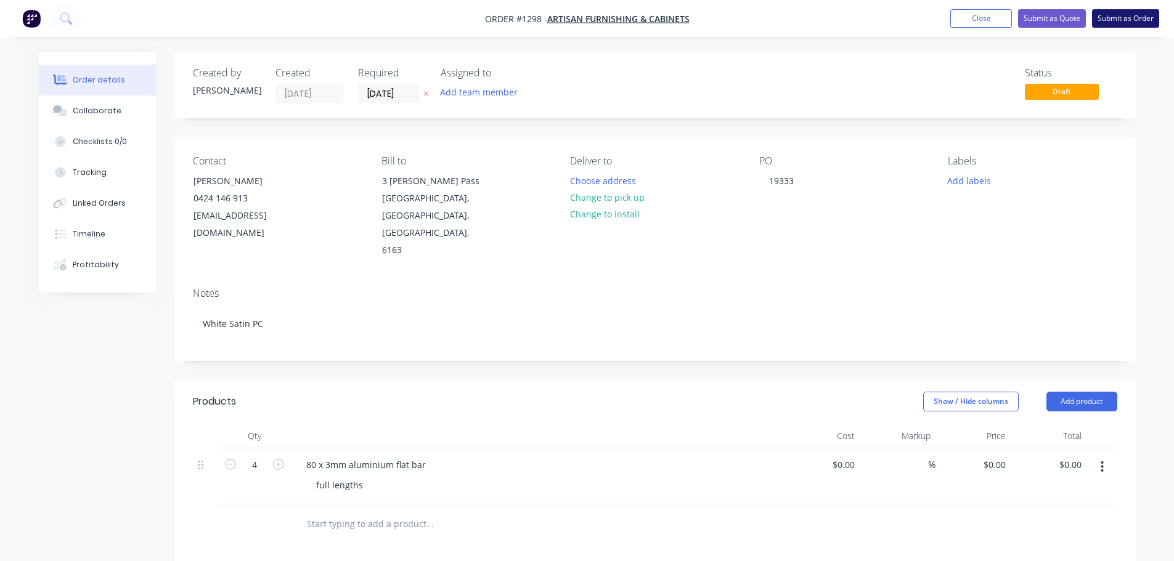
click at [1109, 12] on button "Submit as Order" at bounding box center [1125, 18] width 67 height 18
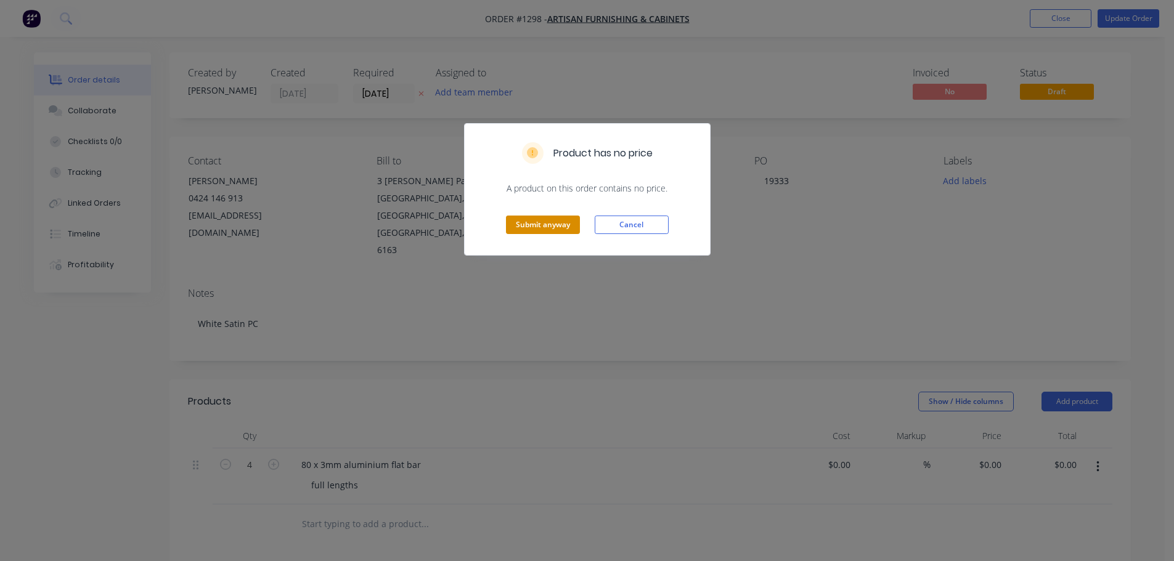
click at [544, 223] on button "Submit anyway" at bounding box center [543, 225] width 74 height 18
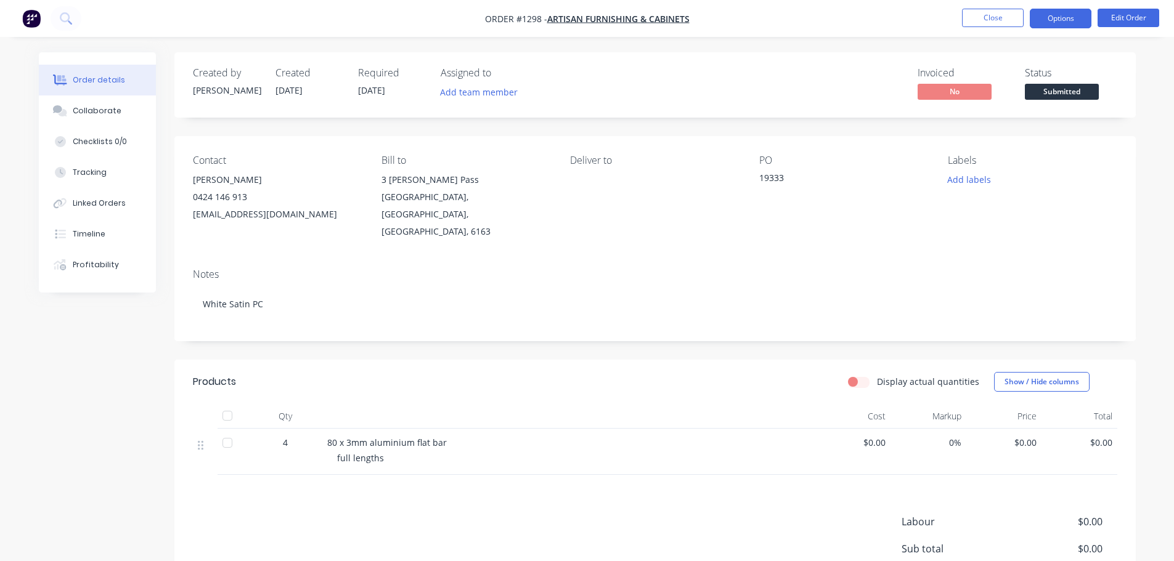
click at [1052, 18] on button "Options" at bounding box center [1061, 19] width 62 height 20
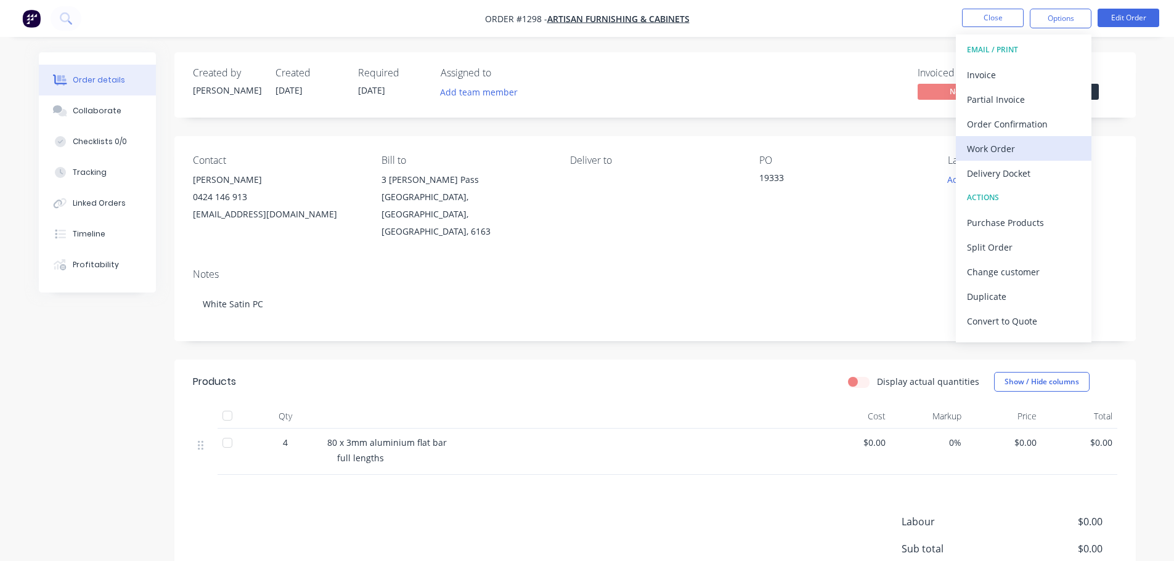
click at [997, 147] on div "Work Order" at bounding box center [1023, 149] width 113 height 18
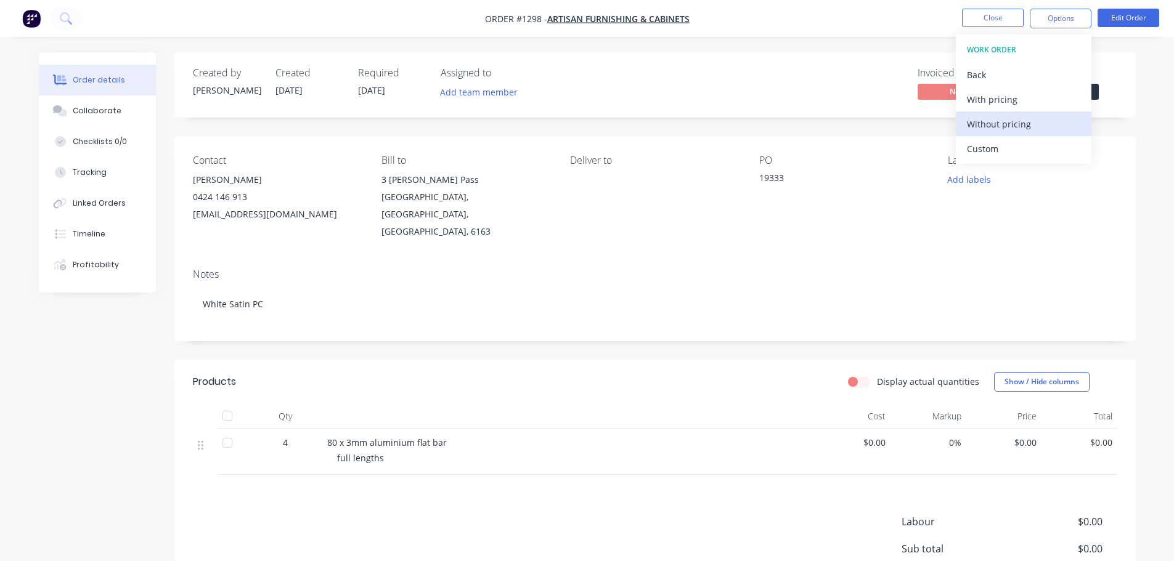
click at [998, 125] on div "Without pricing" at bounding box center [1023, 124] width 113 height 18
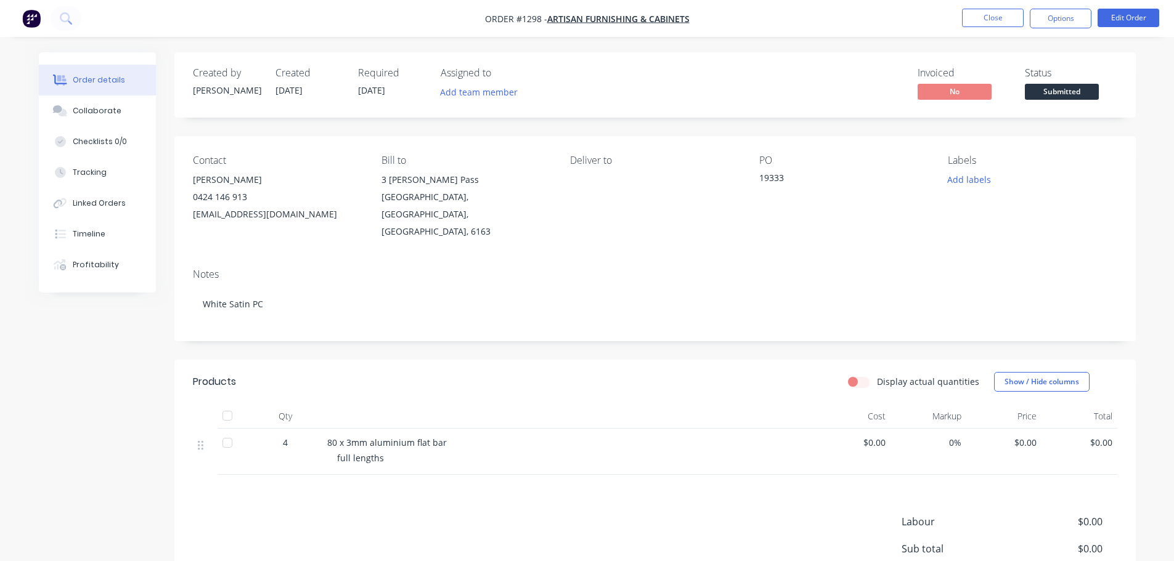
drag, startPoint x: 819, startPoint y: 96, endPoint x: 600, endPoint y: 114, distance: 220.1
click at [819, 97] on div "Invoiced No Status Submitted" at bounding box center [840, 85] width 553 height 36
click at [967, 181] on button "Add labels" at bounding box center [969, 179] width 57 height 17
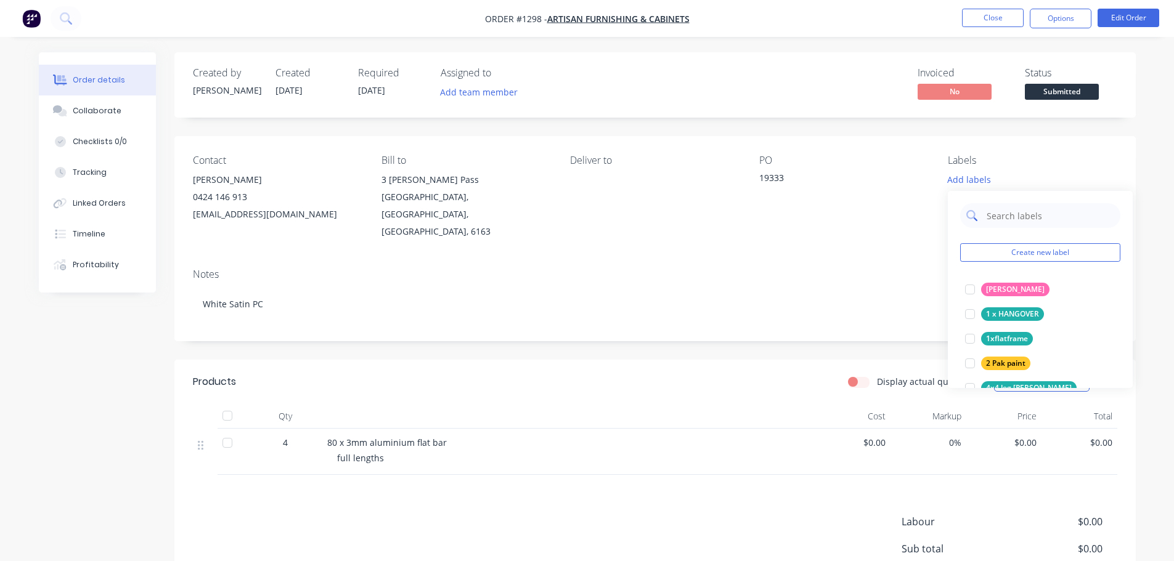
click at [993, 213] on input "text" at bounding box center [1049, 215] width 129 height 25
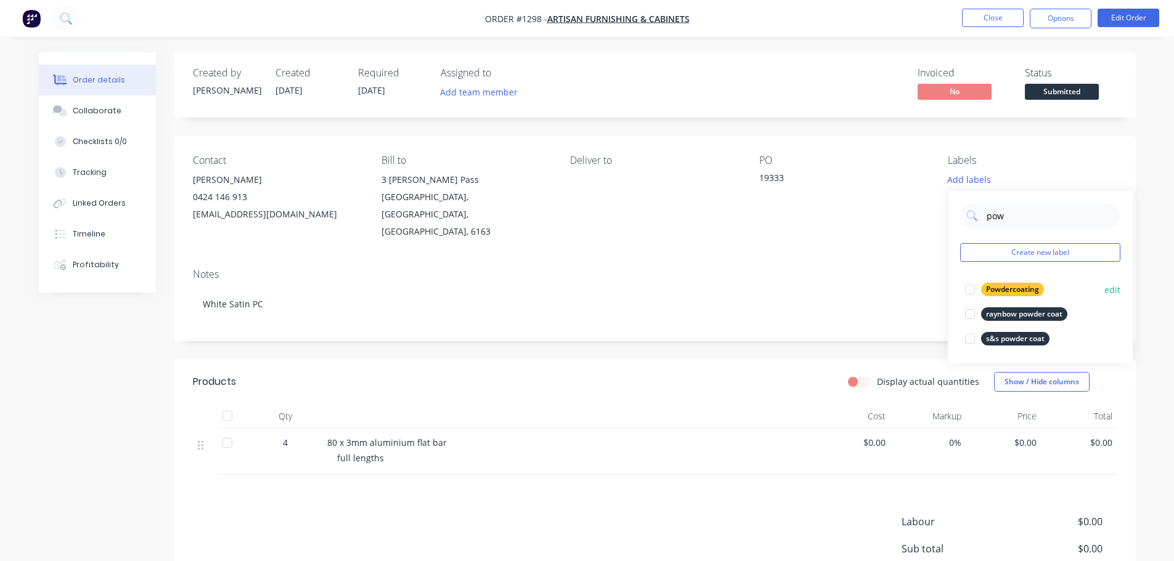
type input "pow"
click at [1014, 286] on div "Powdercoating" at bounding box center [1012, 290] width 63 height 14
click at [1068, 136] on div "Contact Scott Tognolini 0424 146 913 drafter1@artisanfurnish.com.au Bill to 3 S…" at bounding box center [654, 197] width 961 height 123
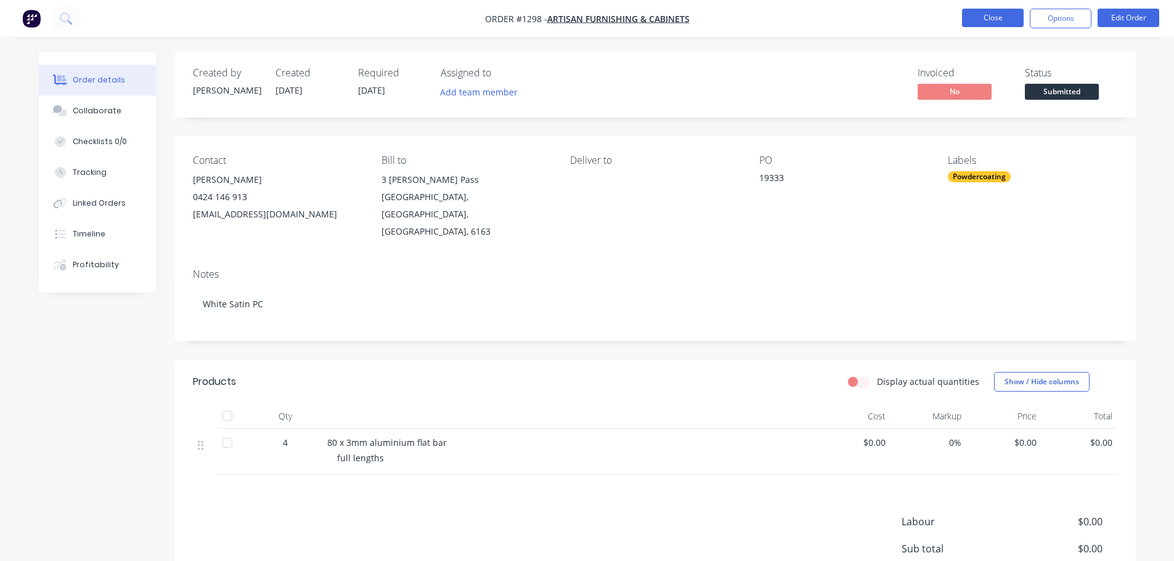
click at [1000, 18] on button "Close" at bounding box center [993, 18] width 62 height 18
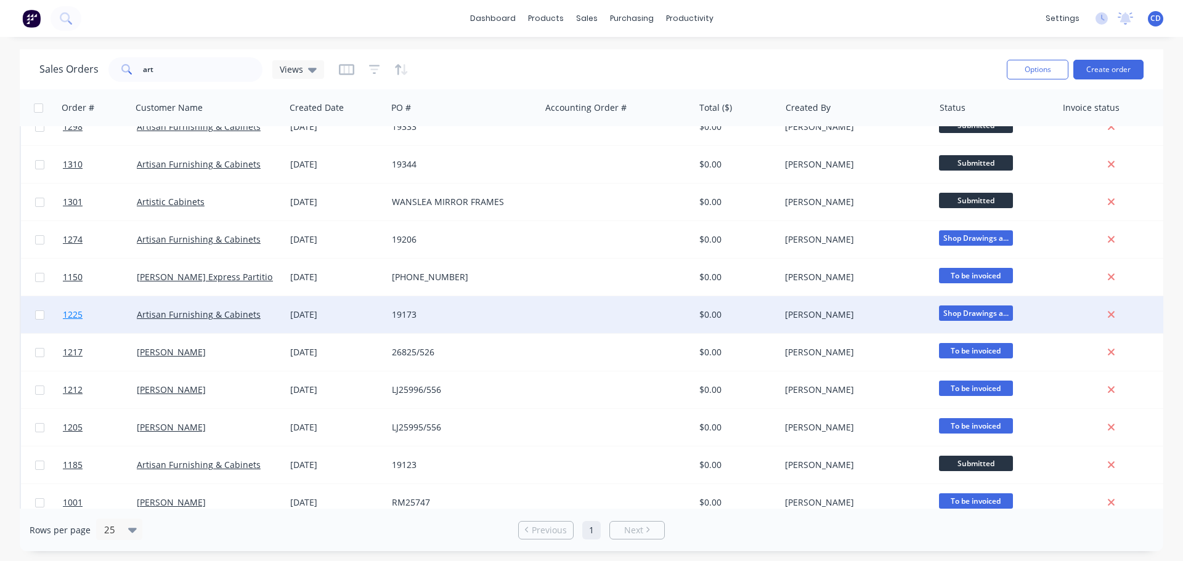
scroll to position [37, 0]
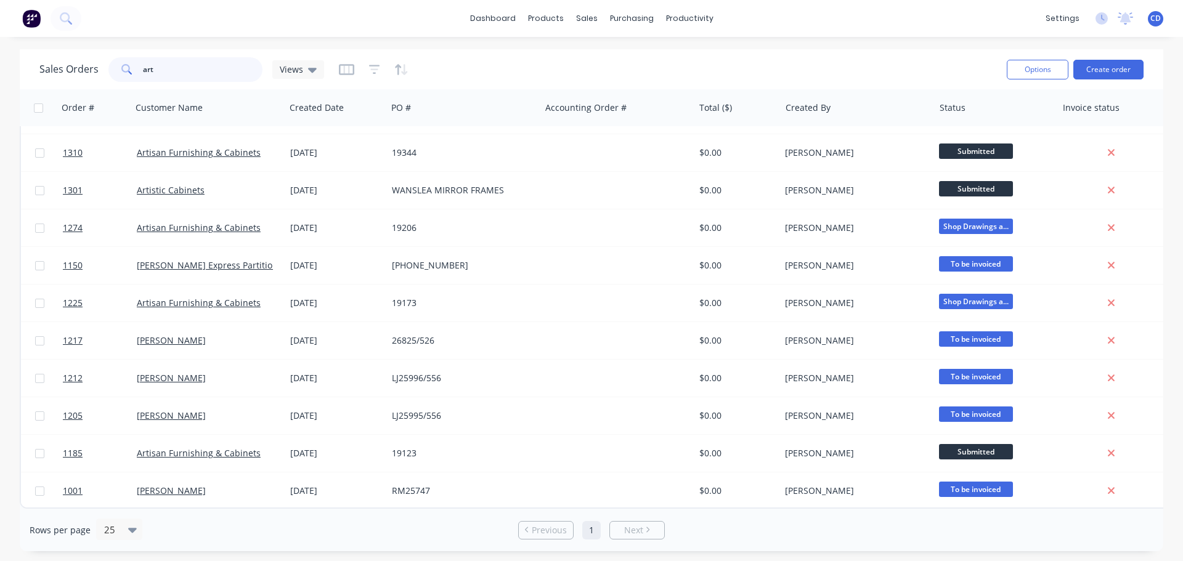
drag, startPoint x: 156, startPoint y: 67, endPoint x: 134, endPoint y: 72, distance: 22.3
click at [134, 72] on div "art" at bounding box center [185, 69] width 154 height 25
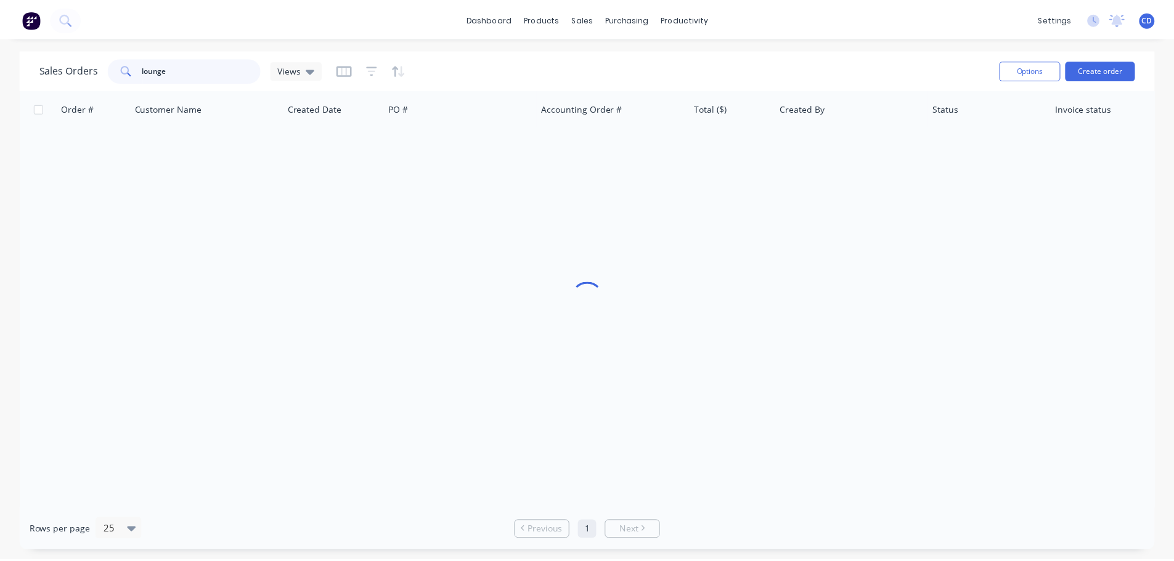
scroll to position [0, 0]
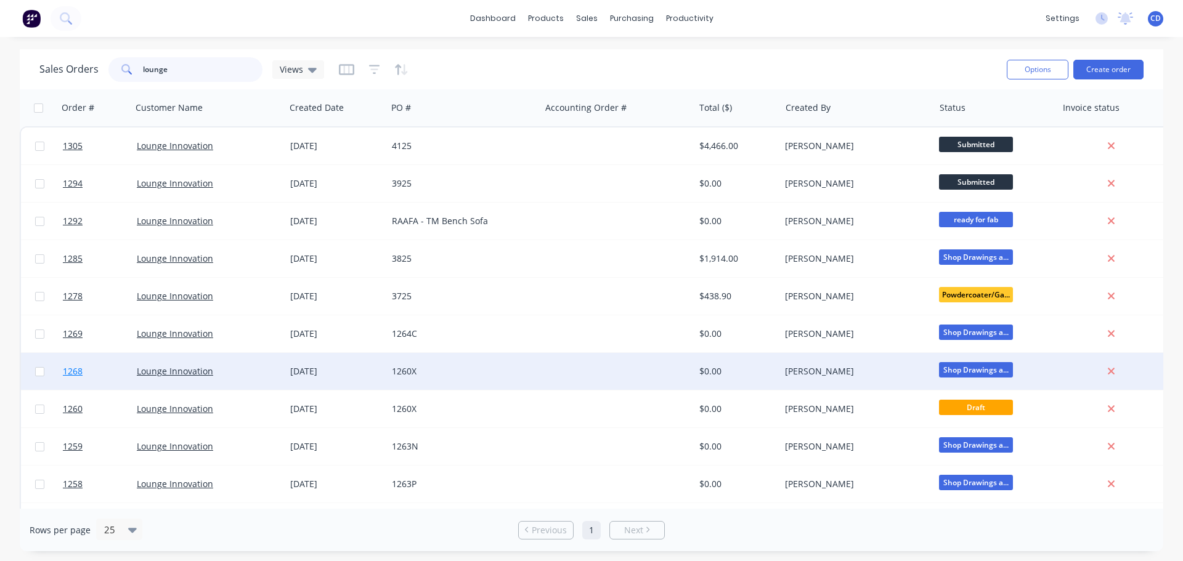
type input "lounge"
click at [73, 368] on span "1268" at bounding box center [73, 371] width 20 height 12
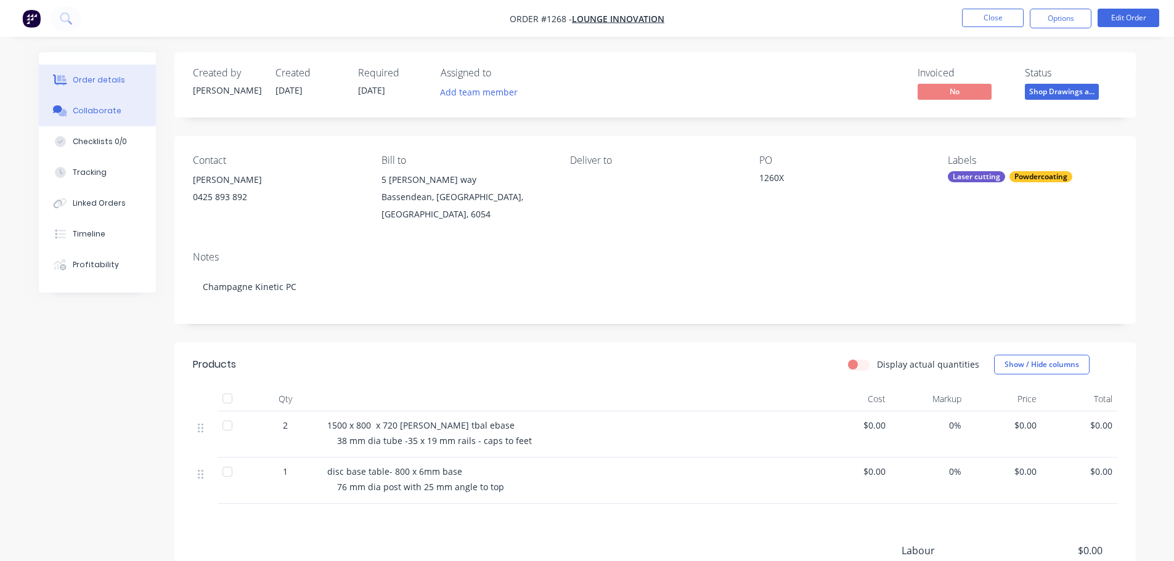
click at [97, 107] on div "Collaborate" at bounding box center [97, 110] width 49 height 11
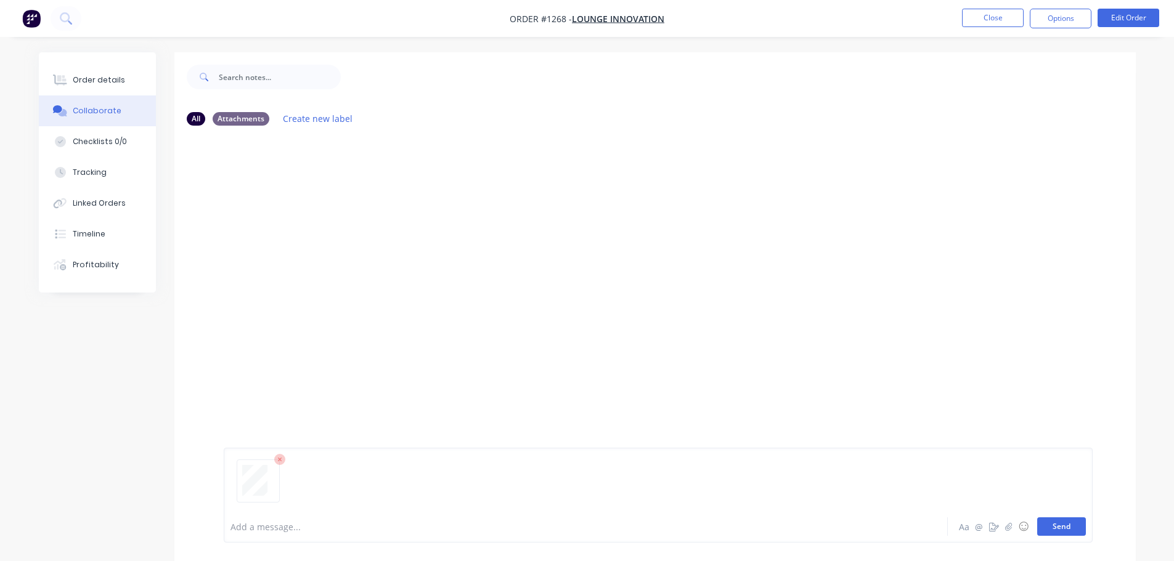
click at [1075, 522] on button "Send" at bounding box center [1061, 527] width 49 height 18
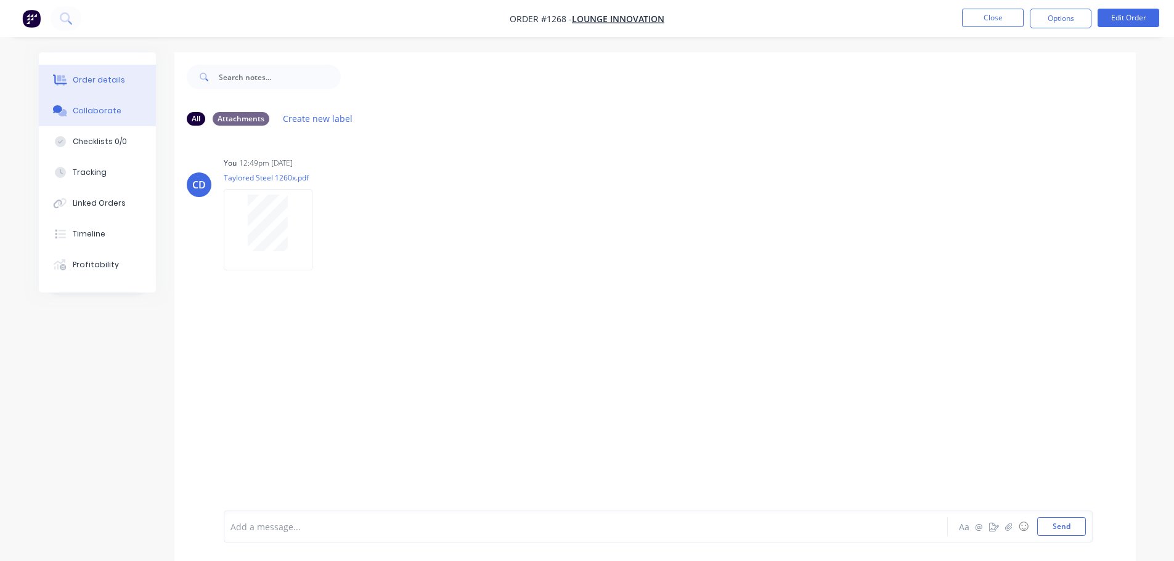
click at [99, 77] on div "Order details" at bounding box center [99, 80] width 52 height 11
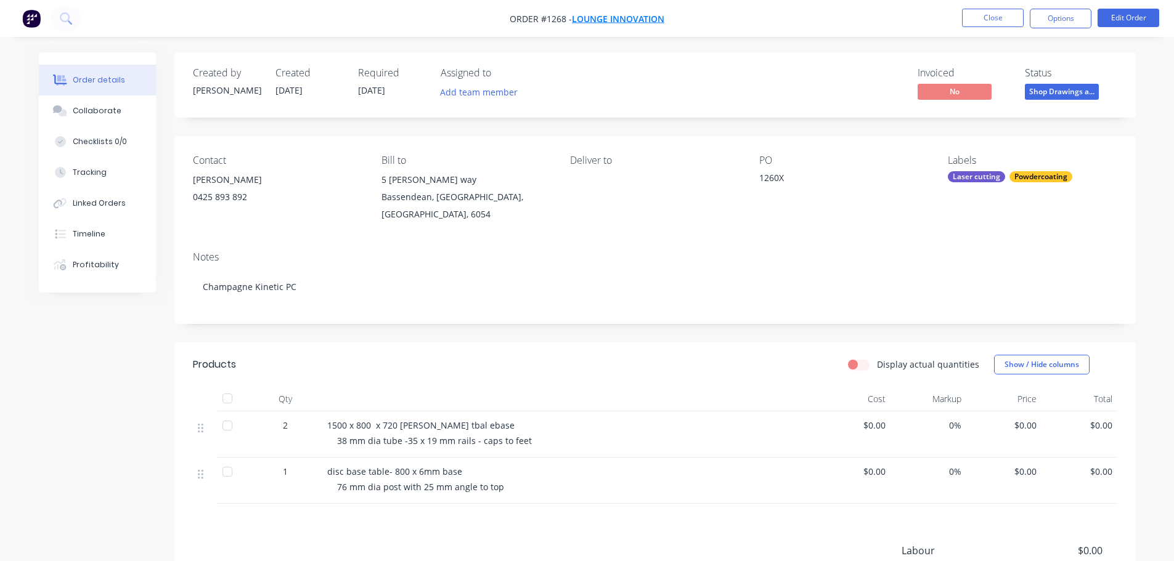
click at [636, 17] on span "Lounge Innovation" at bounding box center [618, 19] width 92 height 12
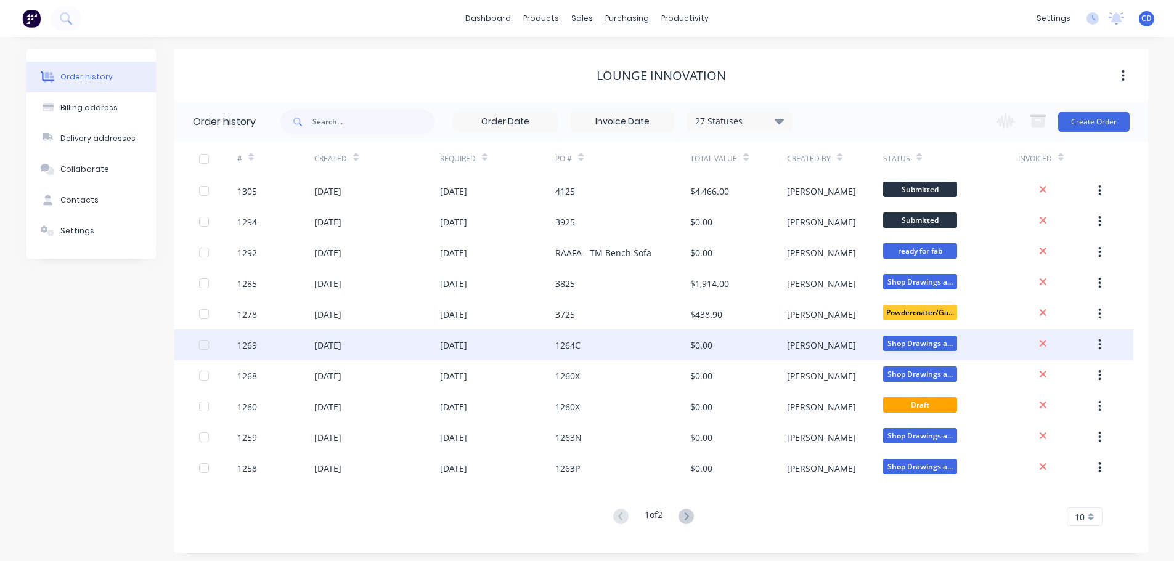
click at [467, 347] on div "[DATE]" at bounding box center [453, 345] width 27 height 13
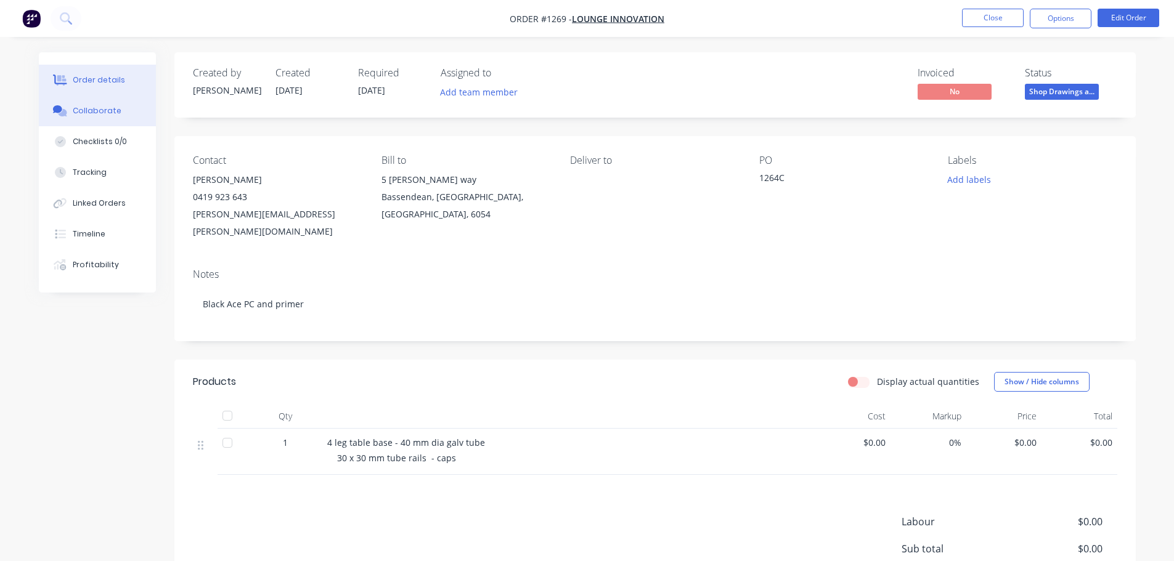
click at [86, 108] on div "Collaborate" at bounding box center [97, 110] width 49 height 11
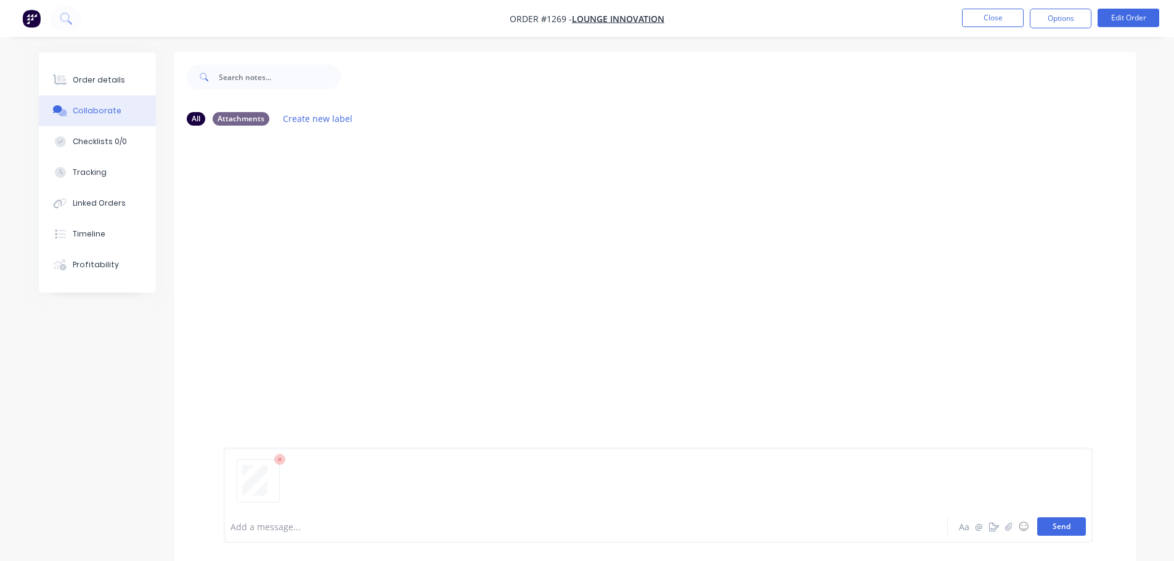
click at [1047, 530] on button "Send" at bounding box center [1061, 527] width 49 height 18
click at [991, 23] on button "Close" at bounding box center [993, 18] width 62 height 18
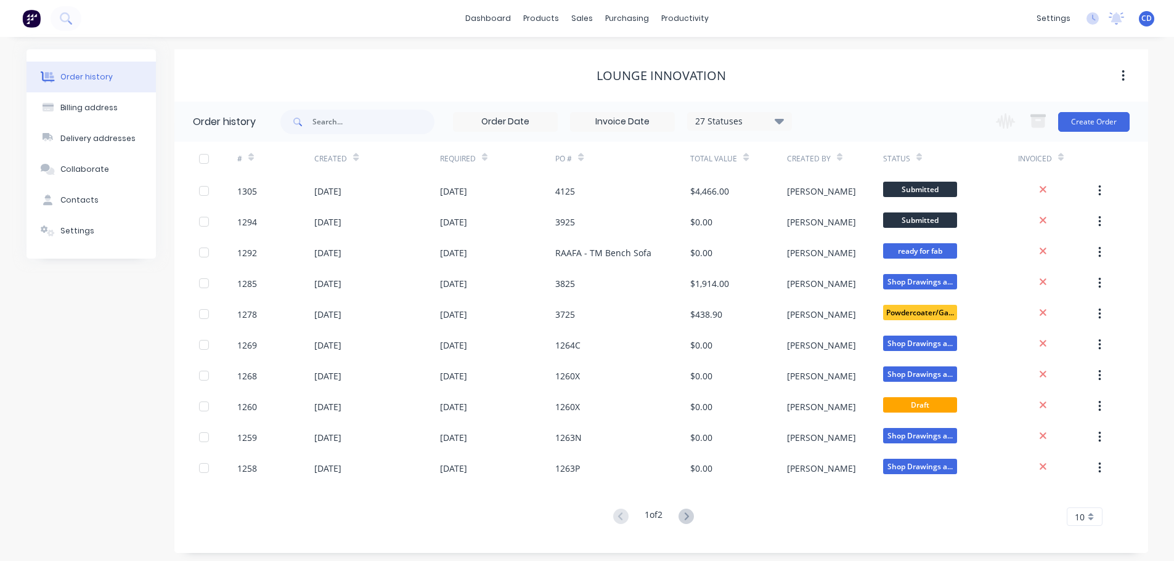
click at [866, 54] on div "Lounge Innovation" at bounding box center [660, 75] width 973 height 52
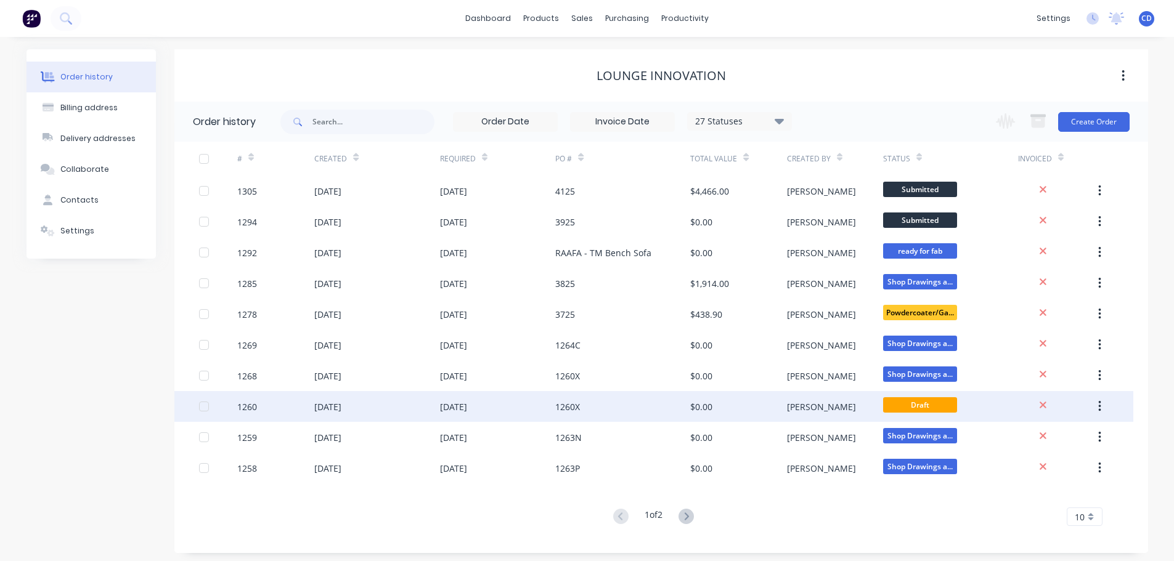
click at [445, 404] on div "14 Aug 2025" at bounding box center [453, 406] width 27 height 13
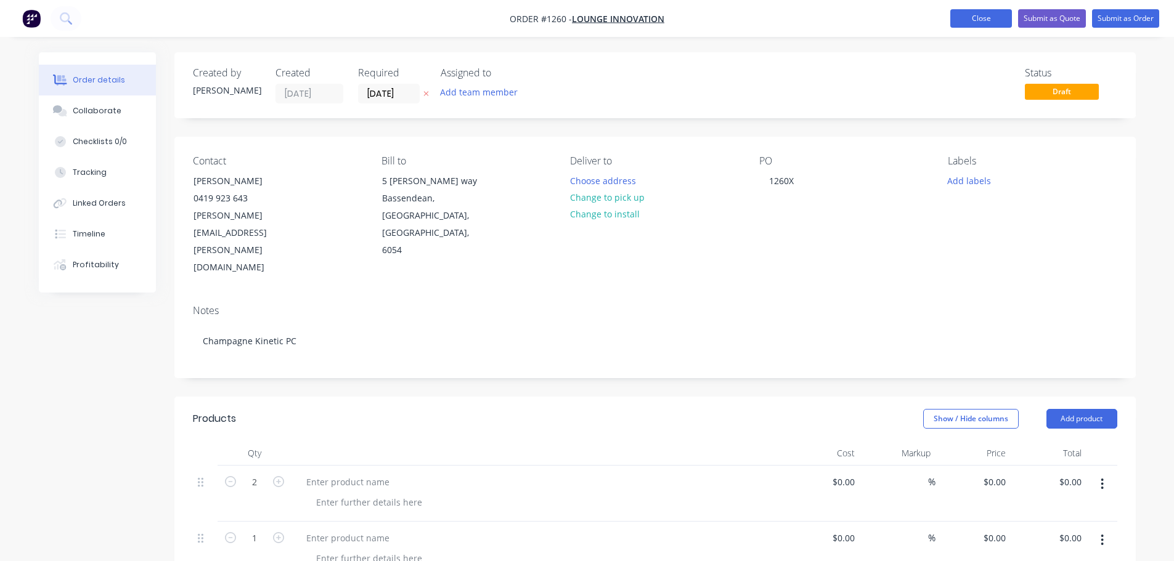
click at [991, 24] on button "Close" at bounding box center [981, 18] width 62 height 18
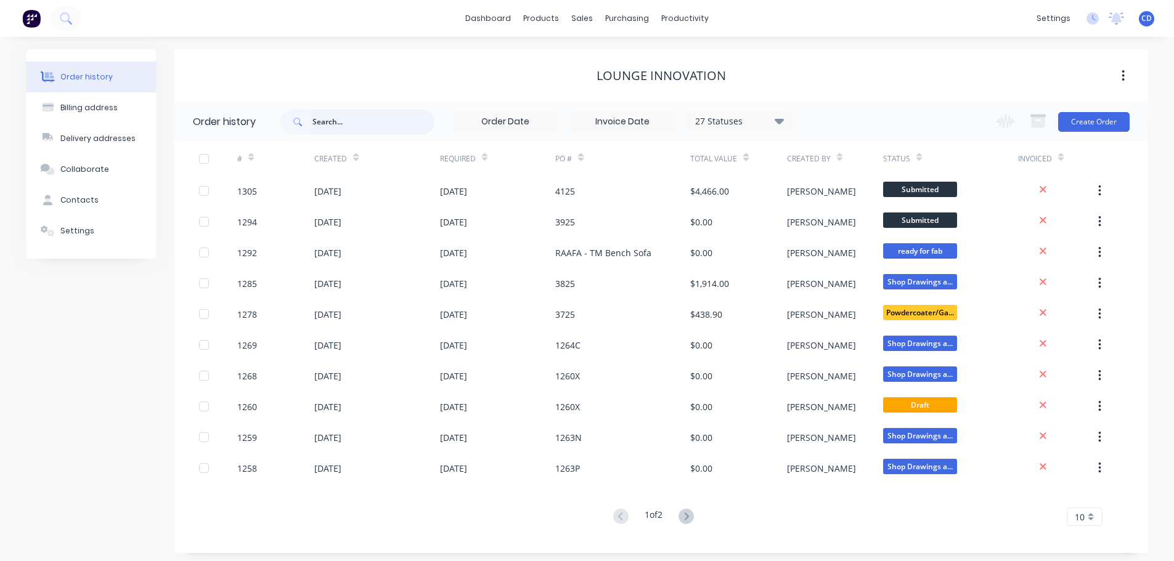
click at [352, 125] on input "text" at bounding box center [373, 122] width 122 height 25
type input "lounge"
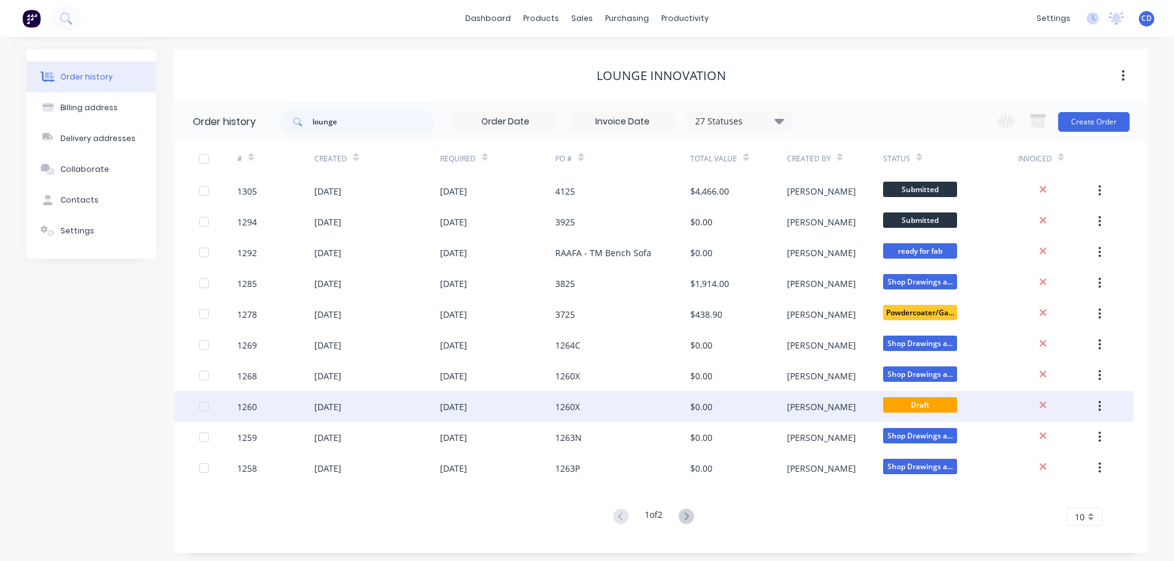
click at [1101, 409] on button "button" at bounding box center [1099, 407] width 29 height 22
click at [1028, 443] on div "Archive" at bounding box center [1055, 439] width 95 height 18
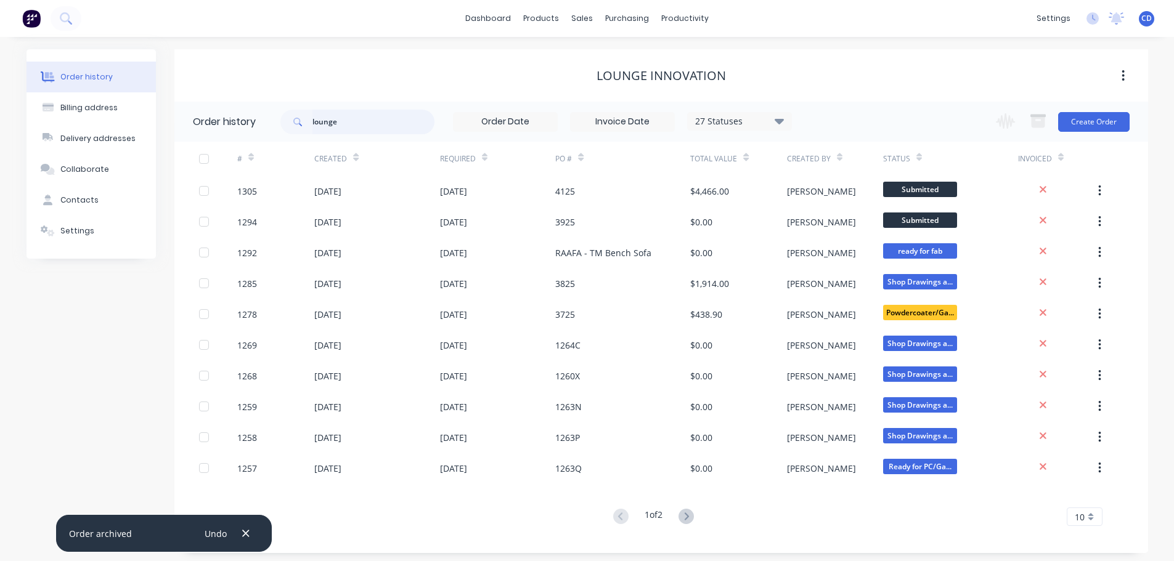
click at [360, 132] on input "lounge" at bounding box center [373, 122] width 122 height 25
type input "l"
type input "perth"
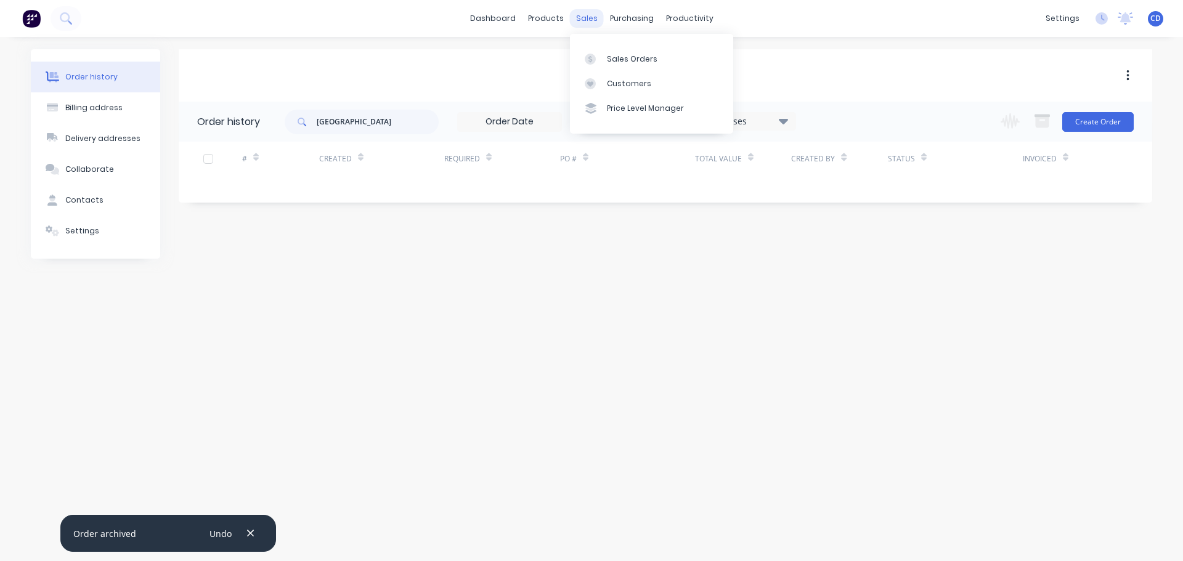
click at [591, 20] on div "sales" at bounding box center [587, 18] width 34 height 18
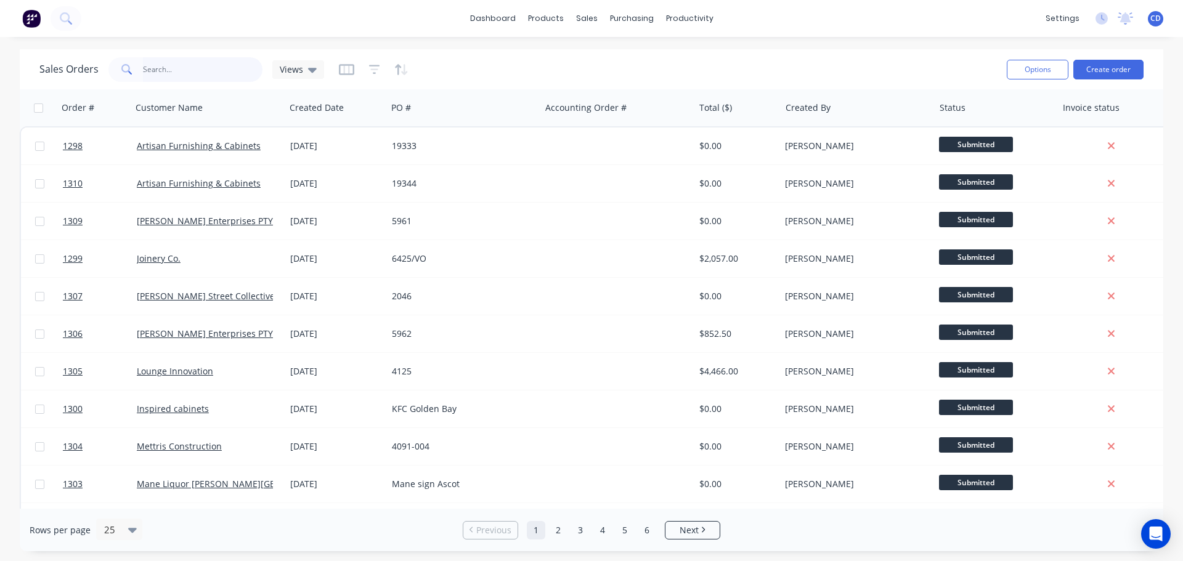
click at [206, 71] on input "text" at bounding box center [203, 69] width 120 height 25
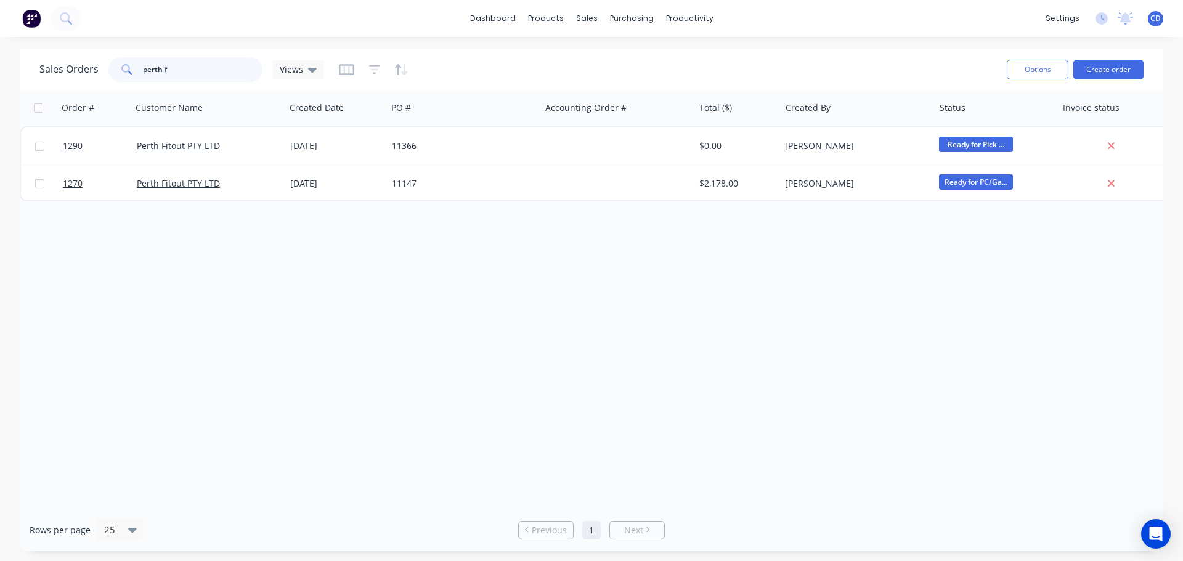
type input "perth f"
click at [1108, 69] on button "Create order" at bounding box center [1108, 70] width 70 height 20
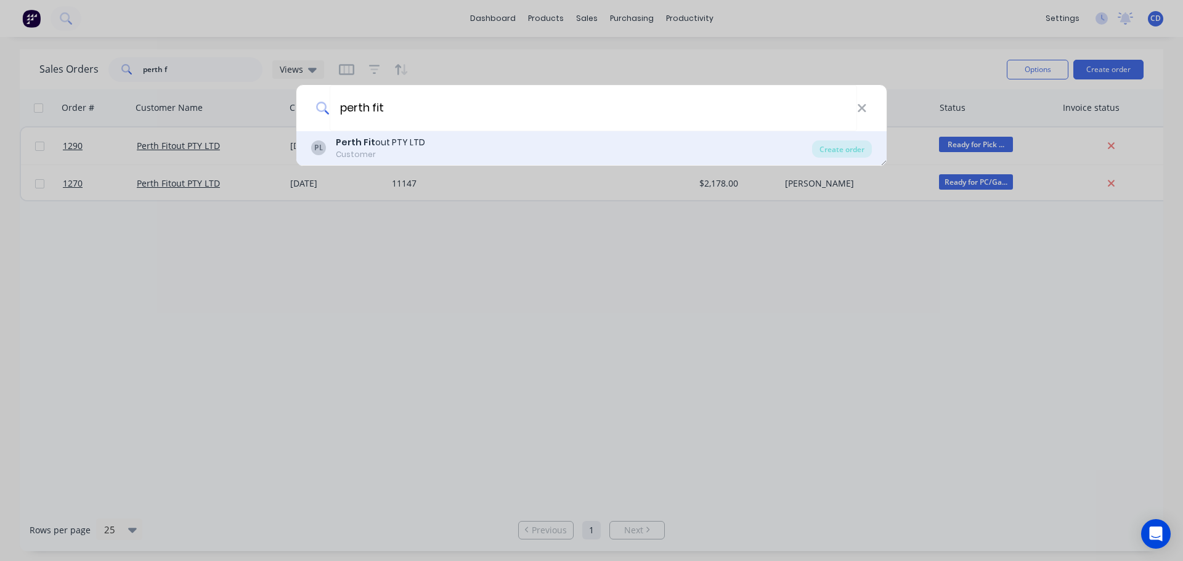
type input "perth fit"
click at [554, 149] on div "PL Perth Fit out PTY LTD Customer" at bounding box center [561, 148] width 501 height 24
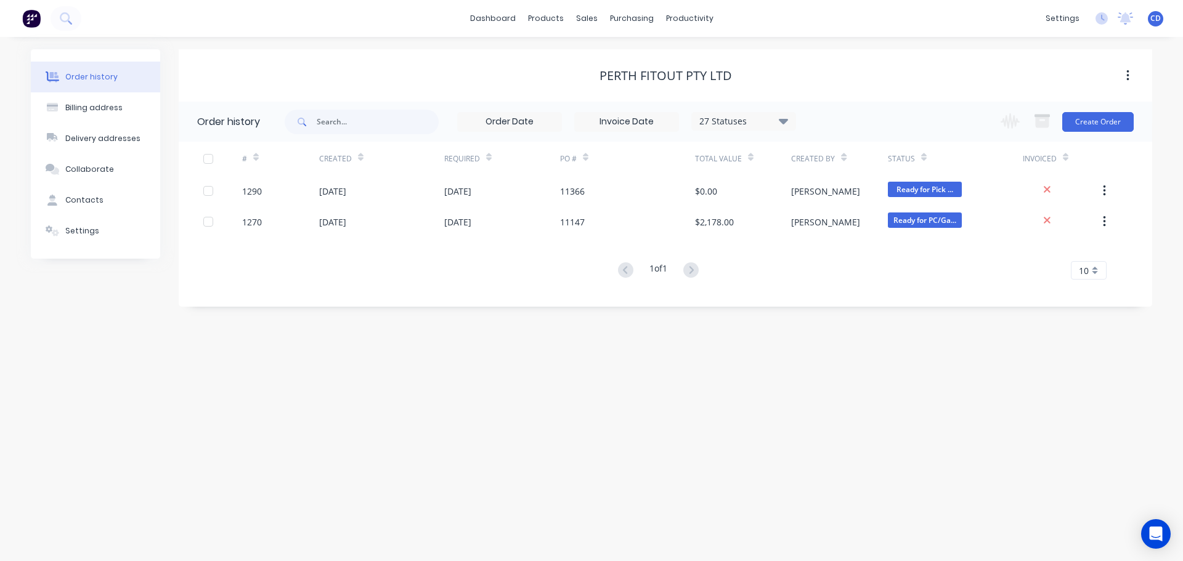
click at [1115, 110] on div "Change order status Submitted drafting Waiting for Info/Approval site measure O…" at bounding box center [1063, 122] width 140 height 40
click at [1107, 124] on button "Create Order" at bounding box center [1097, 122] width 71 height 20
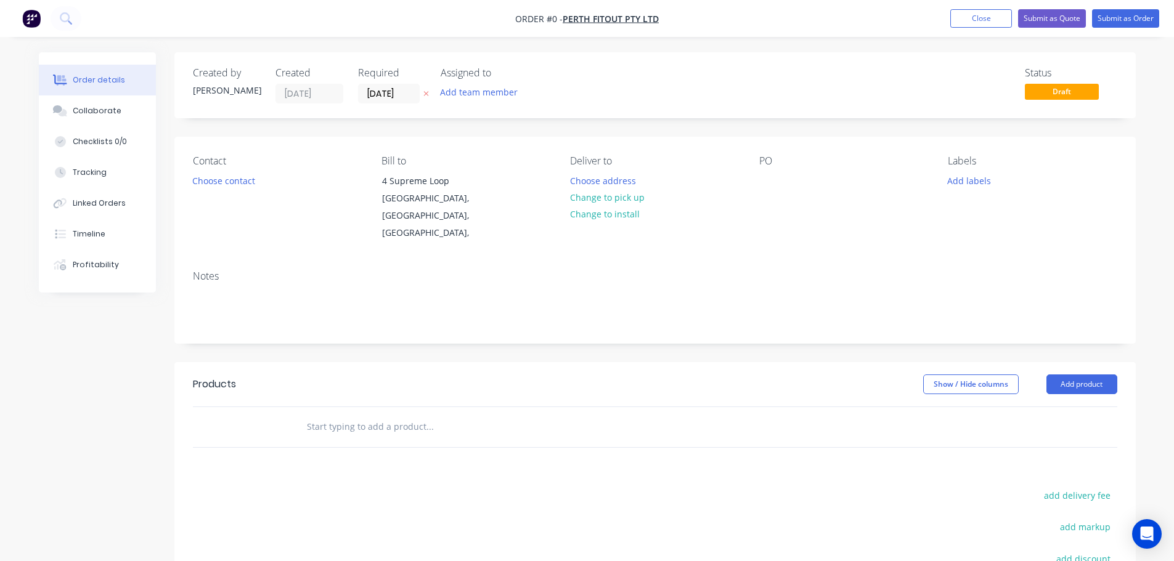
click at [823, 172] on div "PO" at bounding box center [843, 198] width 169 height 87
click at [803, 183] on div "PO" at bounding box center [843, 198] width 169 height 87
drag, startPoint x: 789, startPoint y: 182, endPoint x: 779, endPoint y: 185, distance: 10.2
click at [787, 183] on div "PO" at bounding box center [843, 198] width 169 height 87
click at [776, 185] on div at bounding box center [769, 181] width 20 height 18
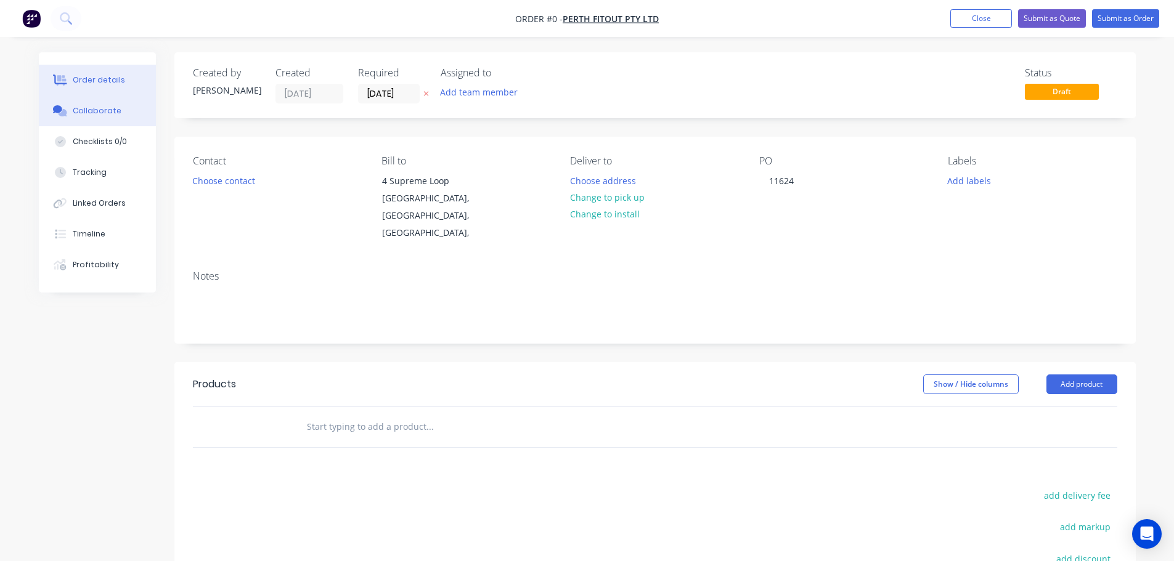
click at [120, 113] on div "Order details Collaborate Checklists 0/0 Tracking Linked Orders Timeline Profit…" at bounding box center [586, 407] width 1121 height 710
click at [91, 116] on div "Collaborate" at bounding box center [97, 110] width 49 height 11
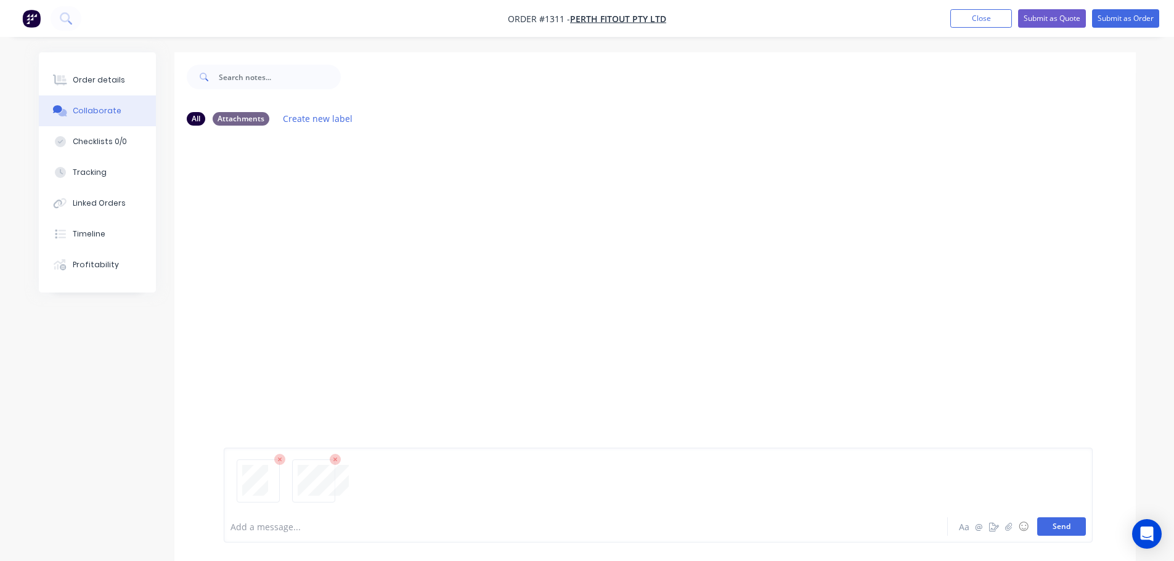
click at [1075, 532] on button "Send" at bounding box center [1061, 527] width 49 height 18
click at [1059, 528] on button "Send" at bounding box center [1061, 527] width 49 height 18
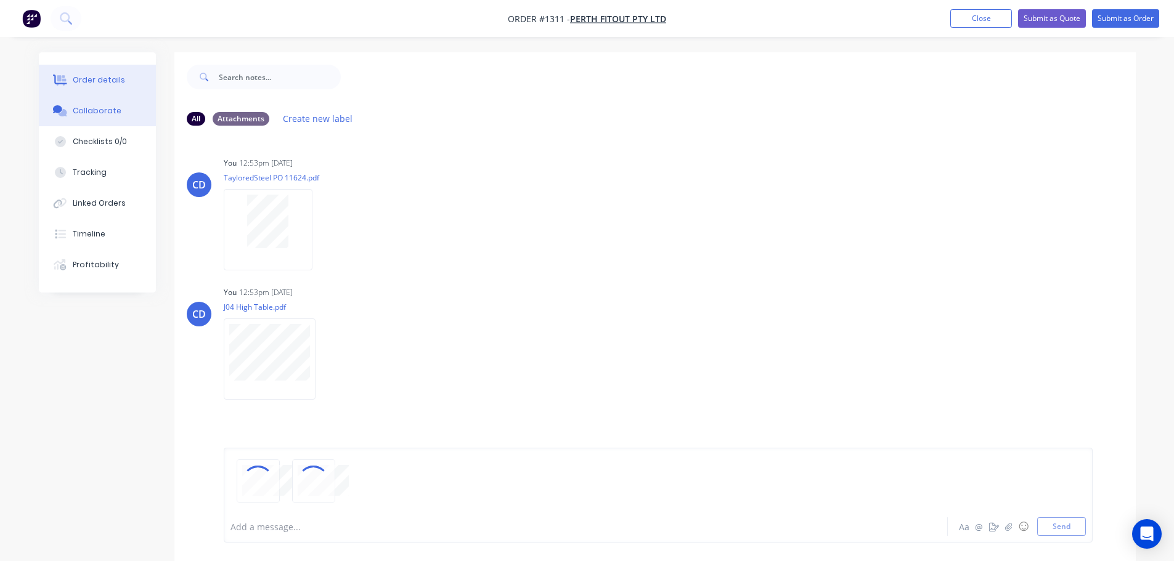
click at [98, 82] on div "Order details" at bounding box center [99, 80] width 52 height 11
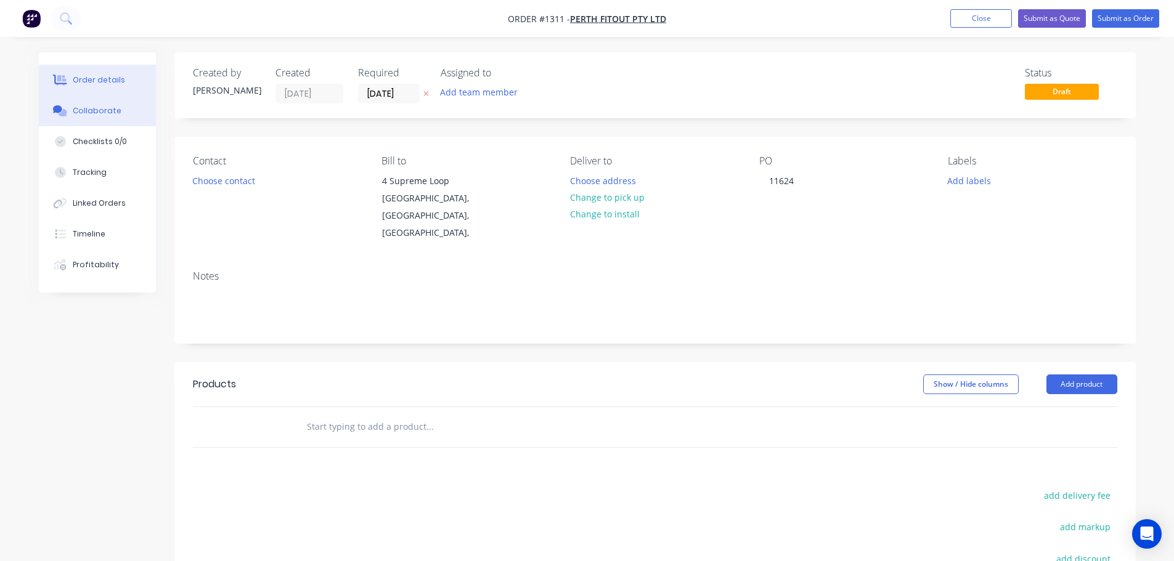
click at [93, 111] on div "Collaborate" at bounding box center [97, 110] width 49 height 11
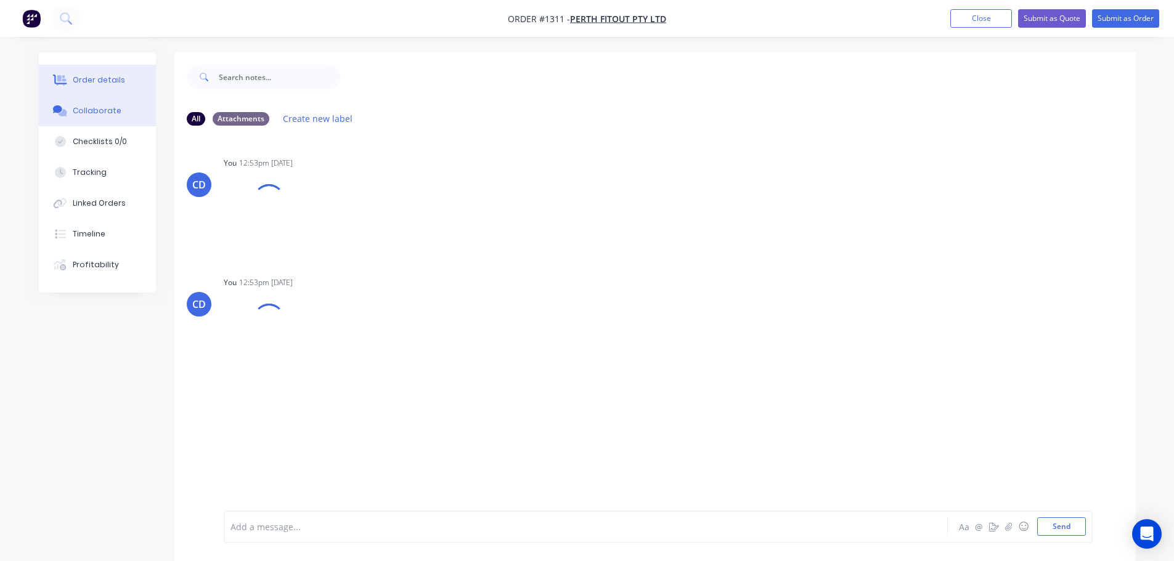
click at [98, 83] on div "Order details" at bounding box center [99, 80] width 52 height 11
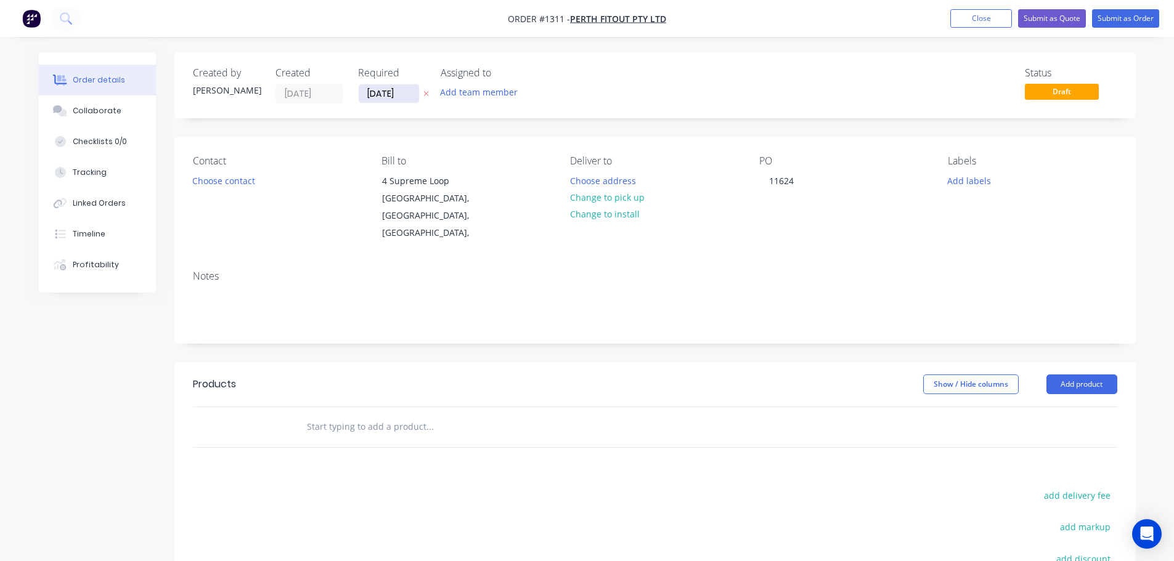
click at [396, 94] on input "[DATE]" at bounding box center [389, 93] width 60 height 18
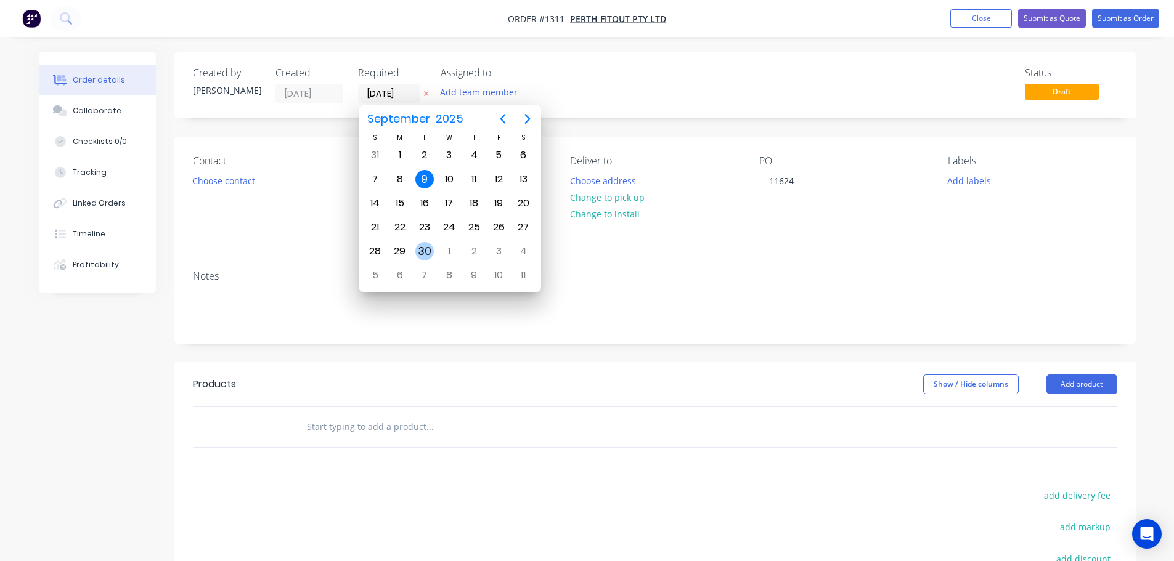
click at [422, 248] on div "30" at bounding box center [424, 251] width 18 height 18
type input "30/09/25"
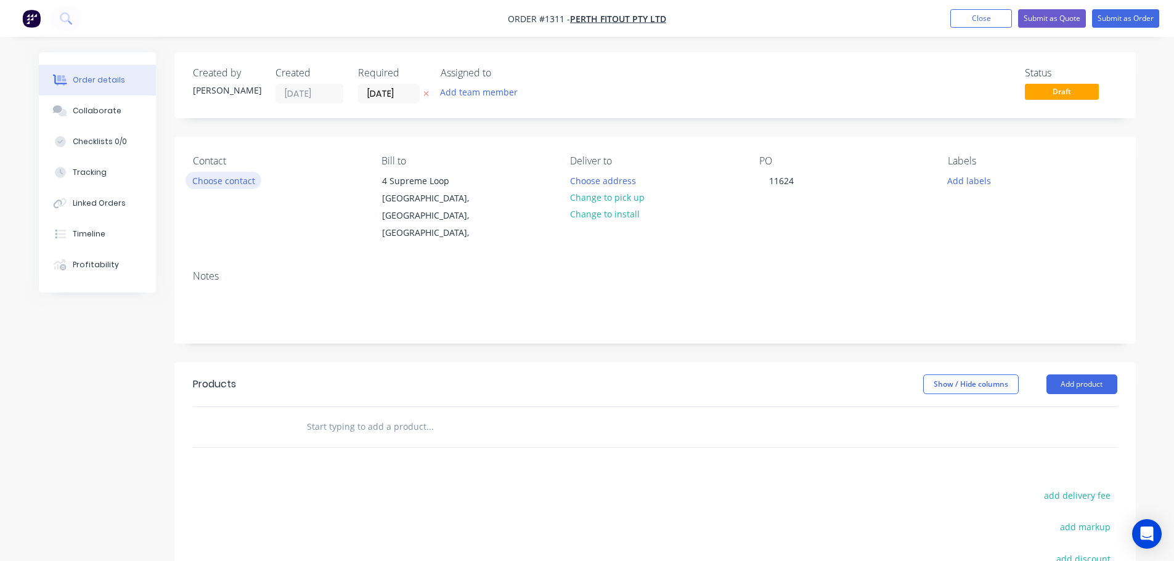
click at [220, 188] on button "Choose contact" at bounding box center [223, 180] width 76 height 17
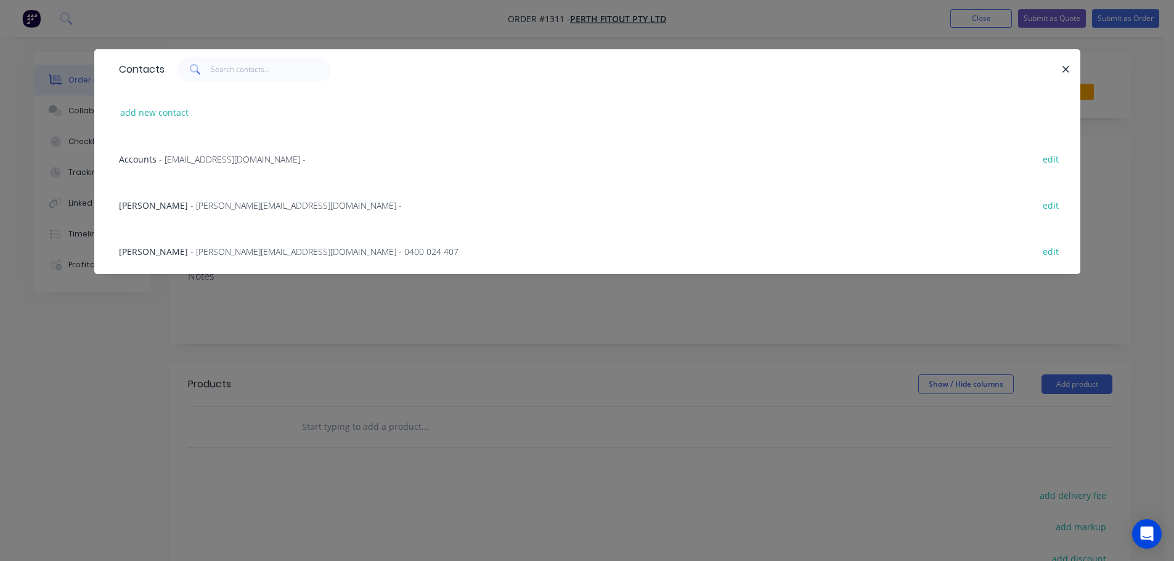
click at [190, 249] on span "- rhys@perthfitout.com.au - 0400 024 407" at bounding box center [324, 252] width 268 height 12
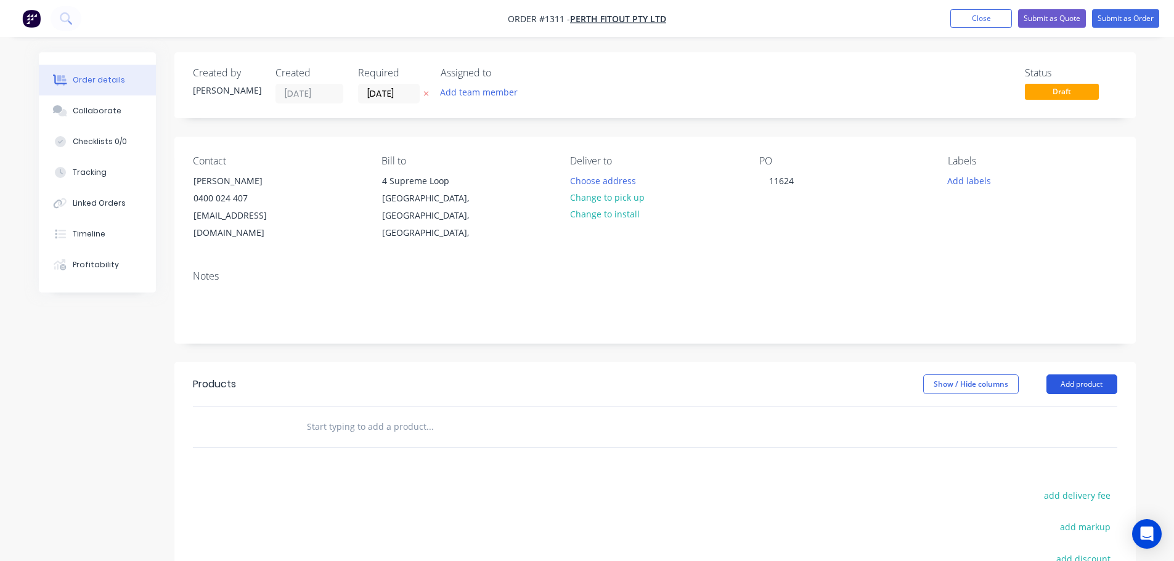
click at [1076, 375] on button "Add product" at bounding box center [1081, 385] width 71 height 20
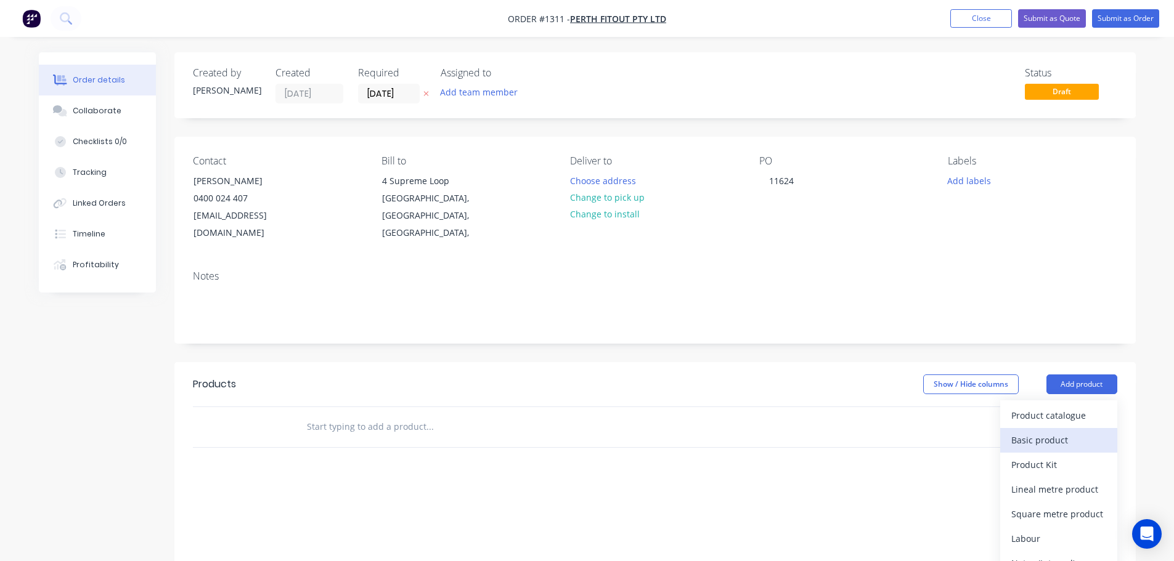
click at [1049, 431] on div "Basic product" at bounding box center [1058, 440] width 95 height 18
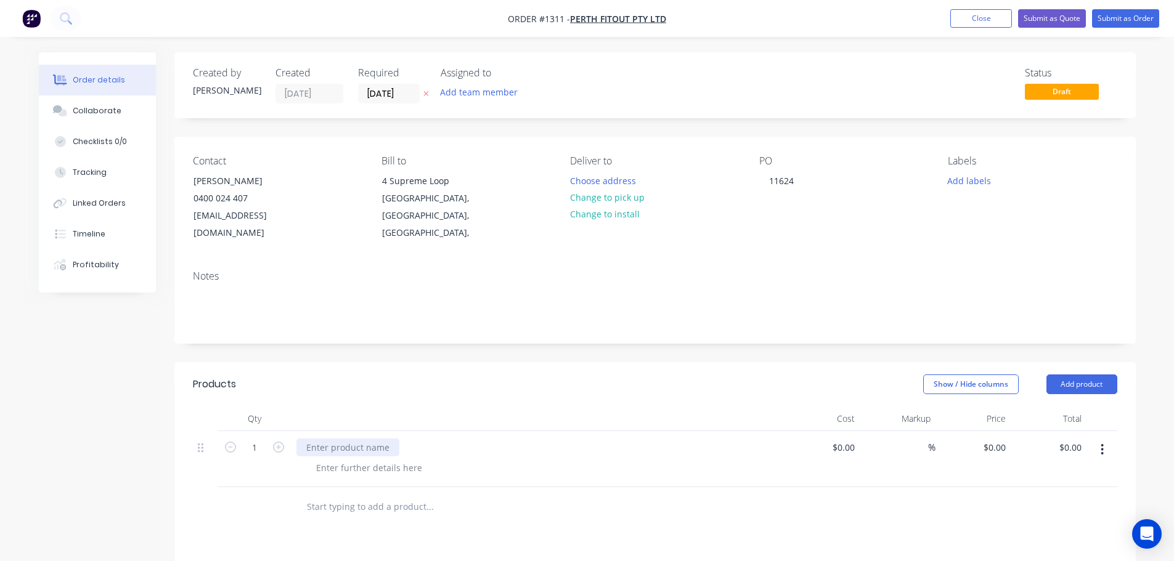
click at [350, 439] on div at bounding box center [347, 448] width 103 height 18
click at [1068, 375] on button "Add product" at bounding box center [1081, 385] width 71 height 20
drag, startPoint x: 1026, startPoint y: 421, endPoint x: 968, endPoint y: 409, distance: 59.2
click at [1026, 431] on div "Basic product" at bounding box center [1058, 440] width 95 height 18
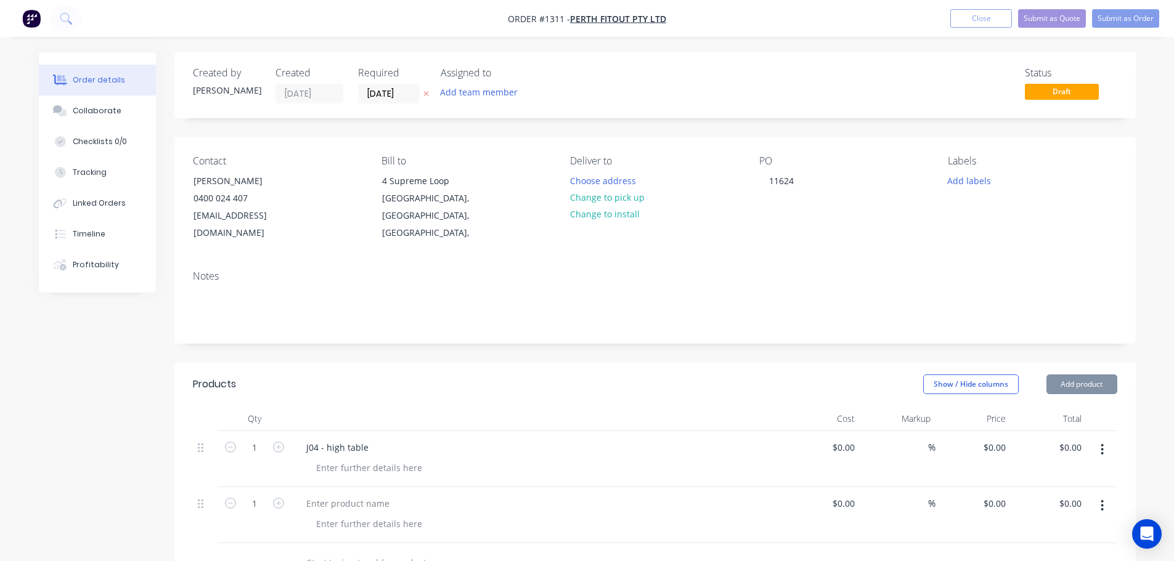
scroll to position [185, 0]
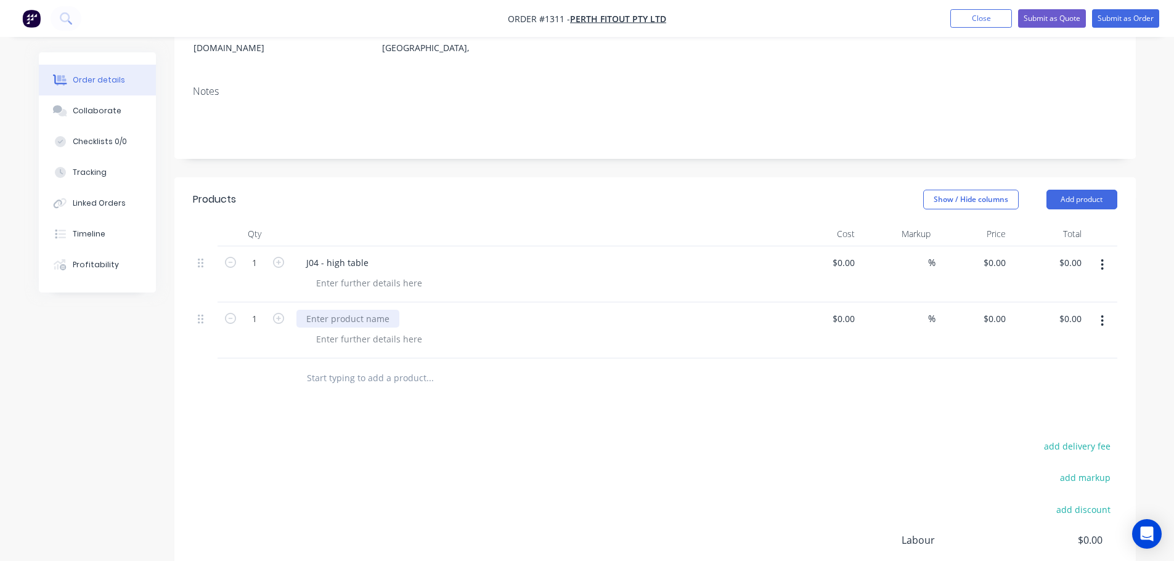
click at [308, 310] on div at bounding box center [347, 319] width 103 height 18
click at [1094, 190] on button "Add product" at bounding box center [1081, 200] width 71 height 20
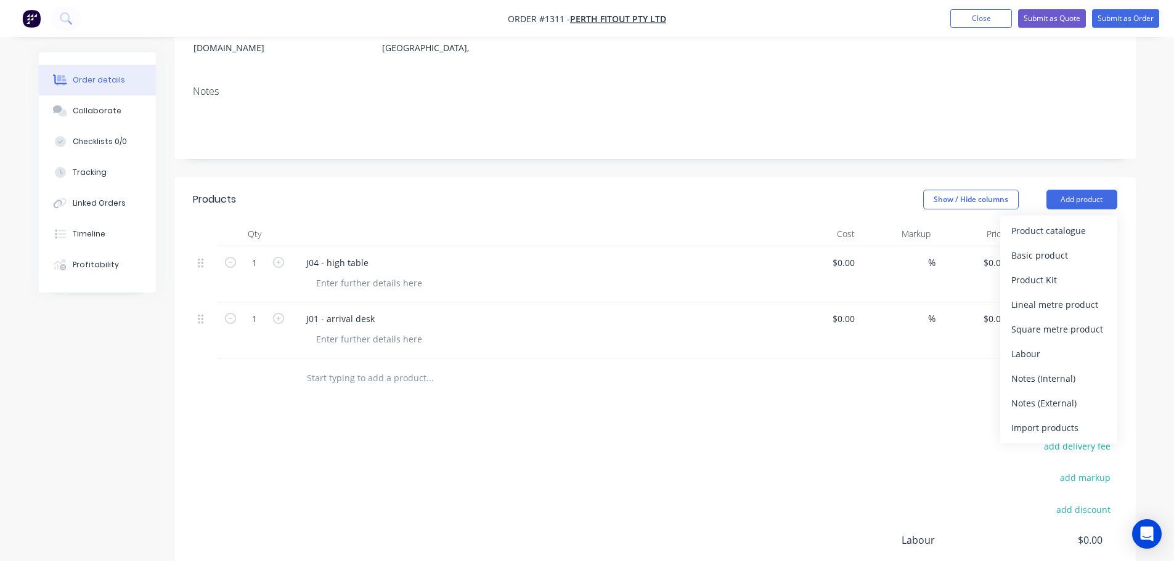
click at [1034, 246] on div "Basic product" at bounding box center [1058, 255] width 95 height 18
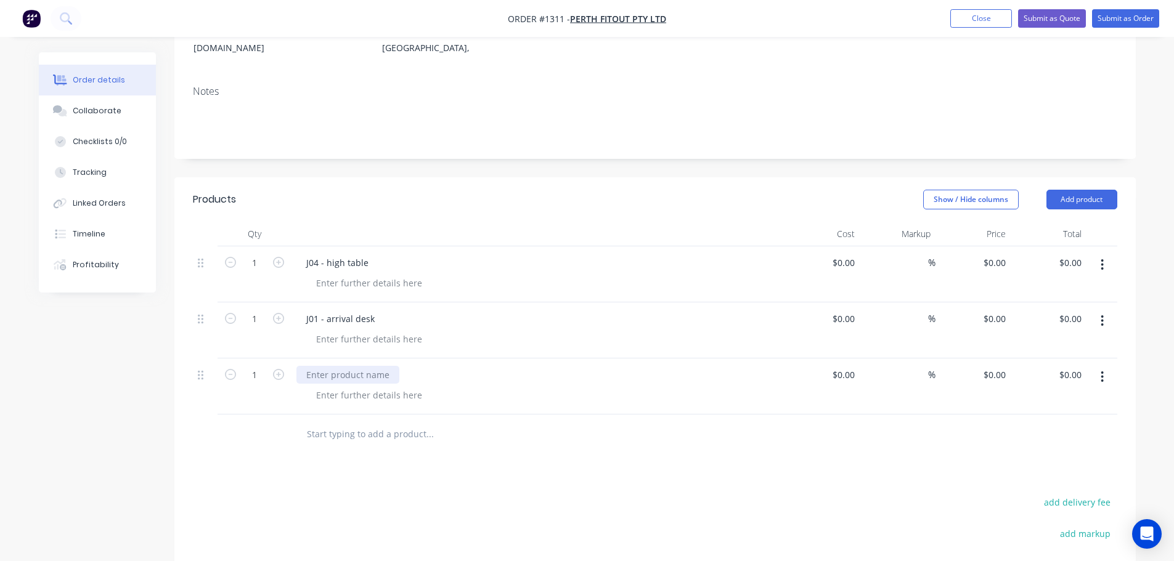
click at [323, 366] on div at bounding box center [347, 375] width 103 height 18
click at [344, 274] on div at bounding box center [369, 283] width 126 height 18
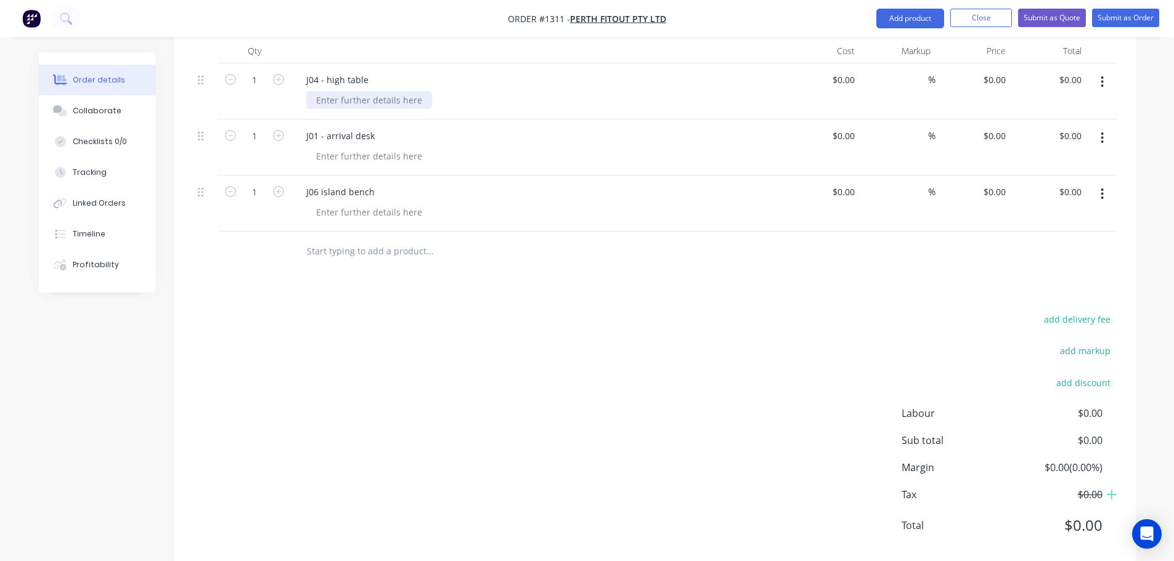
scroll to position [375, 0]
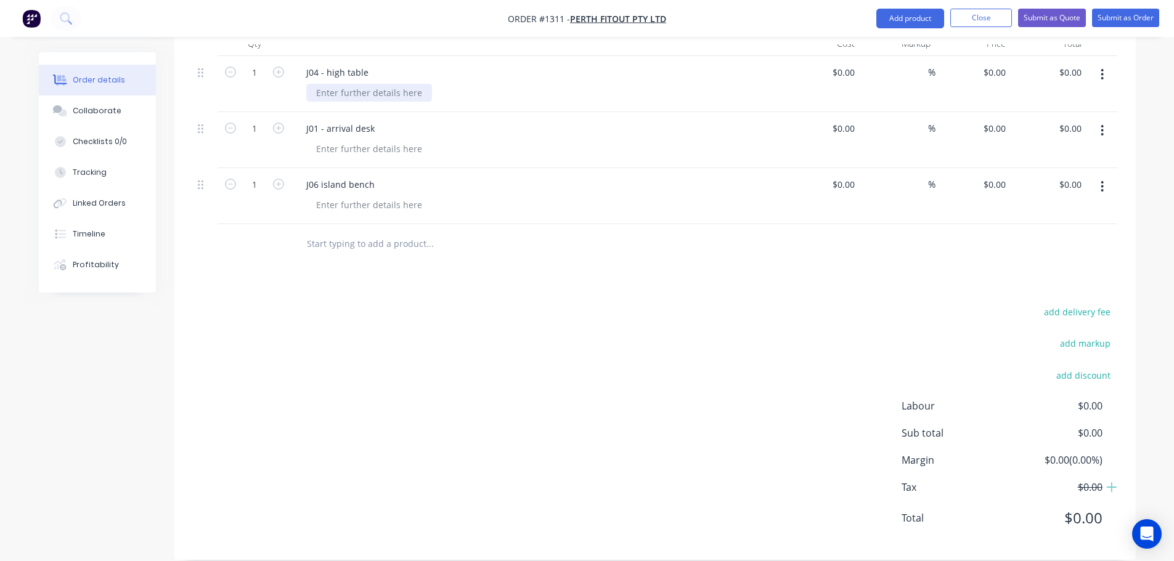
click at [386, 84] on div at bounding box center [369, 93] width 126 height 18
click at [352, 84] on div "White satin PC" at bounding box center [345, 93] width 79 height 18
copy div "White satin PC"
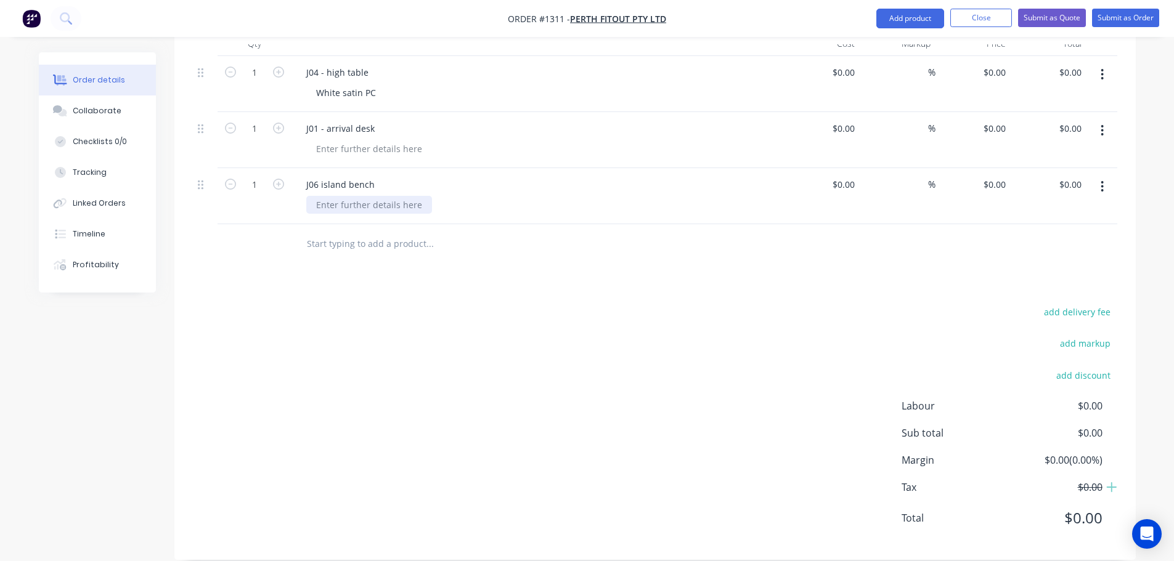
click at [314, 196] on div at bounding box center [369, 205] width 126 height 18
paste div
click at [343, 140] on div at bounding box center [369, 149] width 126 height 18
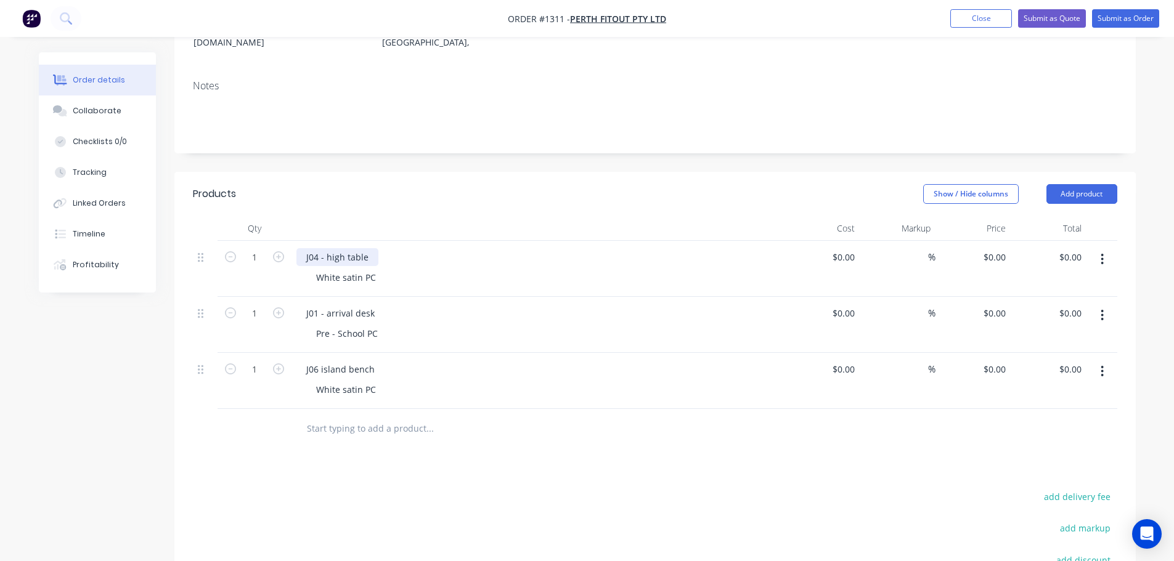
drag, startPoint x: 367, startPoint y: 238, endPoint x: 388, endPoint y: 237, distance: 21.0
click at [368, 248] on div "J04 - high table" at bounding box center [337, 257] width 82 height 18
click at [371, 248] on div "J04 - high table - 200 mm dia post" at bounding box center [375, 257] width 159 height 18
click at [375, 248] on div "J04 - high table - 200 mm dia post" at bounding box center [375, 257] width 159 height 18
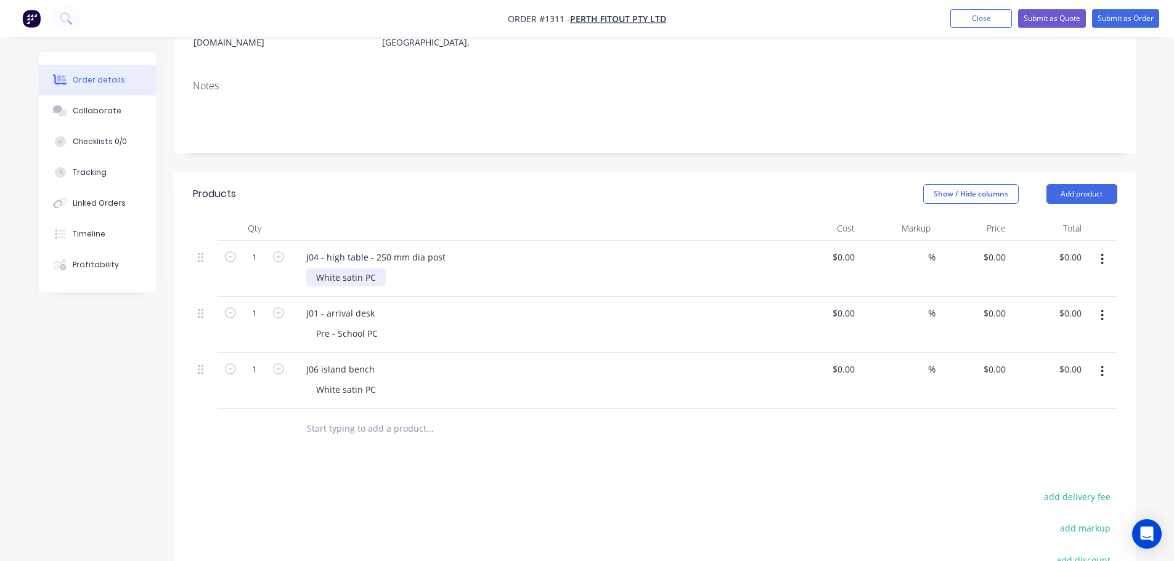
drag, startPoint x: 376, startPoint y: 256, endPoint x: 404, endPoint y: 264, distance: 29.5
click at [377, 269] on div "White satin PC" at bounding box center [345, 278] width 79 height 18
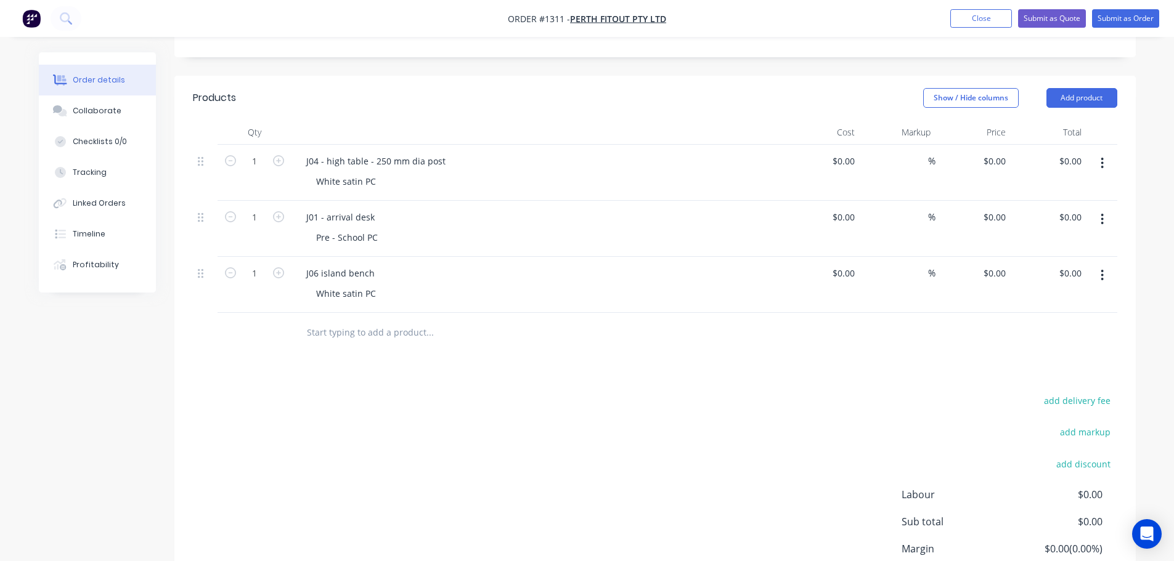
scroll to position [129, 0]
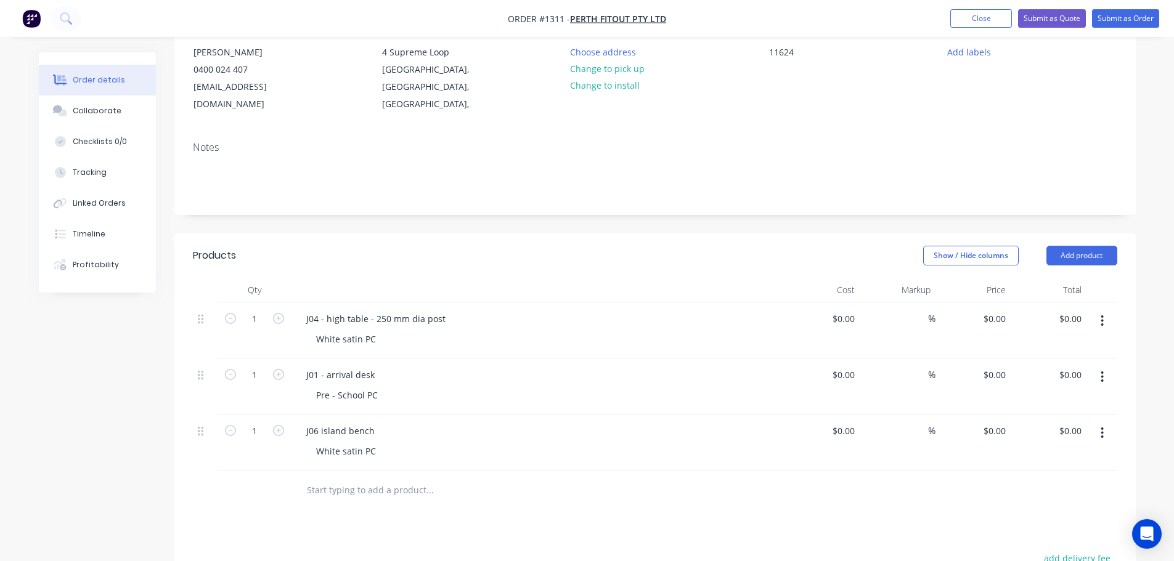
click at [389, 330] on div "White satin PC" at bounding box center [542, 339] width 473 height 18
click at [381, 330] on div "White satin PC" at bounding box center [345, 339] width 79 height 18
click at [442, 310] on div "J04 - high table - 250 mm dia post" at bounding box center [375, 319] width 159 height 18
click at [478, 310] on div "J04 - high table - 250 mm dia post - 1 off 50 3 mm lai angle" at bounding box center [447, 319] width 302 height 18
click at [511, 310] on div "J04 - high table - 250 mm dia post - 1 off 50x 3 mm lai angle" at bounding box center [449, 319] width 306 height 18
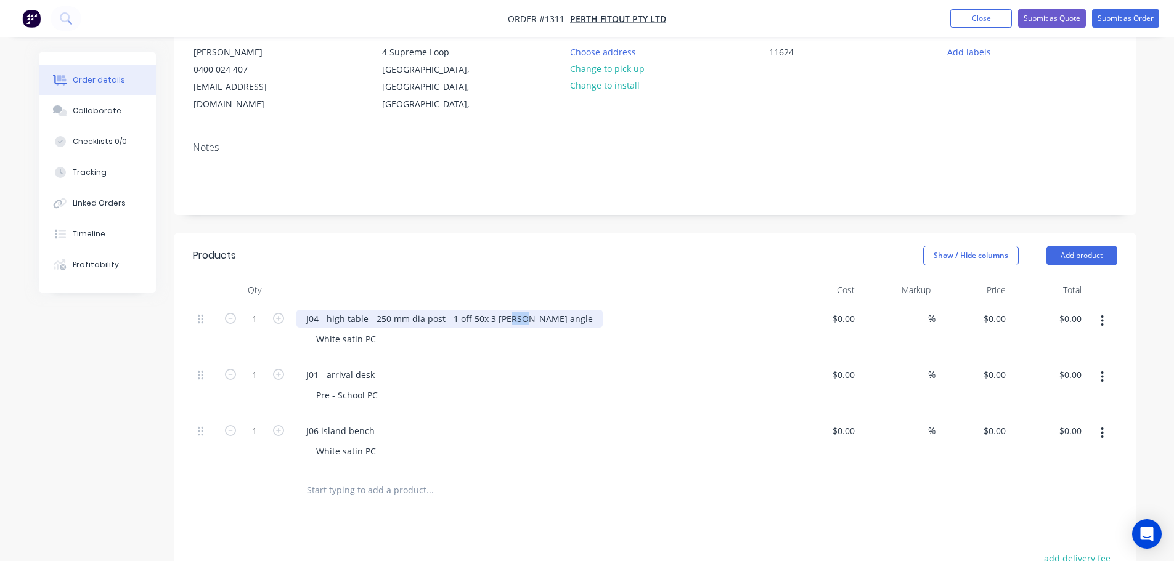
click at [511, 310] on div "J04 - high table - 250 mm dia post - 1 off 50x 3 mm lai angle" at bounding box center [449, 319] width 306 height 18
click at [477, 310] on div "J04 - high table - 250 mm dia post - 1 off 50x 3 mm ali angle" at bounding box center [449, 319] width 306 height 18
drag, startPoint x: 482, startPoint y: 303, endPoint x: 492, endPoint y: 309, distance: 11.6
click at [484, 310] on div "J04 - high table - 250 mm dia post - 1 off 50 x 3 mm ali angle" at bounding box center [450, 319] width 309 height 18
click at [375, 366] on div "J01 - arrival desk" at bounding box center [340, 375] width 88 height 18
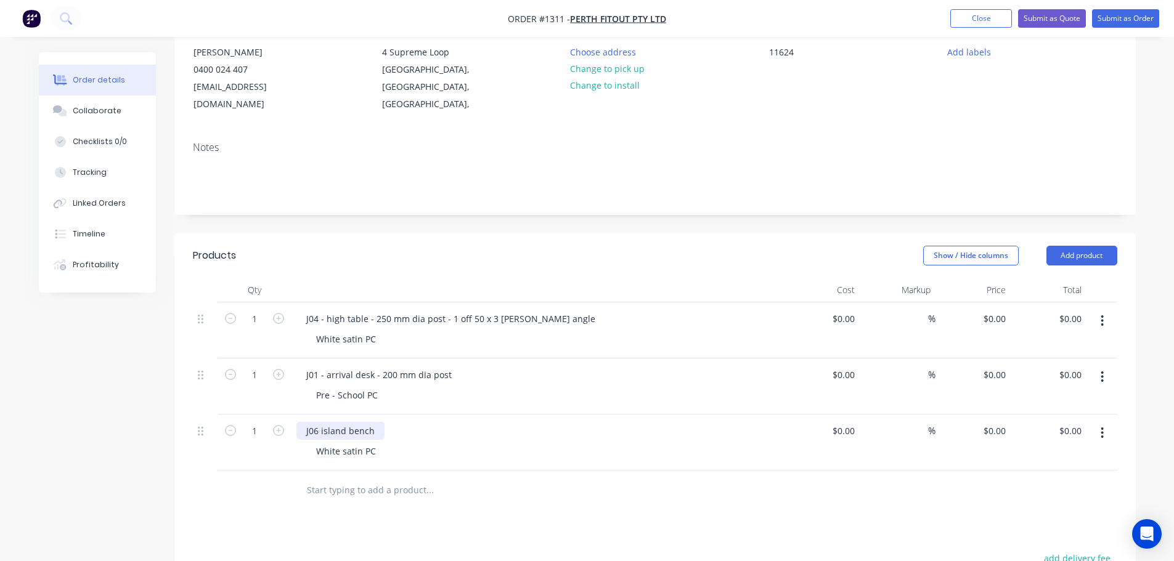
click at [380, 422] on div "J06 island bench" at bounding box center [340, 431] width 88 height 18
click at [409, 422] on div "J06 island bench - 445 mm post" at bounding box center [371, 431] width 150 height 18
drag, startPoint x: 490, startPoint y: 303, endPoint x: 542, endPoint y: 301, distance: 51.8
click at [542, 310] on div "J04 - high table - 250 mm dia post - 1 off 50 x 3 mm ali angle" at bounding box center [450, 319] width 309 height 18
drag, startPoint x: 548, startPoint y: 301, endPoint x: 447, endPoint y: 308, distance: 100.7
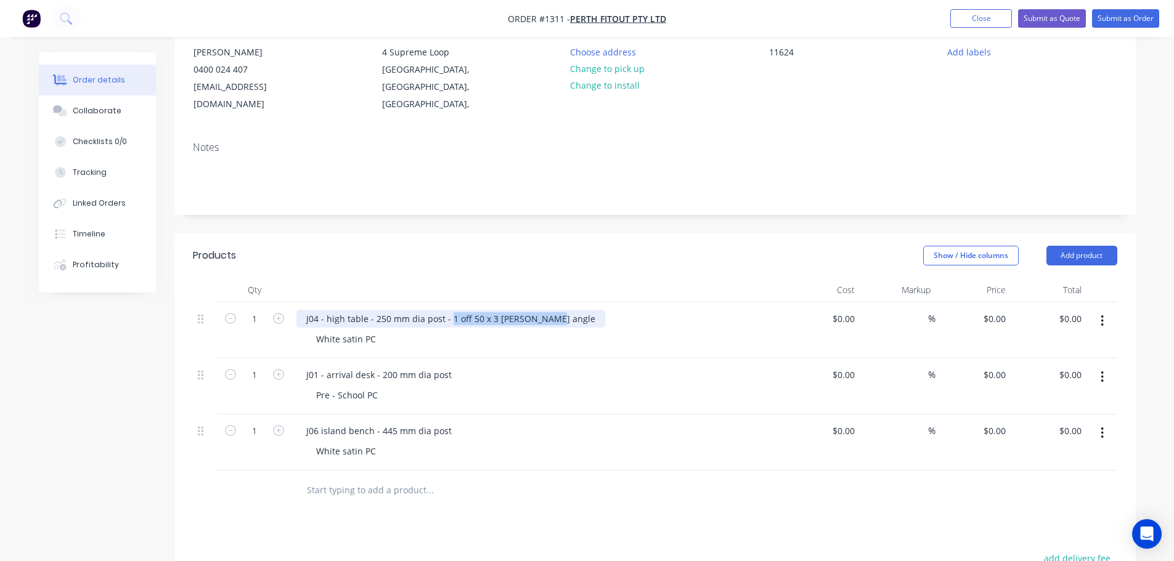
click at [447, 310] on div "J04 - high table - 250 mm dia post - 1 off 50 x 3 mm ali angle" at bounding box center [450, 319] width 309 height 18
click at [558, 423] on div "J06 island bench - 445 mm dia post White satin PC" at bounding box center [537, 443] width 493 height 56
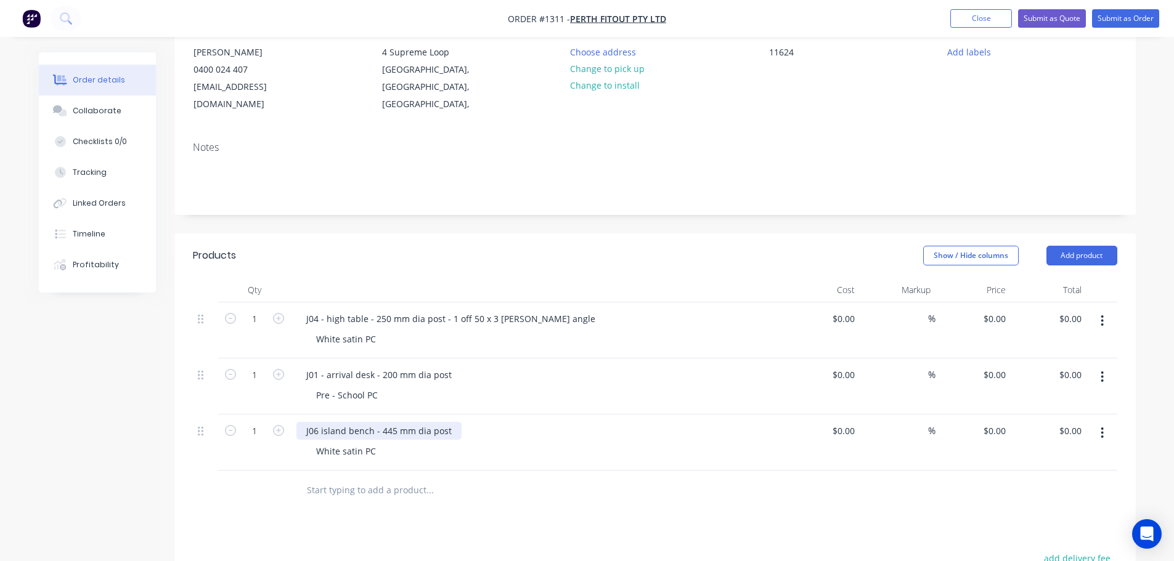
click at [451, 422] on div "J06 island bench - 445 mm dia post" at bounding box center [378, 431] width 165 height 18
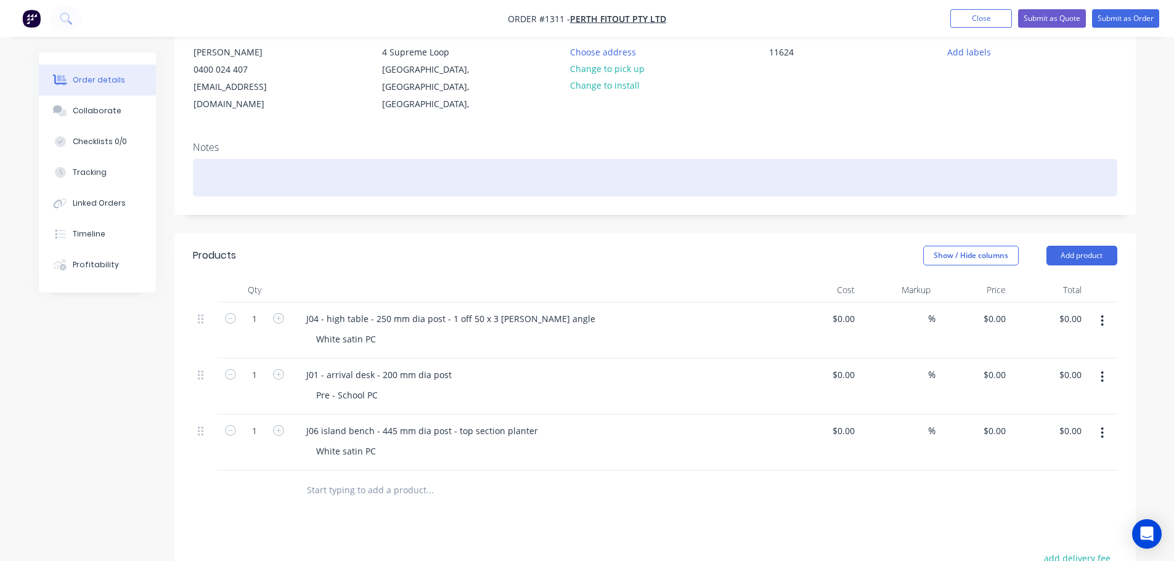
click at [271, 159] on div at bounding box center [655, 178] width 924 height 38
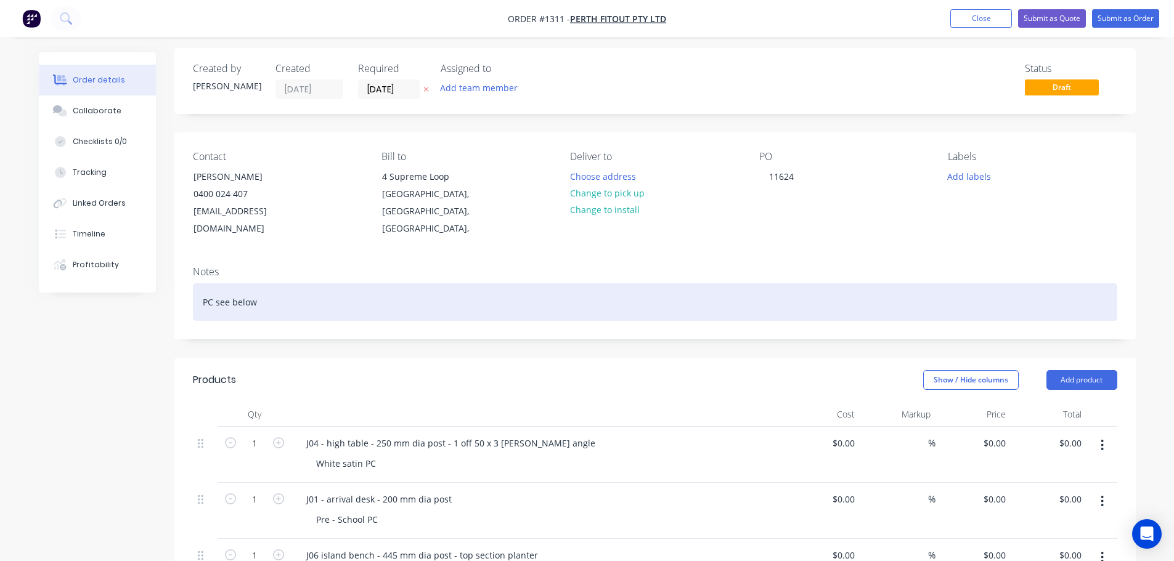
scroll to position [0, 0]
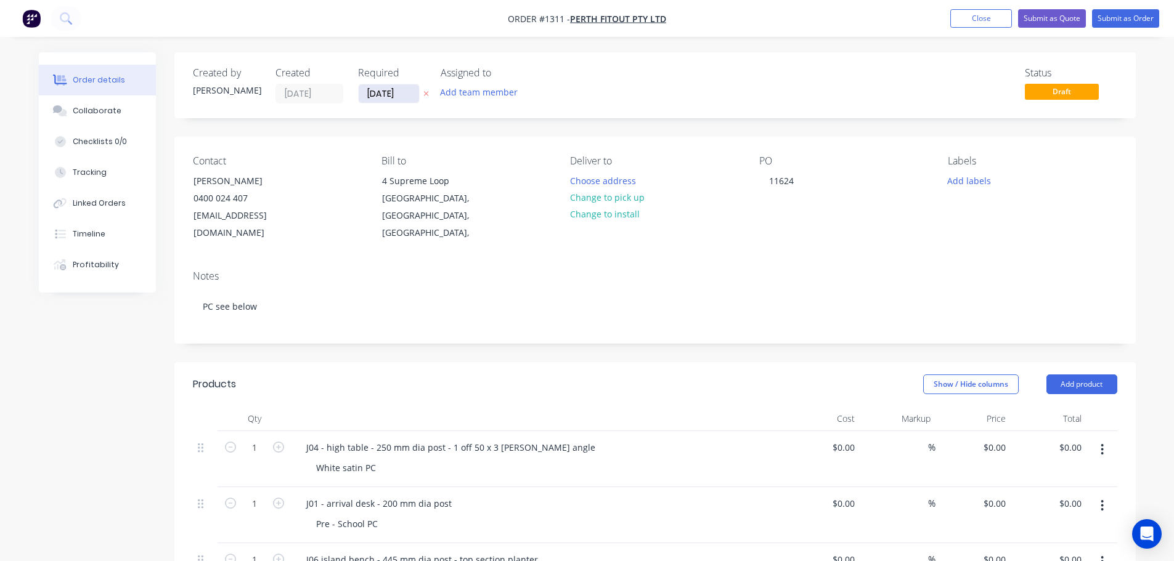
click at [407, 87] on input "30/09/25" at bounding box center [389, 93] width 60 height 18
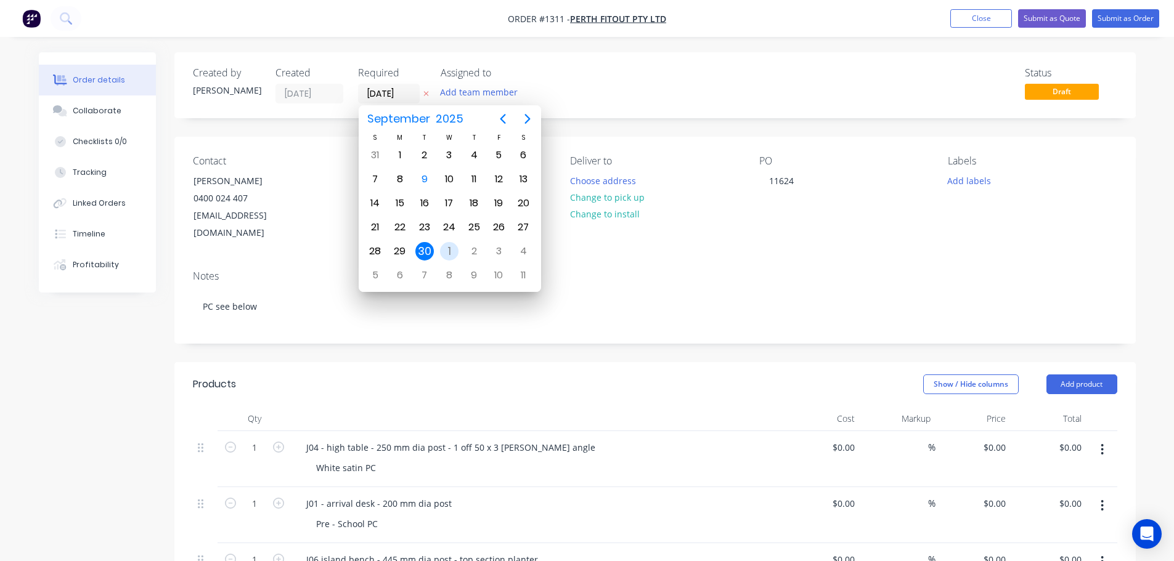
click at [457, 251] on div "1" at bounding box center [449, 251] width 18 height 18
type input "01/10/25"
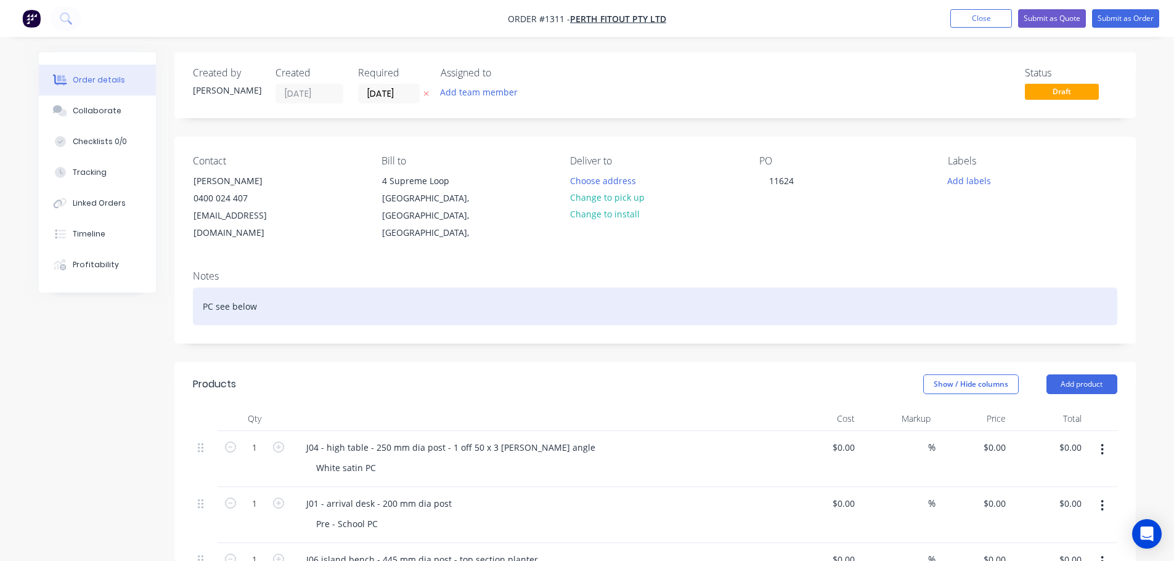
click at [331, 288] on div "PC see below" at bounding box center [655, 307] width 924 height 38
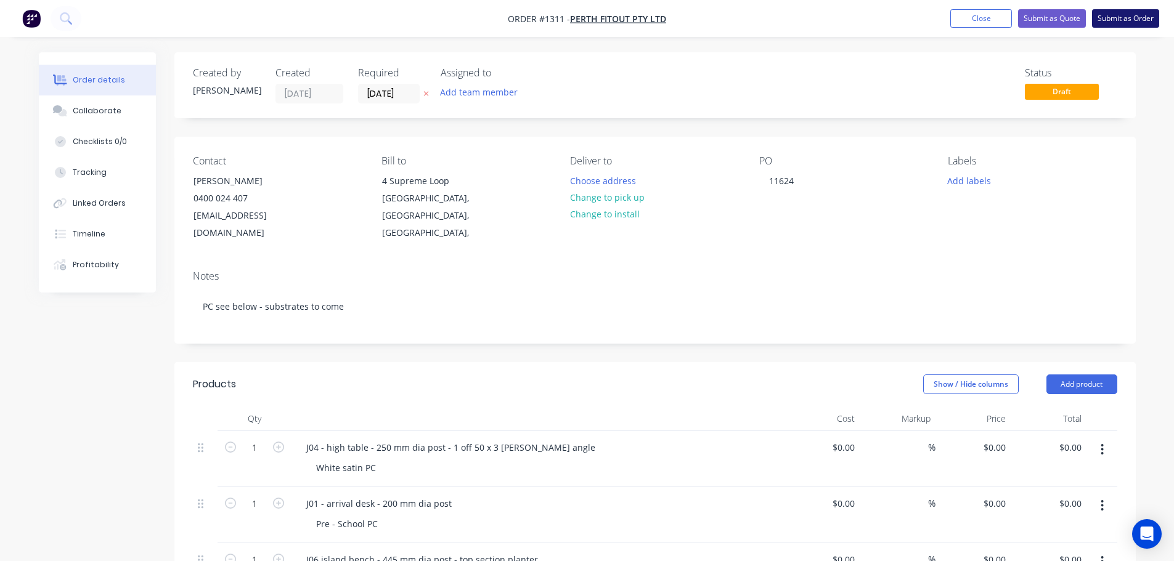
click at [1125, 14] on button "Submit as Order" at bounding box center [1125, 18] width 67 height 18
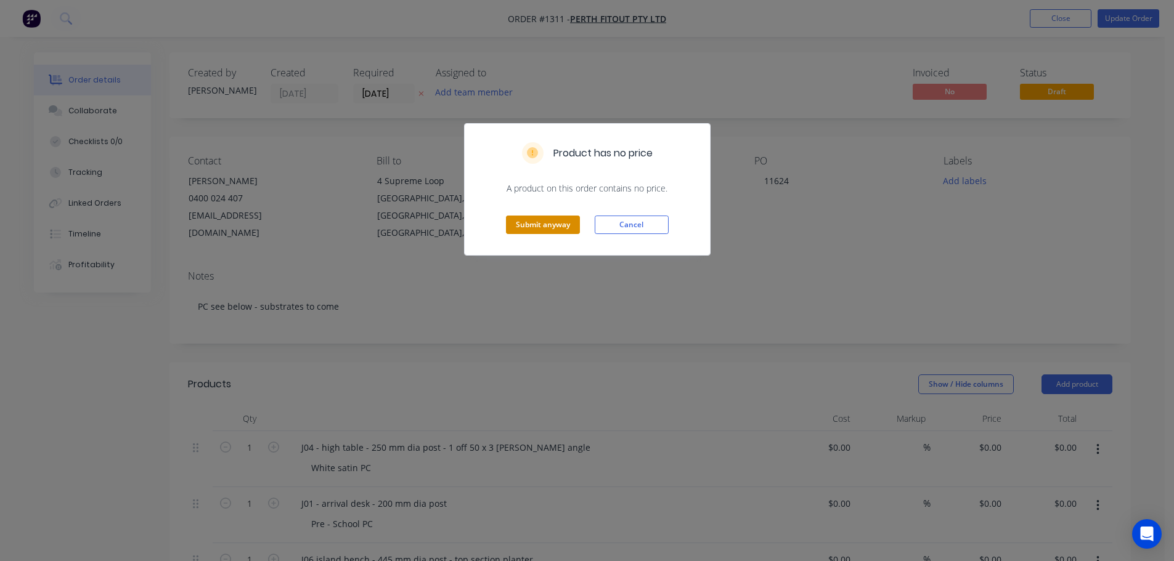
click at [518, 221] on button "Submit anyway" at bounding box center [543, 225] width 74 height 18
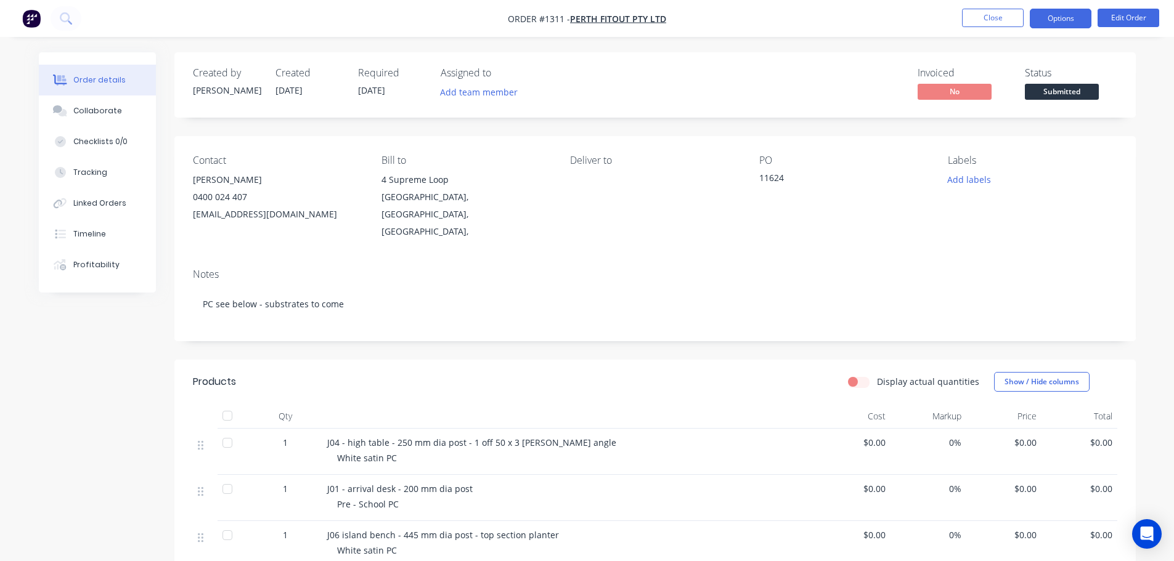
click at [1052, 15] on button "Options" at bounding box center [1061, 19] width 62 height 20
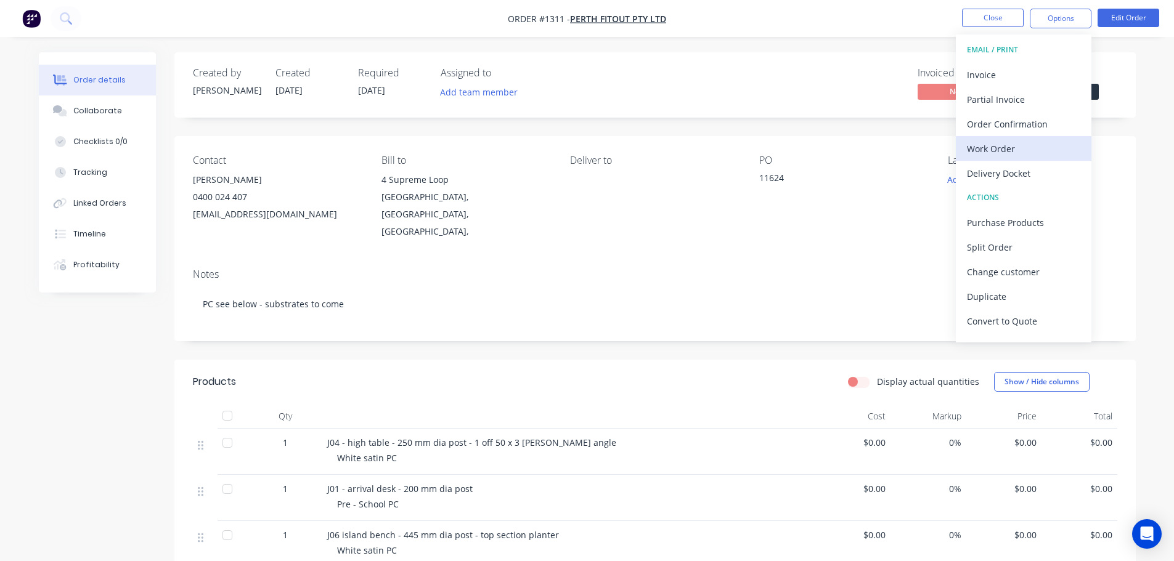
click at [999, 152] on div "Work Order" at bounding box center [1023, 149] width 113 height 18
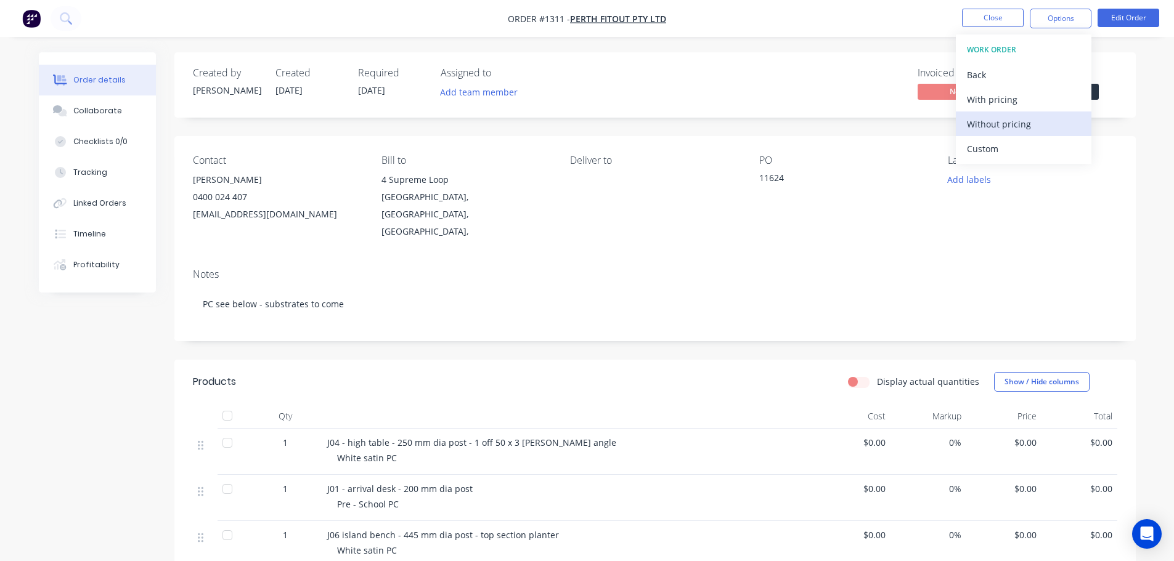
click at [1007, 120] on div "Without pricing" at bounding box center [1023, 124] width 113 height 18
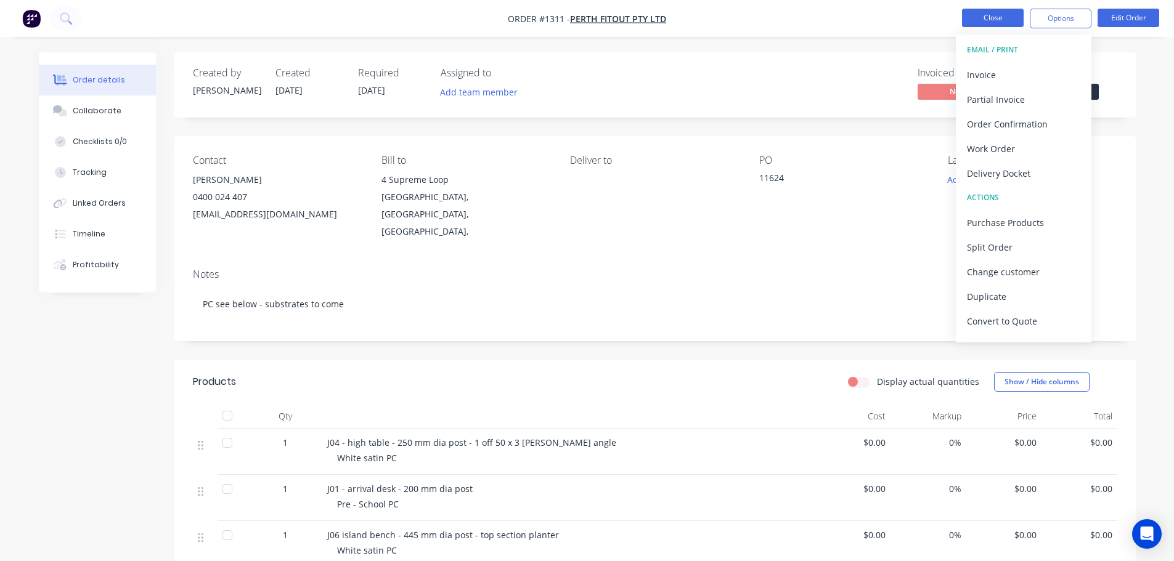
click at [1001, 18] on button "Close" at bounding box center [993, 18] width 62 height 18
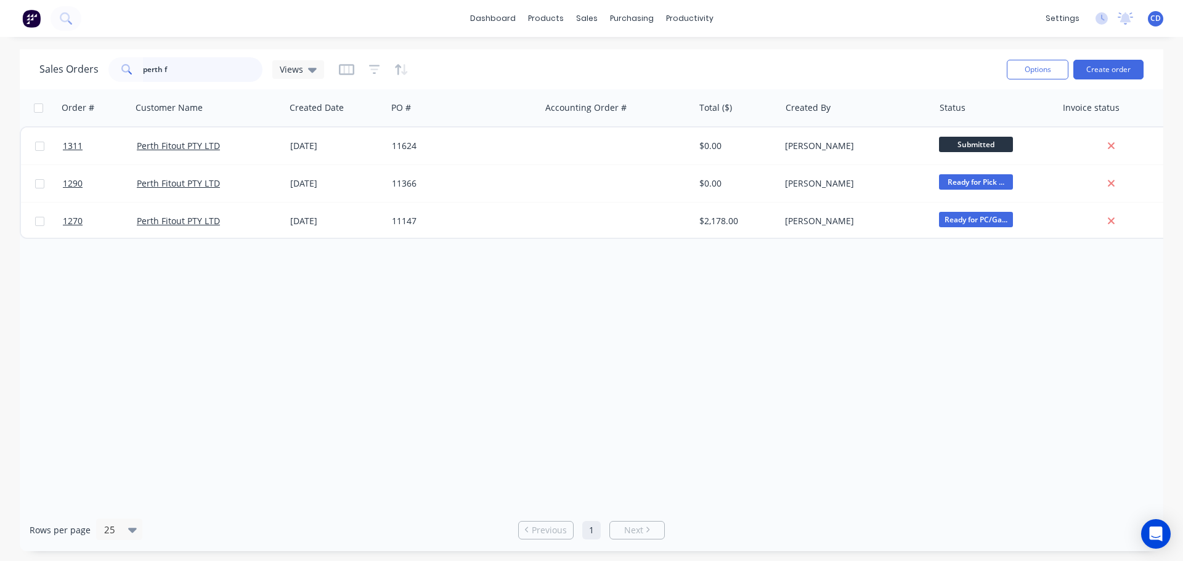
click at [216, 72] on input "perth f" at bounding box center [203, 69] width 120 height 25
type input "p"
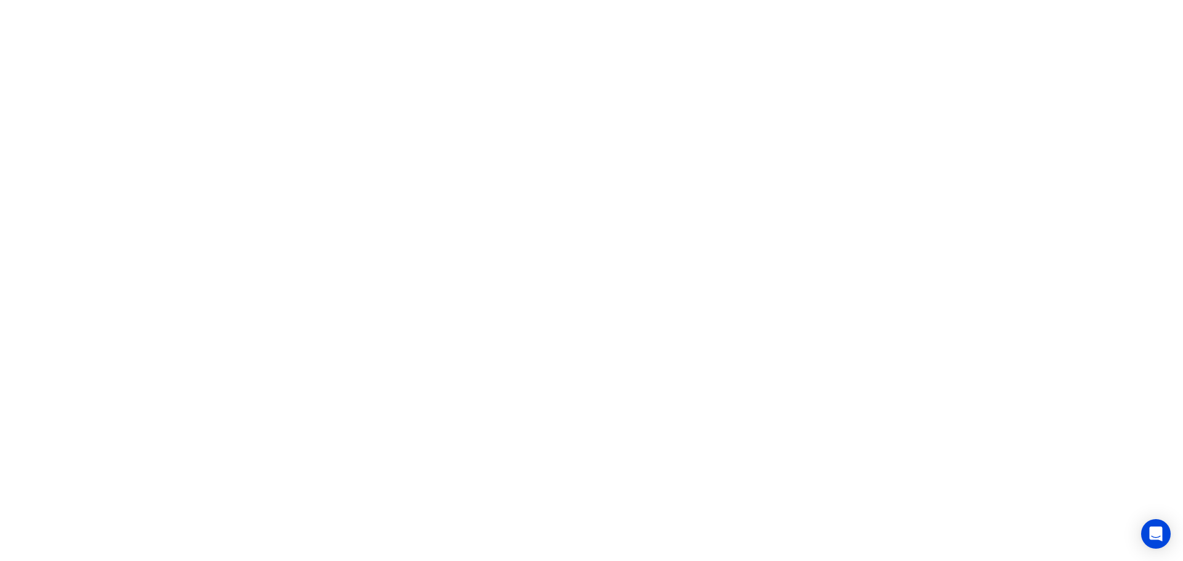
click at [568, 0] on html at bounding box center [591, 0] width 1183 height 0
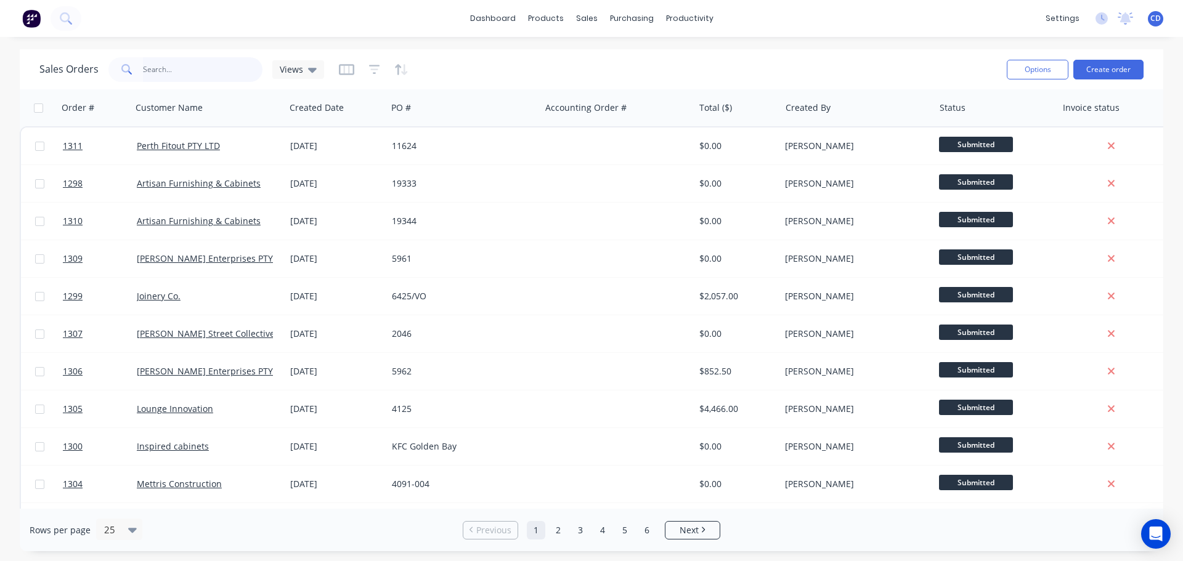
click at [221, 70] on input "text" at bounding box center [203, 69] width 120 height 25
type input "univ"
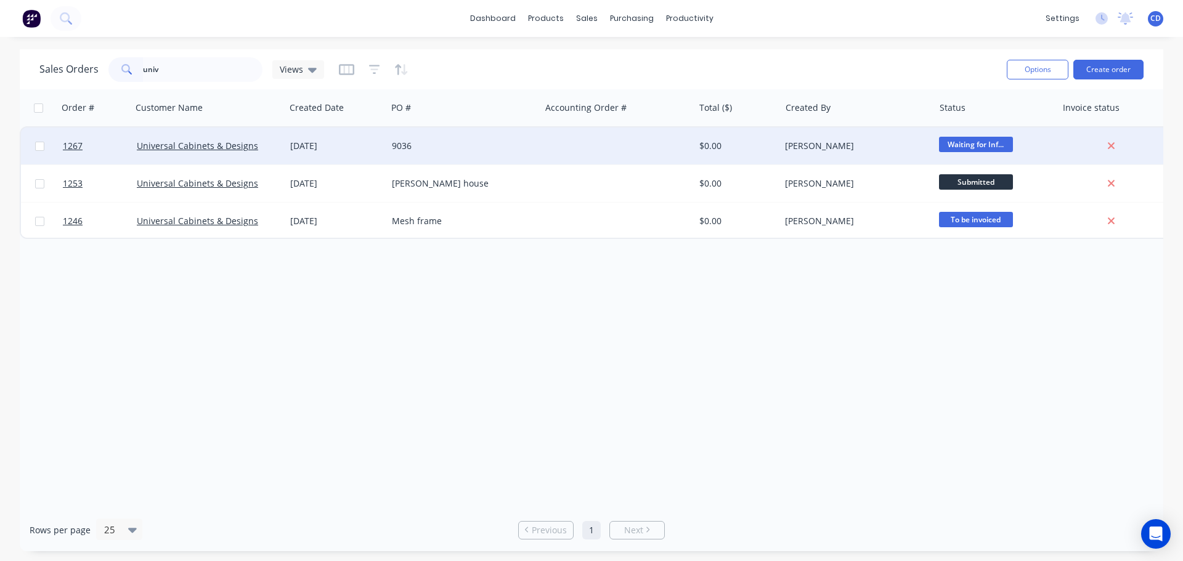
click at [417, 141] on div "9036" at bounding box center [460, 146] width 137 height 12
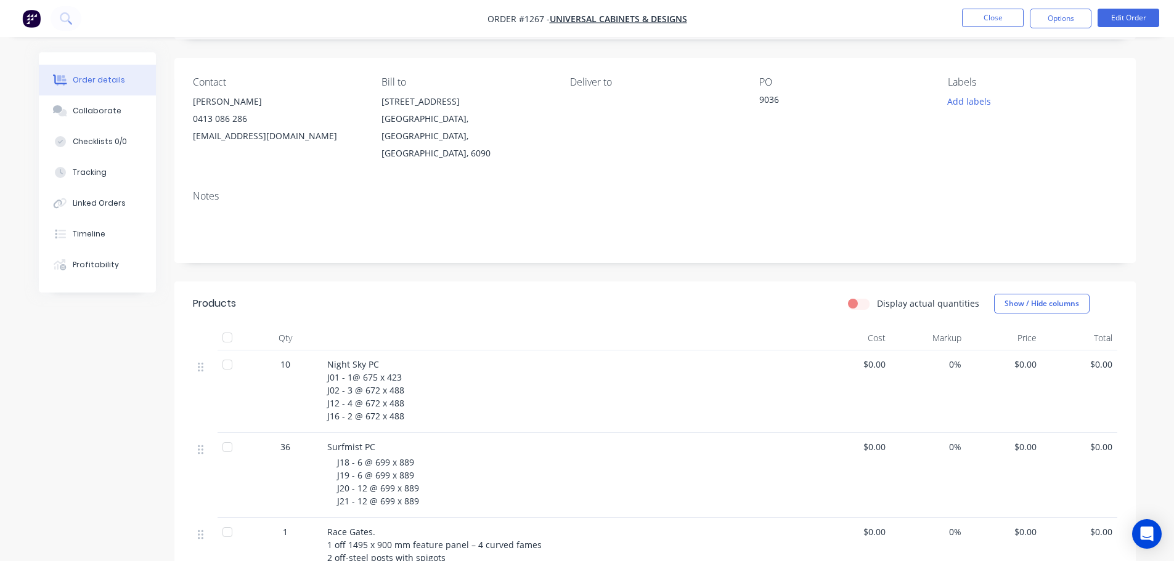
scroll to position [246, 0]
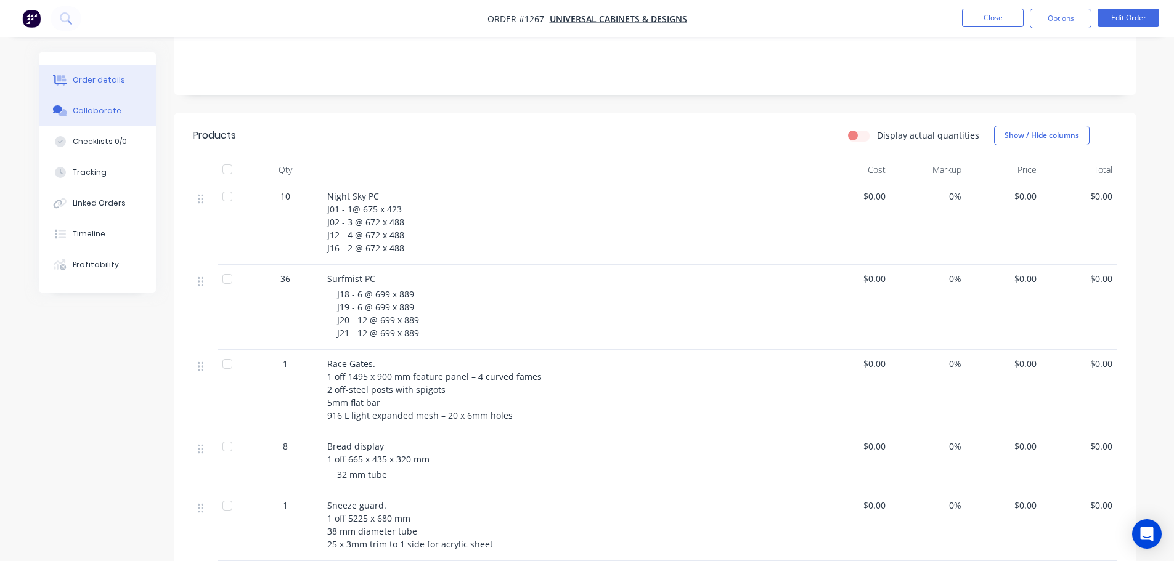
click at [85, 119] on button "Collaborate" at bounding box center [97, 110] width 117 height 31
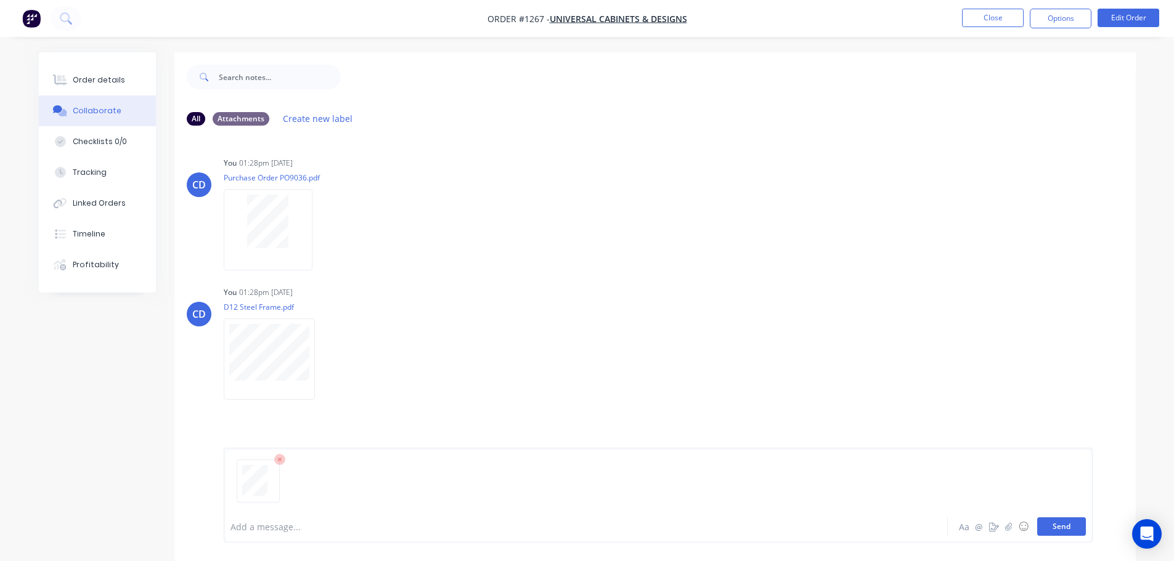
click at [1071, 528] on button "Send" at bounding box center [1061, 527] width 49 height 18
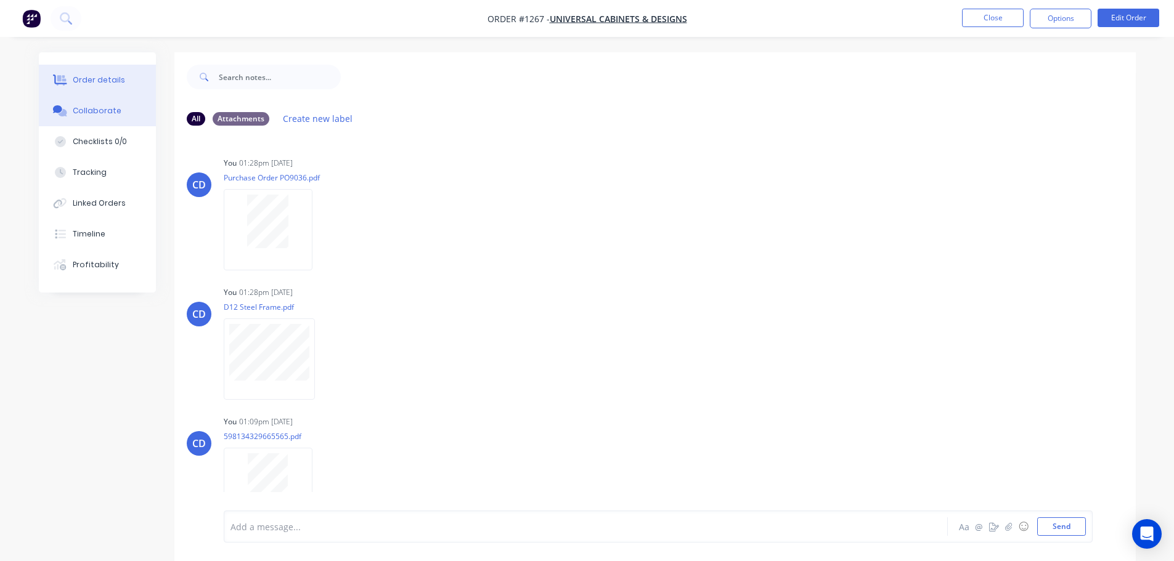
drag, startPoint x: 111, startPoint y: 73, endPoint x: 108, endPoint y: 86, distance: 13.2
click at [110, 73] on button "Order details" at bounding box center [97, 80] width 117 height 31
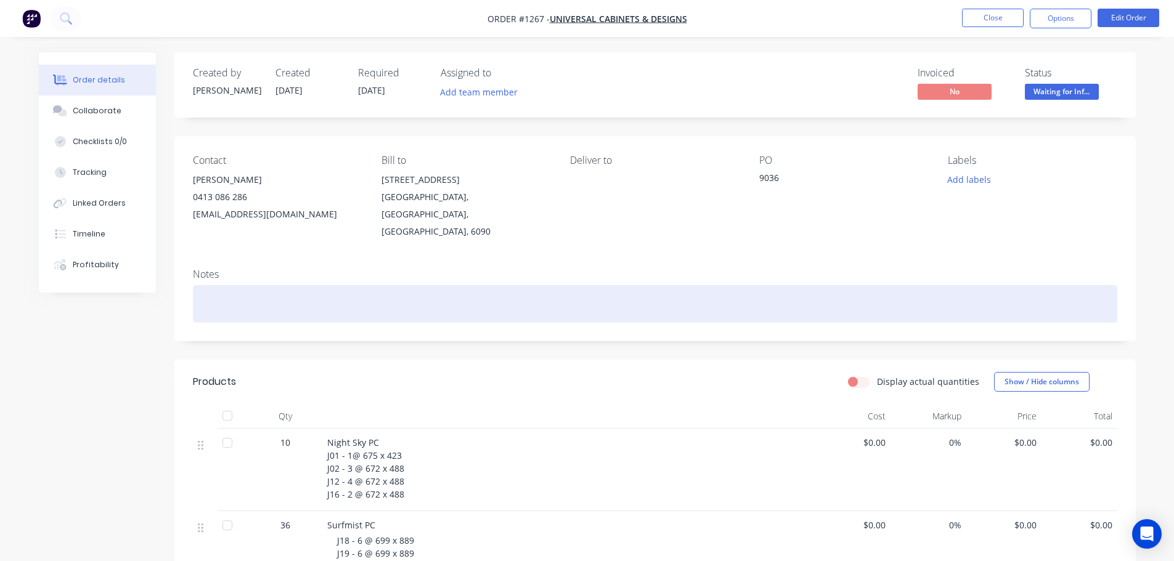
click at [230, 285] on div at bounding box center [655, 304] width 924 height 38
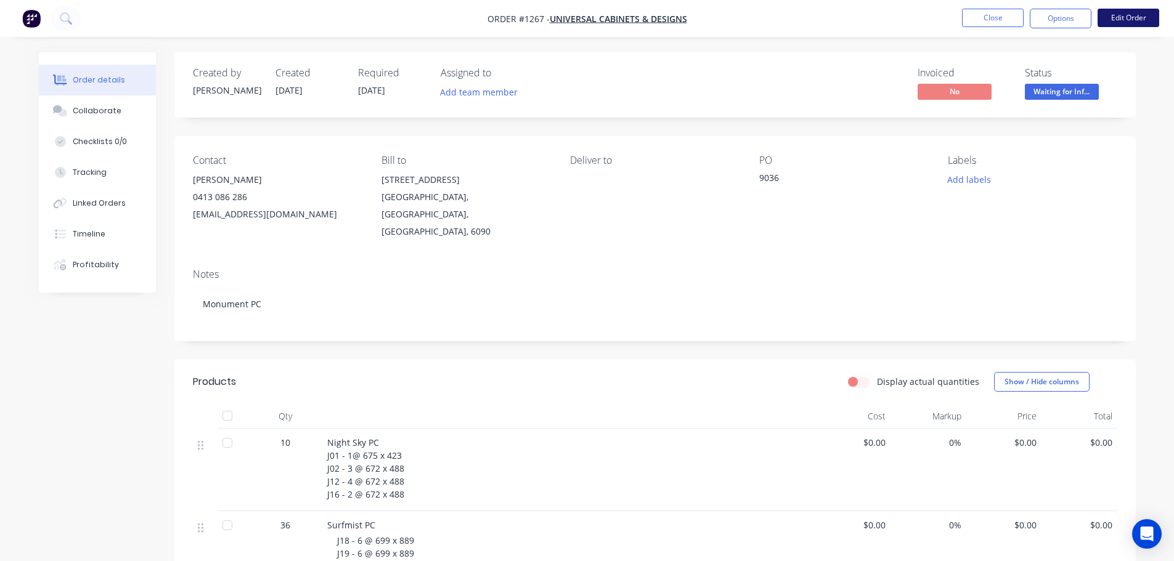
click at [1129, 14] on button "Edit Order" at bounding box center [1128, 18] width 62 height 18
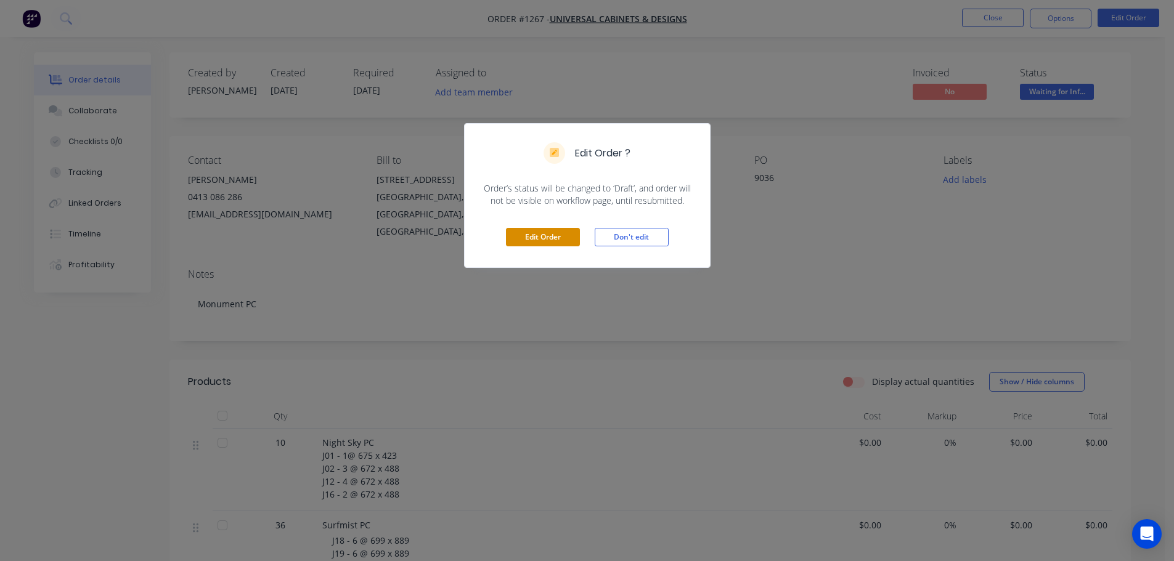
click at [519, 235] on button "Edit Order" at bounding box center [543, 237] width 74 height 18
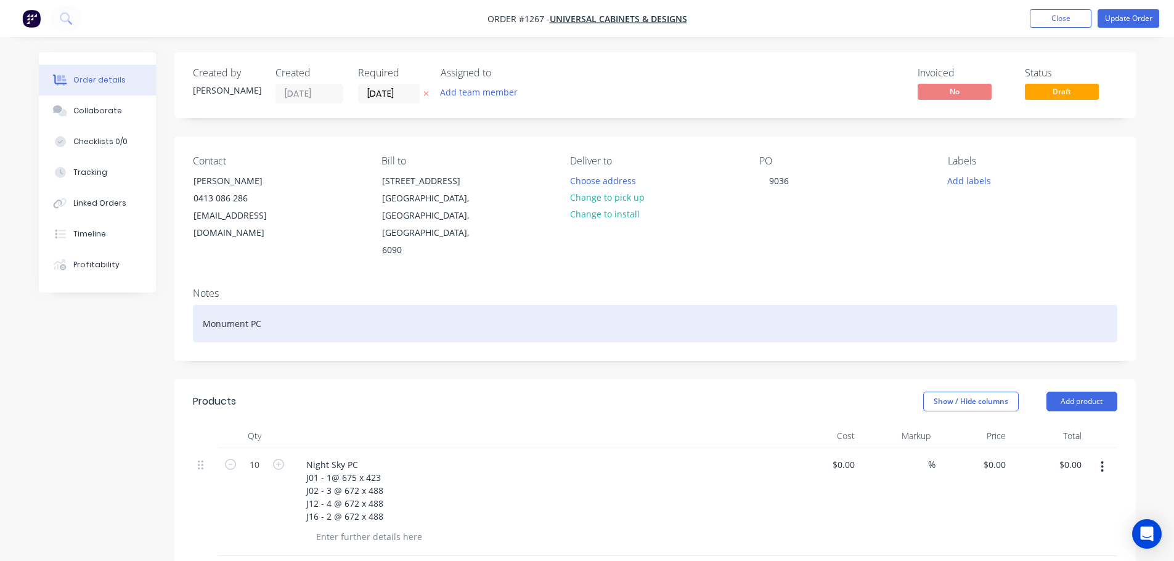
click at [259, 305] on div "Monument PC" at bounding box center [655, 324] width 924 height 38
click at [293, 305] on div "Monument PC" at bounding box center [655, 324] width 924 height 38
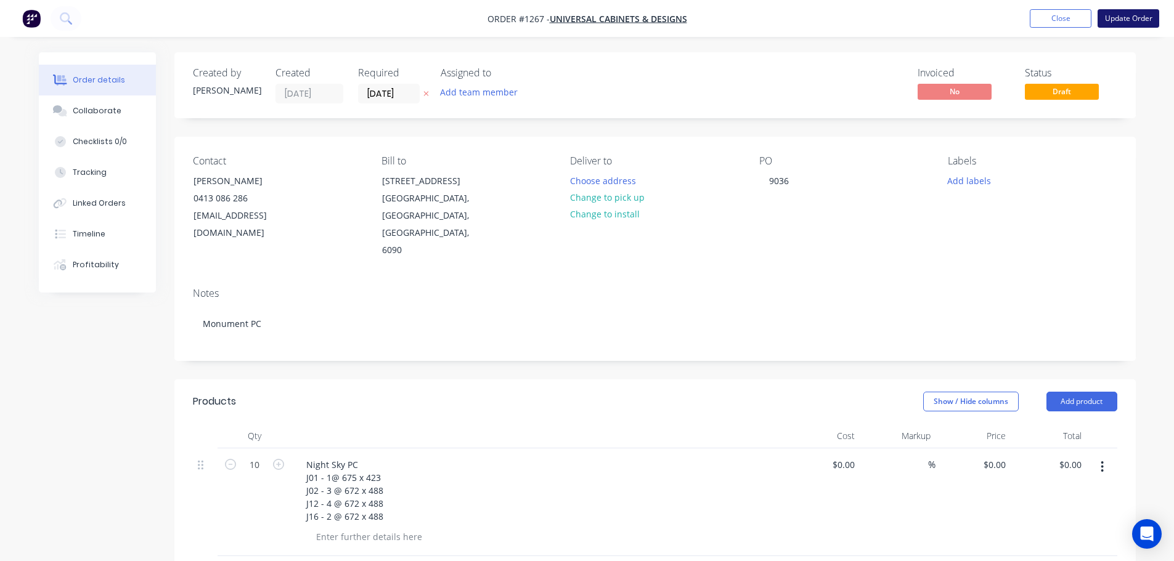
click at [1131, 17] on button "Update Order" at bounding box center [1128, 18] width 62 height 18
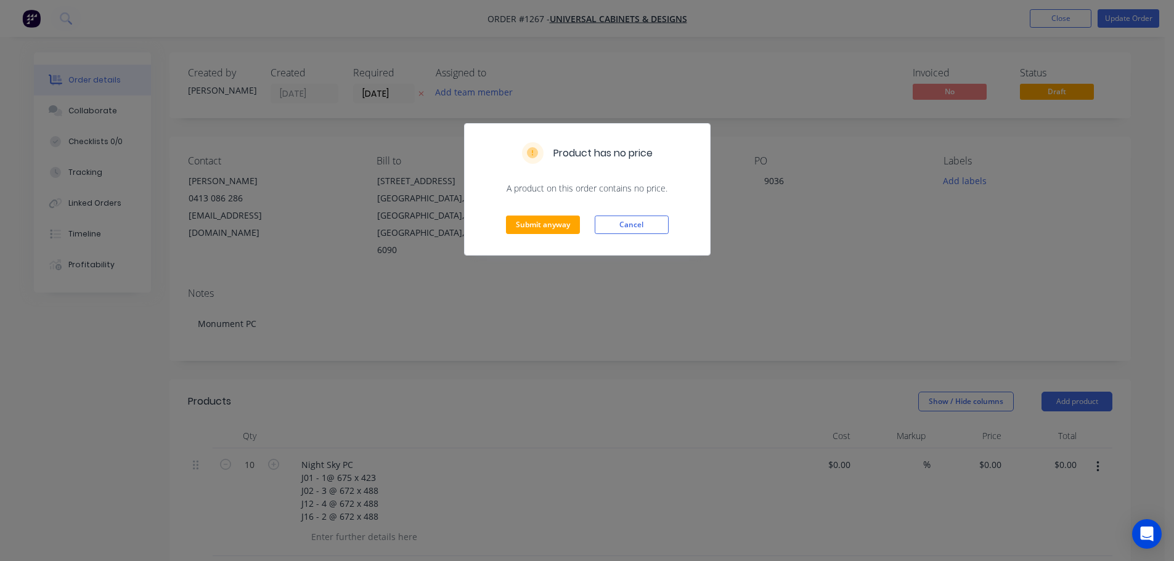
click at [539, 237] on div "Submit anyway Cancel" at bounding box center [587, 225] width 245 height 60
click at [540, 227] on button "Submit anyway" at bounding box center [543, 225] width 74 height 18
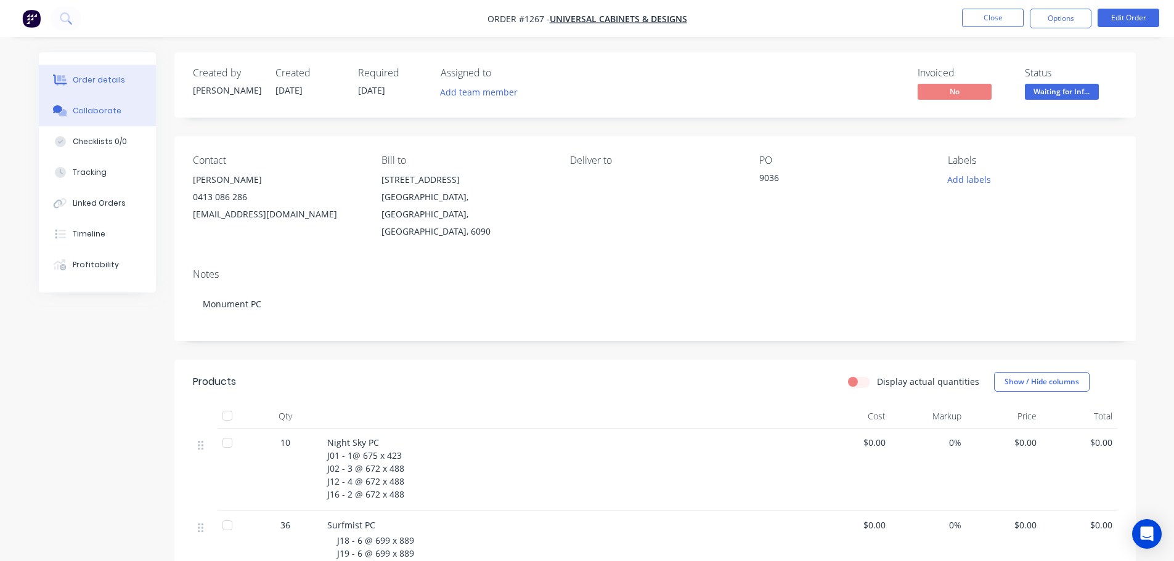
click at [100, 118] on button "Collaborate" at bounding box center [97, 110] width 117 height 31
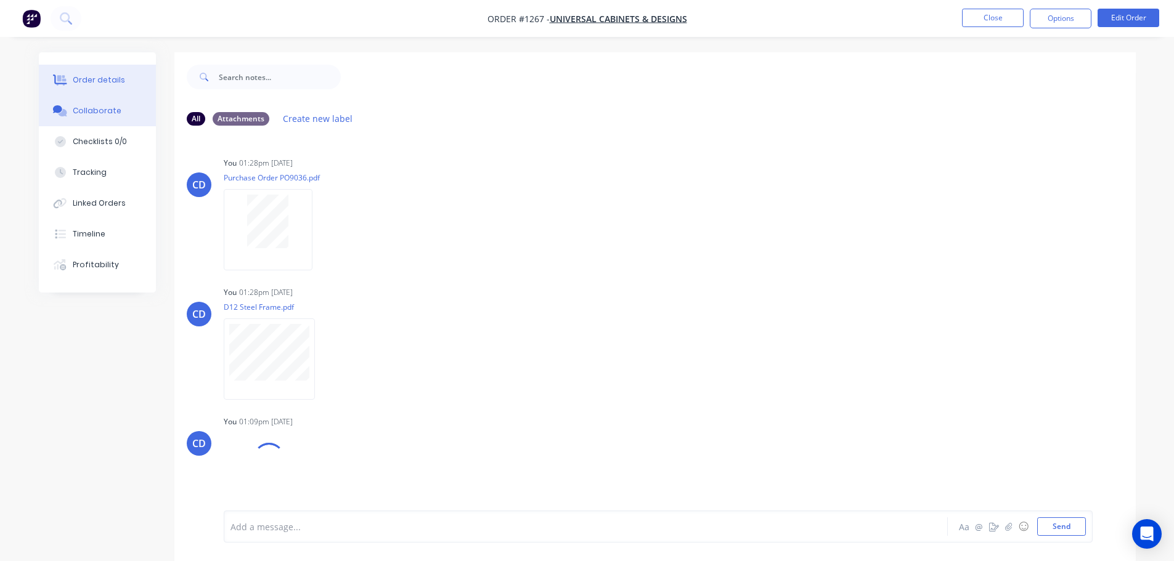
click at [104, 89] on button "Order details" at bounding box center [97, 80] width 117 height 31
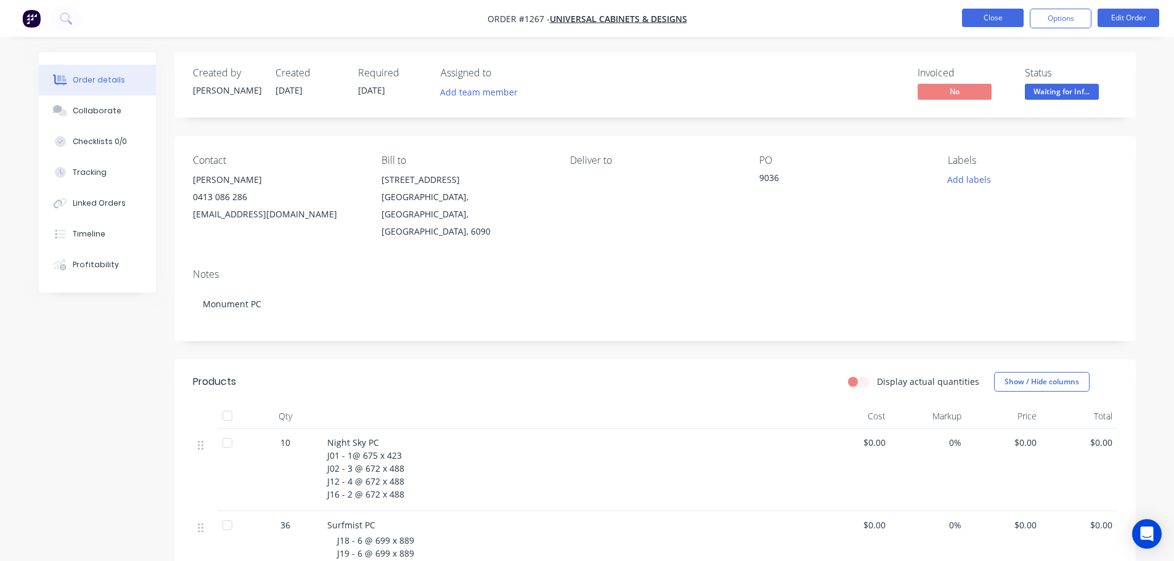
click at [989, 21] on button "Close" at bounding box center [993, 18] width 62 height 18
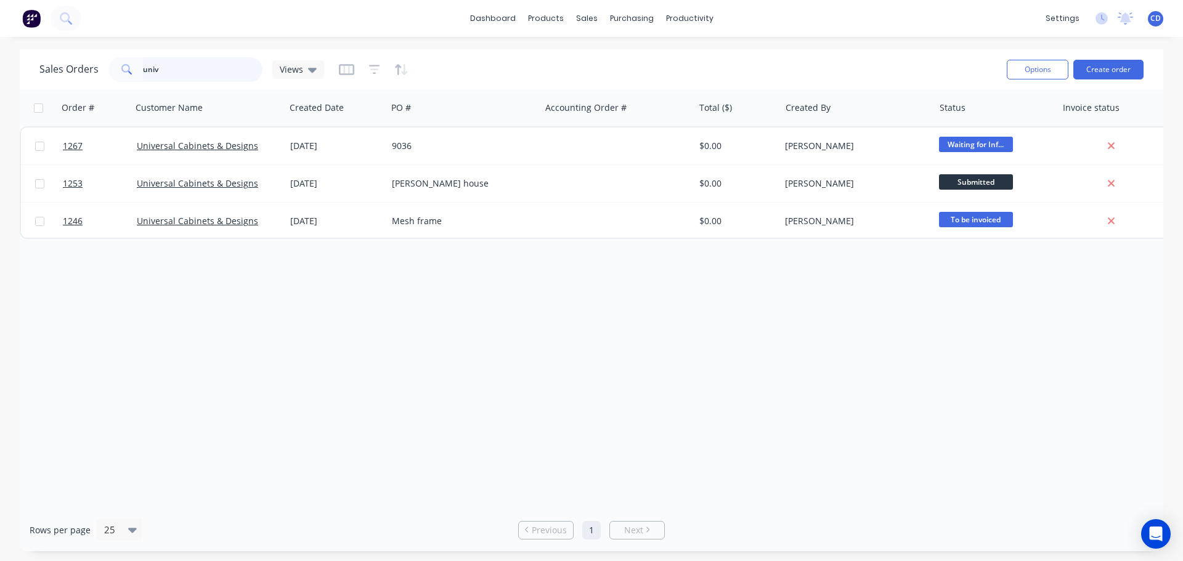
click at [187, 62] on input "univ" at bounding box center [203, 69] width 120 height 25
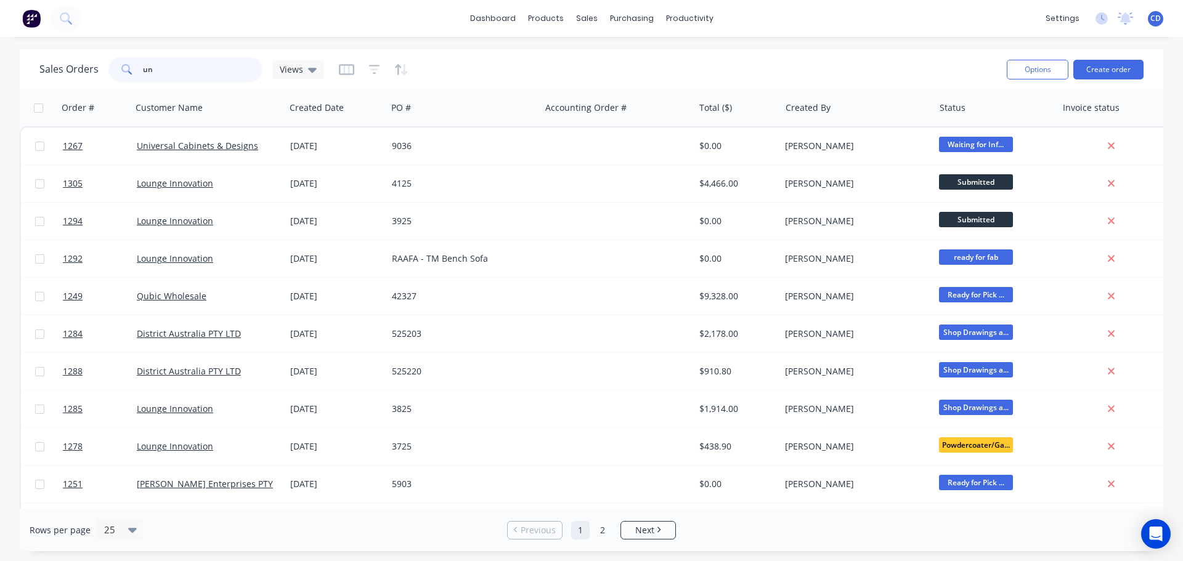
type input "u"
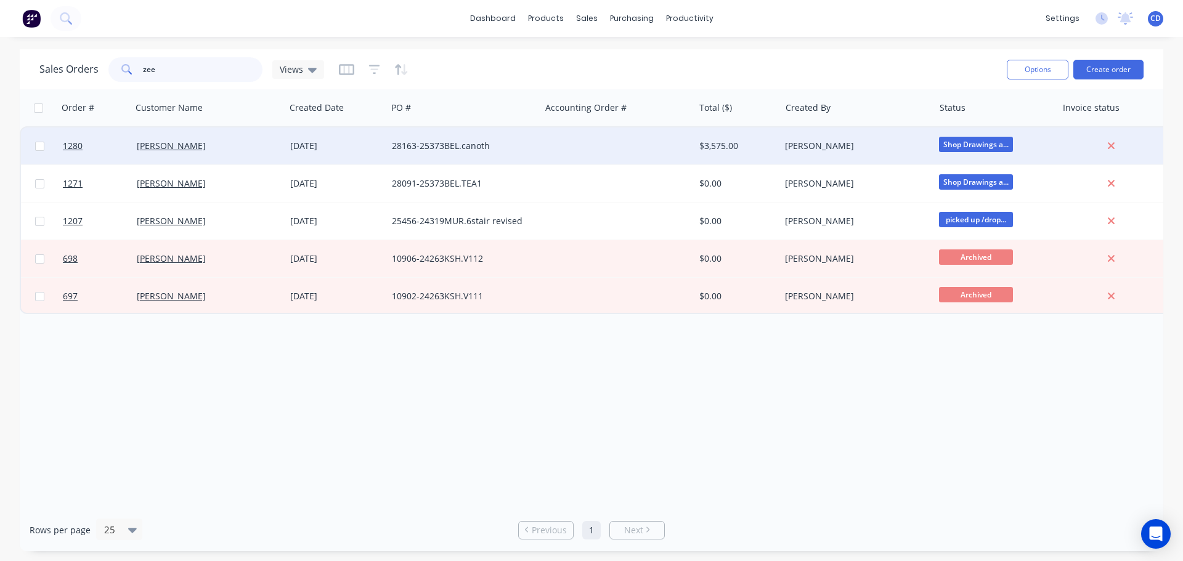
type input "zee"
click at [256, 148] on div "Zeel Kitchens" at bounding box center [205, 146] width 137 height 12
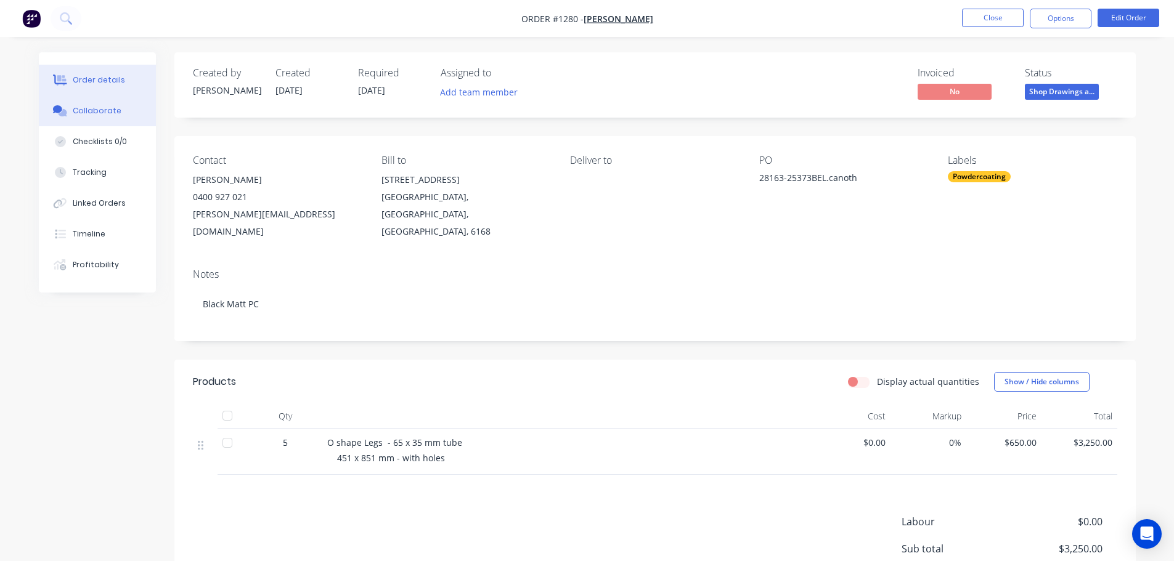
click at [103, 104] on button "Collaborate" at bounding box center [97, 110] width 117 height 31
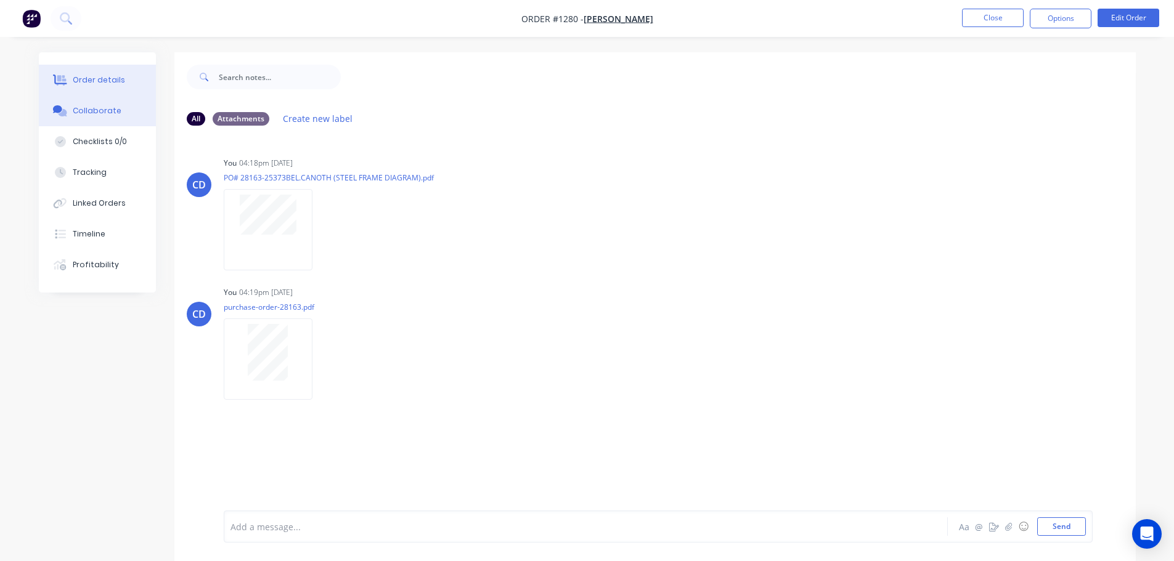
click at [128, 87] on button "Order details" at bounding box center [97, 80] width 117 height 31
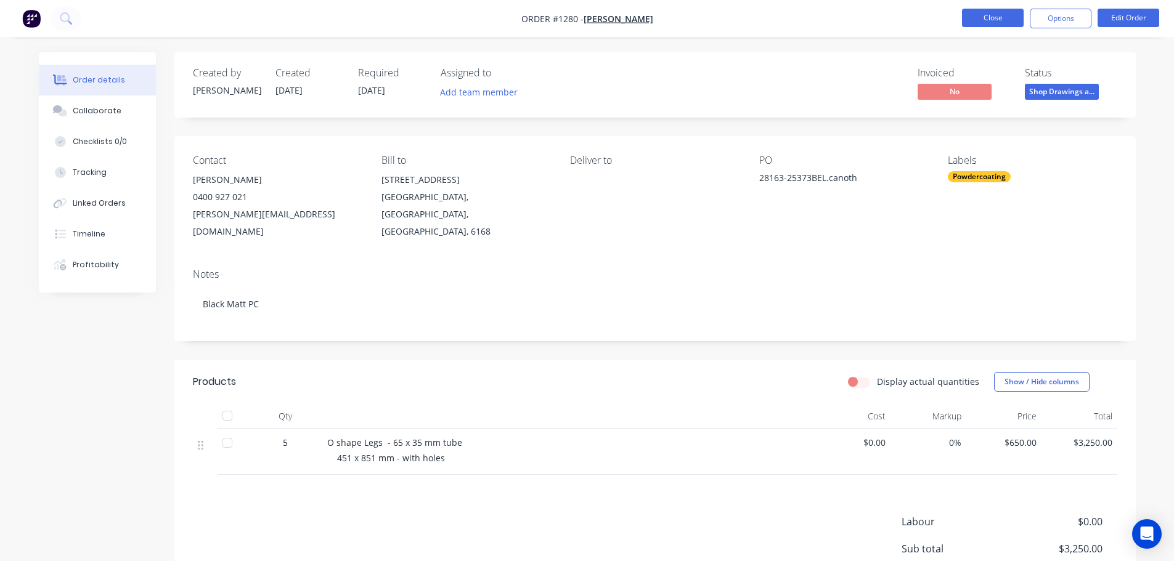
click at [1006, 23] on button "Close" at bounding box center [993, 18] width 62 height 18
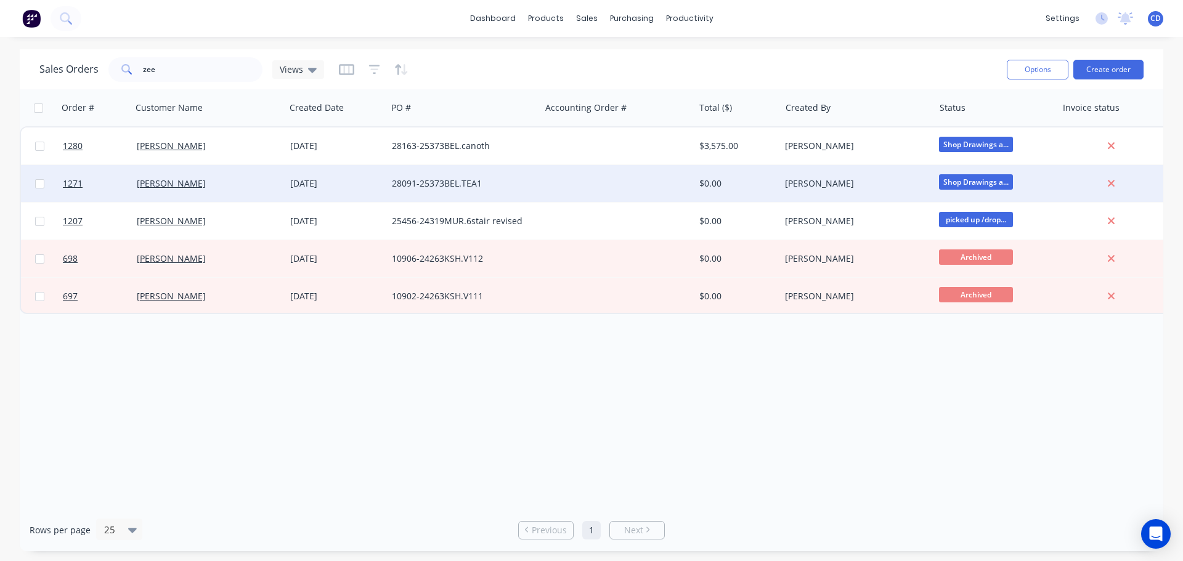
click at [373, 191] on div "[DATE]" at bounding box center [336, 183] width 102 height 37
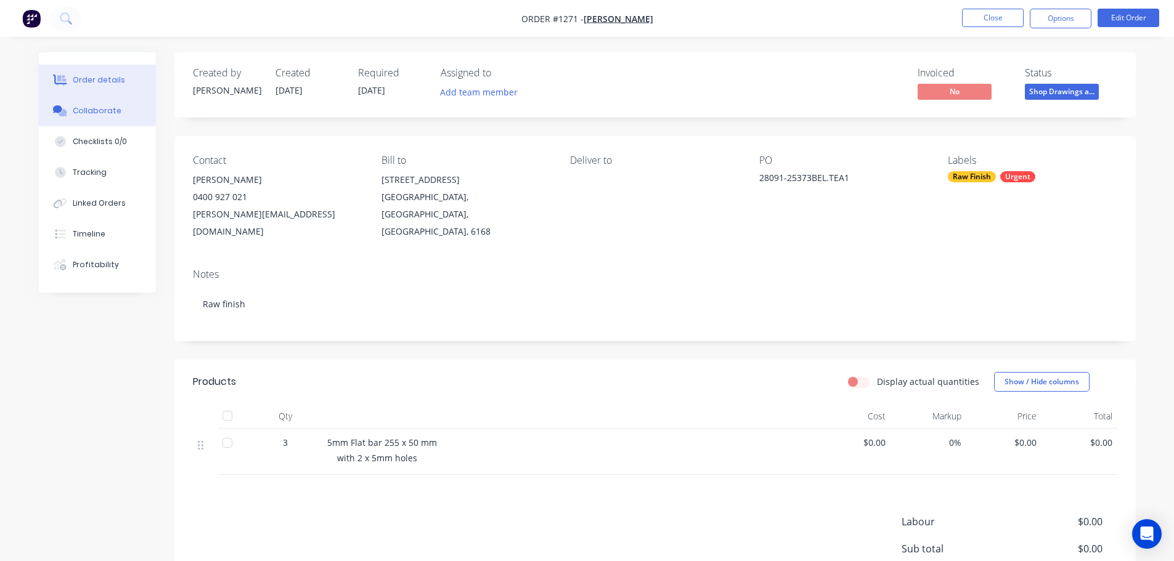
click at [116, 119] on button "Collaborate" at bounding box center [97, 110] width 117 height 31
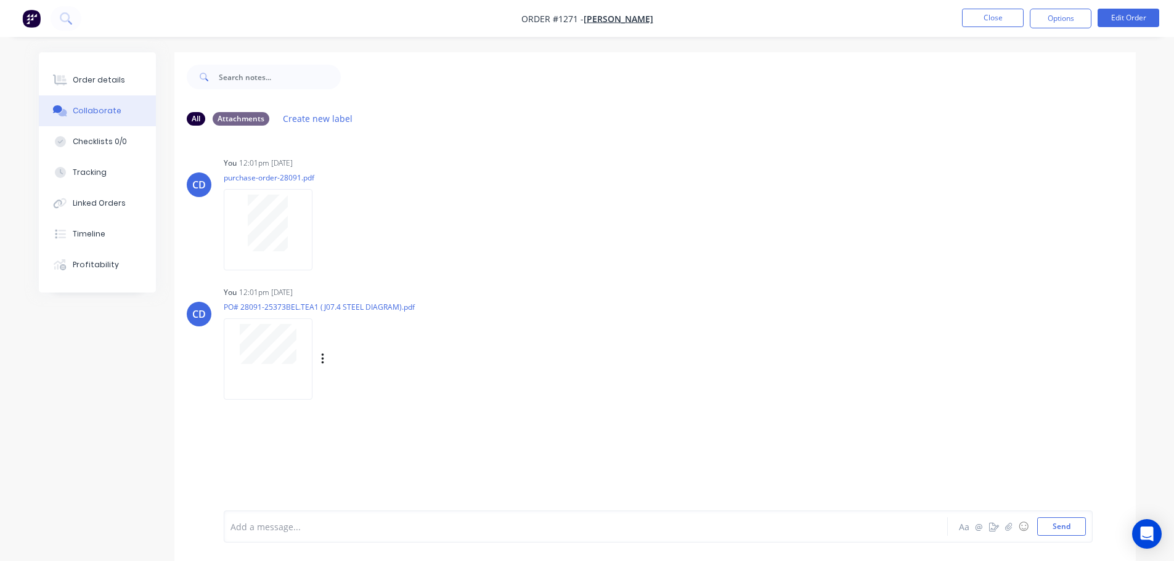
click at [283, 312] on p "PO# 28091-25373BEL.TEA1 (J07.4 STEEL DIAGRAM).pdf" at bounding box center [337, 307] width 226 height 10
click at [94, 83] on div "Order details" at bounding box center [99, 80] width 52 height 11
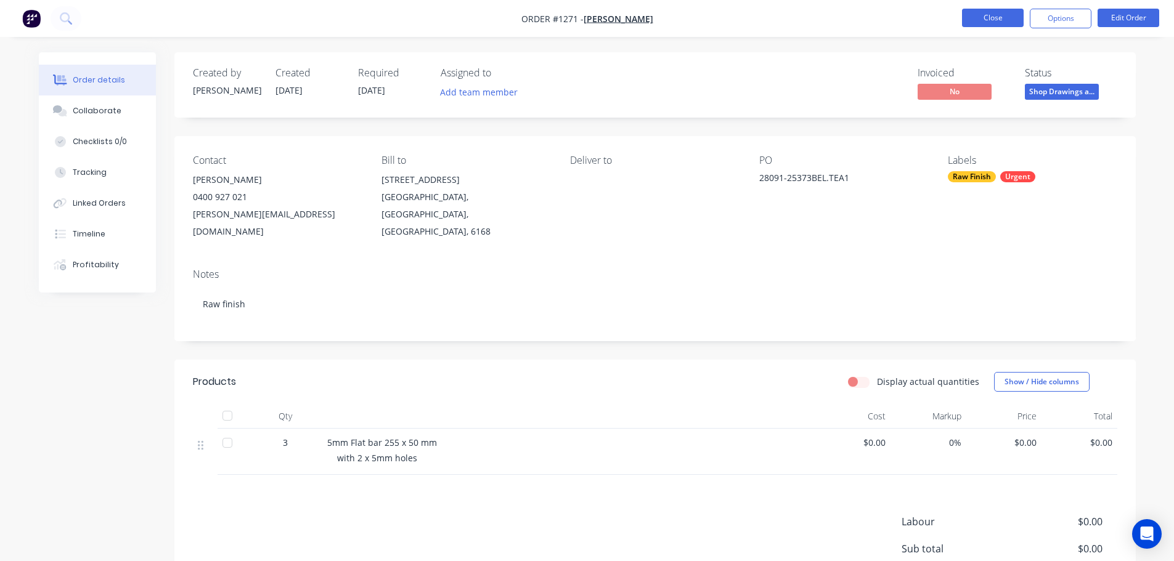
click at [992, 25] on button "Close" at bounding box center [993, 18] width 62 height 18
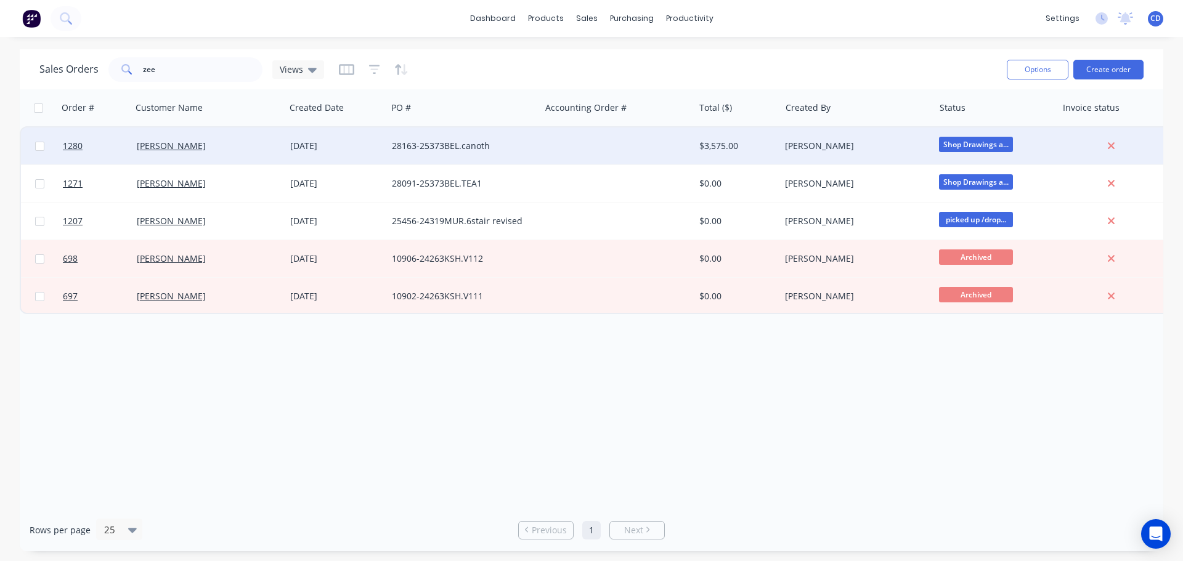
click at [429, 152] on div "28163-25373BEL.canoth" at bounding box center [460, 146] width 137 height 12
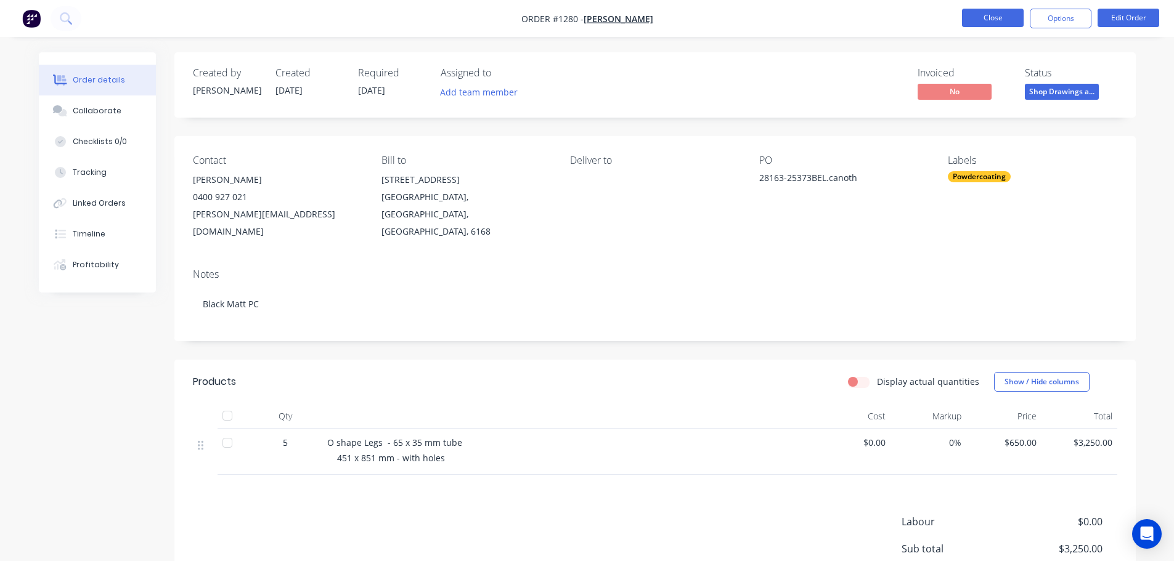
click at [980, 17] on button "Close" at bounding box center [993, 18] width 62 height 18
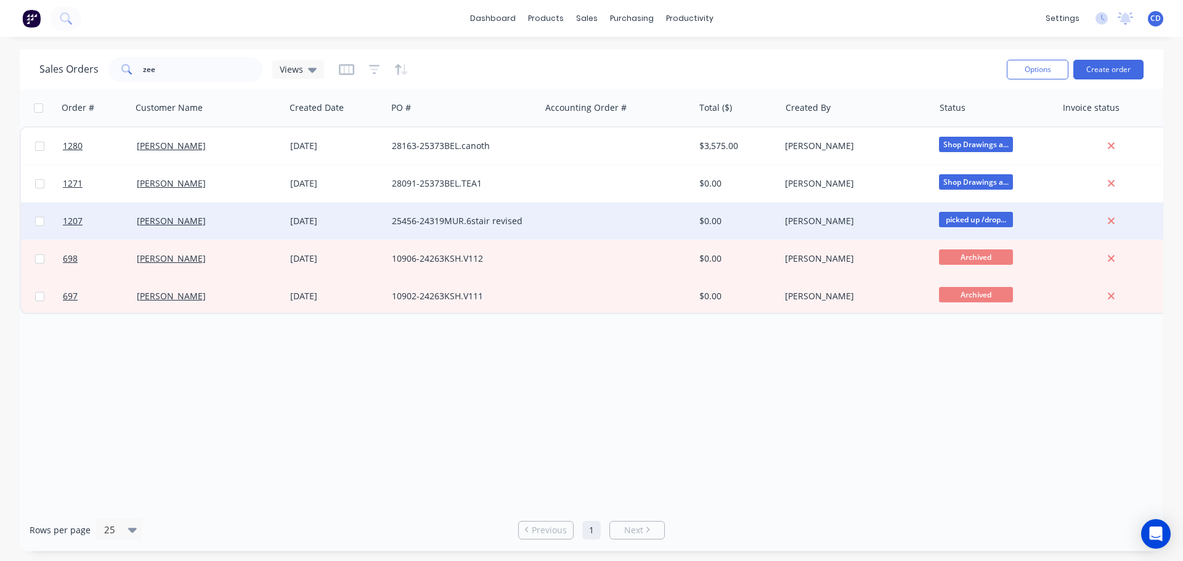
click at [468, 222] on div "25456-24319MUR.6stair revised" at bounding box center [460, 221] width 137 height 12
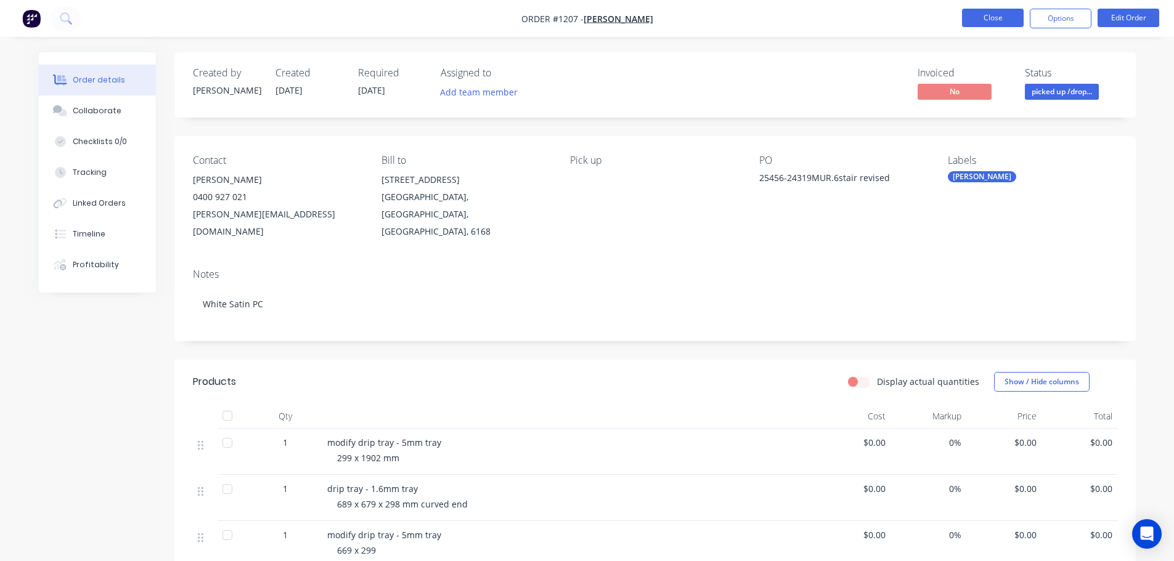
click at [1003, 17] on button "Close" at bounding box center [993, 18] width 62 height 18
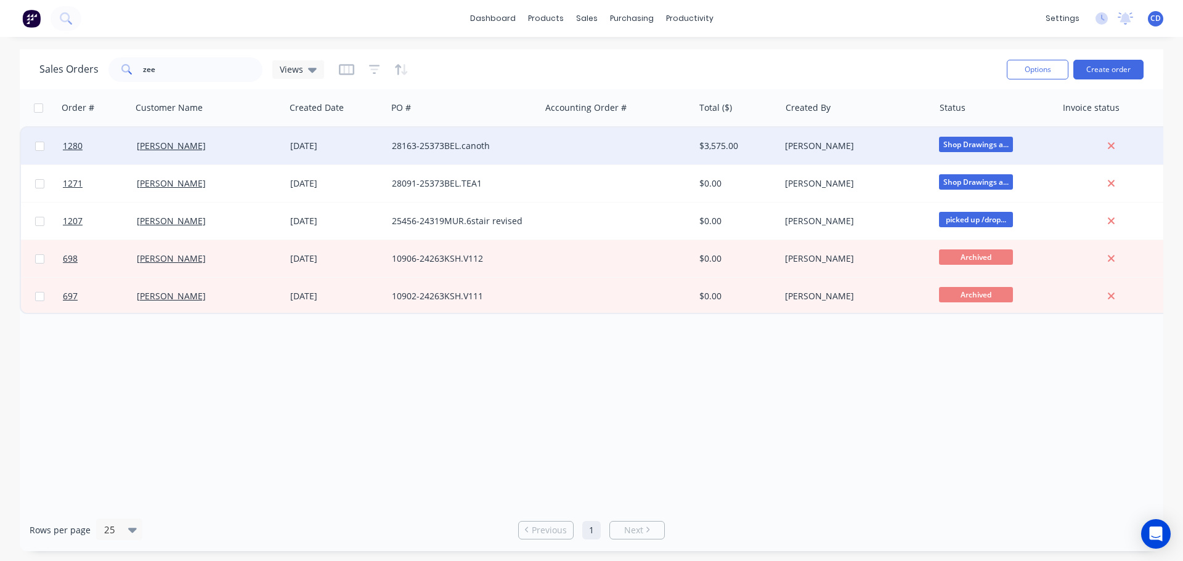
click at [447, 139] on div "28163-25373BEL.canoth" at bounding box center [463, 146] width 153 height 37
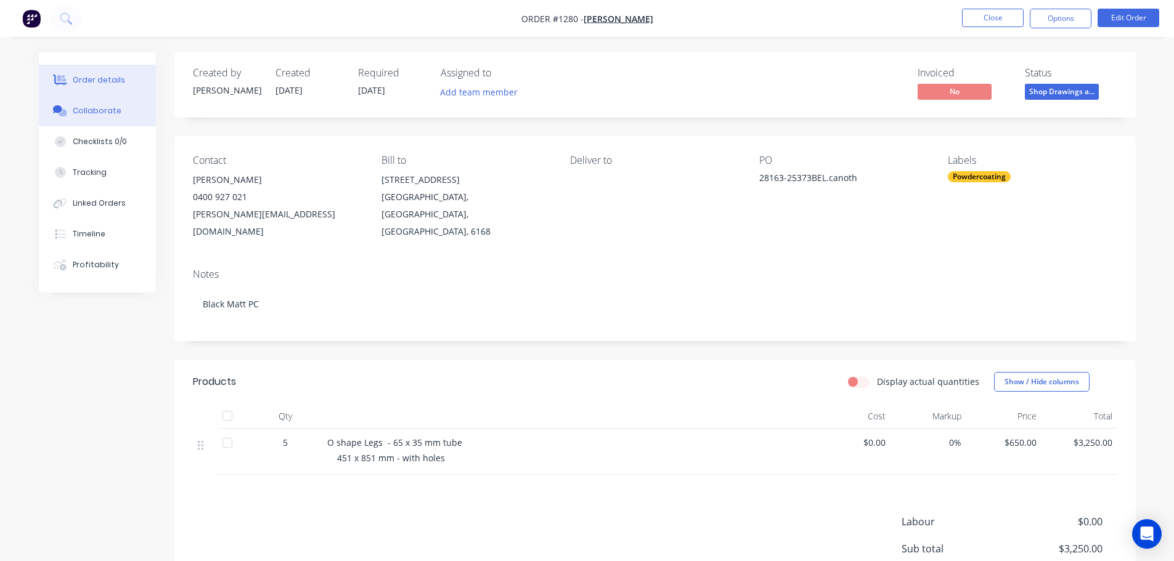
click at [73, 110] on div "Collaborate" at bounding box center [97, 110] width 49 height 11
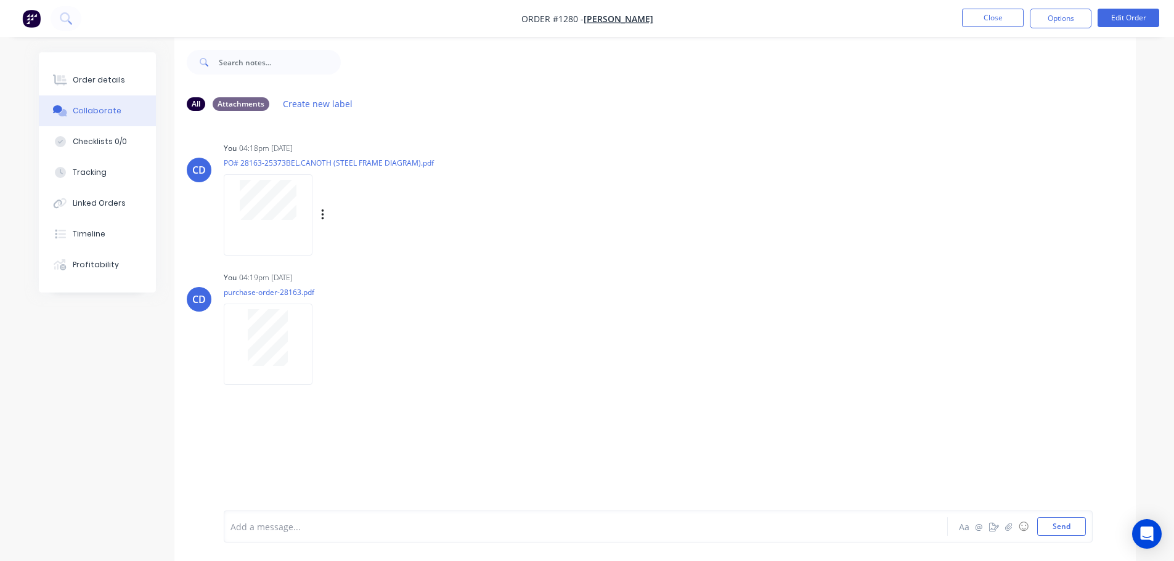
scroll to position [18, 0]
click at [116, 81] on div "Order details" at bounding box center [99, 80] width 52 height 11
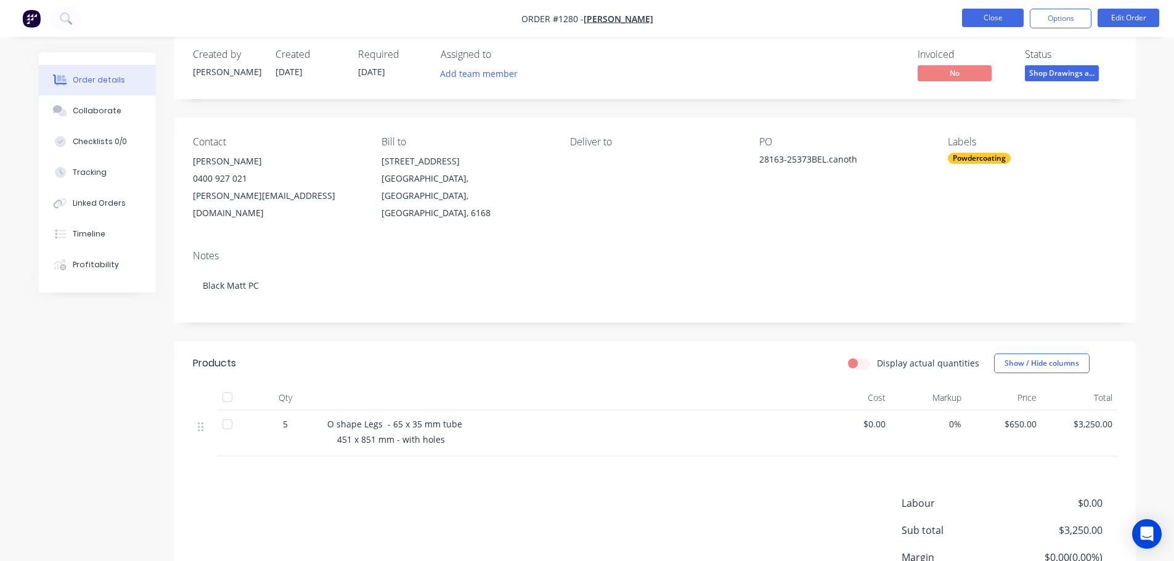
click at [1003, 25] on button "Close" at bounding box center [993, 18] width 62 height 18
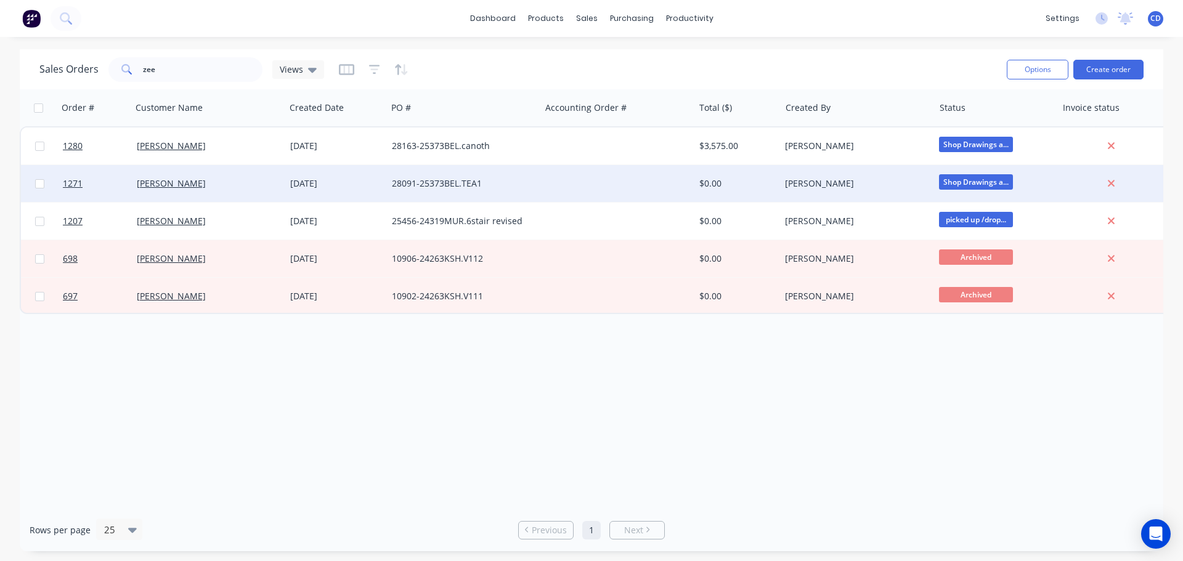
click at [286, 185] on div "[DATE]" at bounding box center [336, 183] width 102 height 37
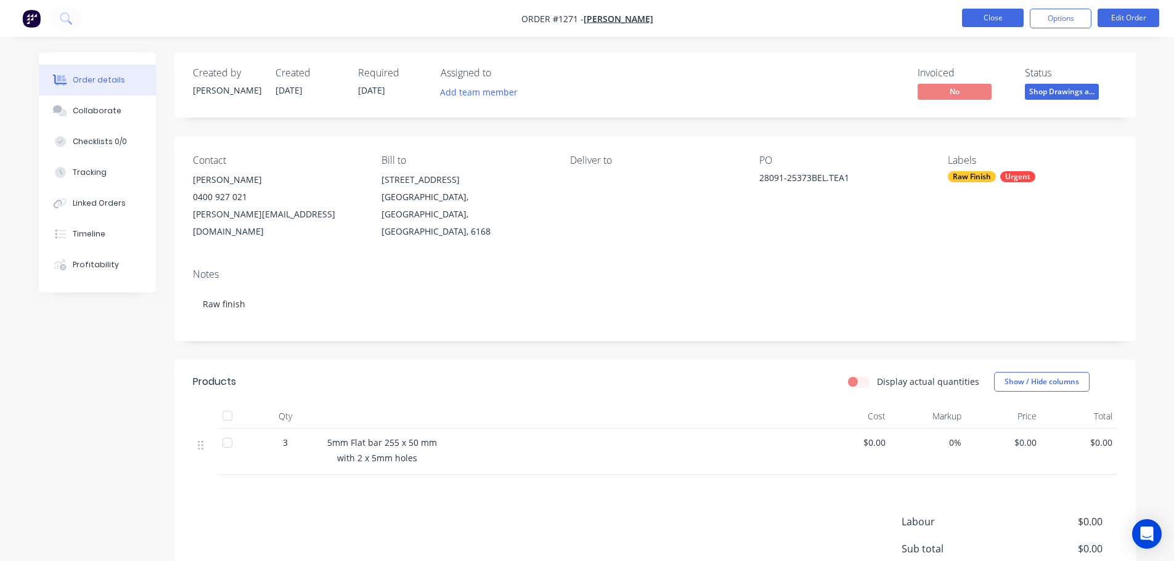
click at [1007, 15] on button "Close" at bounding box center [993, 18] width 62 height 18
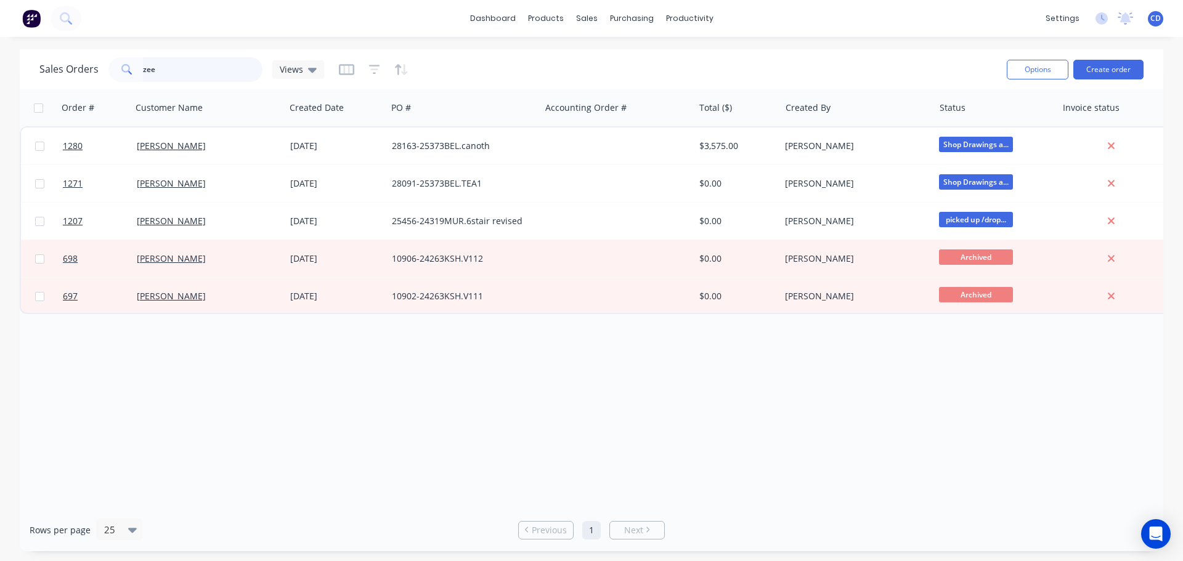
click at [234, 71] on input "zee" at bounding box center [203, 69] width 120 height 25
type input "z"
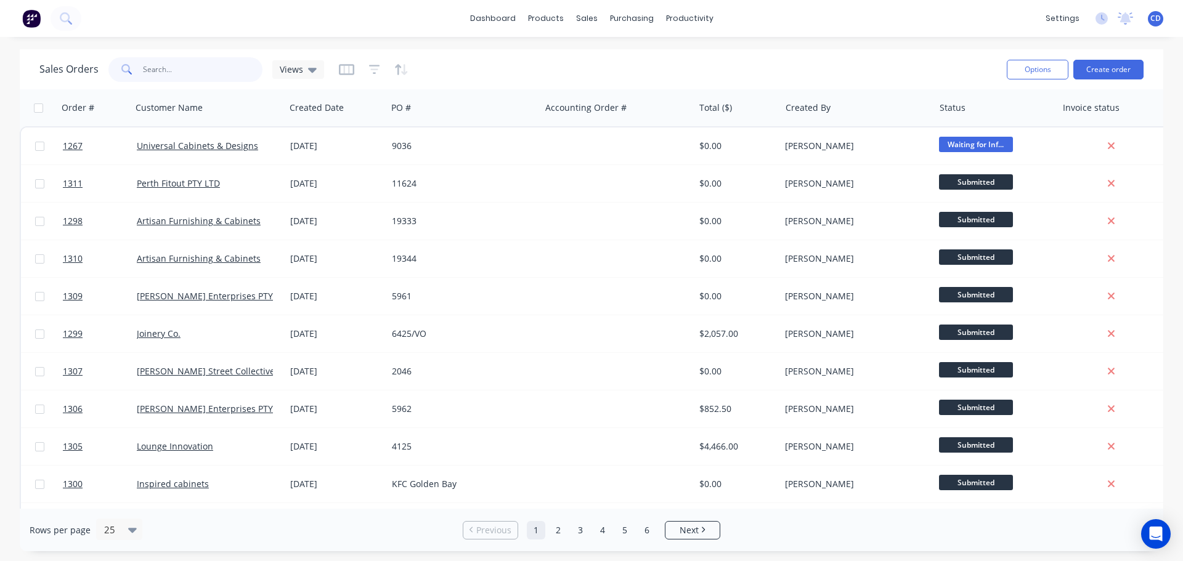
click at [235, 71] on input "text" at bounding box center [203, 69] width 120 height 25
type input "arti"
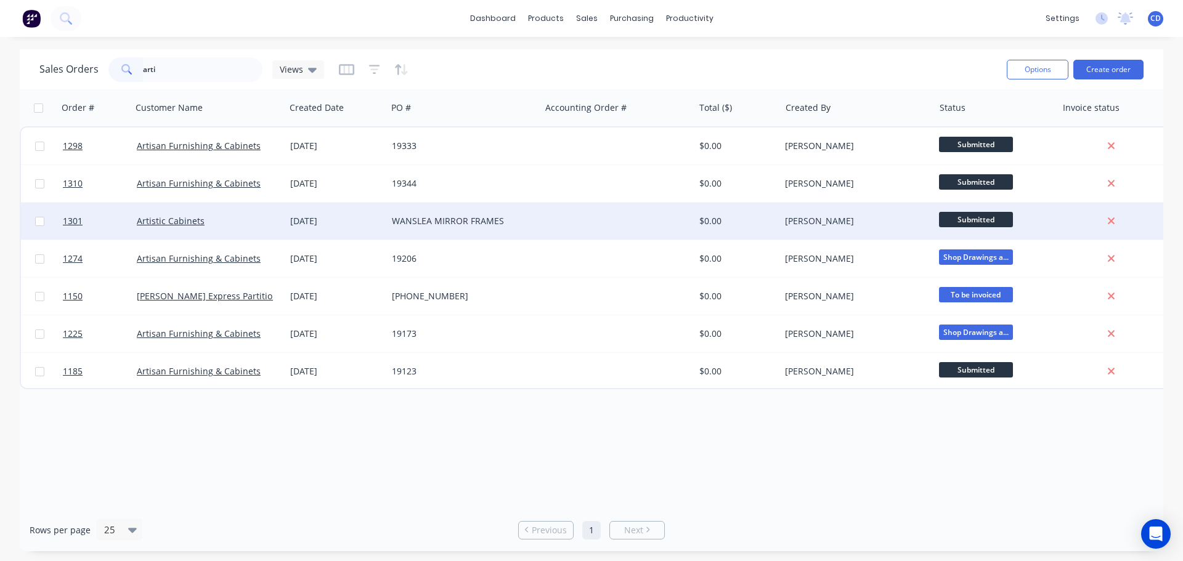
click at [234, 207] on div "Artistic Cabinets" at bounding box center [208, 221] width 153 height 37
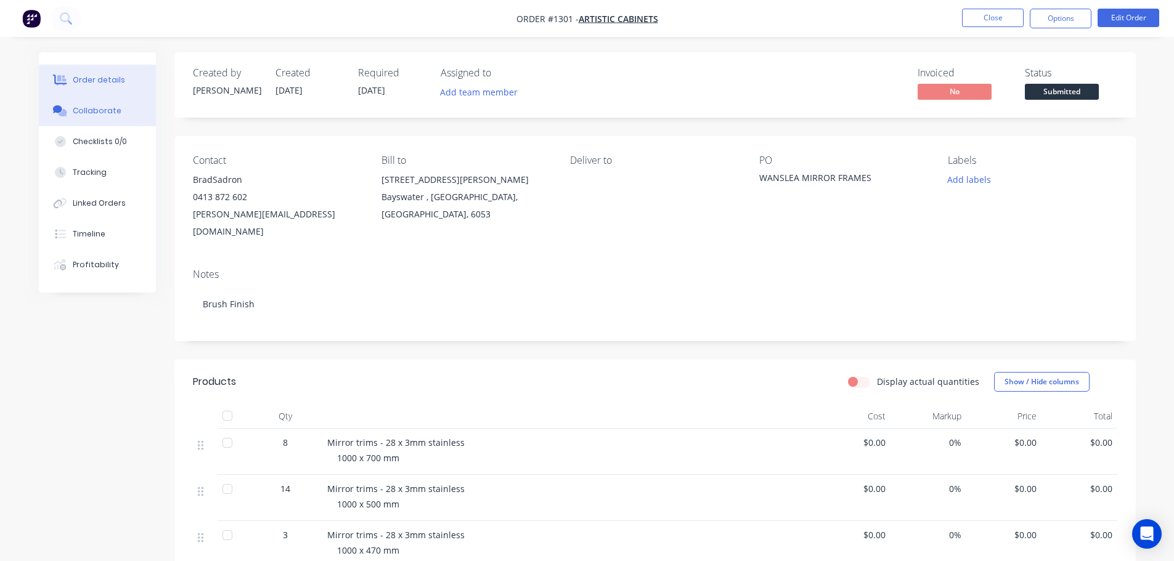
drag, startPoint x: 99, startPoint y: 108, endPoint x: 62, endPoint y: 97, distance: 39.2
click at [99, 109] on div "Collaborate" at bounding box center [97, 110] width 49 height 11
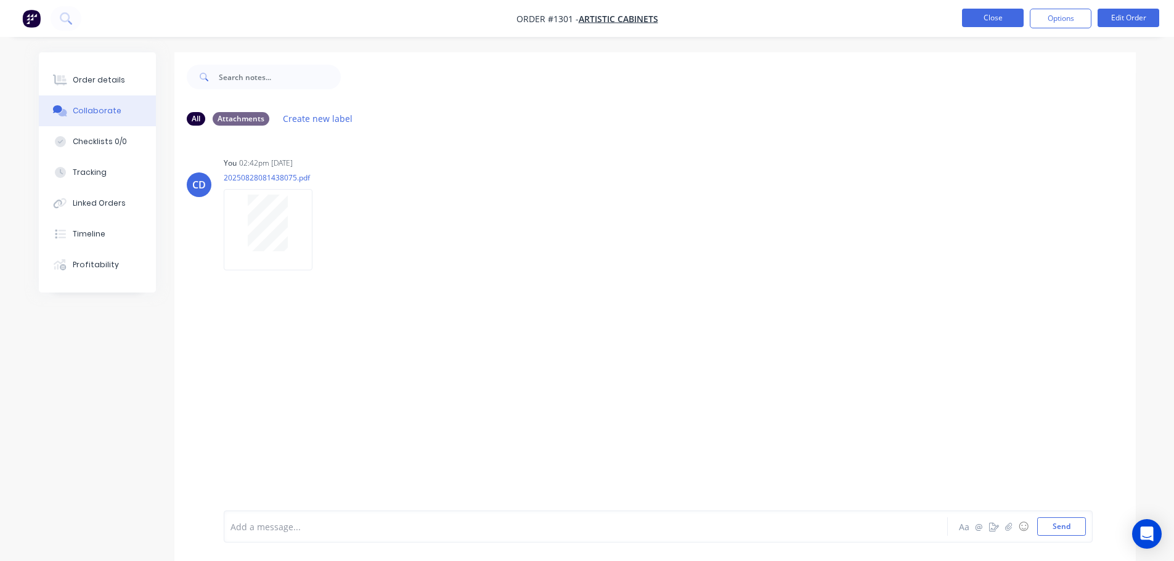
click at [997, 18] on button "Close" at bounding box center [993, 18] width 62 height 18
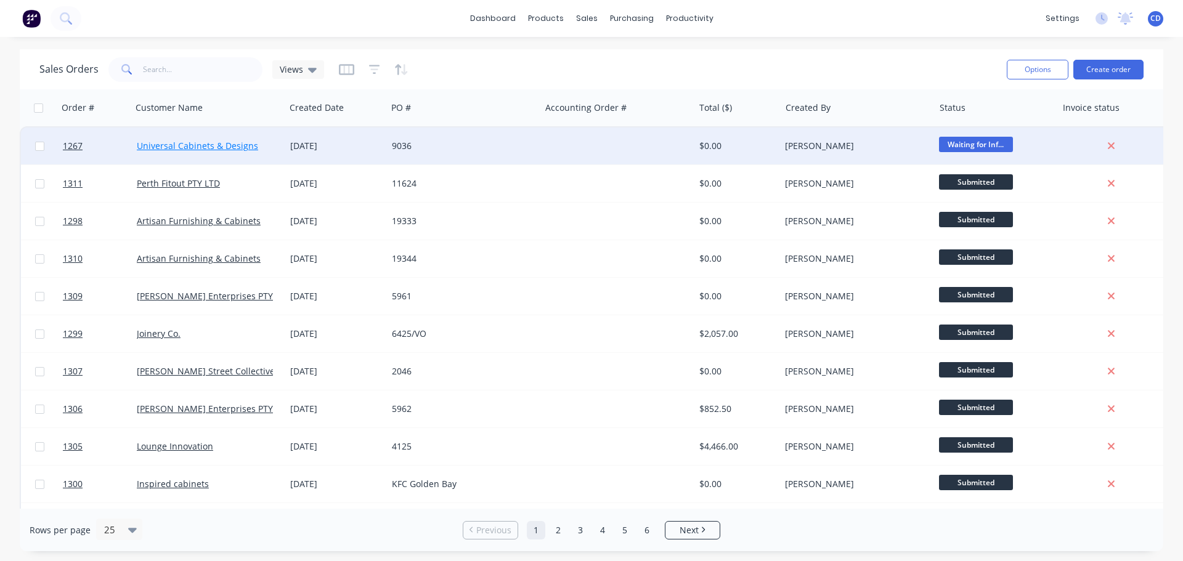
click at [211, 145] on link "Universal Cabinets & Designs" at bounding box center [197, 146] width 121 height 12
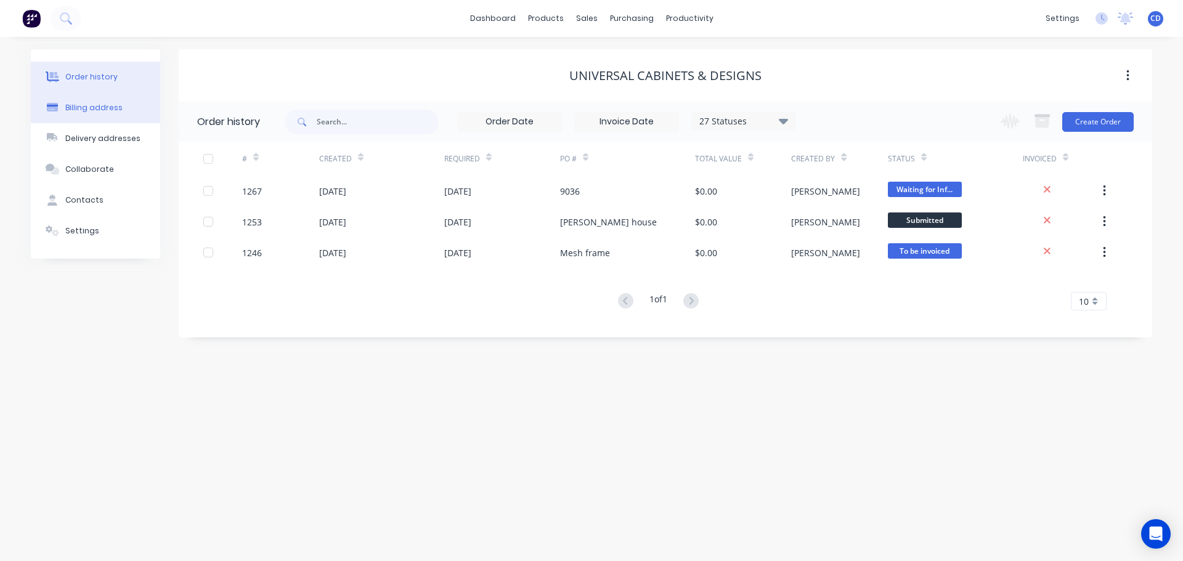
click at [113, 104] on div "Billing address" at bounding box center [93, 107] width 57 height 11
select select "AU"
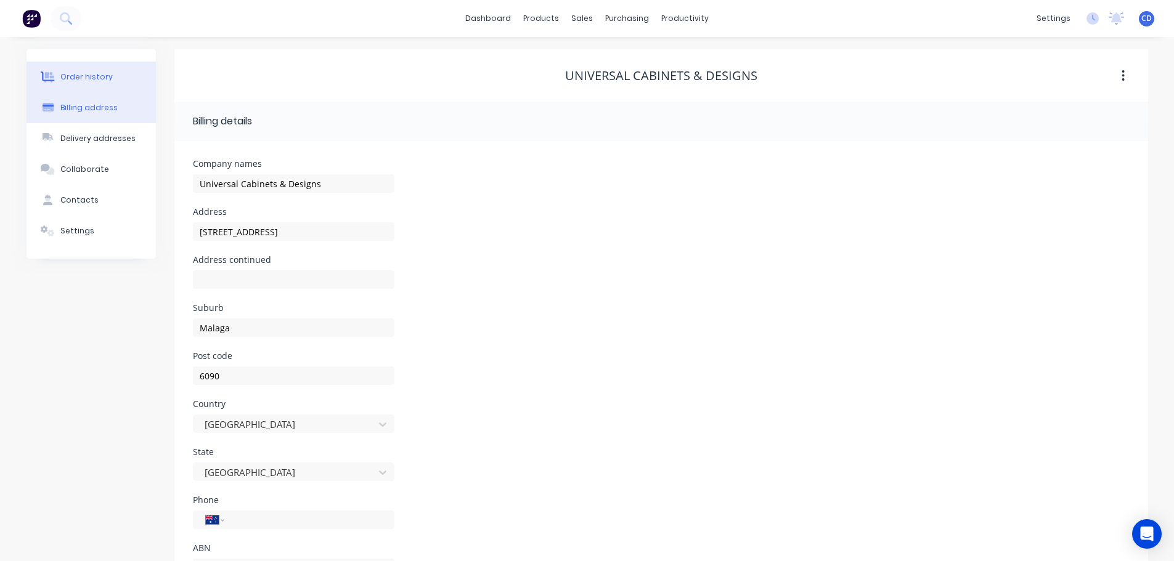
click at [99, 73] on div "Order history" at bounding box center [86, 76] width 52 height 11
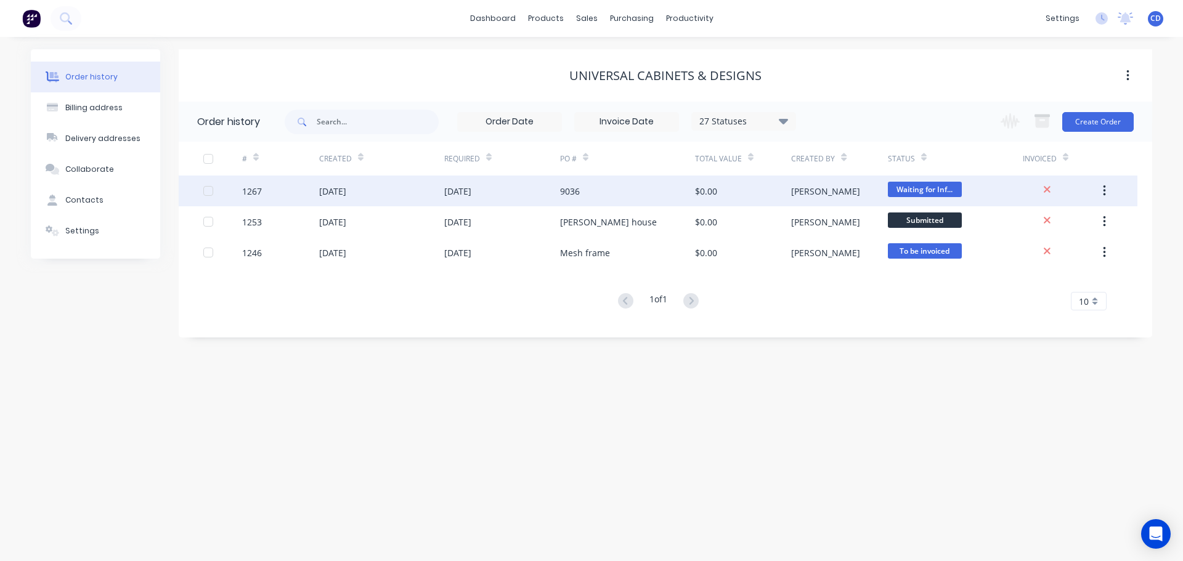
click at [458, 198] on div "[DATE]" at bounding box center [502, 191] width 116 height 31
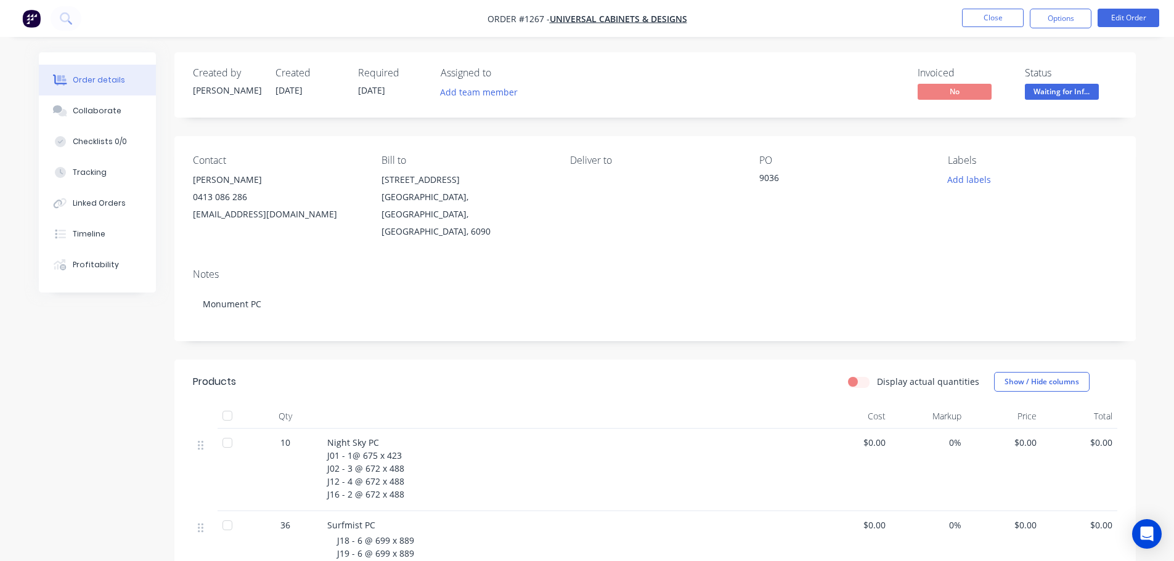
scroll to position [308, 0]
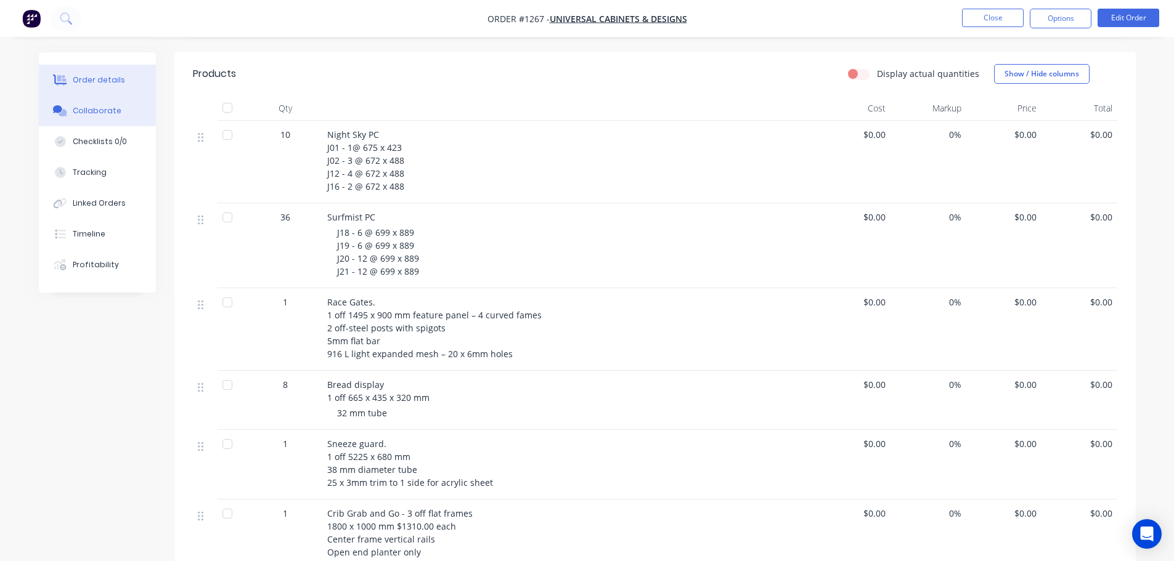
click at [105, 108] on div "Collaborate" at bounding box center [97, 110] width 49 height 11
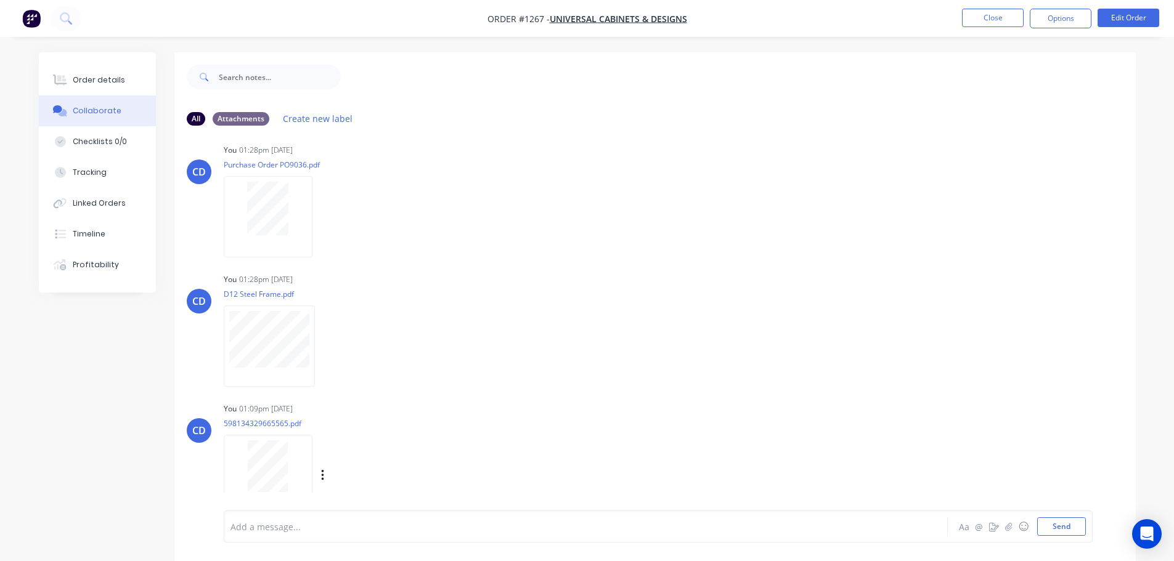
scroll to position [24, 0]
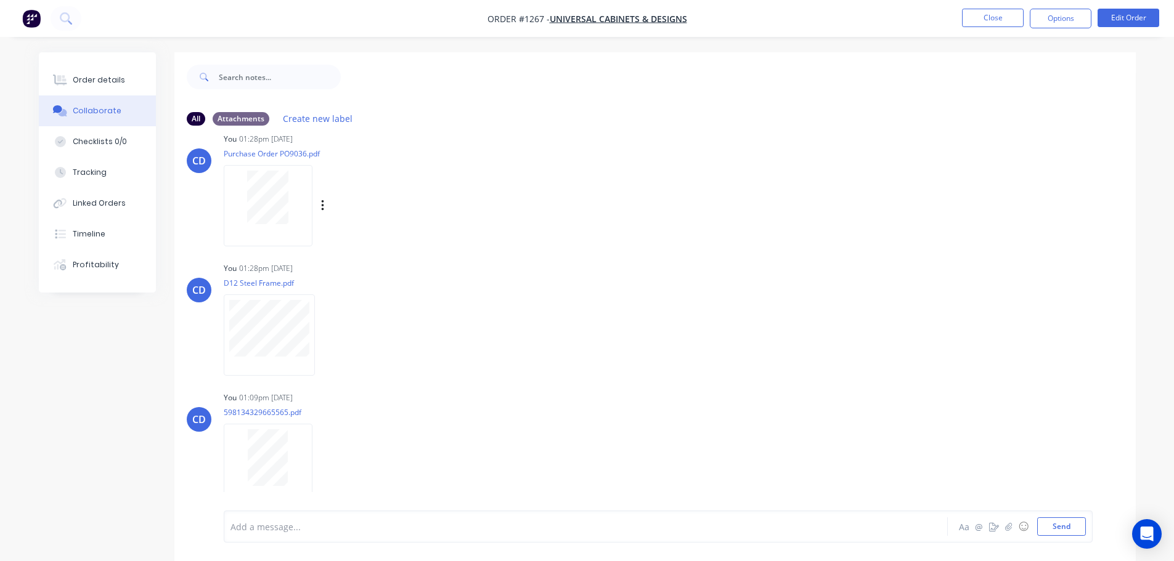
click at [257, 227] on div at bounding box center [268, 205] width 89 height 81
click at [992, 21] on button "Close" at bounding box center [993, 18] width 62 height 18
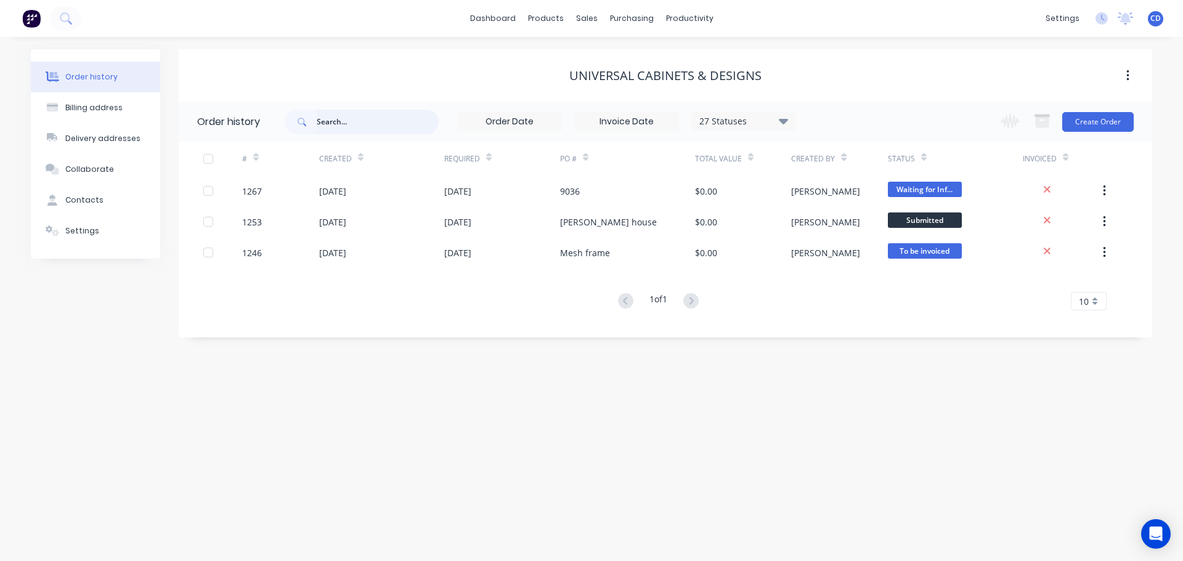
click at [341, 129] on input "text" at bounding box center [378, 122] width 122 height 25
type input "build"
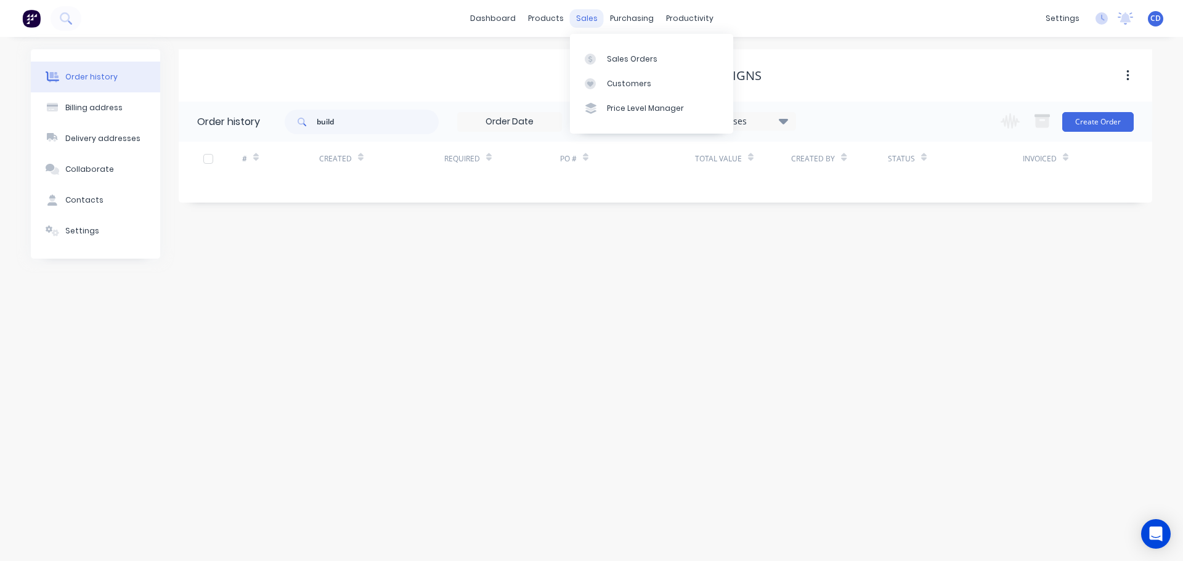
click at [589, 20] on div "sales" at bounding box center [587, 18] width 34 height 18
click at [628, 56] on div "Sales Orders" at bounding box center [632, 59] width 51 height 11
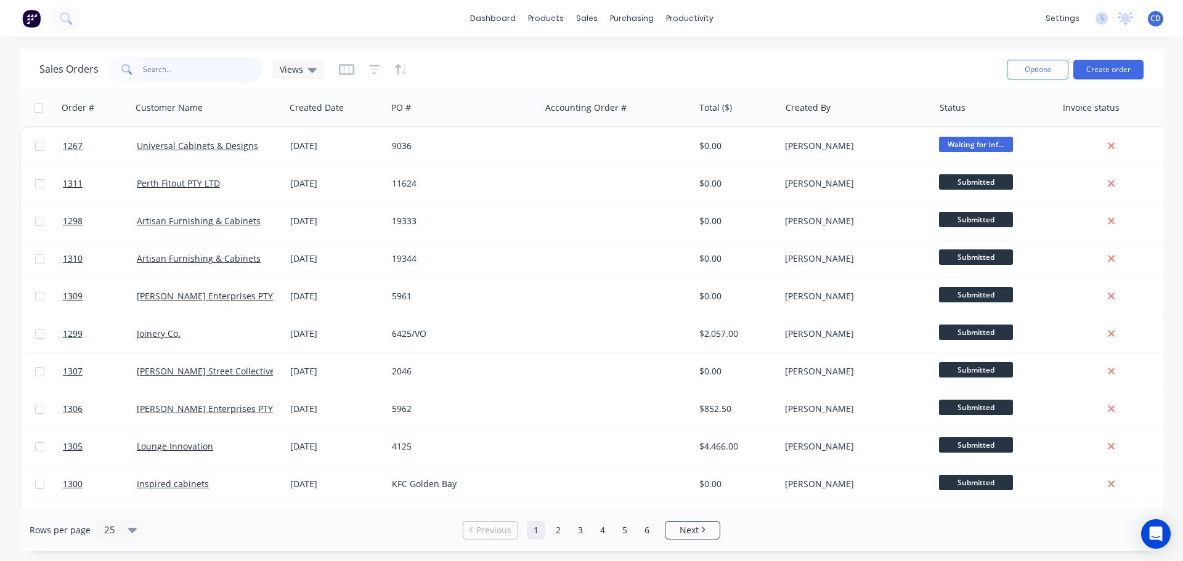
click at [246, 77] on input "text" at bounding box center [203, 69] width 120 height 25
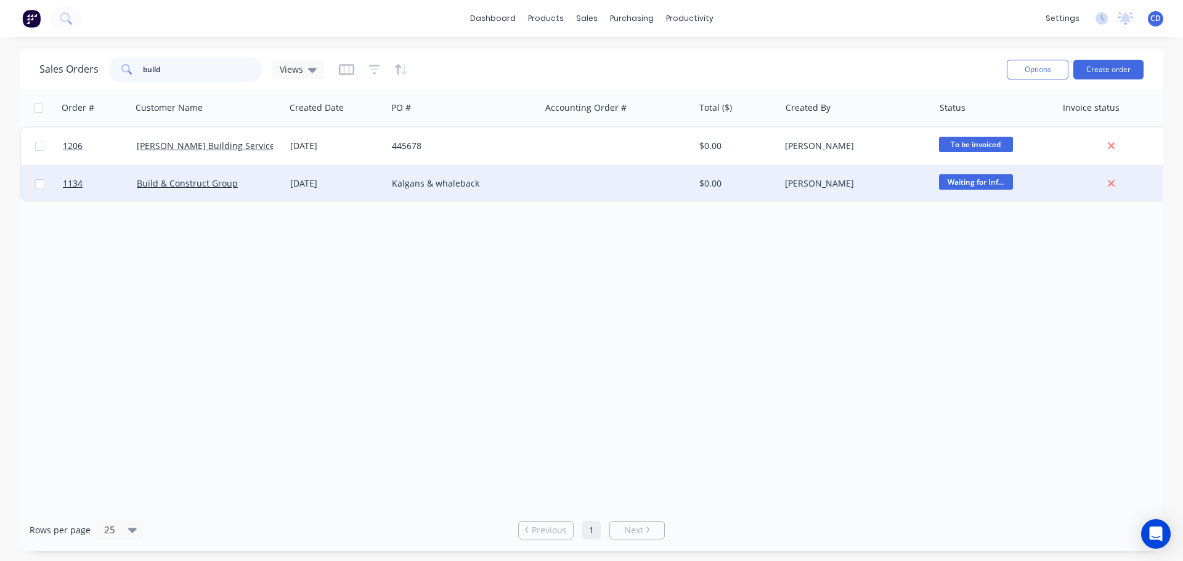
type input "build"
click at [457, 184] on div "Kalgans & whaleback" at bounding box center [460, 183] width 137 height 12
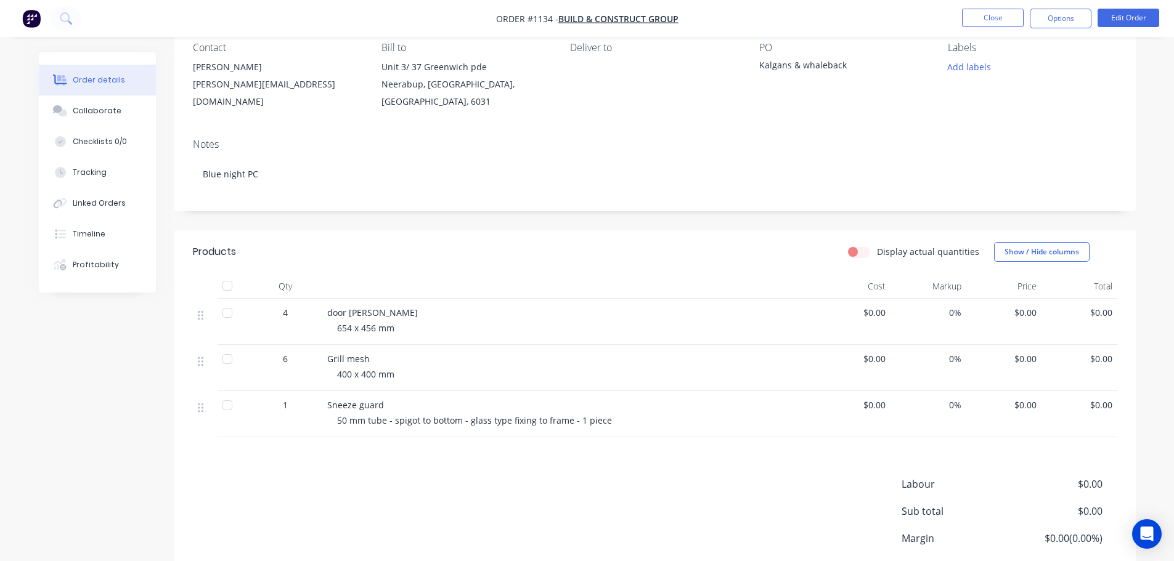
scroll to position [208, 0]
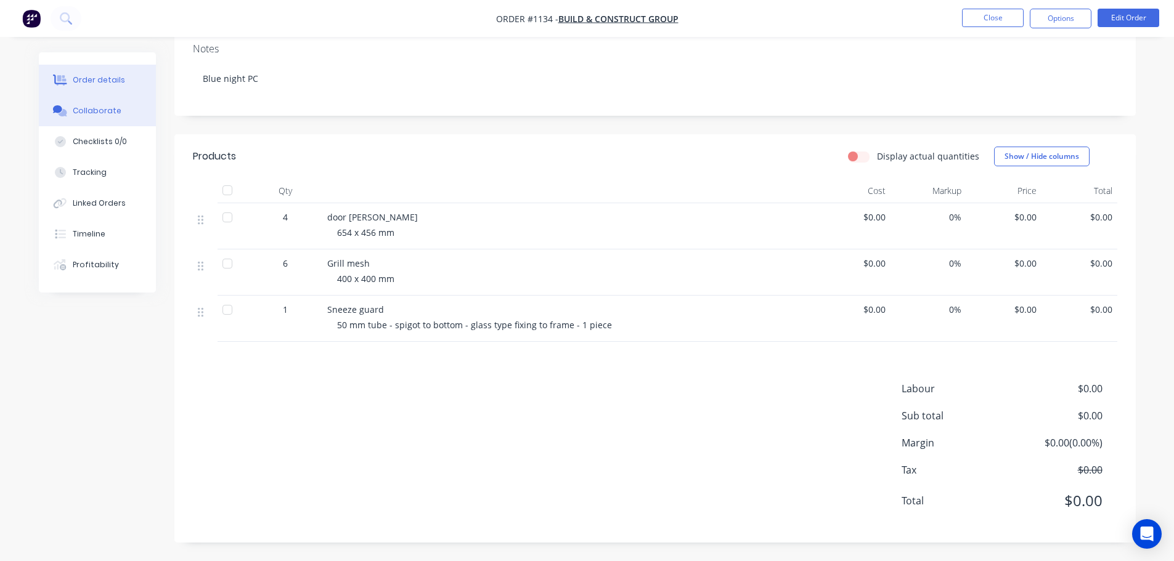
click at [108, 112] on div "Collaborate" at bounding box center [97, 110] width 49 height 11
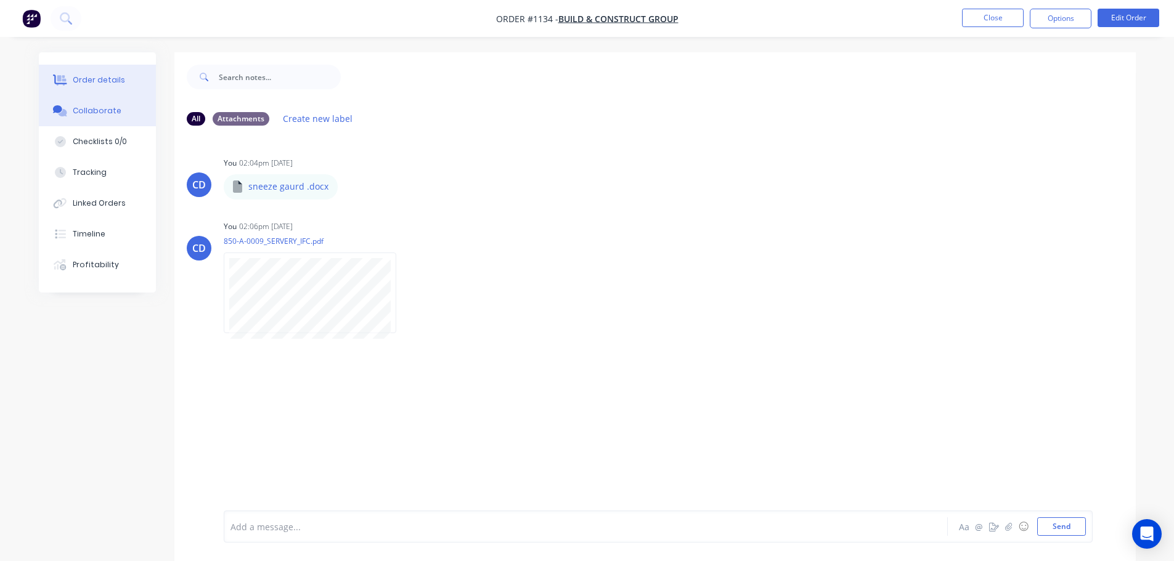
click at [118, 82] on div "Order details" at bounding box center [99, 80] width 52 height 11
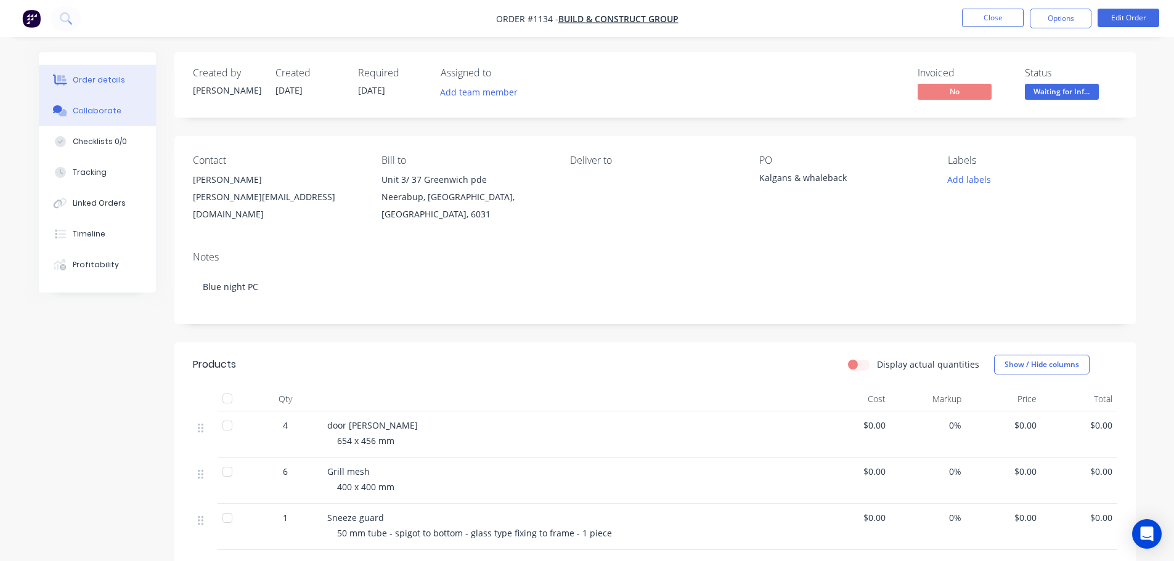
click at [80, 105] on button "Collaborate" at bounding box center [97, 110] width 117 height 31
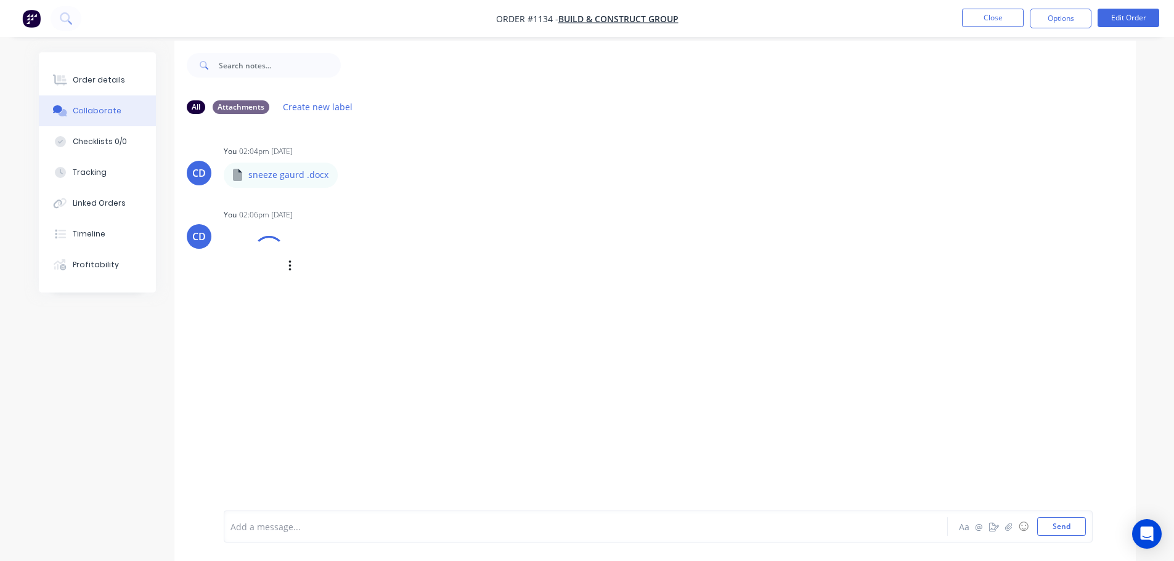
scroll to position [18, 0]
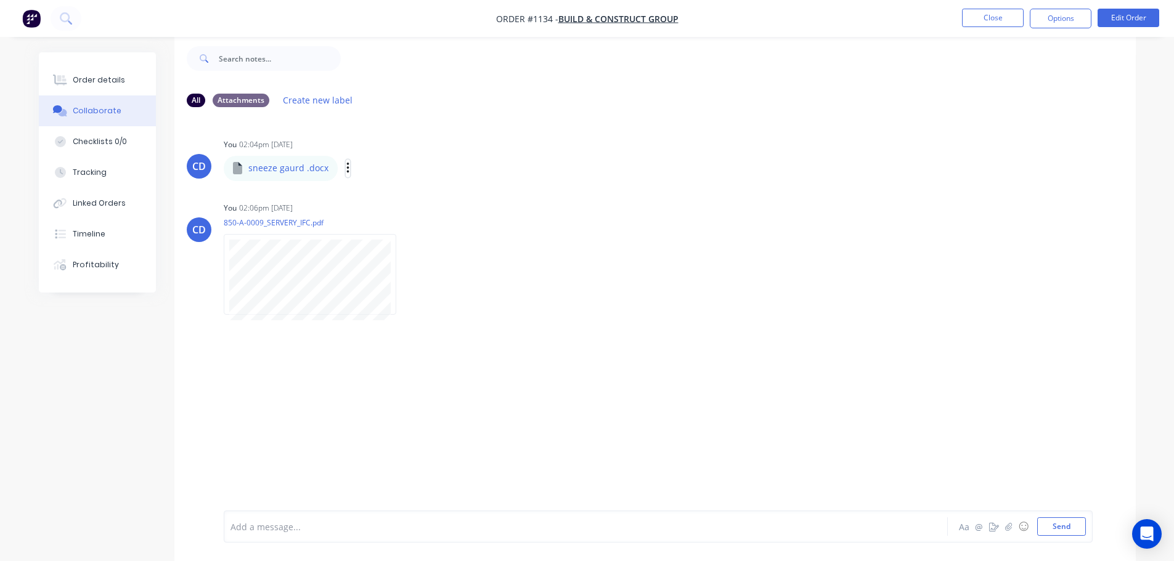
click at [346, 168] on icon "button" at bounding box center [347, 168] width 2 height 11
click at [391, 201] on button "Download" at bounding box center [428, 201] width 139 height 28
click at [95, 77] on div "Order details" at bounding box center [99, 80] width 52 height 11
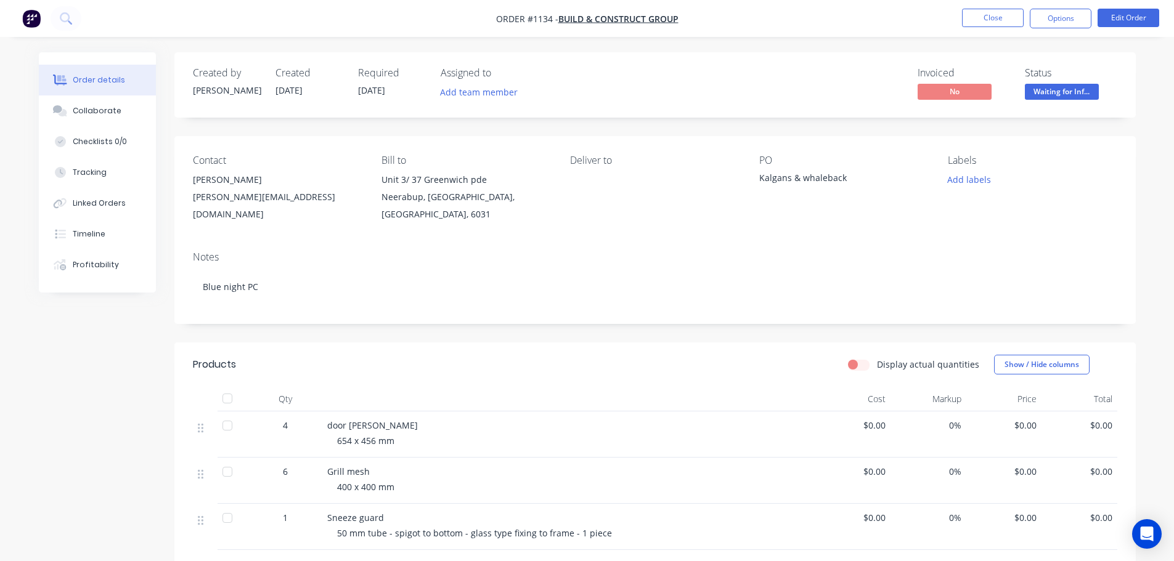
click at [690, 226] on div "Contact Daniel daniel@buildandconstruct.com.au Bill to Unit 3/ 37 Greenwich pde…" at bounding box center [654, 188] width 961 height 105
click at [988, 18] on button "Close" at bounding box center [993, 18] width 62 height 18
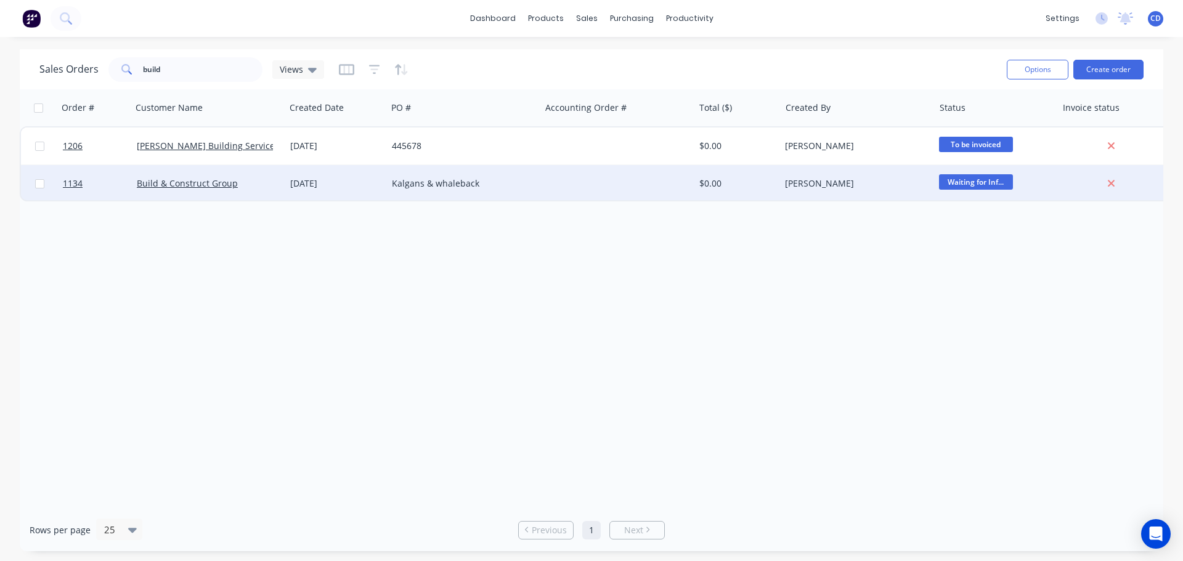
click at [314, 181] on div "29 May 2025" at bounding box center [336, 183] width 92 height 12
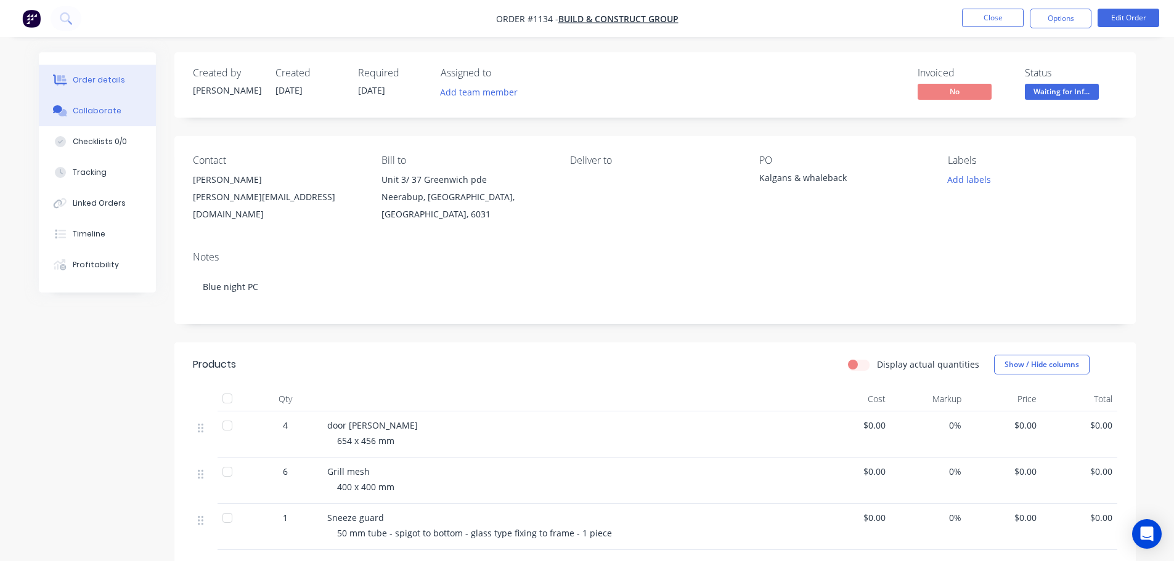
click at [99, 107] on div "Collaborate" at bounding box center [97, 110] width 49 height 11
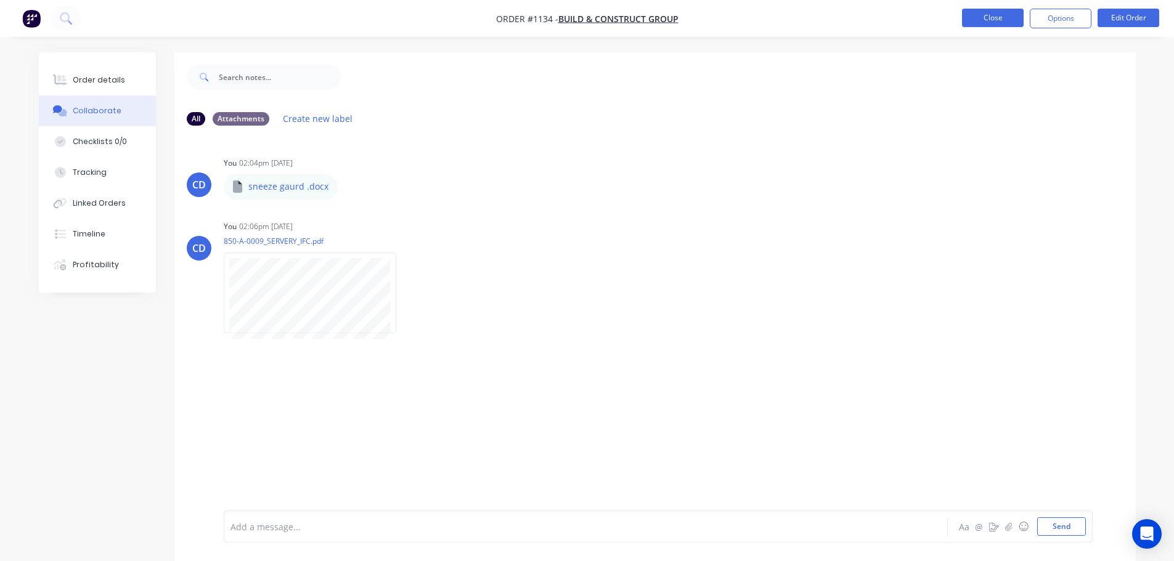
click at [1001, 20] on button "Close" at bounding box center [993, 18] width 62 height 18
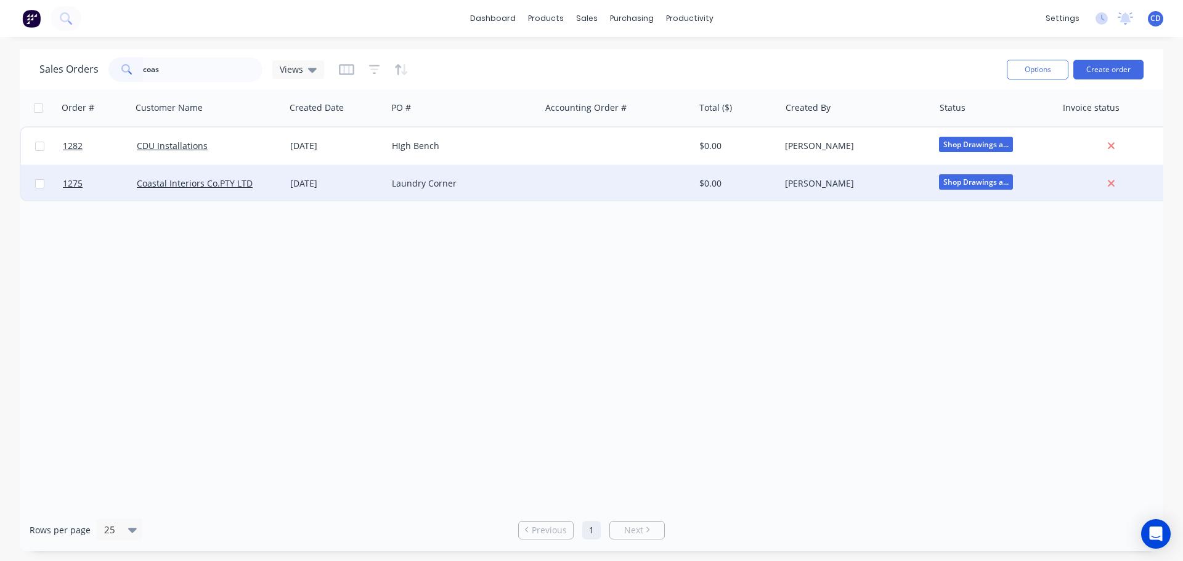
type input "coas"
click at [201, 176] on div "Coastal Interiors Co.PTY LTD" at bounding box center [208, 183] width 153 height 37
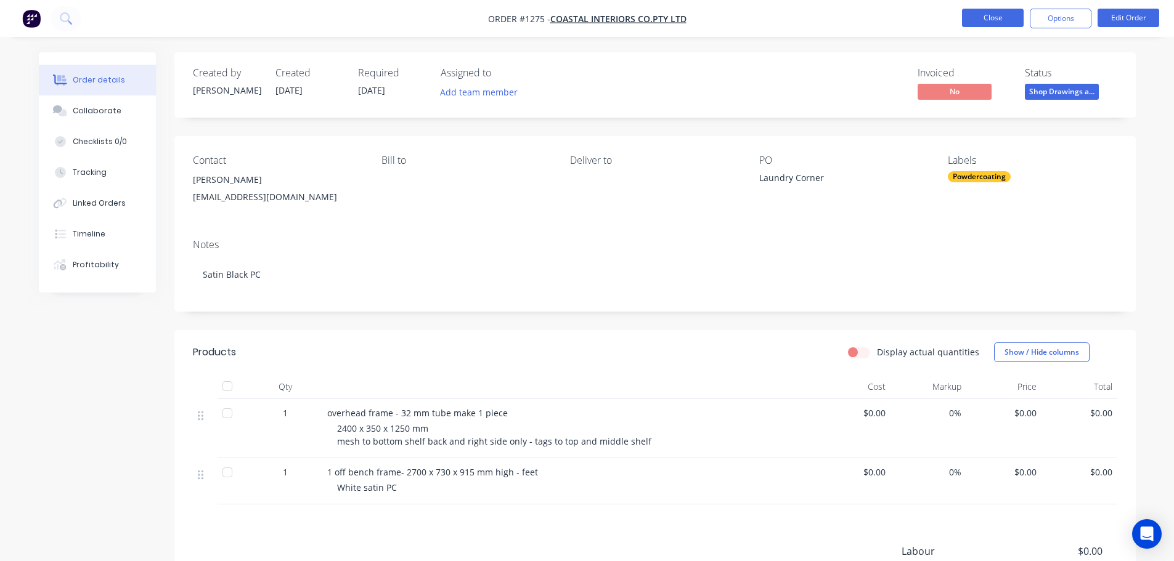
click at [1001, 21] on button "Close" at bounding box center [993, 18] width 62 height 18
